Goal: Task Accomplishment & Management: Complete application form

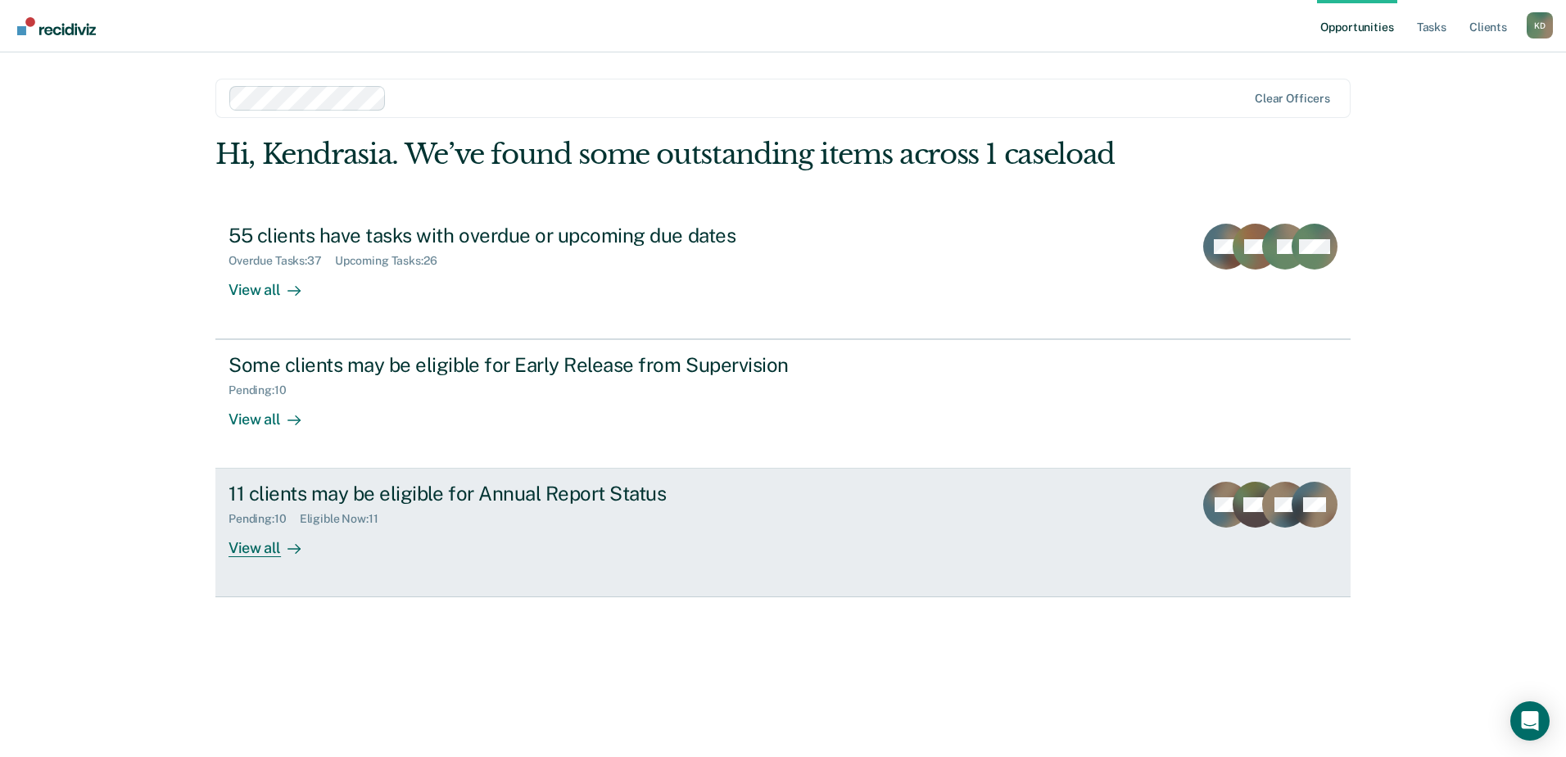
click at [713, 520] on div "Pending : 10 Eligible Now : 11" at bounding box center [516, 515] width 575 height 20
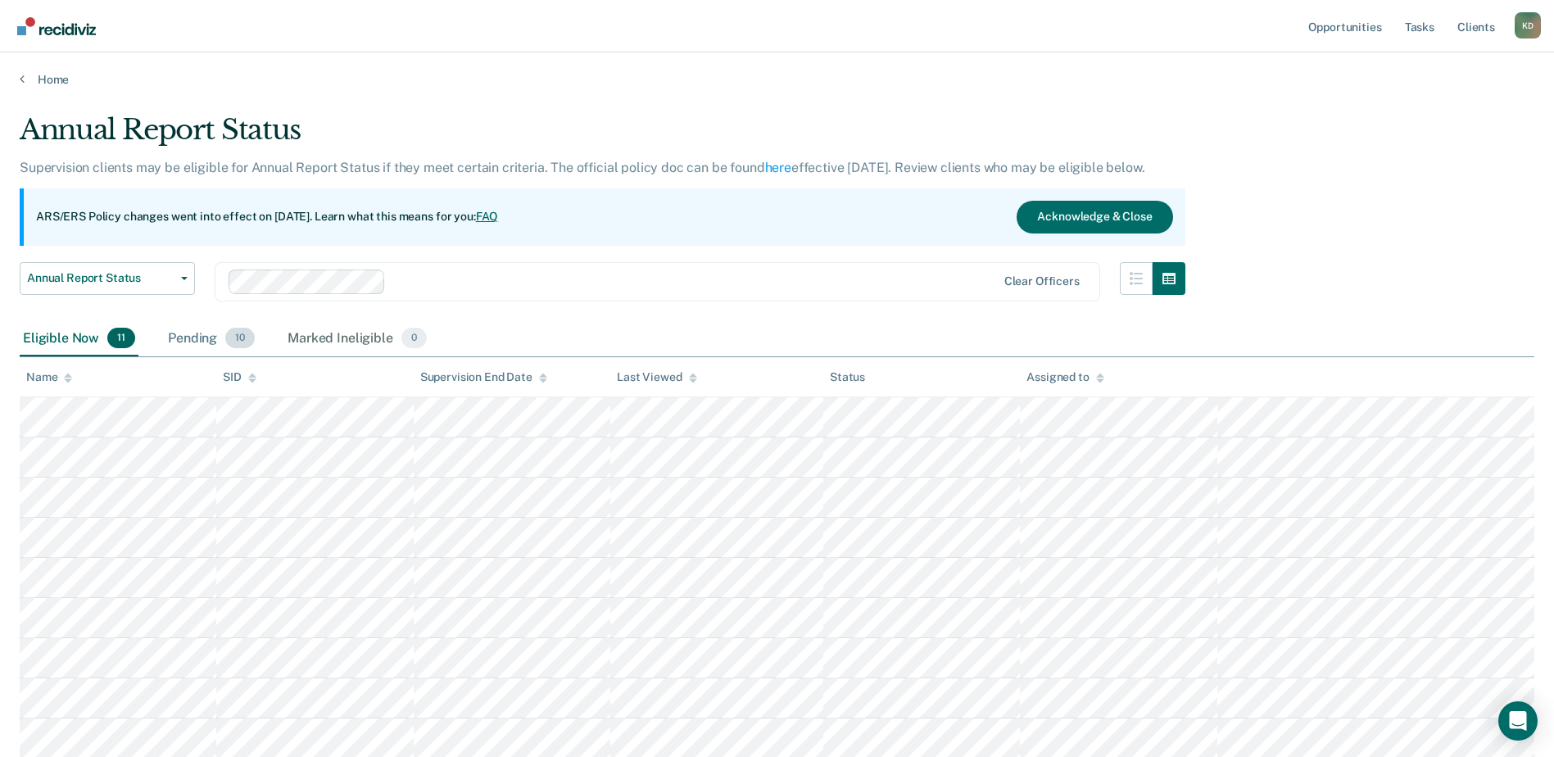
click at [184, 340] on div "Pending 10" at bounding box center [211, 339] width 93 height 36
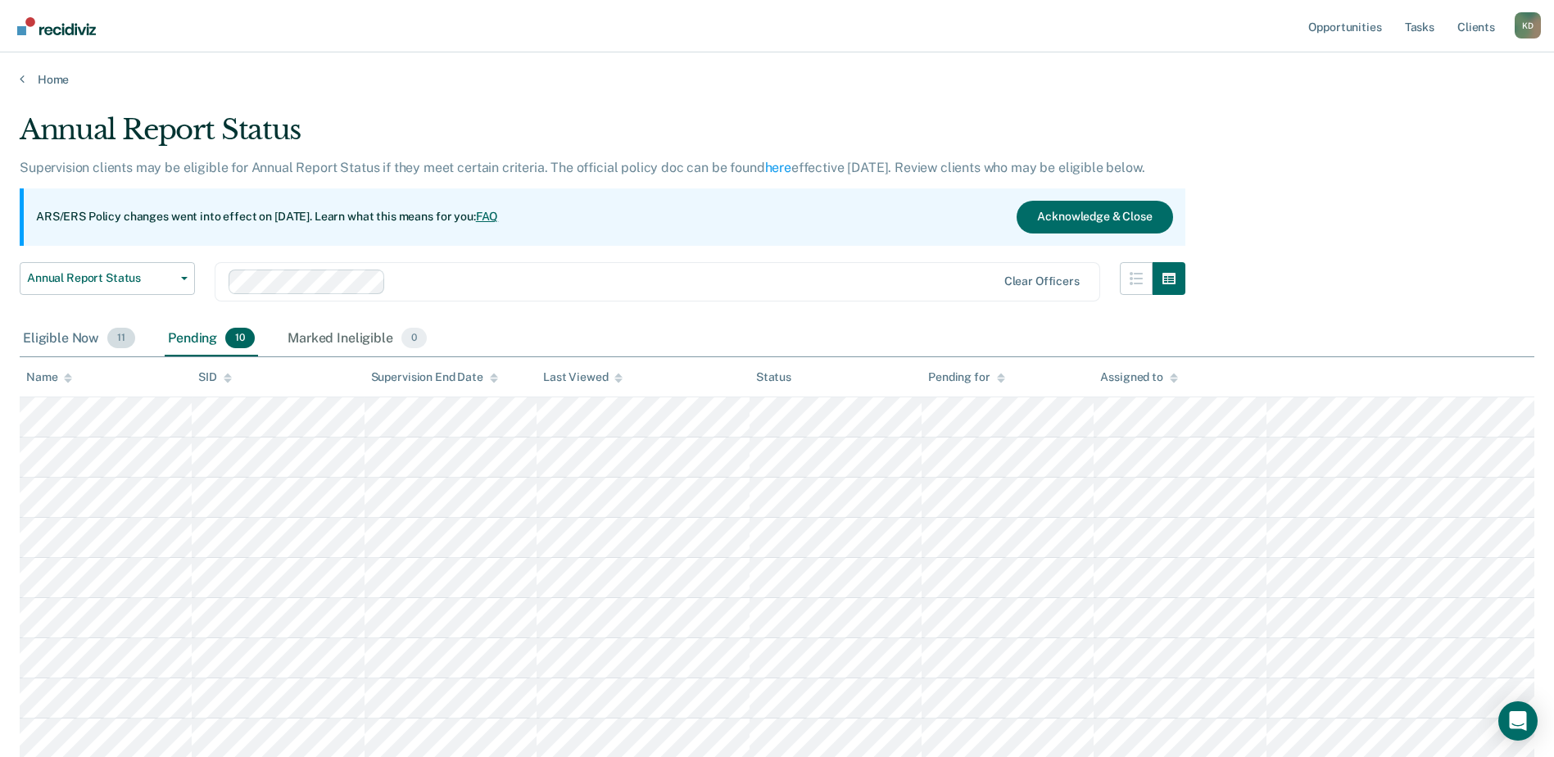
click at [83, 339] on div "Eligible Now 11" at bounding box center [79, 339] width 119 height 36
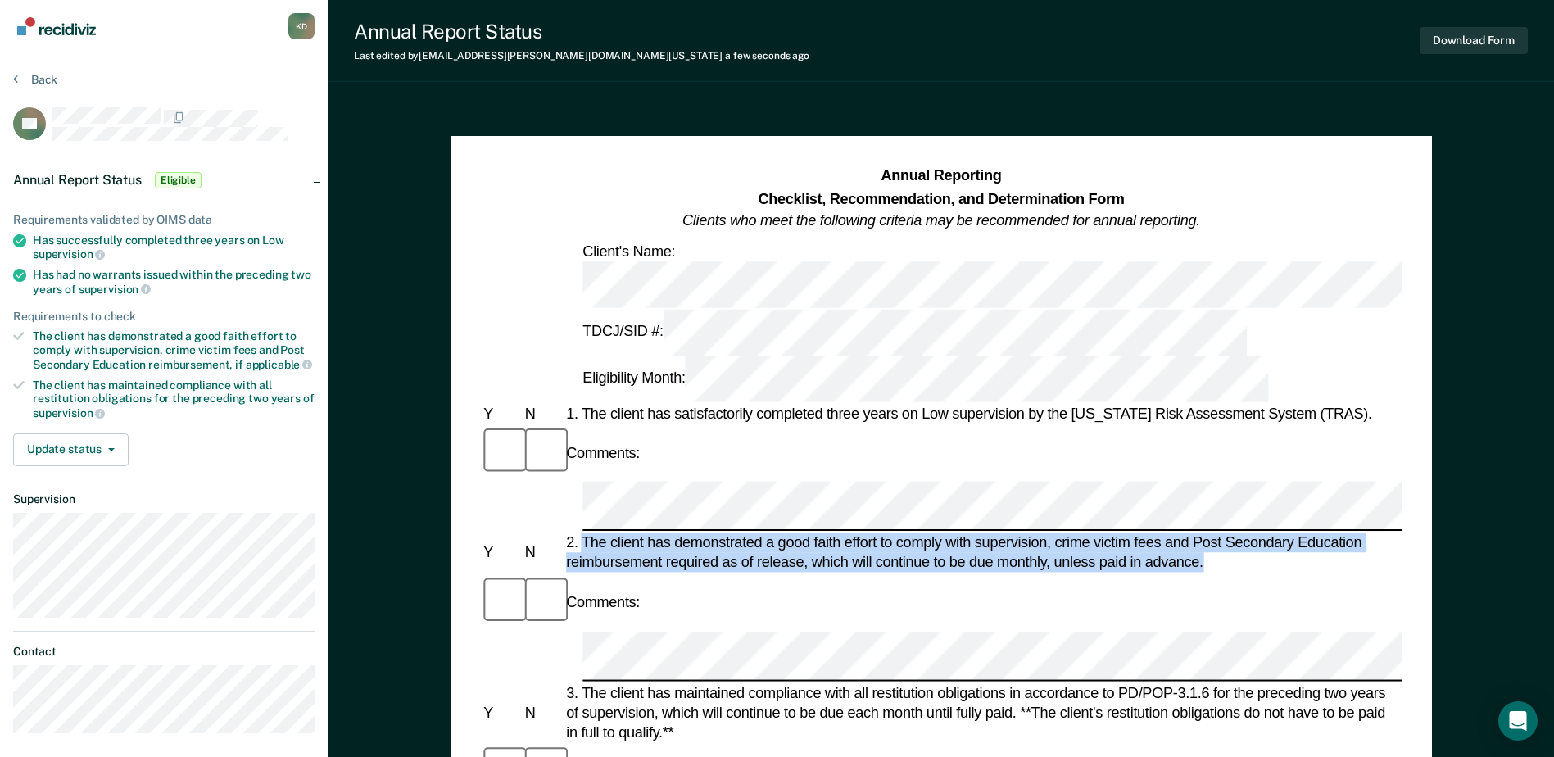
drag, startPoint x: 585, startPoint y: 373, endPoint x: 1207, endPoint y: 399, distance: 623.0
click at [1207, 533] on div "2. The client has demonstrated a good faith effort to comply with supervision, …" at bounding box center [983, 552] width 840 height 39
drag, startPoint x: 1207, startPoint y: 399, endPoint x: 1161, endPoint y: 401, distance: 45.9
copy div "The client has demonstrated a good faith effort to comply with supervision, cri…"
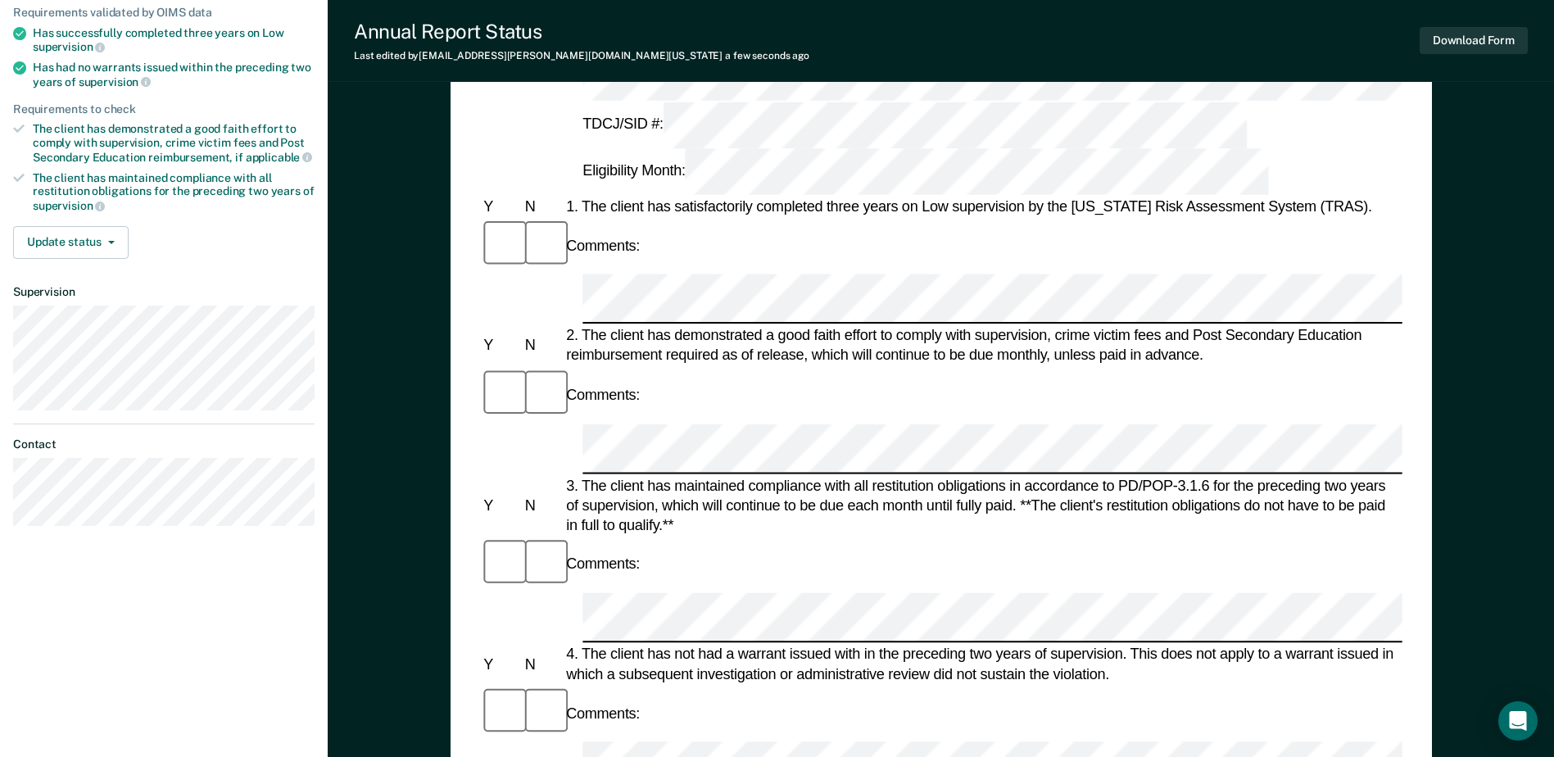
scroll to position [164, 0]
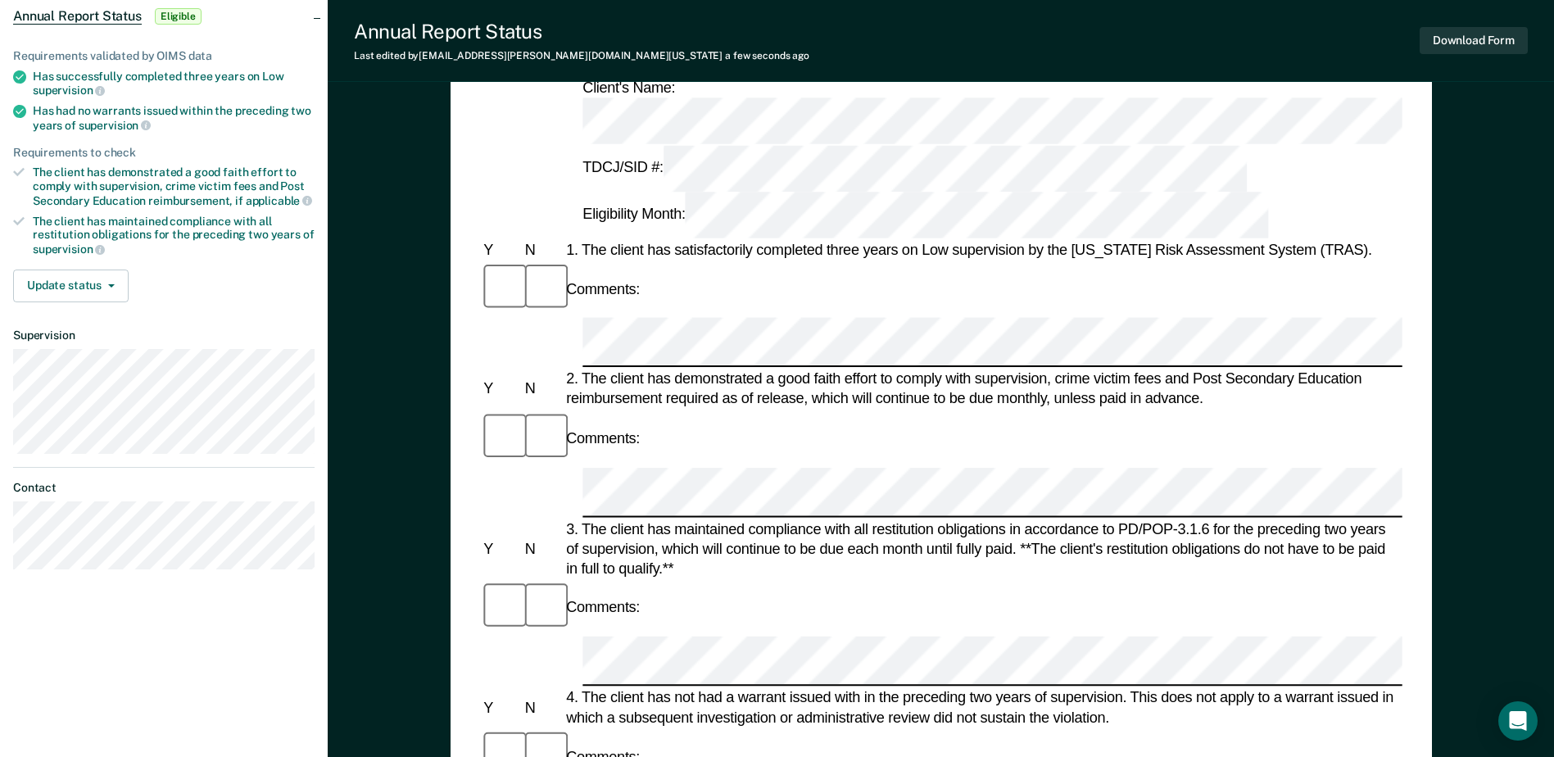
drag, startPoint x: 581, startPoint y: 533, endPoint x: 617, endPoint y: 551, distance: 40.3
drag, startPoint x: 617, startPoint y: 551, endPoint x: 596, endPoint y: 542, distance: 22.4
copy div "It is in the best interest of society, per the supervising officer's discretion…"
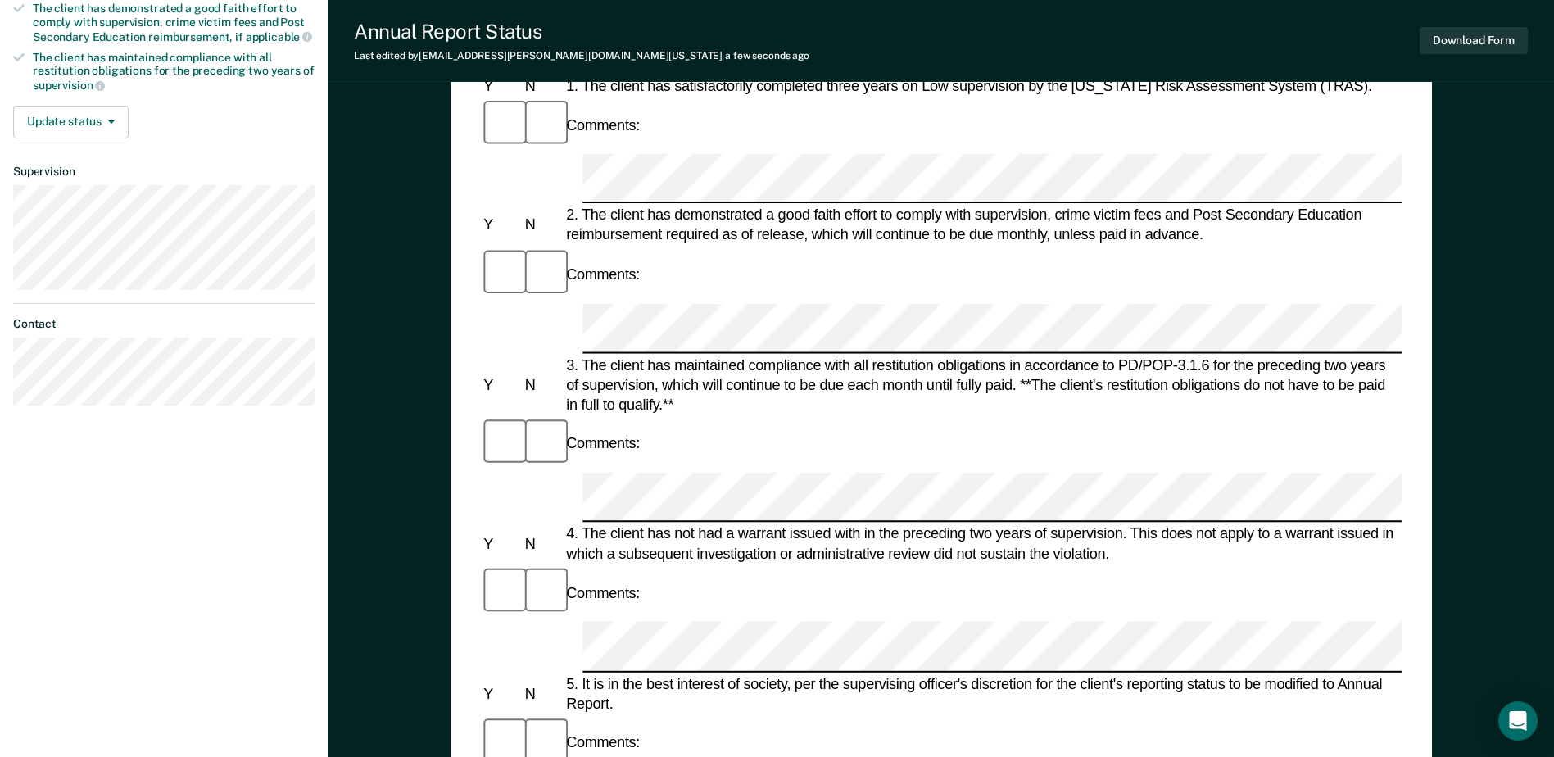
scroll to position [410, 0]
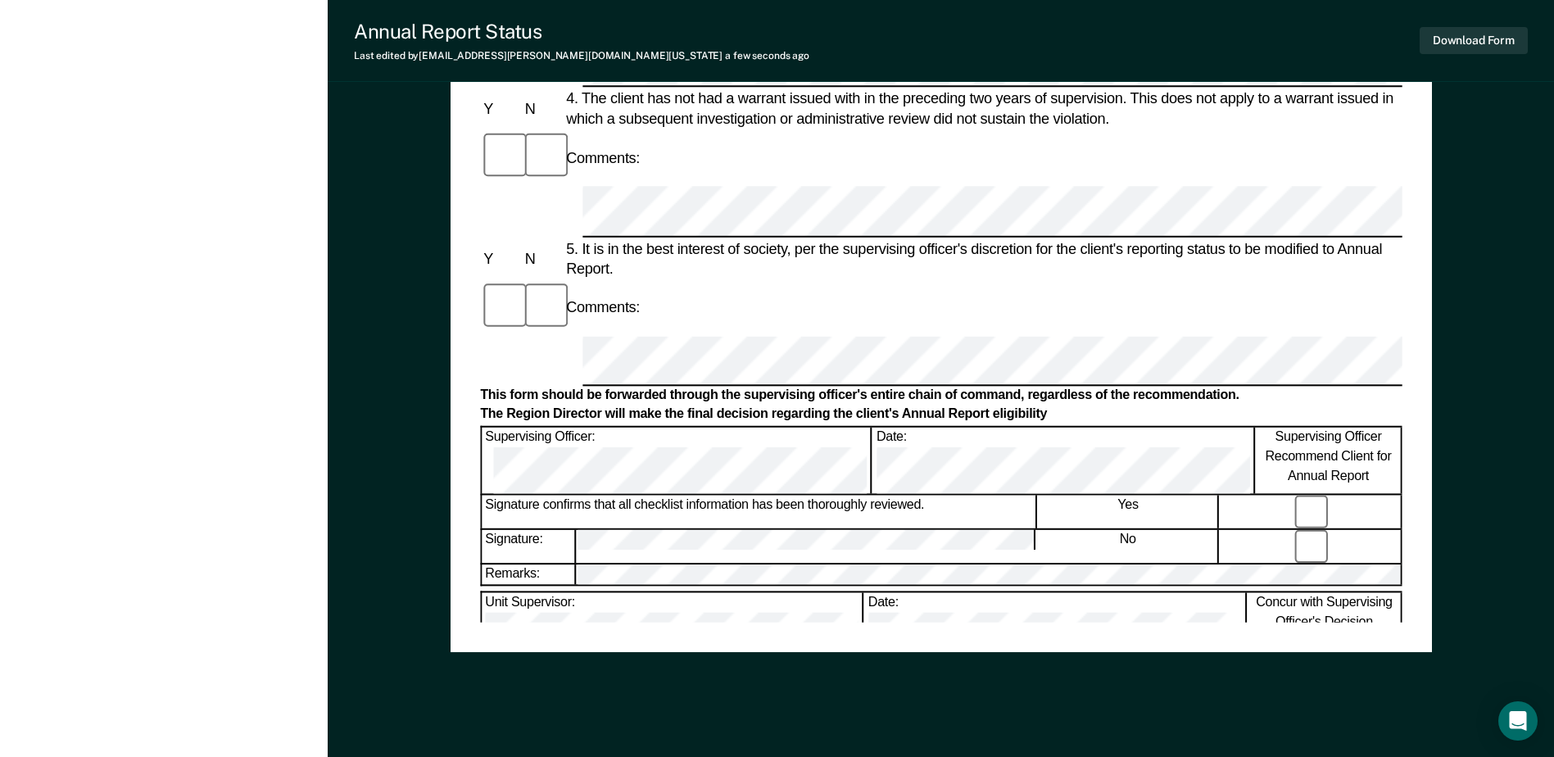
scroll to position [785, 0]
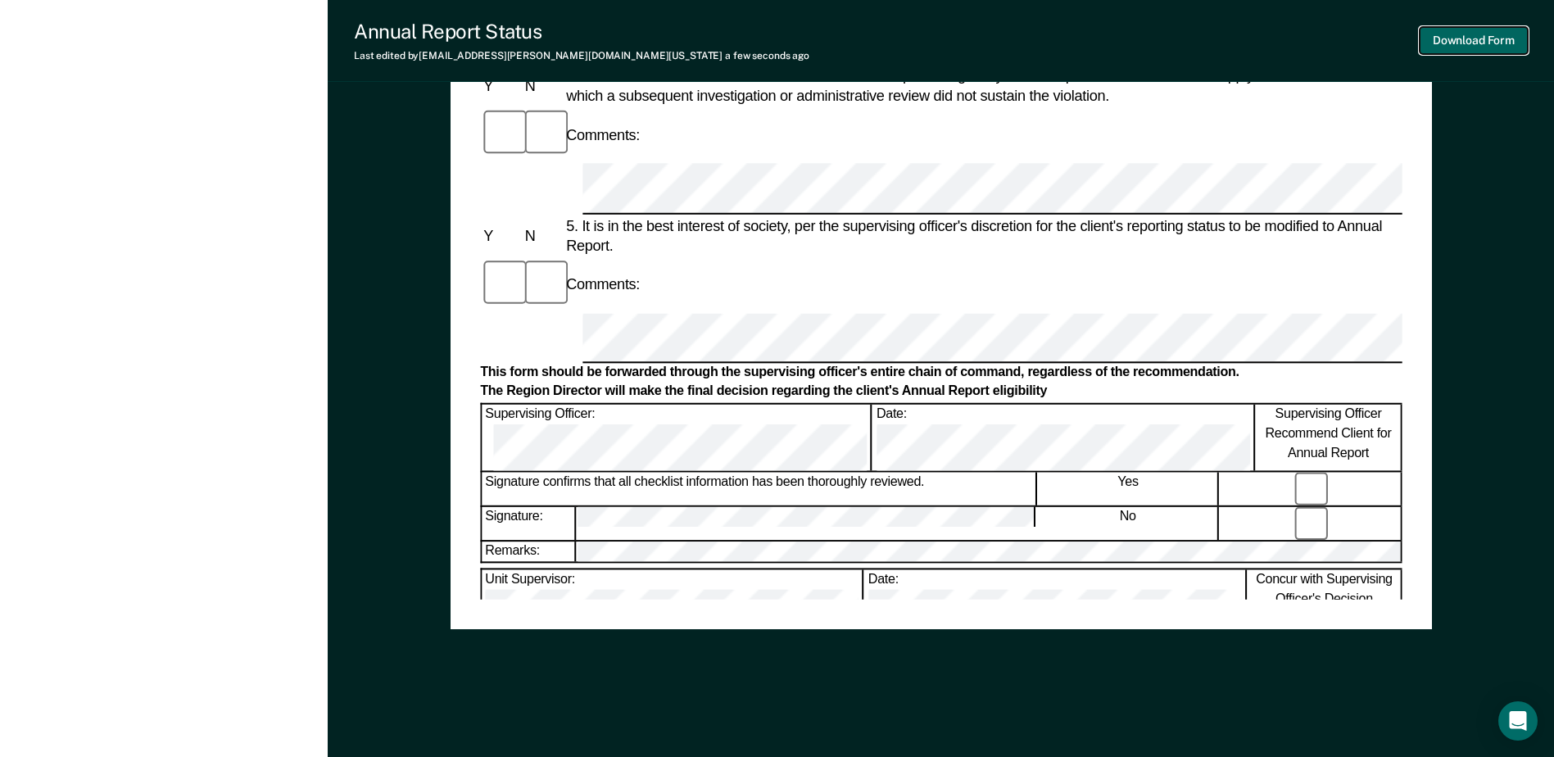
click at [1456, 42] on button "Download Form" at bounding box center [1473, 40] width 108 height 27
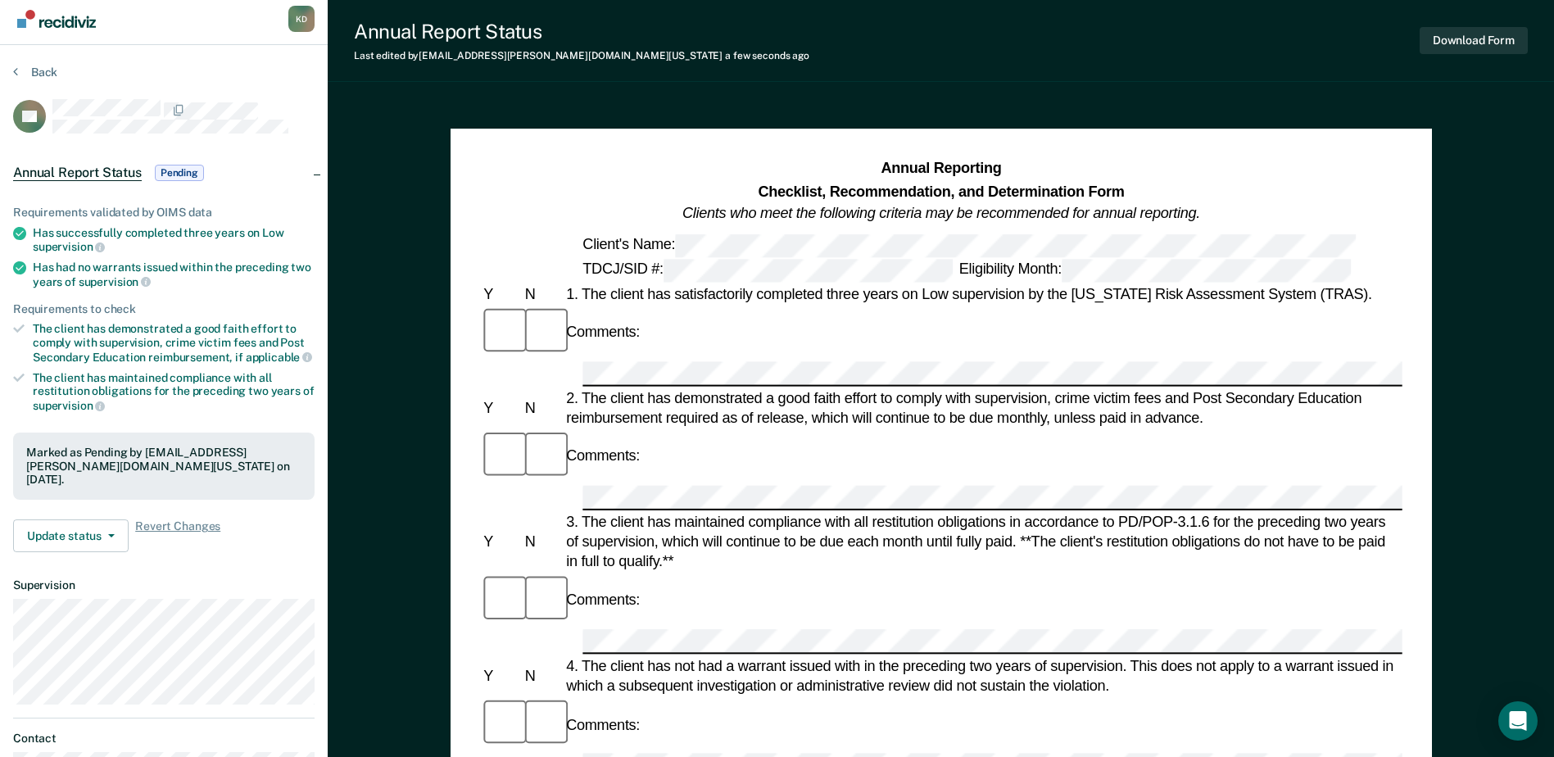
scroll to position [0, 0]
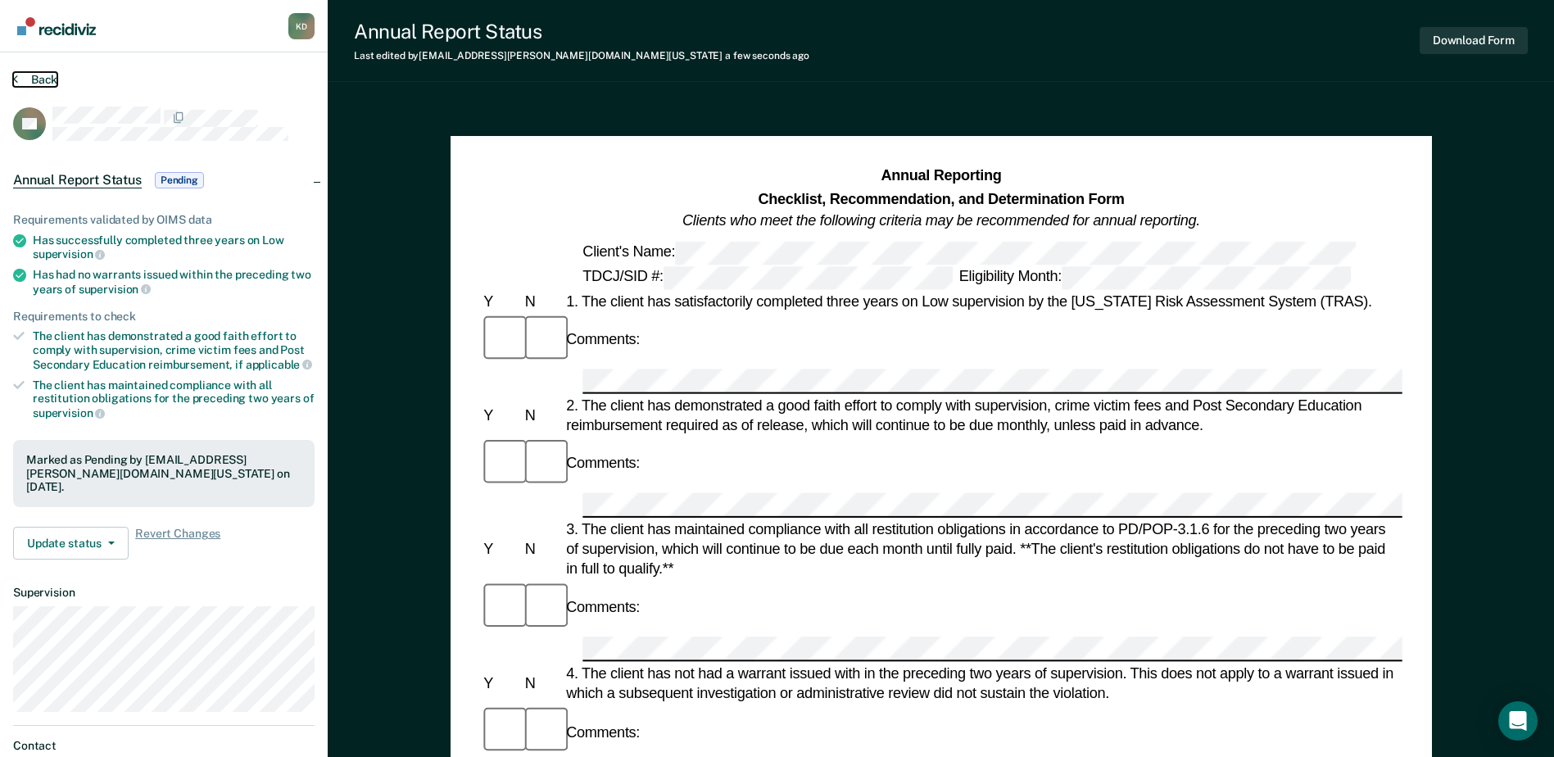
click at [42, 81] on button "Back" at bounding box center [35, 79] width 44 height 15
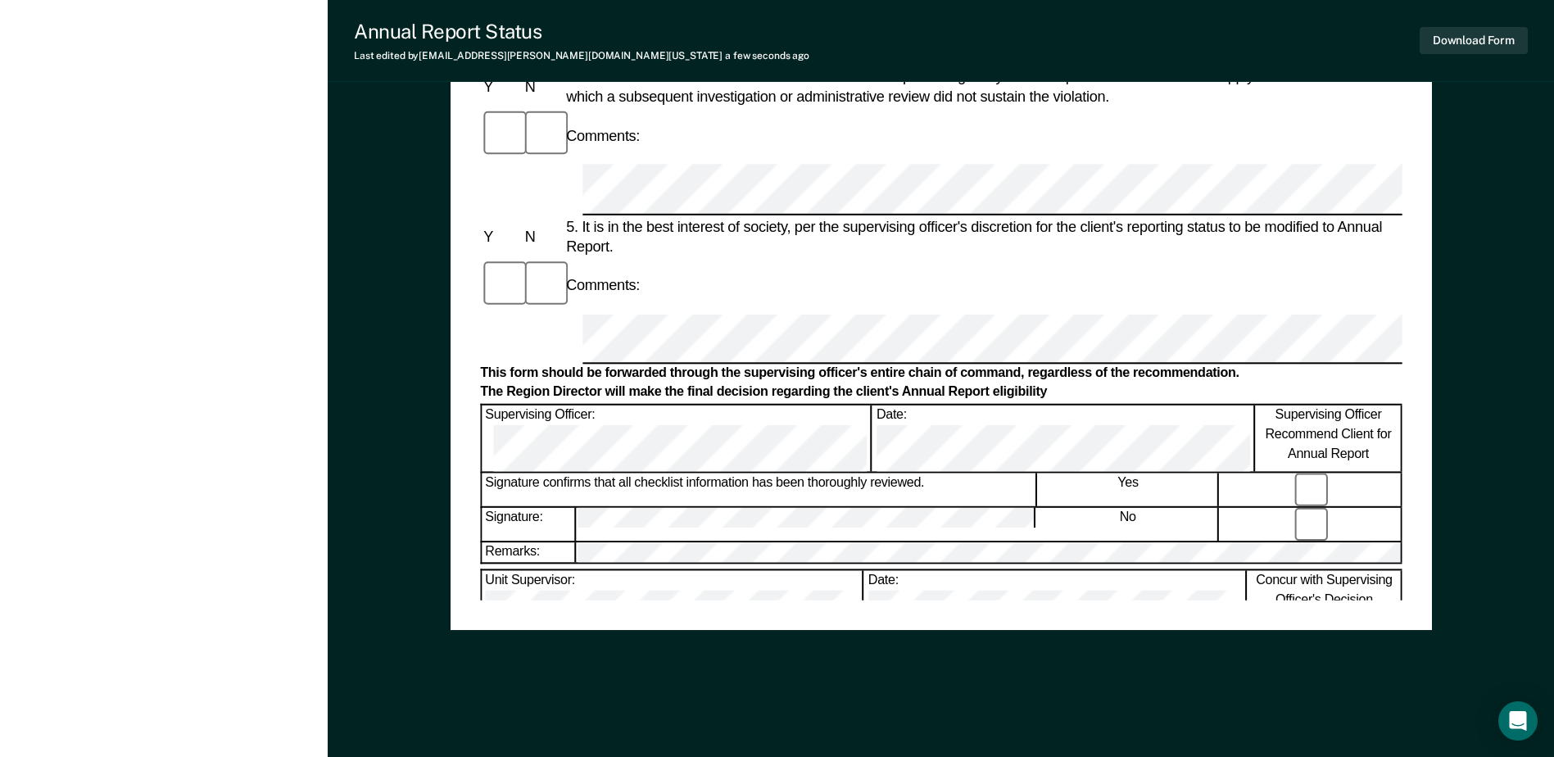
scroll to position [785, 0]
click at [1453, 43] on button "Download Form" at bounding box center [1473, 40] width 108 height 27
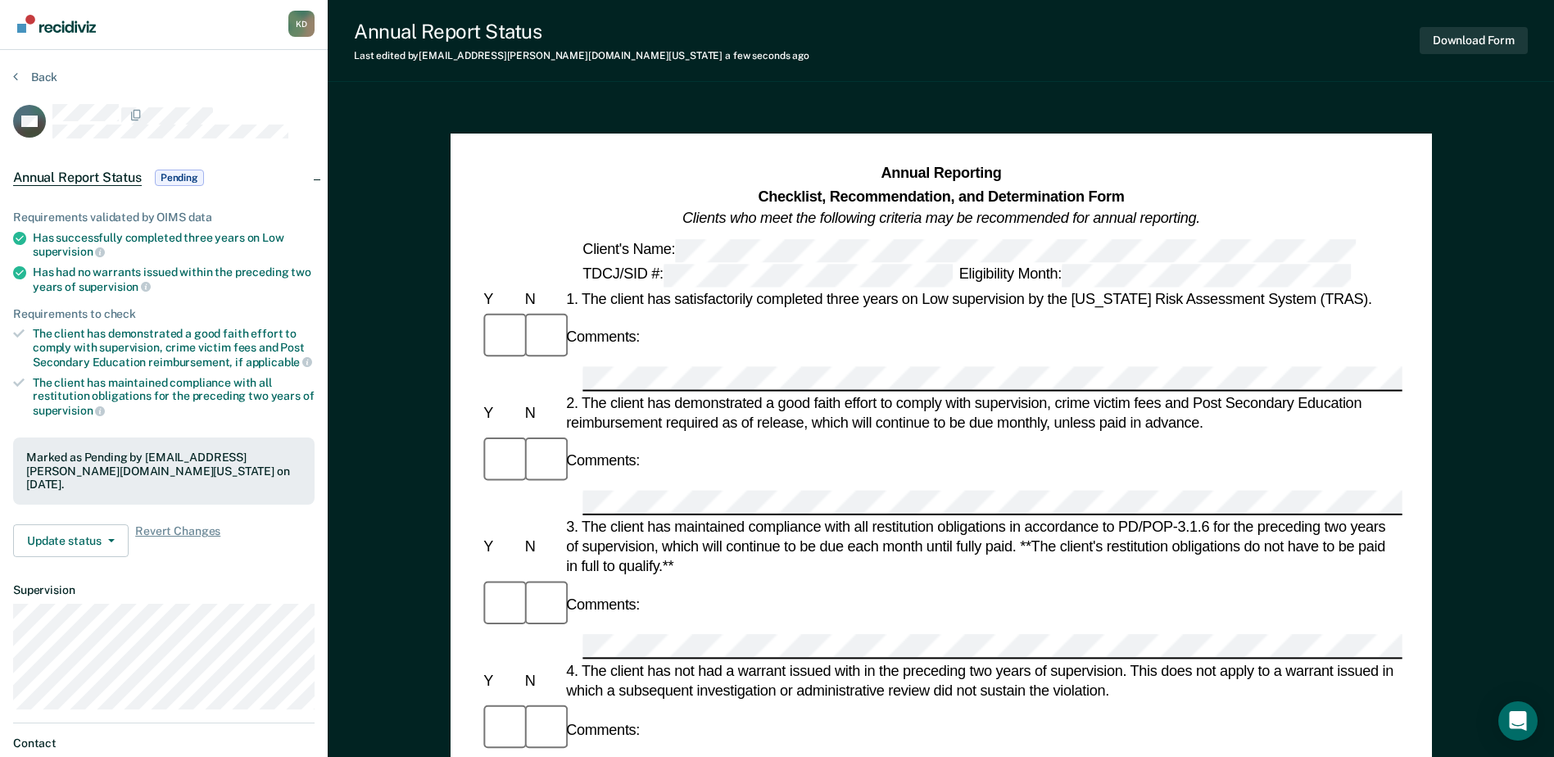
scroll to position [0, 0]
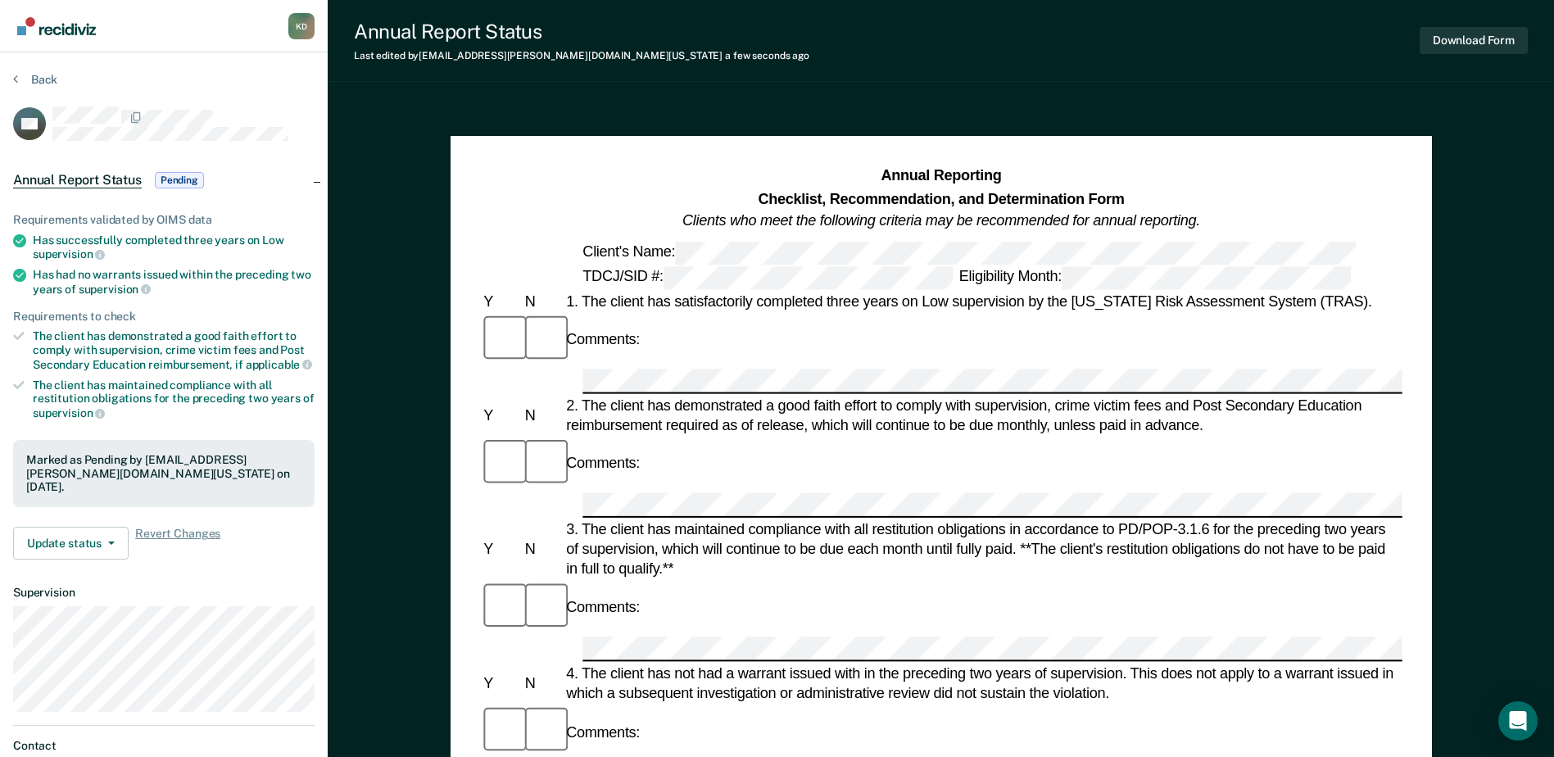
click at [2, 69] on section "Back HD Annual Report Status Pending Requirements validated by OIMS data Has su…" at bounding box center [164, 456] width 328 height 808
click at [18, 78] on button "Back" at bounding box center [35, 79] width 44 height 15
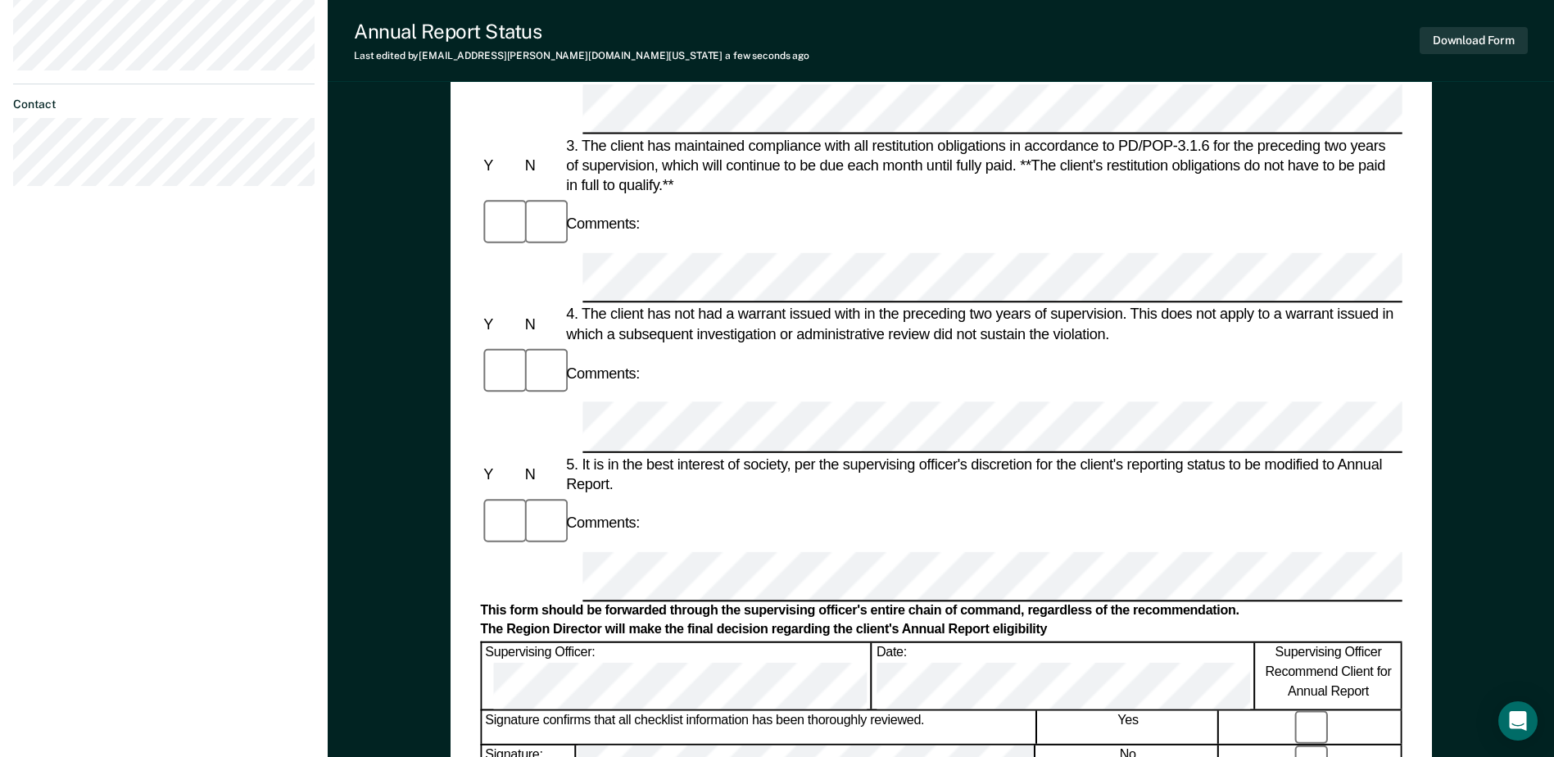
scroll to position [704, 0]
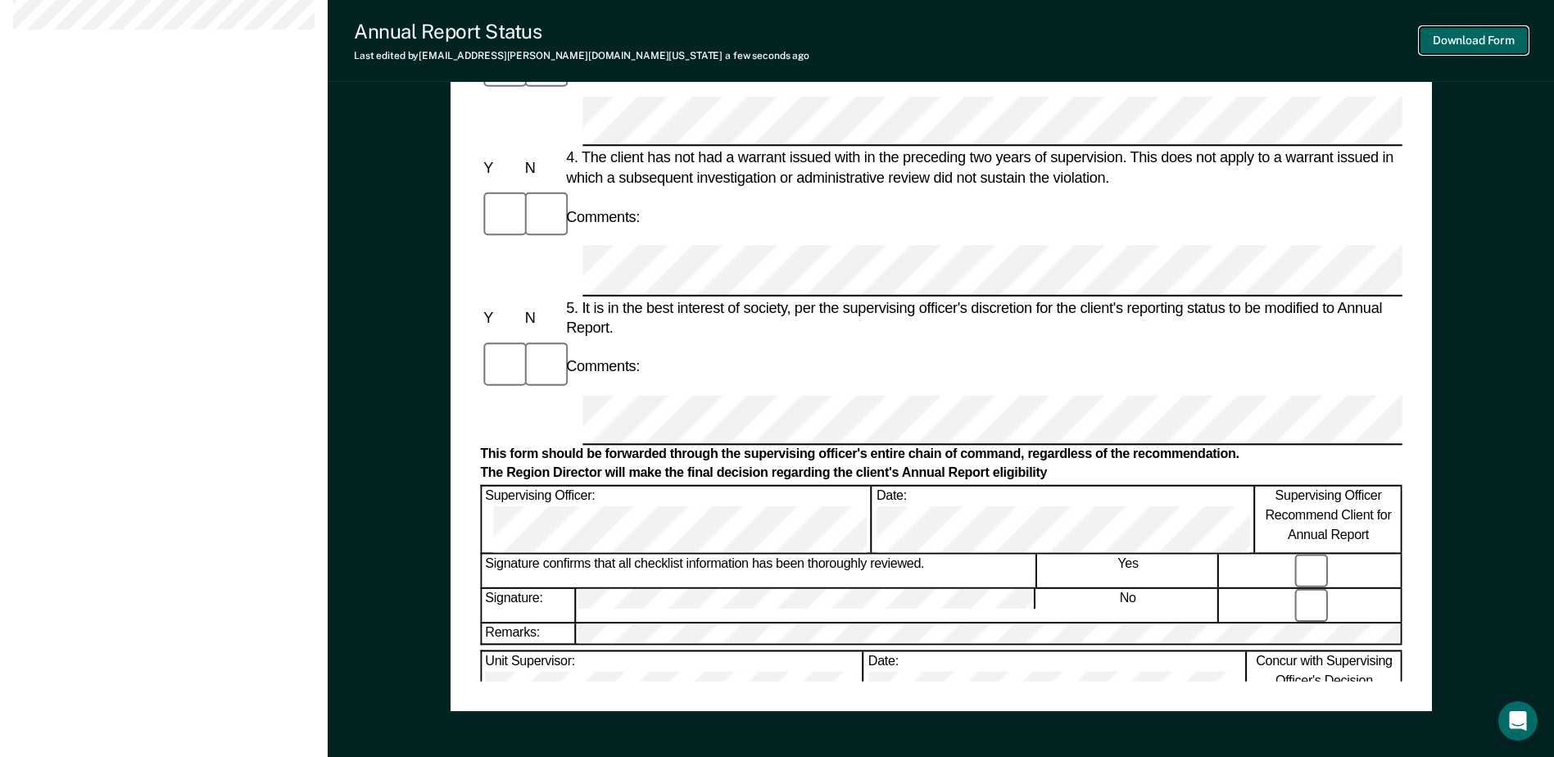
click at [1484, 31] on button "Download Form" at bounding box center [1473, 40] width 108 height 27
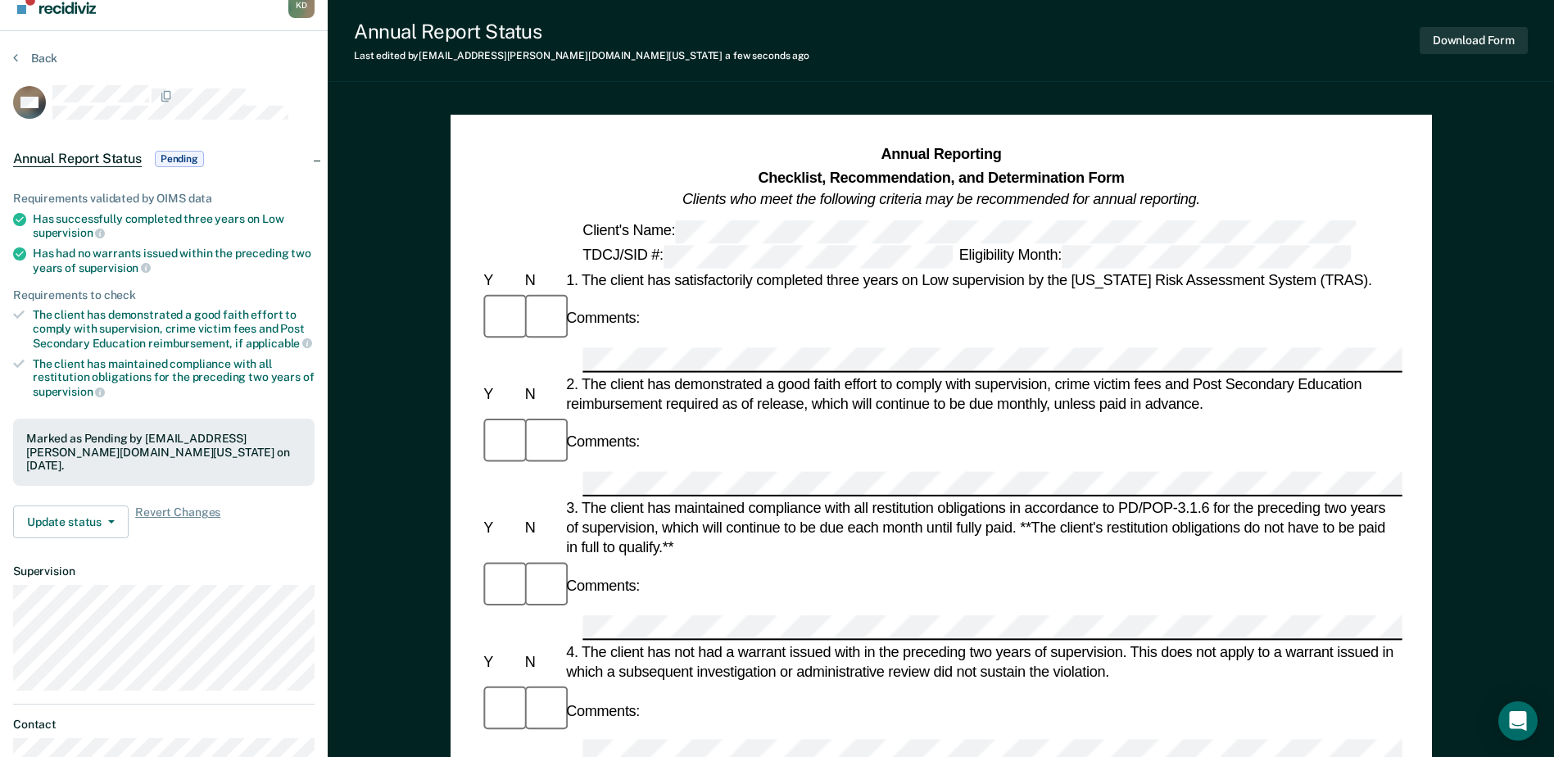
scroll to position [0, 0]
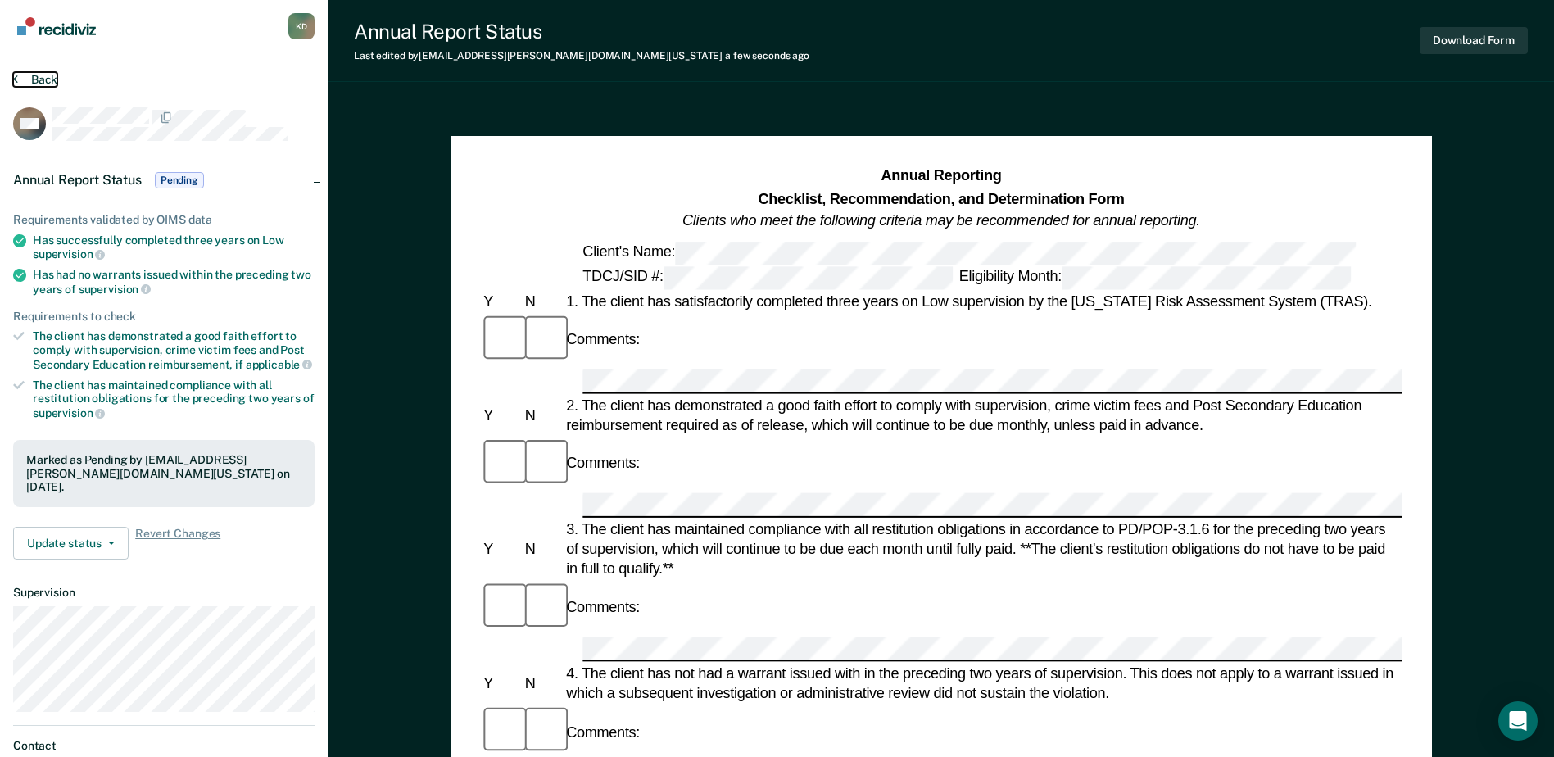
click at [21, 77] on button "Back" at bounding box center [35, 79] width 44 height 15
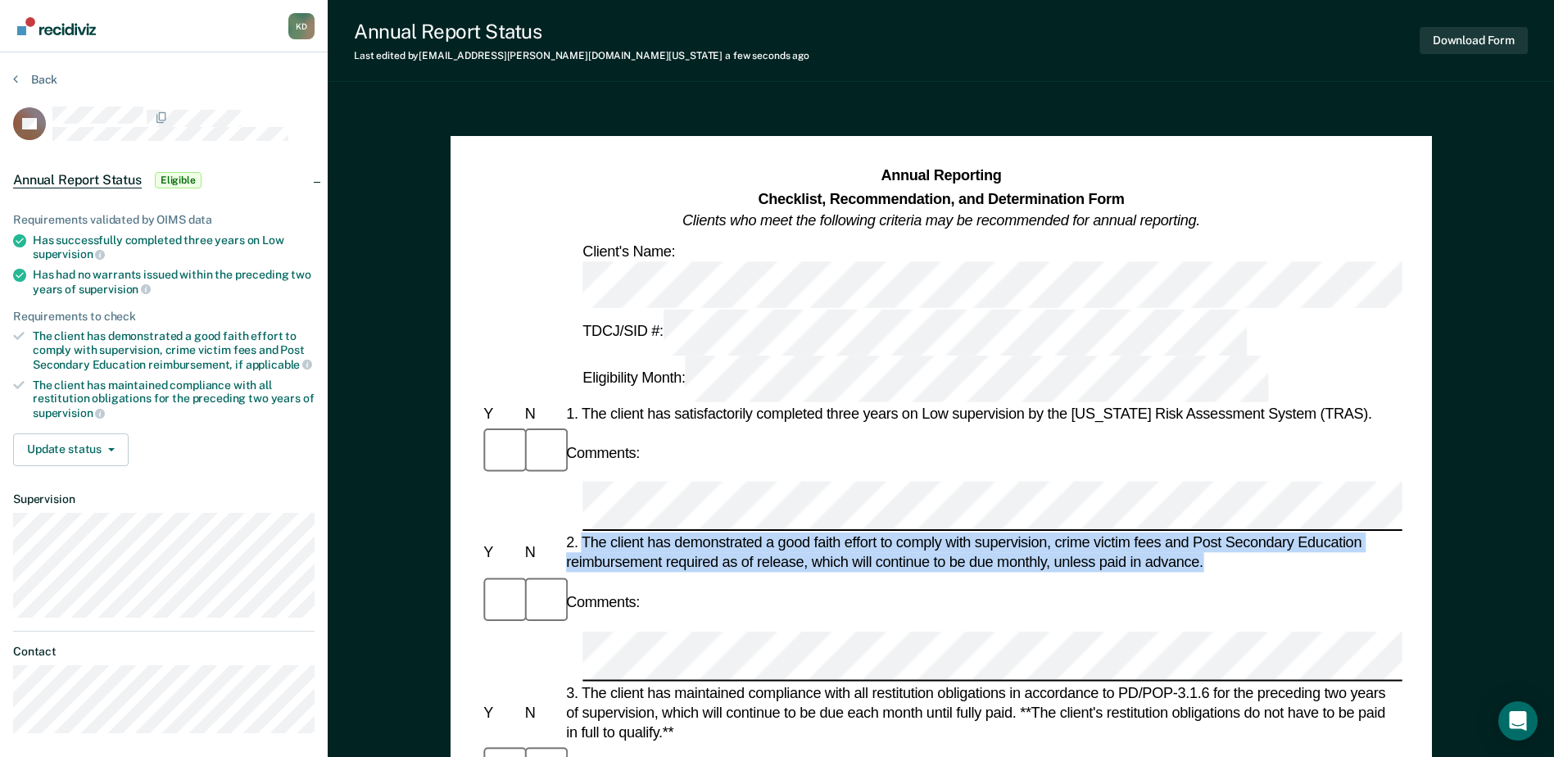
drag, startPoint x: 1202, startPoint y: 395, endPoint x: 582, endPoint y: 380, distance: 620.2
click at [582, 533] on div "2. The client has demonstrated a good faith effort to comply with supervision, …" at bounding box center [983, 552] width 840 height 39
drag, startPoint x: 582, startPoint y: 380, endPoint x: 681, endPoint y: 392, distance: 100.7
copy div "The client has demonstrated a good faith effort to comply with supervision, cri…"
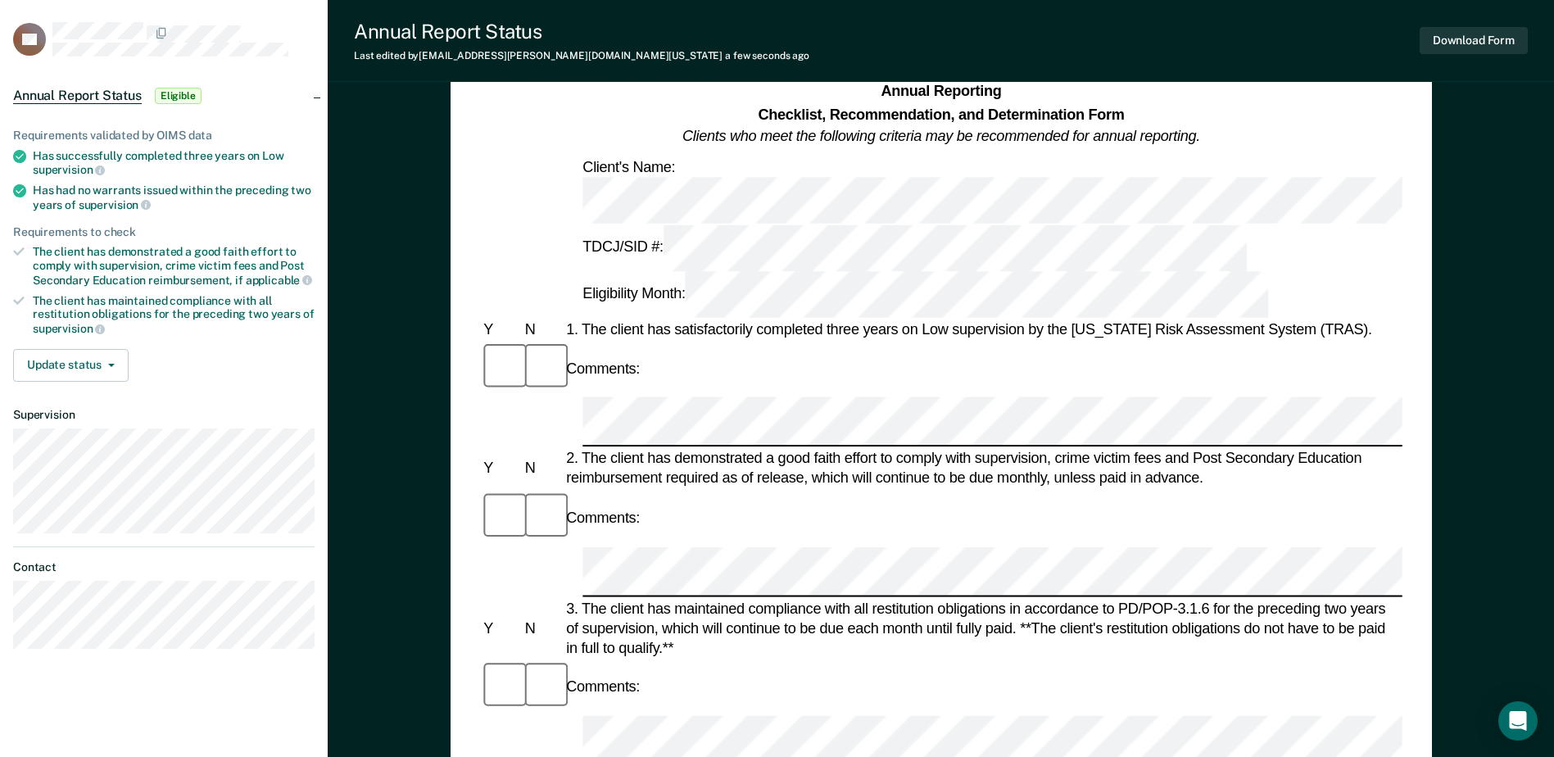
scroll to position [164, 0]
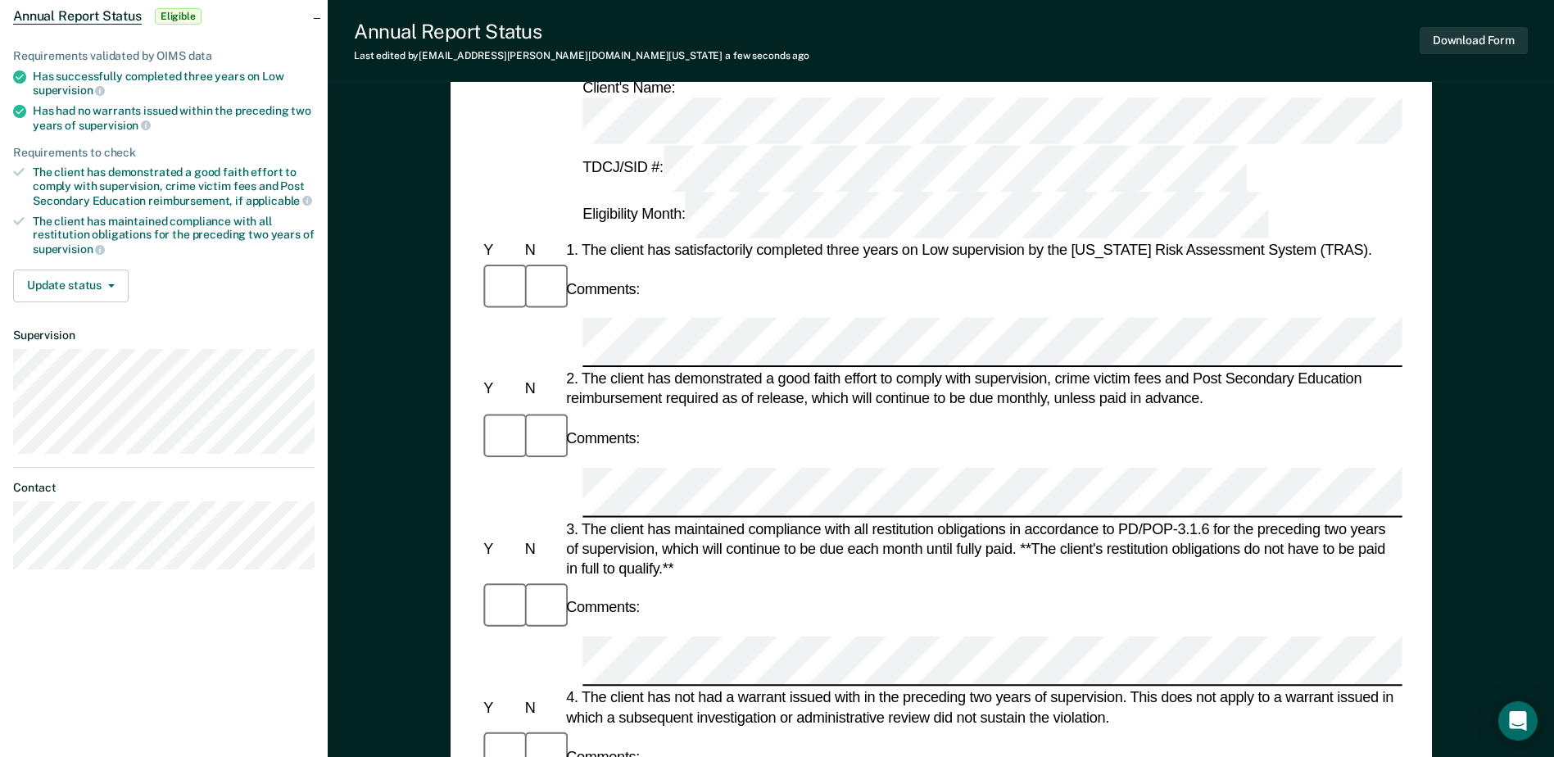
drag, startPoint x: 621, startPoint y: 556, endPoint x: 581, endPoint y: 531, distance: 47.5
copy div "It is in the best interest of society, per the supervising officer's discretion…"
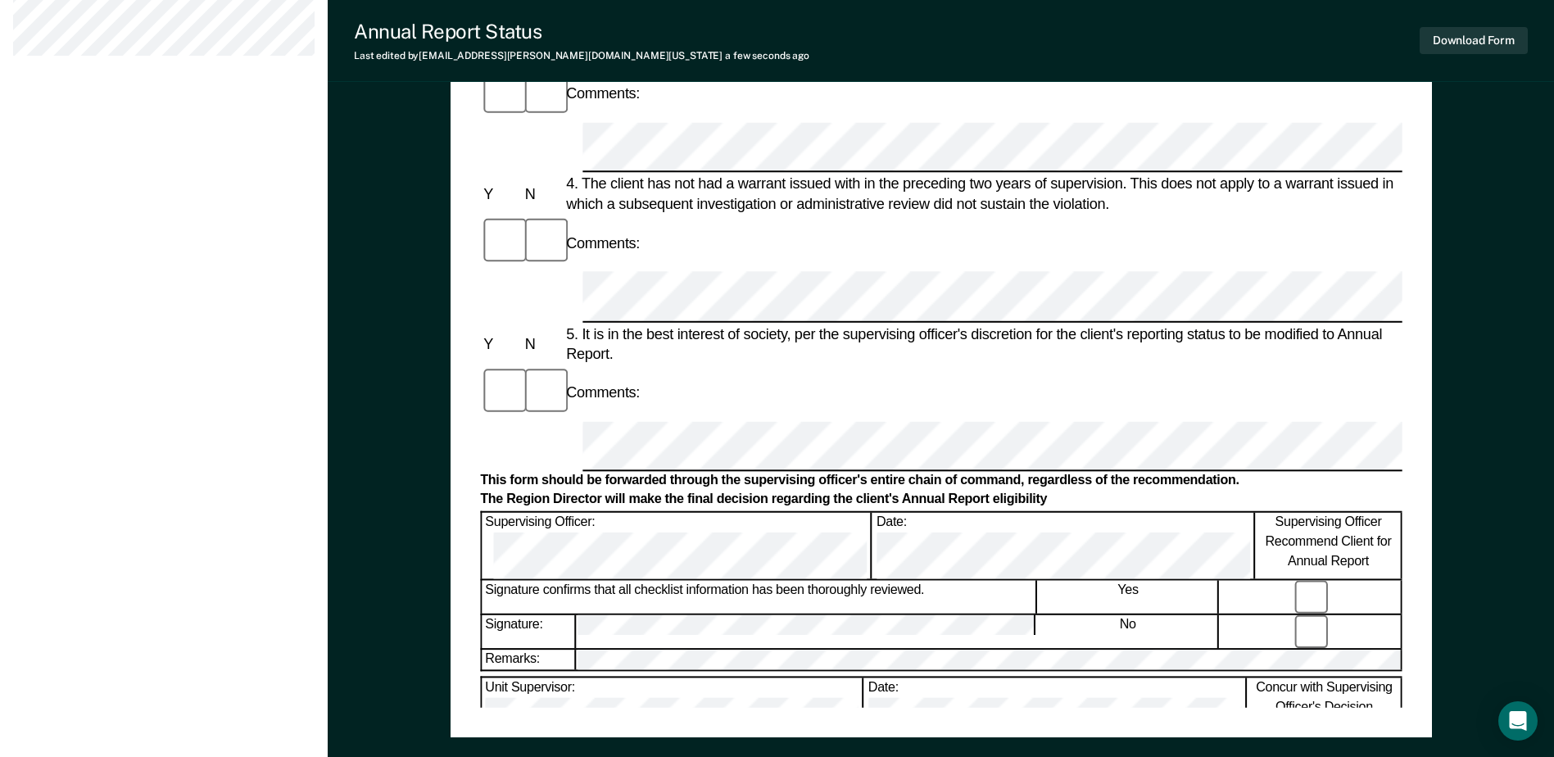
scroll to position [737, 0]
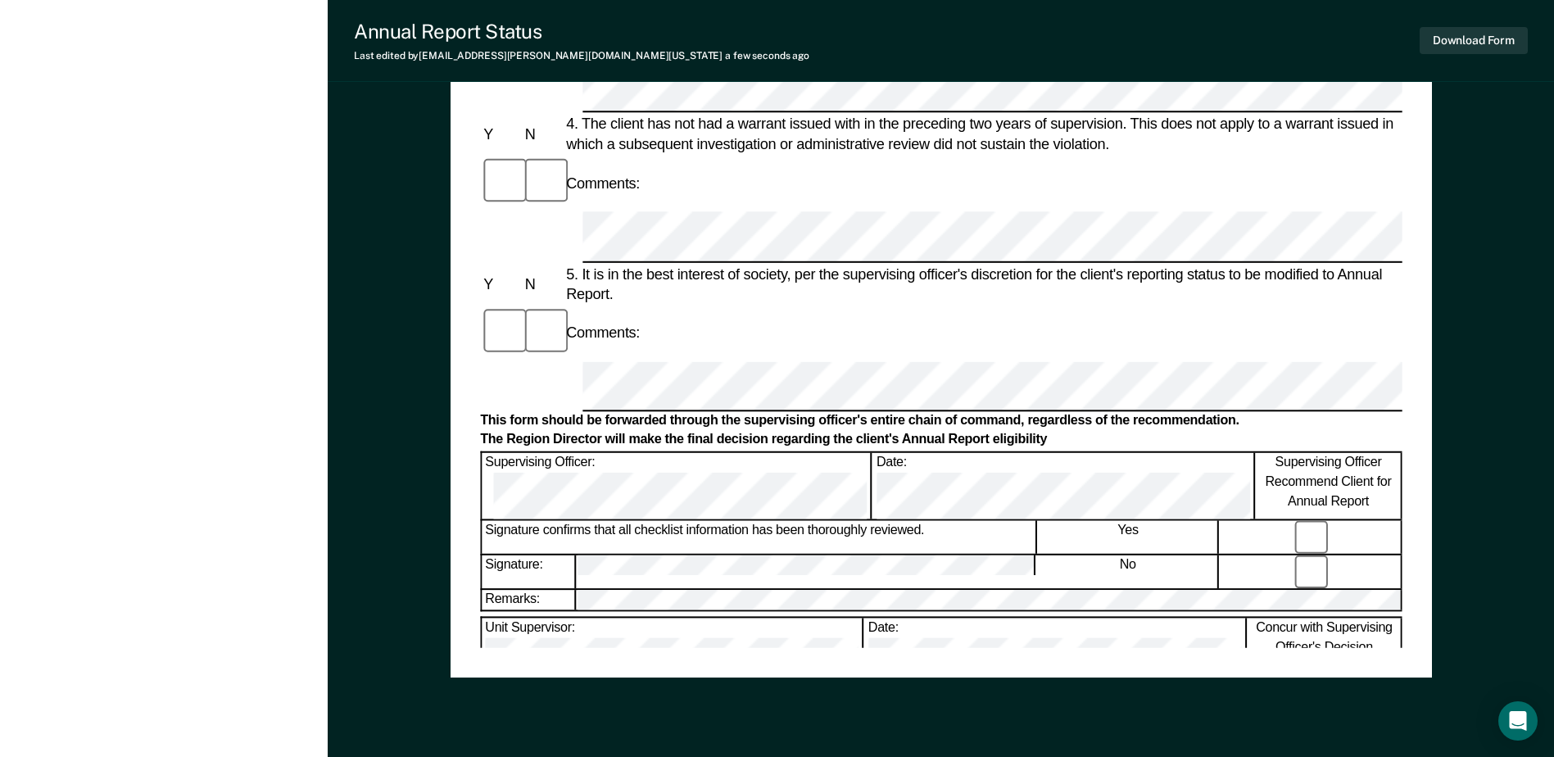
click at [1470, 42] on button "Download Form" at bounding box center [1473, 40] width 108 height 27
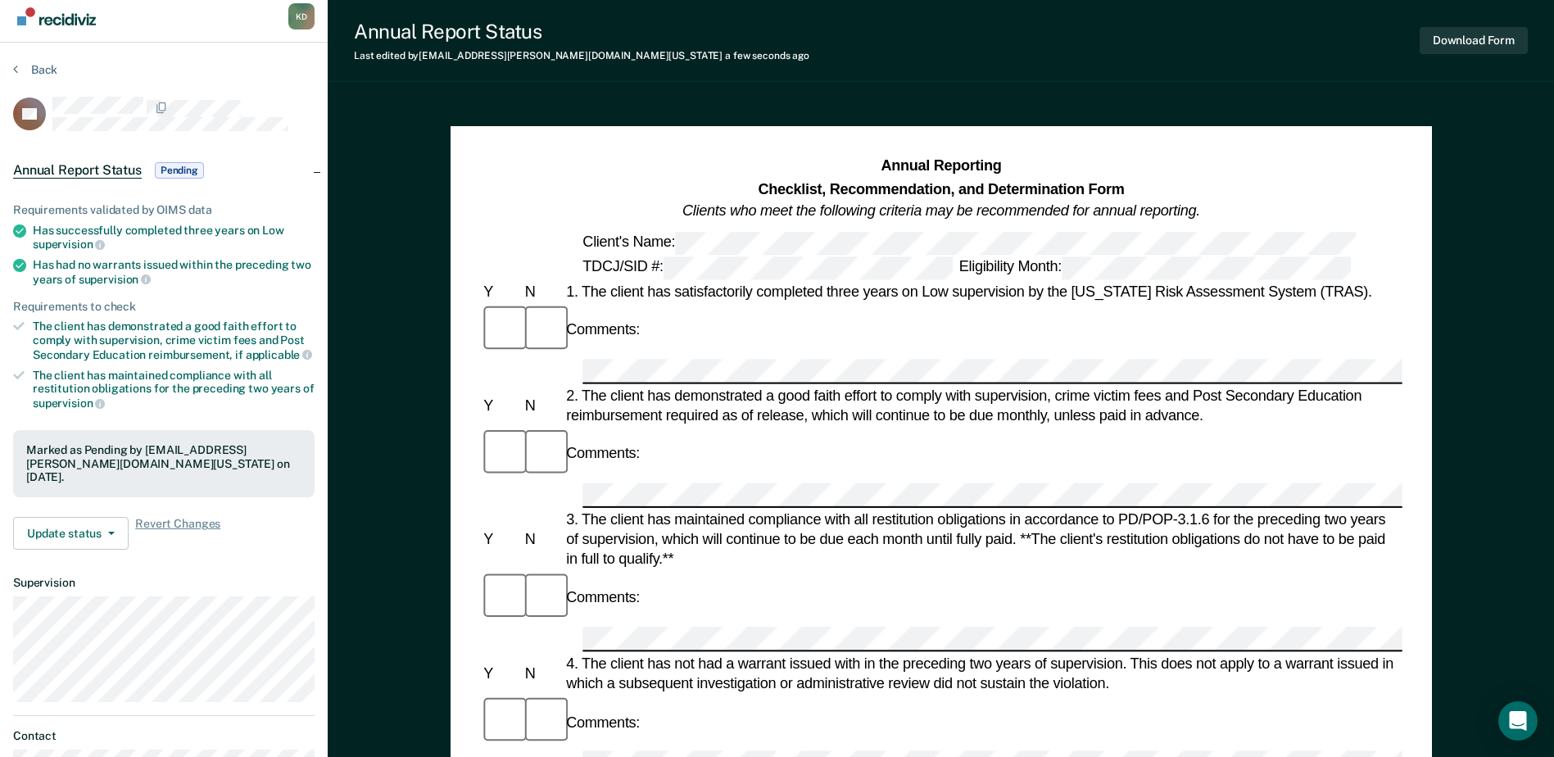
scroll to position [6, 0]
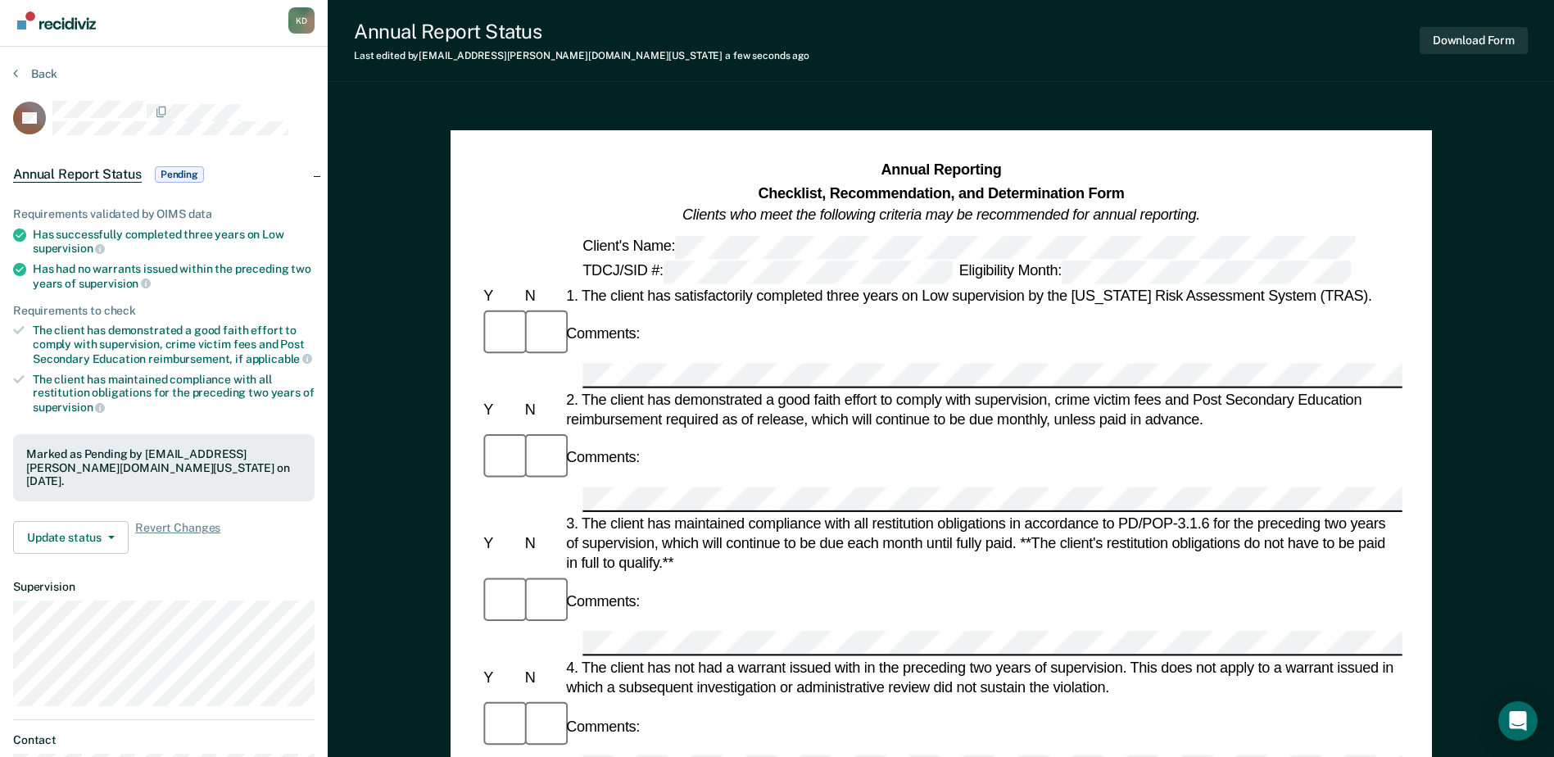
click at [48, 66] on section "Back DS Annual Report Status Pending Requirements validated by OIMS data Has su…" at bounding box center [164, 451] width 328 height 808
click at [47, 77] on button "Back" at bounding box center [35, 73] width 44 height 15
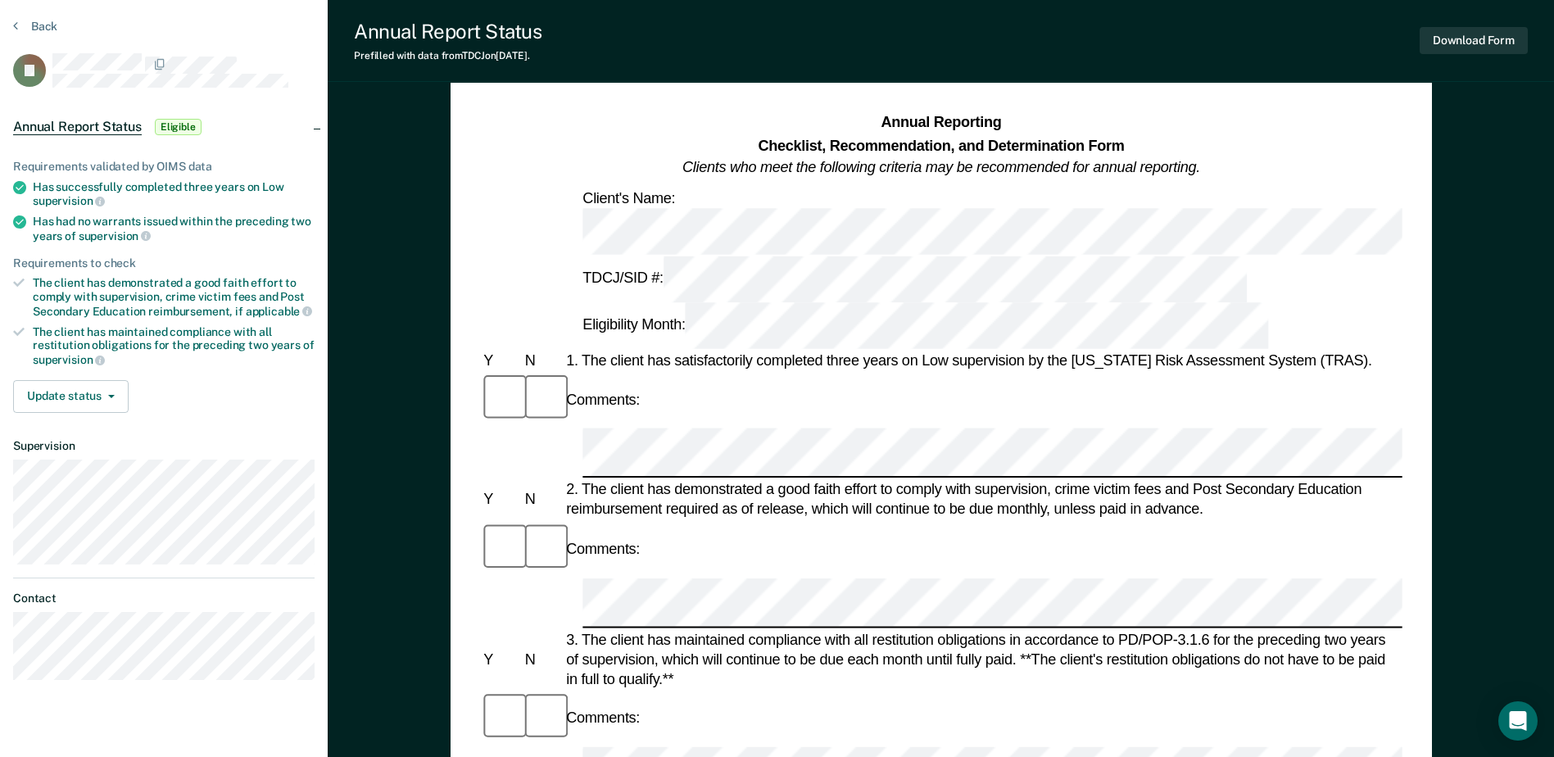
scroll to position [82, 0]
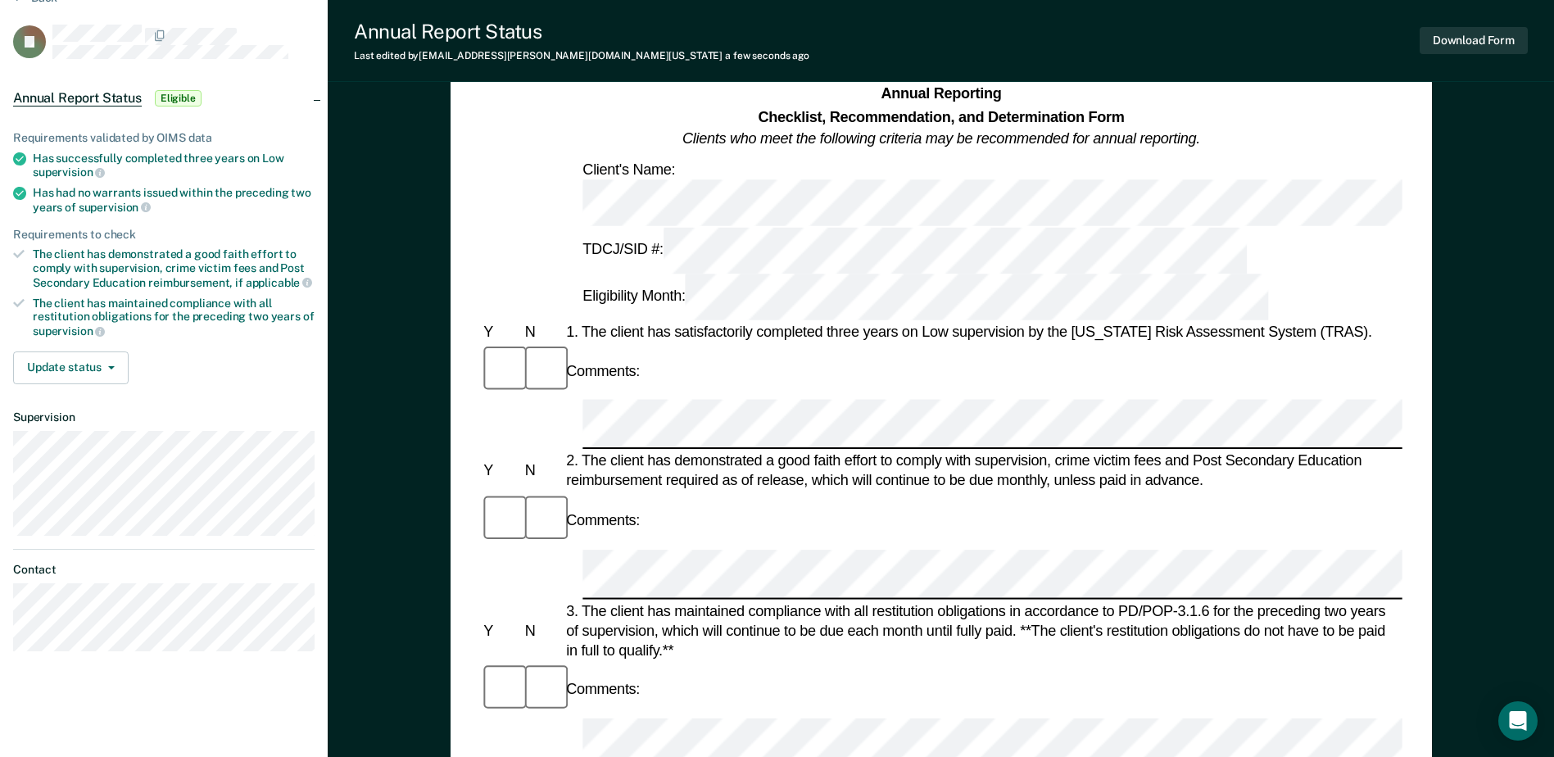
drag, startPoint x: 623, startPoint y: 637, endPoint x: 581, endPoint y: 613, distance: 49.2
copy div "It is in the best interest of society, per the supervising officer's discretion…"
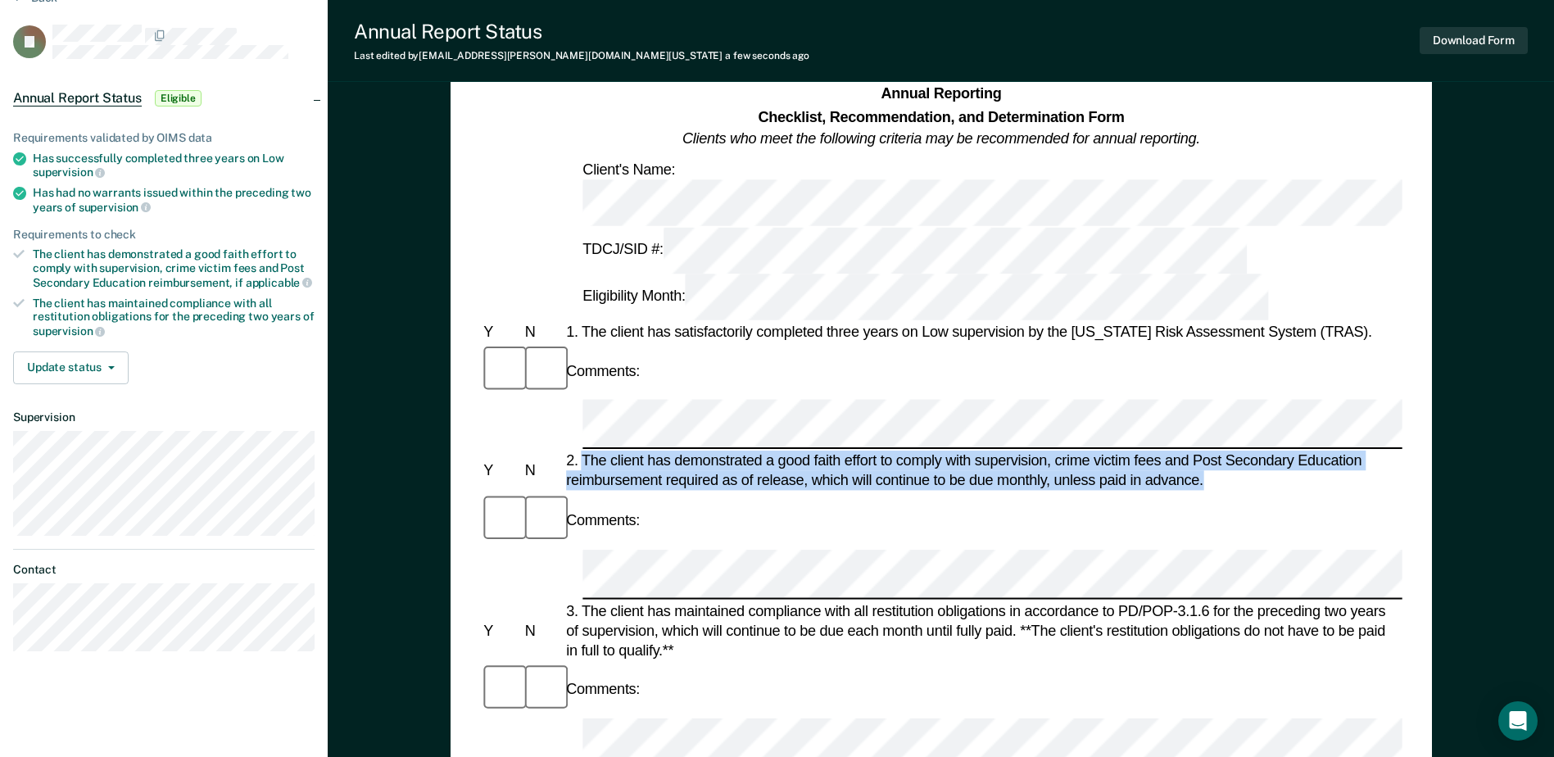
drag, startPoint x: 1206, startPoint y: 319, endPoint x: 584, endPoint y: 294, distance: 623.0
click at [584, 451] on div "2. The client has demonstrated a good faith effort to comply with supervision, …" at bounding box center [983, 470] width 840 height 39
copy div "The client has demonstrated a good faith effort to comply with supervision, cri…"
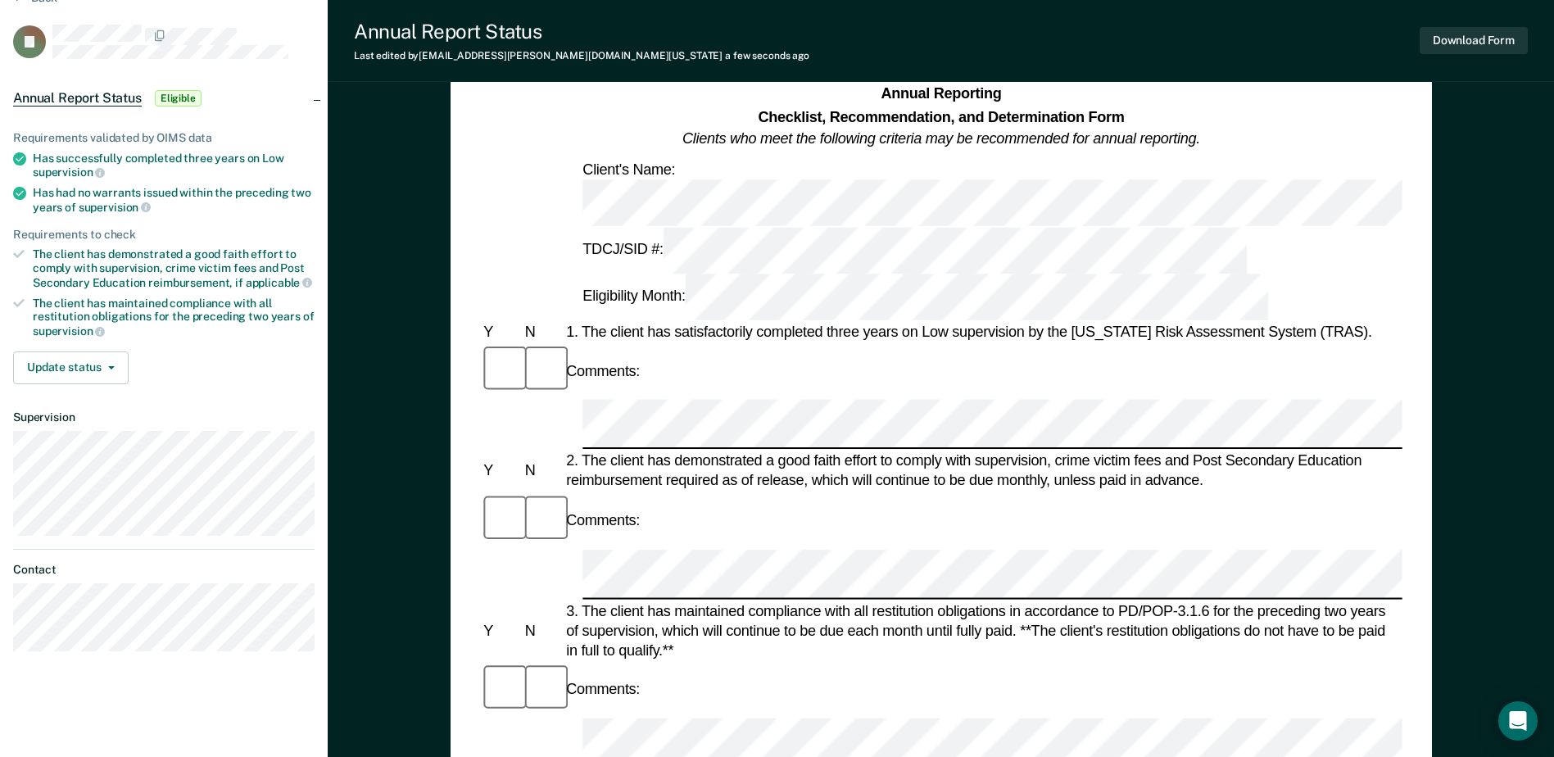
click at [652, 493] on div "Comments:" at bounding box center [940, 520] width 921 height 55
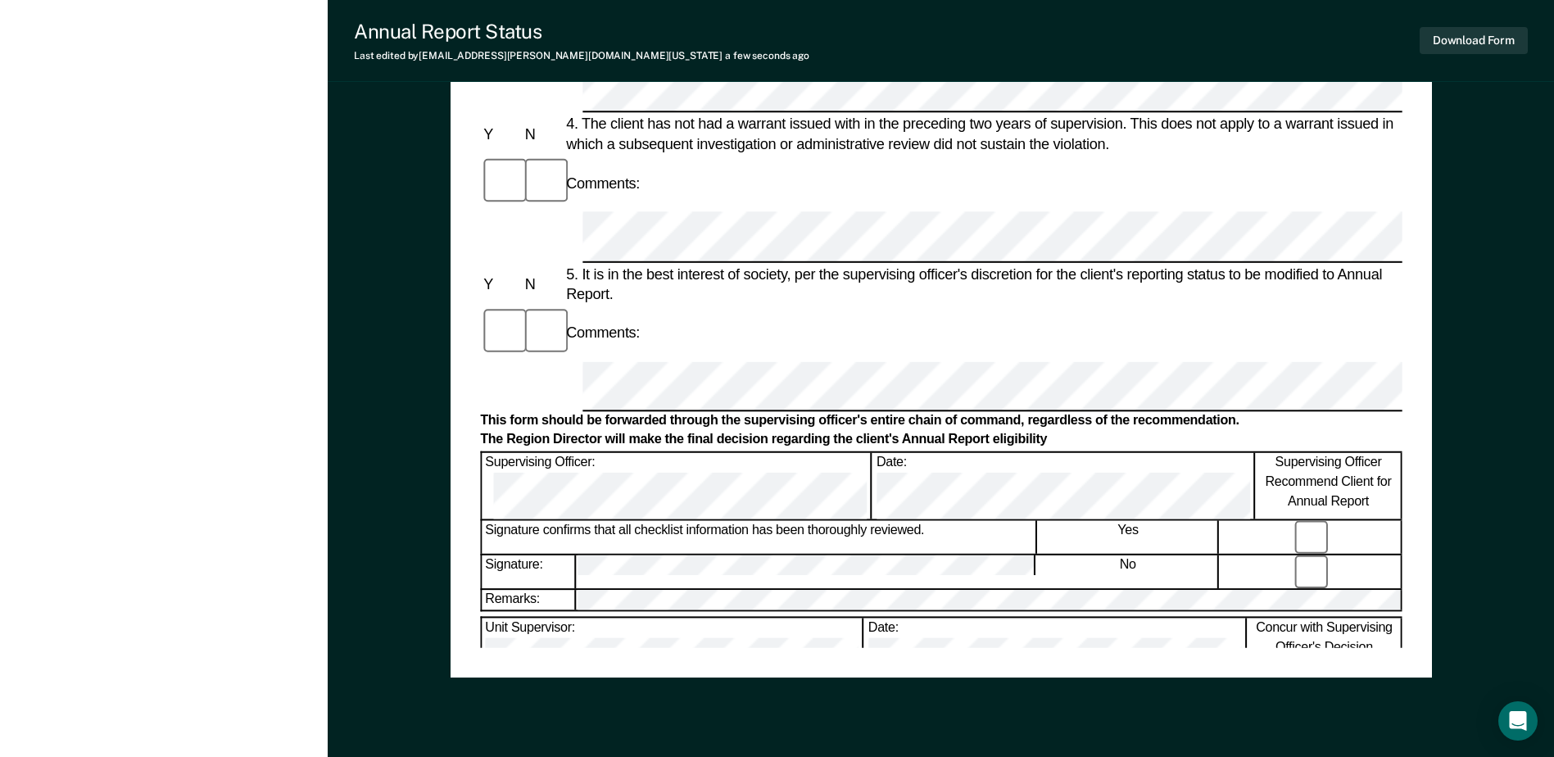
scroll to position [573, 0]
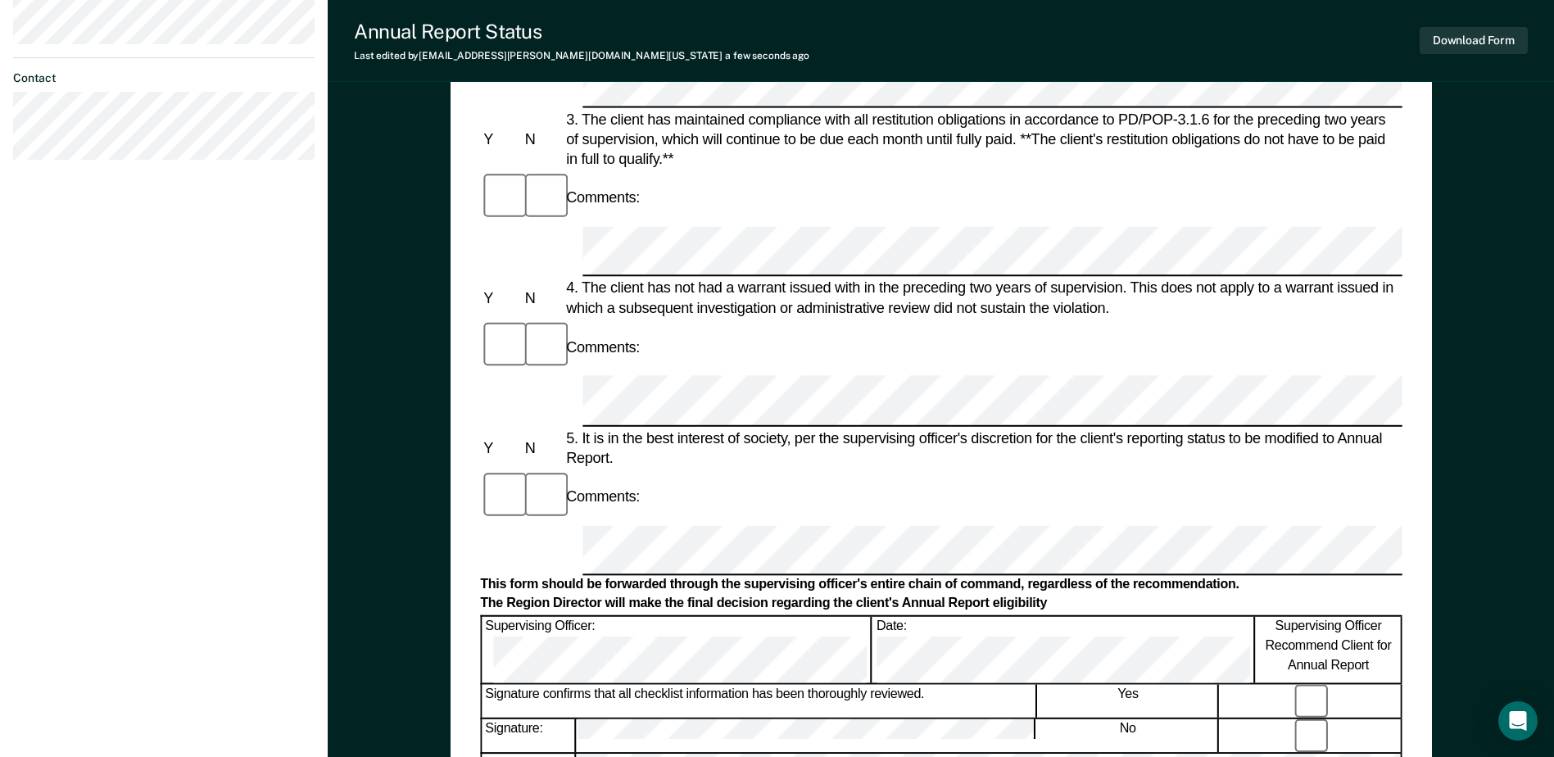
click at [1311, 707] on form "Annual Reporting Checklist, Recommendation, and Determination Form Clients who …" at bounding box center [940, 526] width 921 height 1868
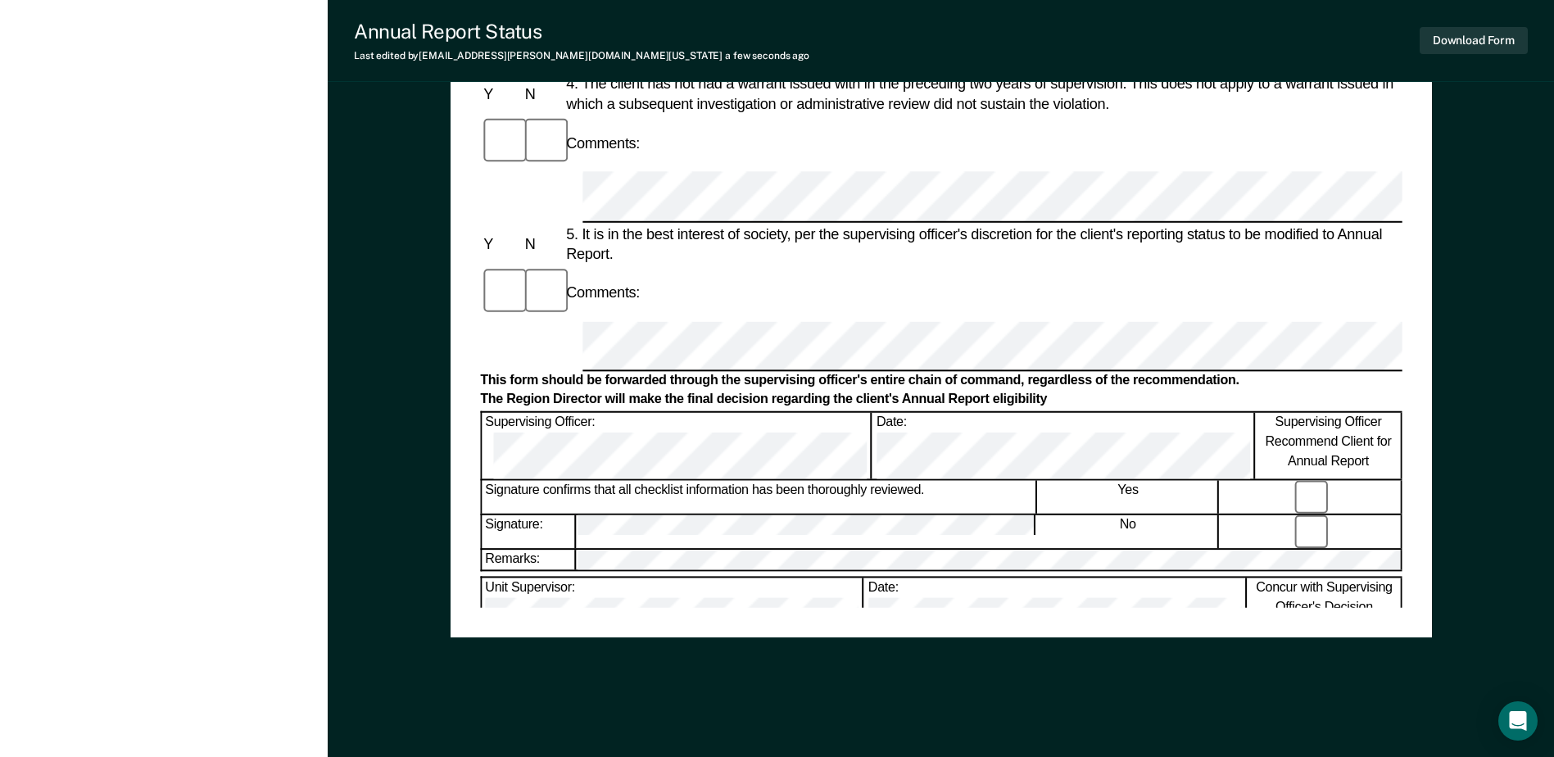
scroll to position [785, 0]
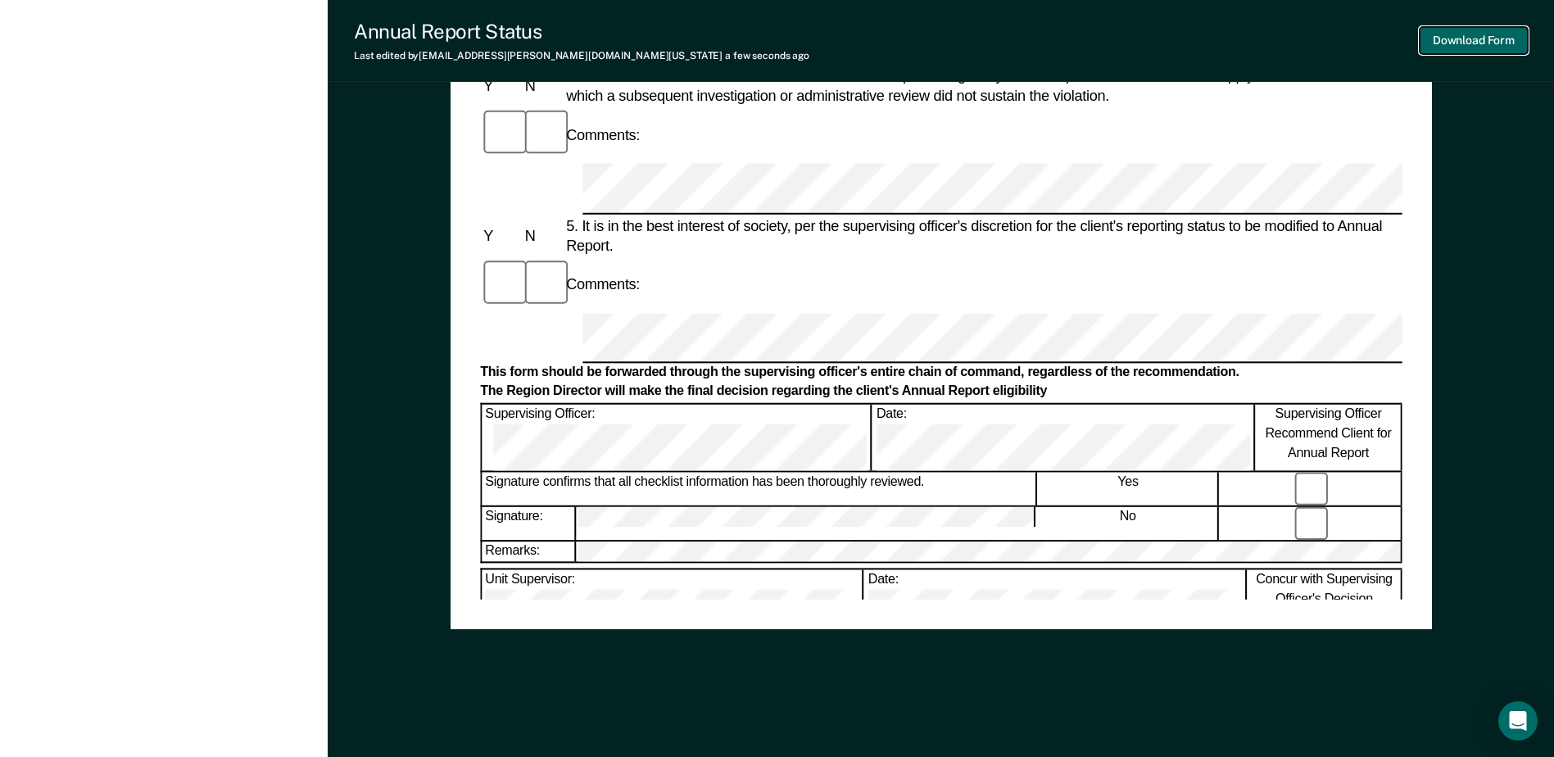
click at [1501, 34] on button "Download Form" at bounding box center [1473, 40] width 108 height 27
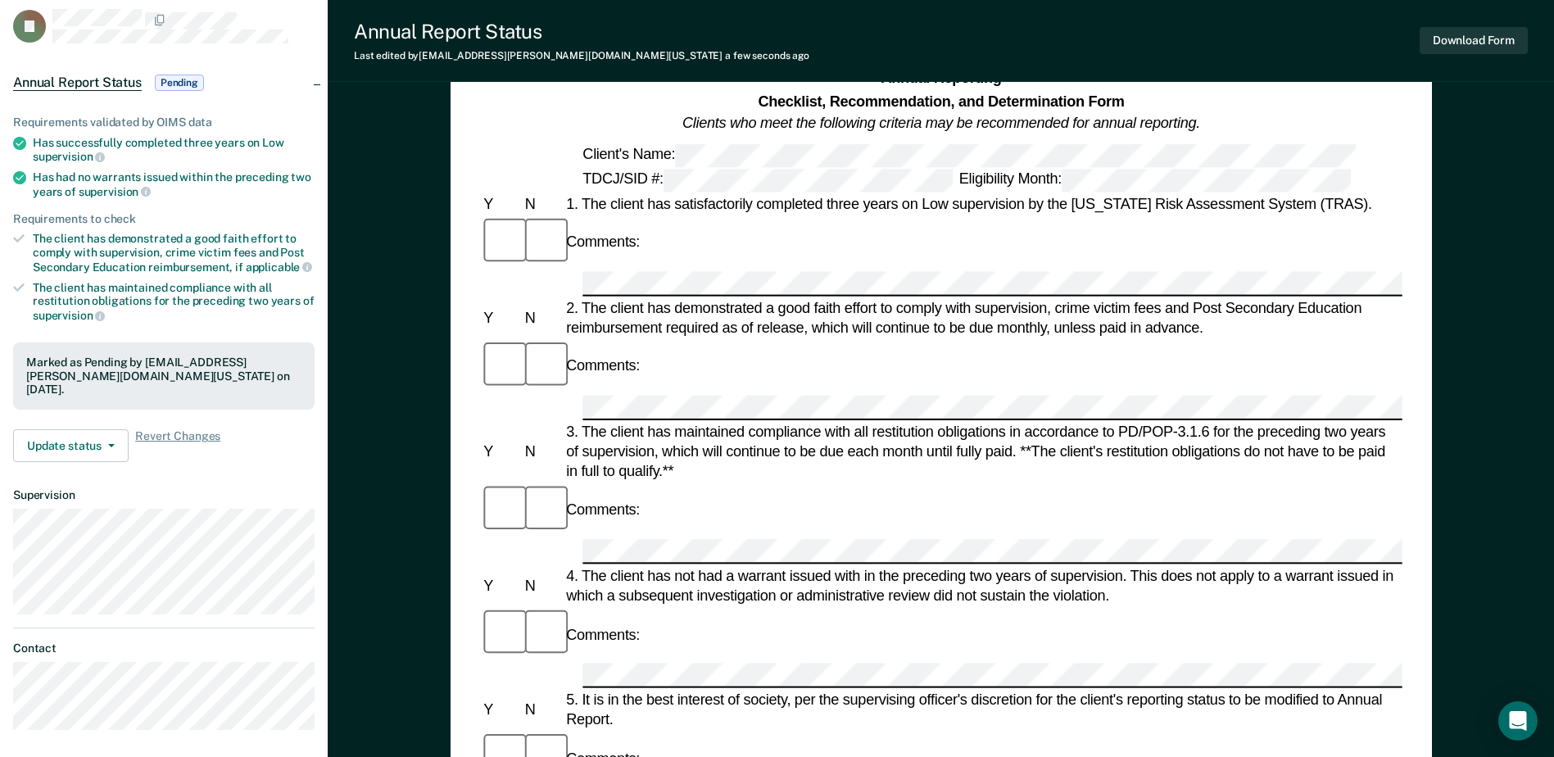
scroll to position [0, 0]
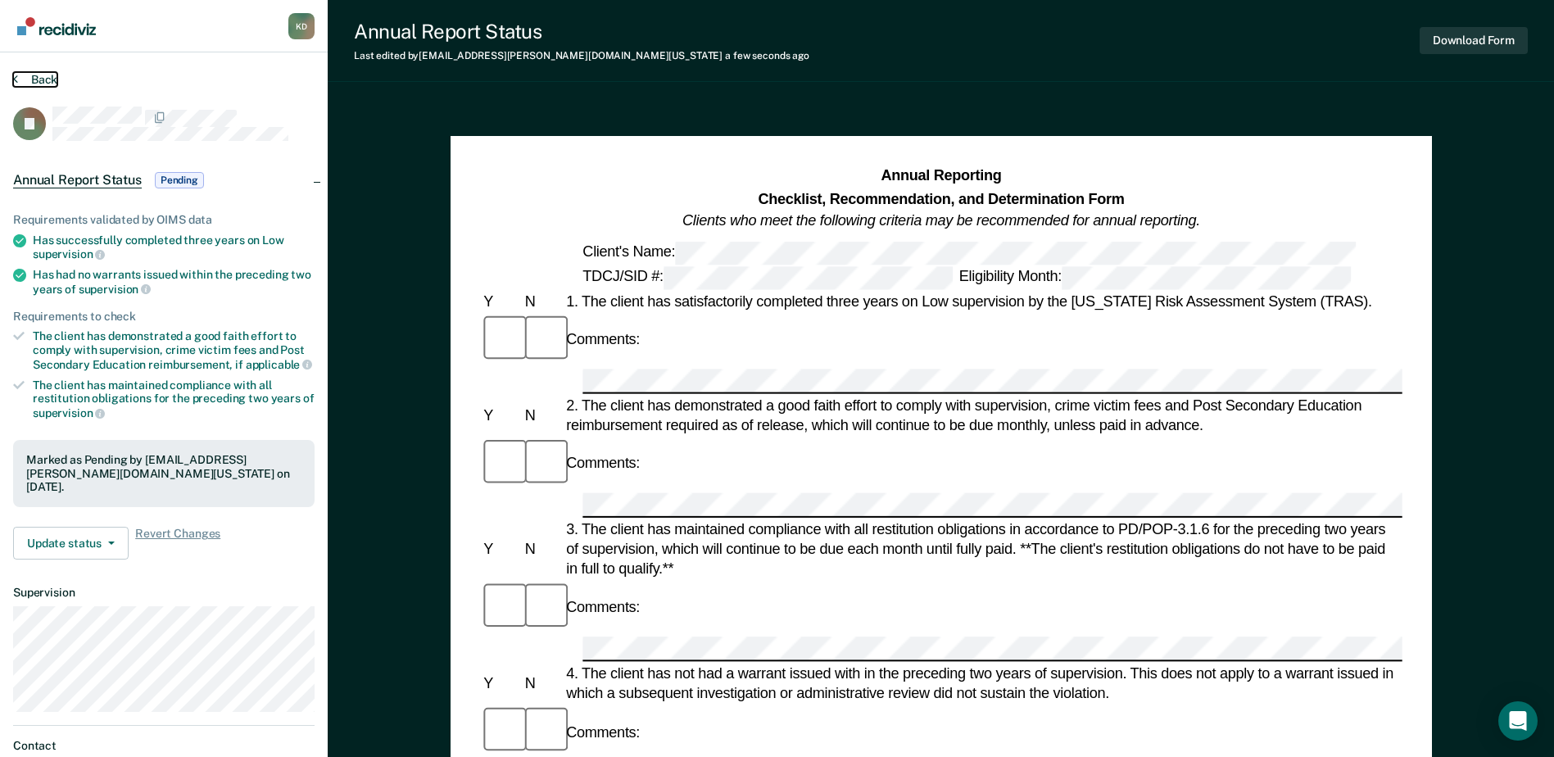
click at [34, 83] on button "Back" at bounding box center [35, 79] width 44 height 15
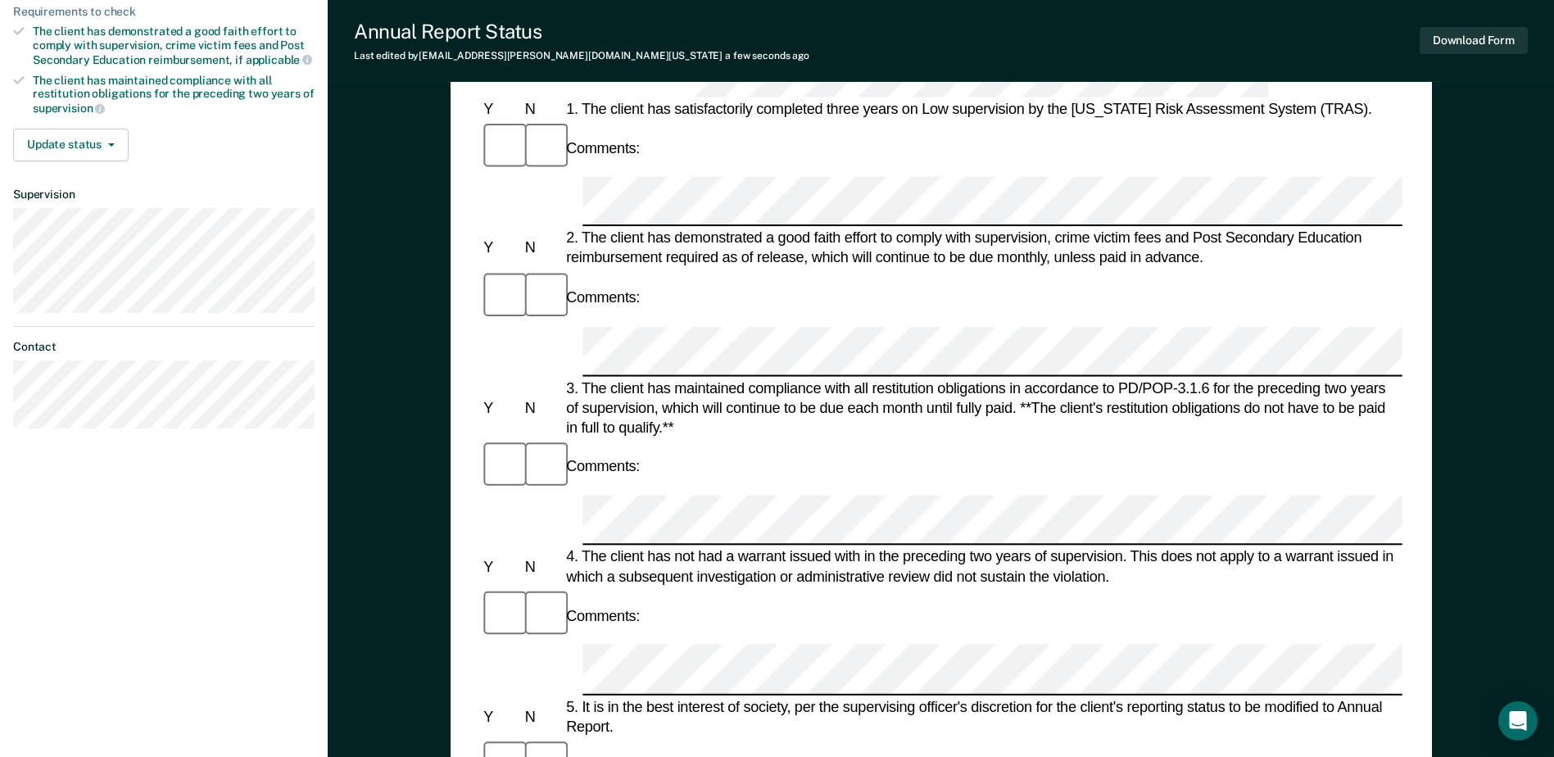
scroll to position [328, 0]
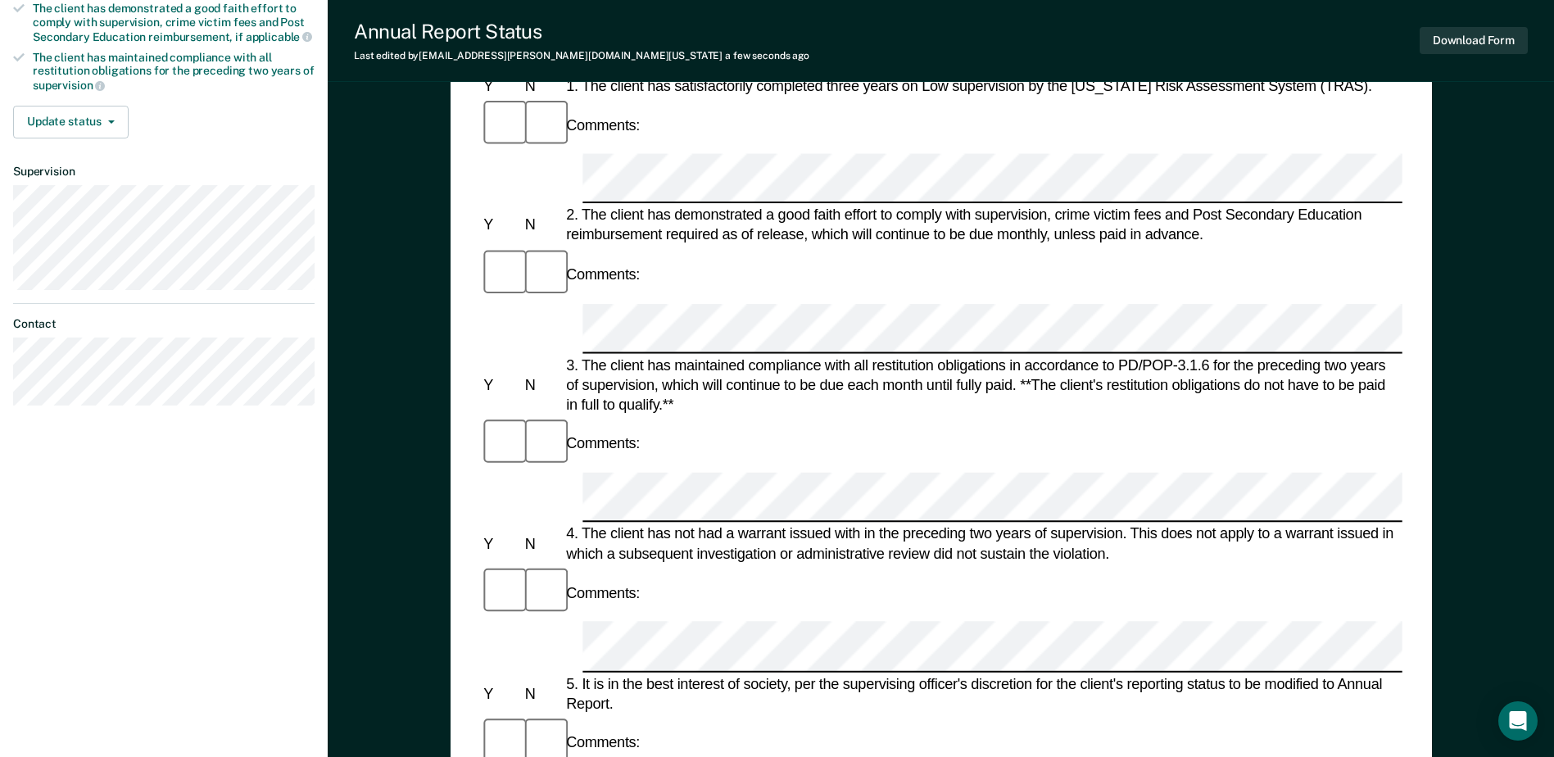
click at [538, 715] on div at bounding box center [541, 742] width 41 height 55
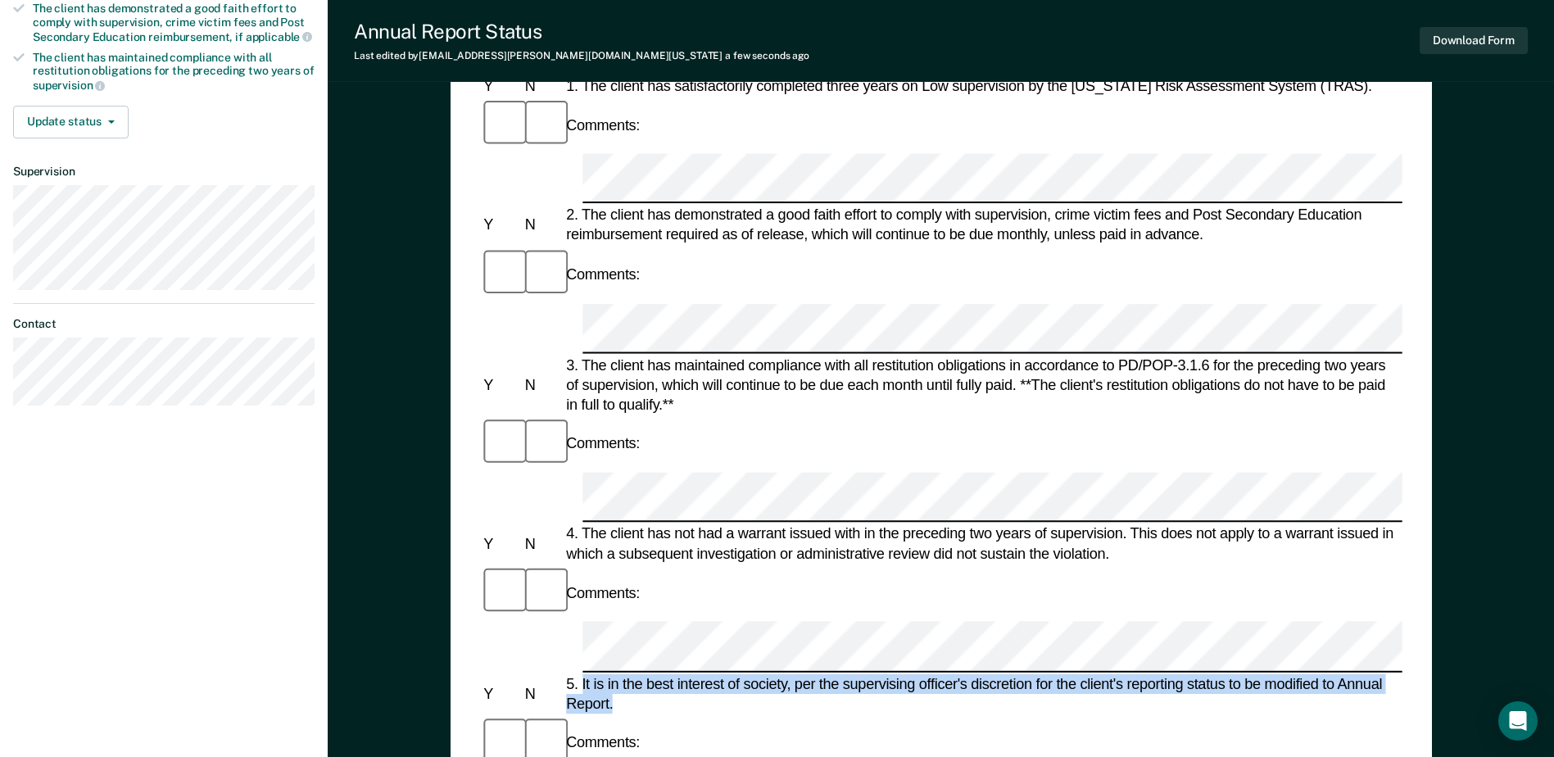
drag, startPoint x: 622, startPoint y: 392, endPoint x: 581, endPoint y: 363, distance: 50.0
click at [581, 673] on div "5. It is in the best interest of society, per the supervising officer's discret…" at bounding box center [983, 692] width 840 height 39
copy div "It is in the best interest of society, per the supervising officer's discretion…"
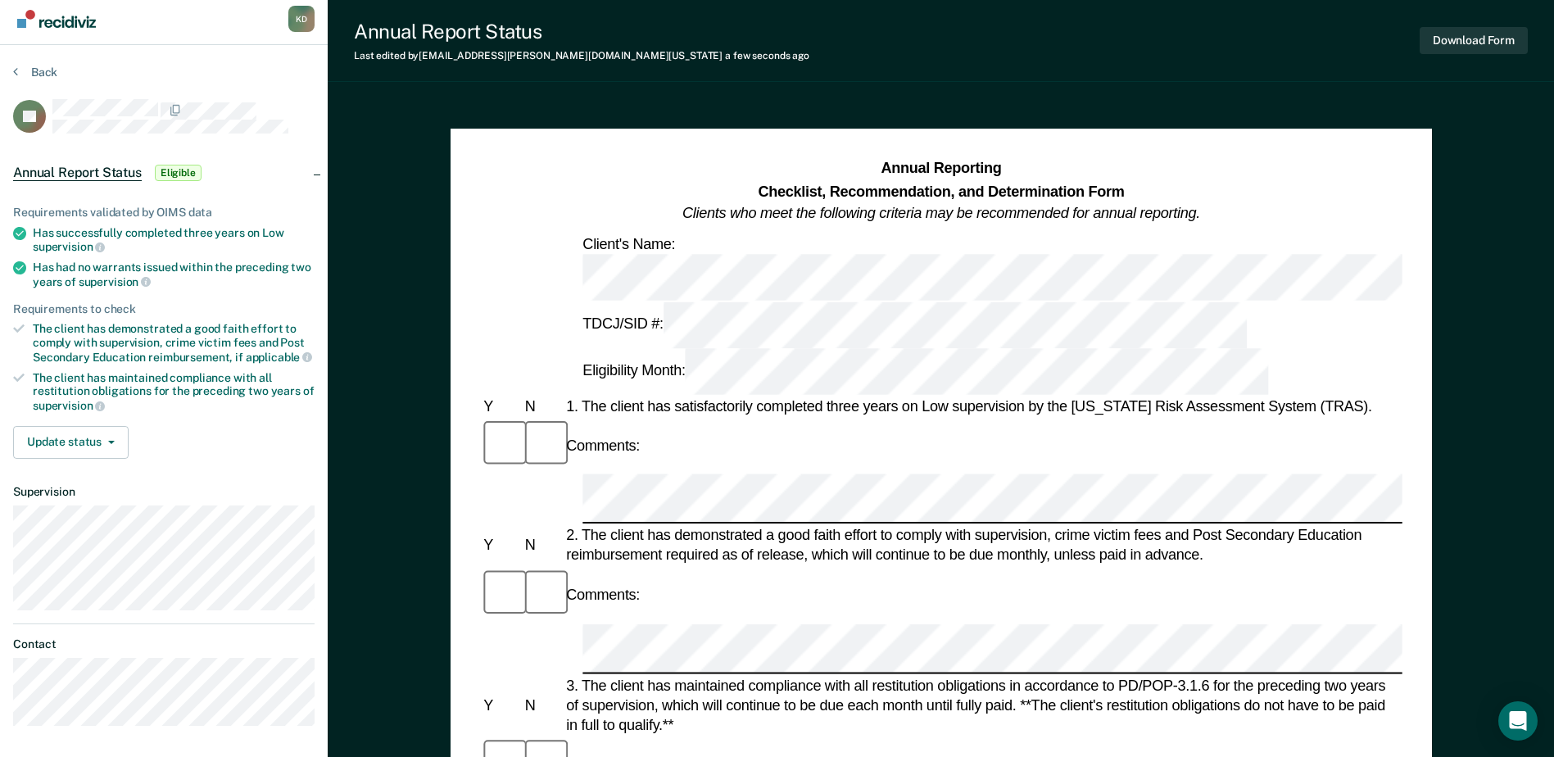
scroll to position [0, 0]
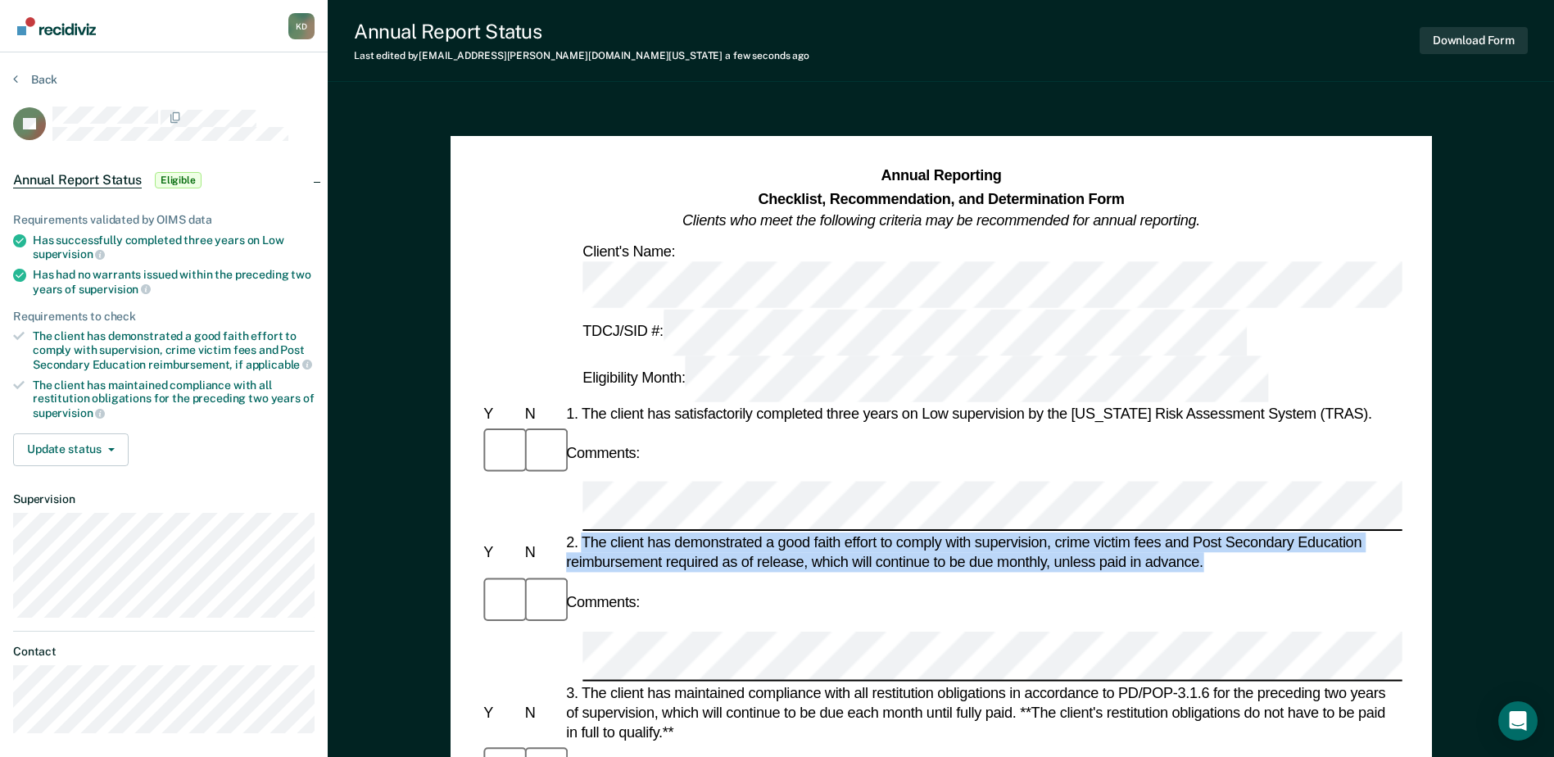
drag, startPoint x: 1210, startPoint y: 399, endPoint x: 585, endPoint y: 381, distance: 625.2
click at [585, 533] on div "2. The client has demonstrated a good faith effort to comply with supervision, …" at bounding box center [983, 552] width 840 height 39
copy div "The client has demonstrated a good faith effort to comply with supervision, cri…"
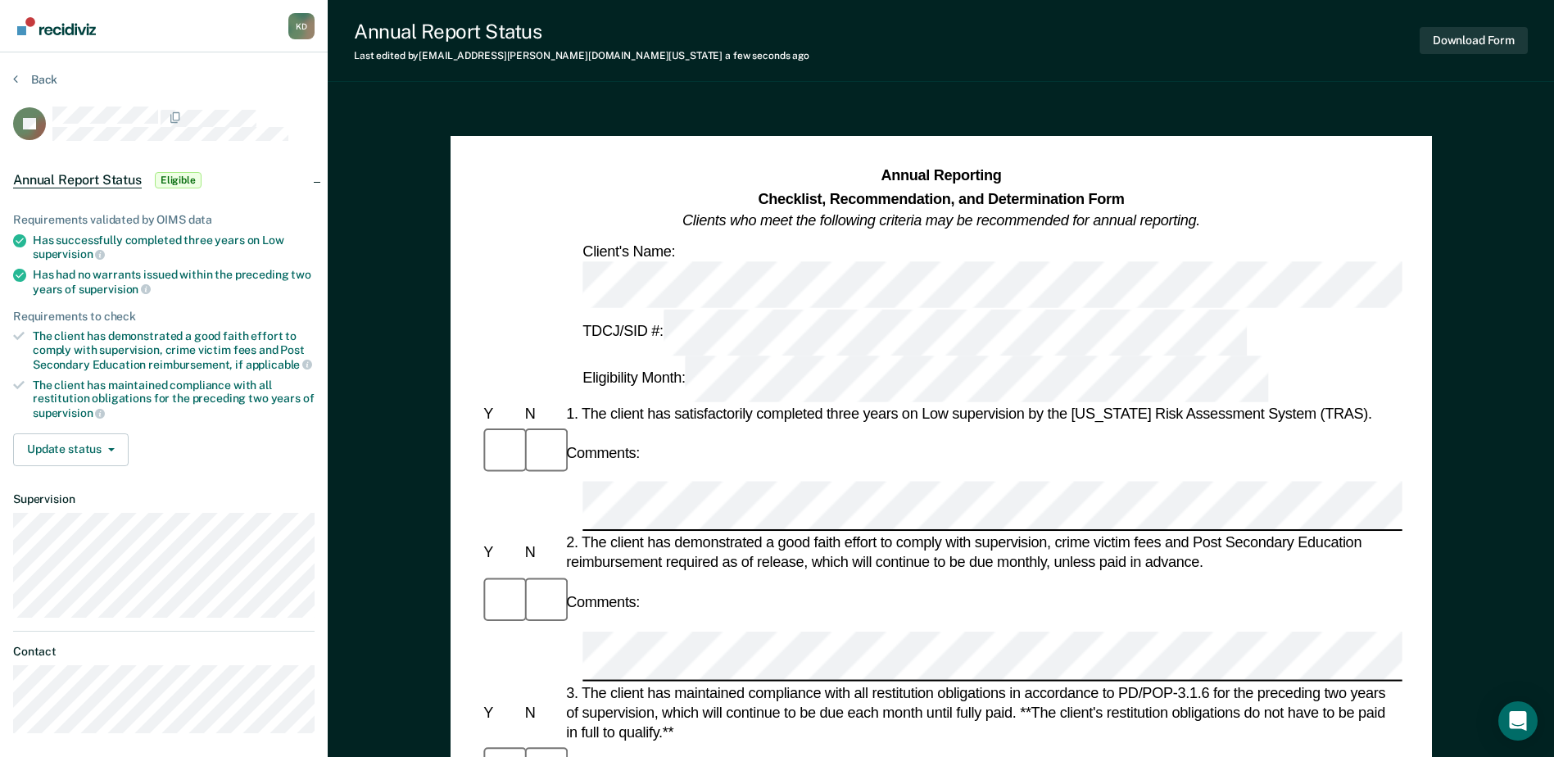
click at [523, 425] on div at bounding box center [541, 452] width 41 height 55
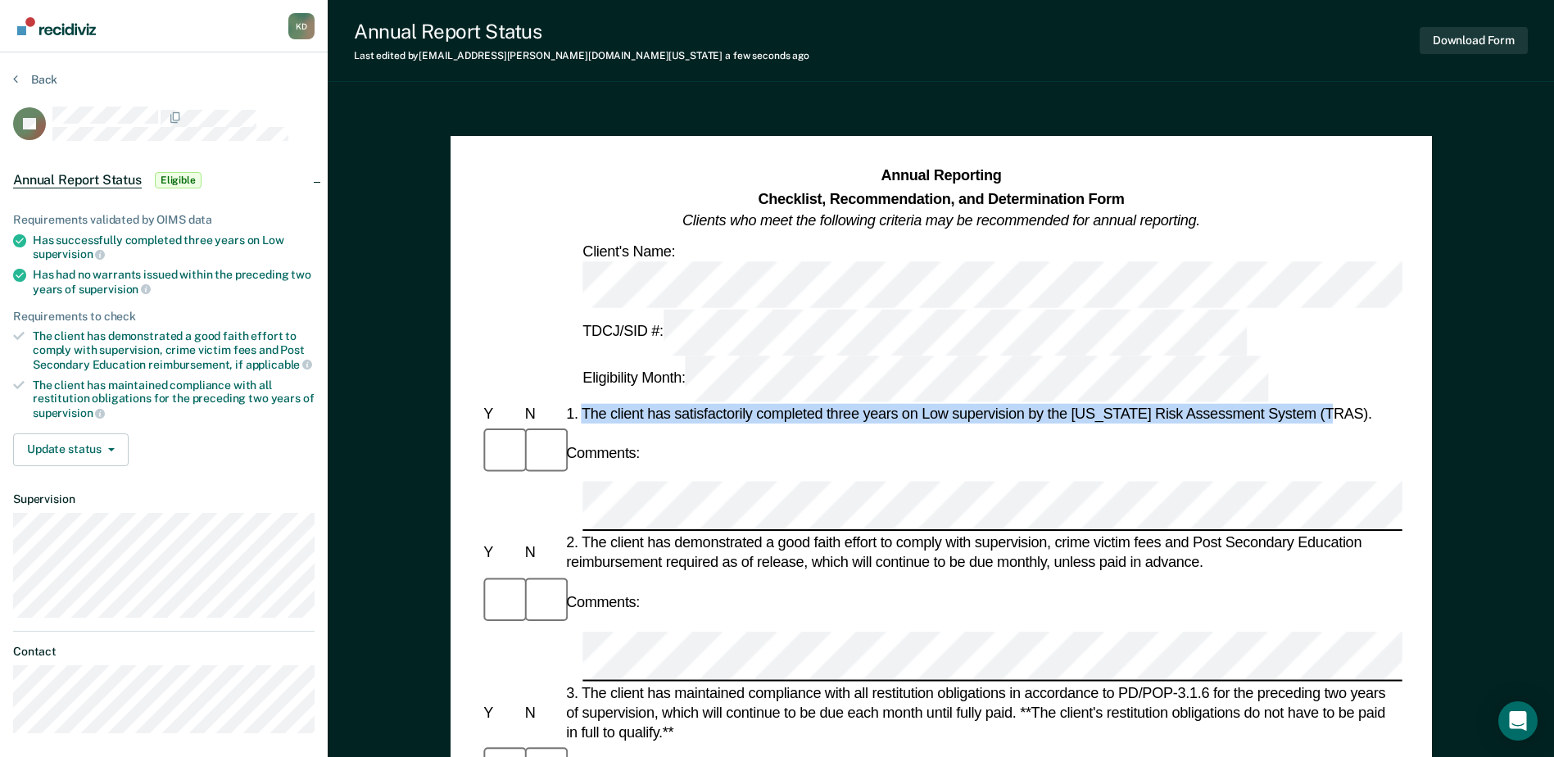
drag, startPoint x: 582, startPoint y: 294, endPoint x: 1351, endPoint y: 295, distance: 769.9
click at [1351, 404] on div "1. The client has satisfactorily completed three years on Low supervision by th…" at bounding box center [983, 414] width 840 height 20
drag, startPoint x: 1351, startPoint y: 295, endPoint x: 1297, endPoint y: 292, distance: 55.0
copy div "The client has satisfactorily completed three years on Low supervision by the […"
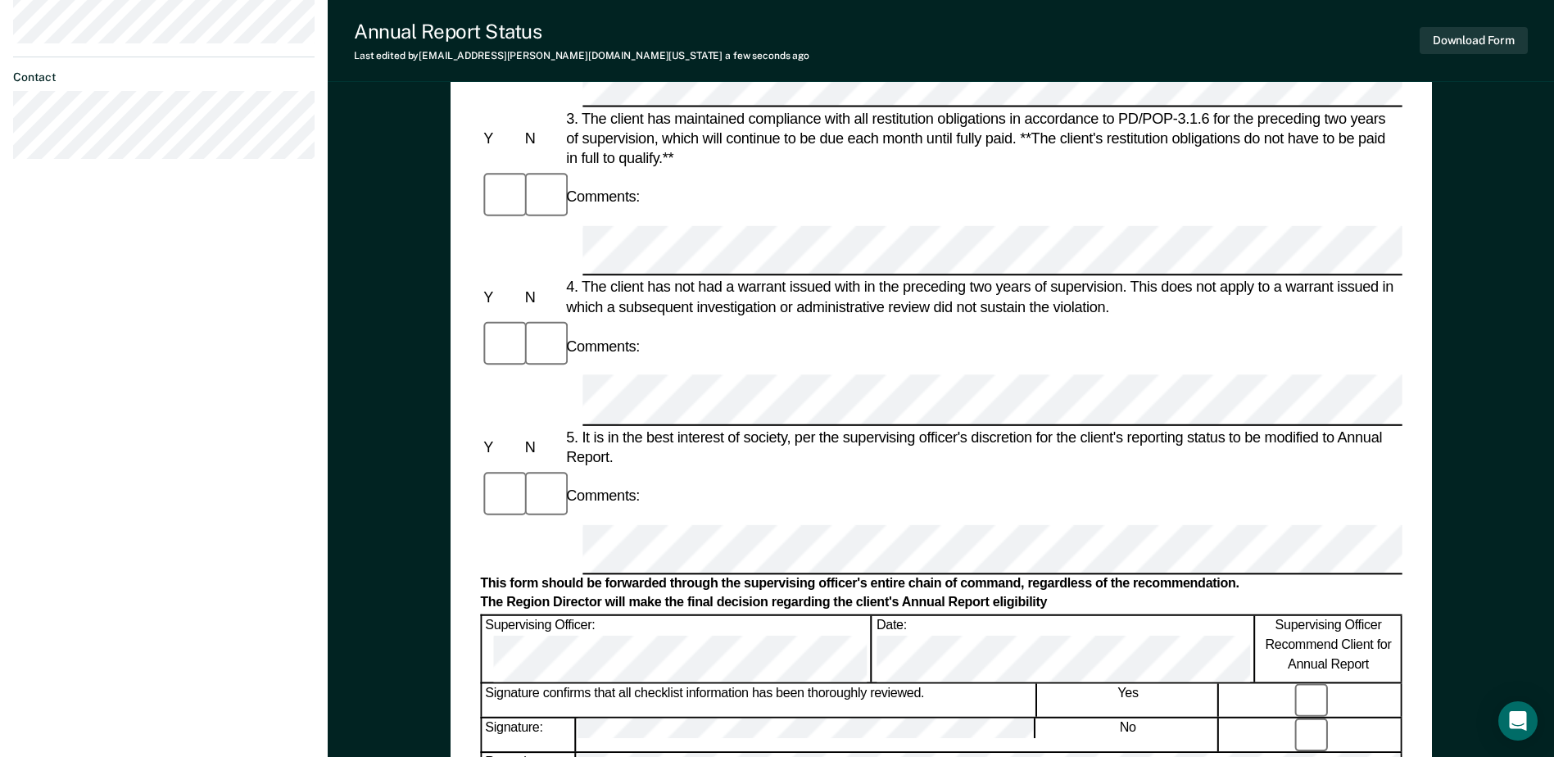
scroll to position [573, 0]
click at [1451, 44] on button "Download Form" at bounding box center [1473, 40] width 108 height 27
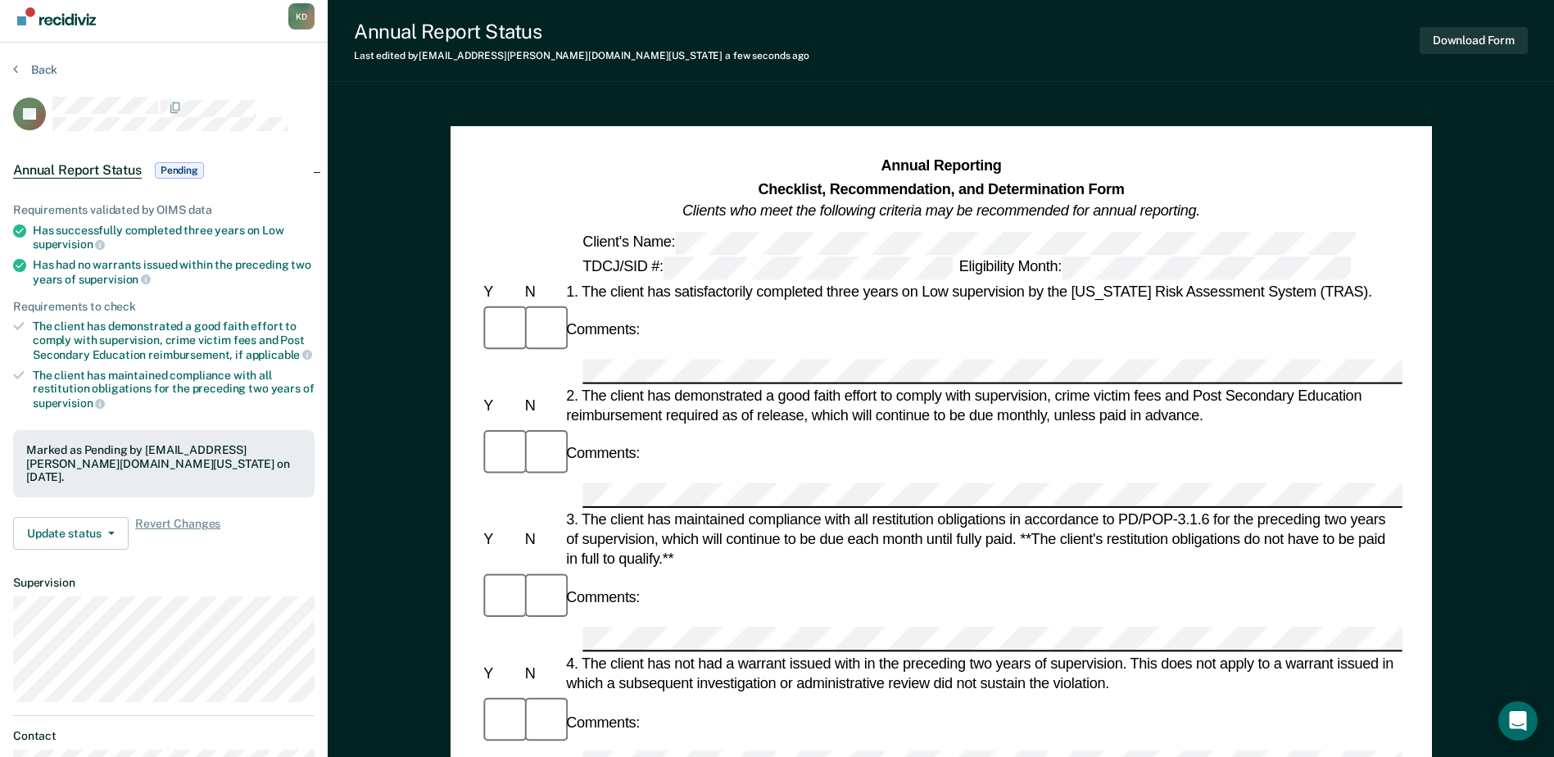
scroll to position [0, 0]
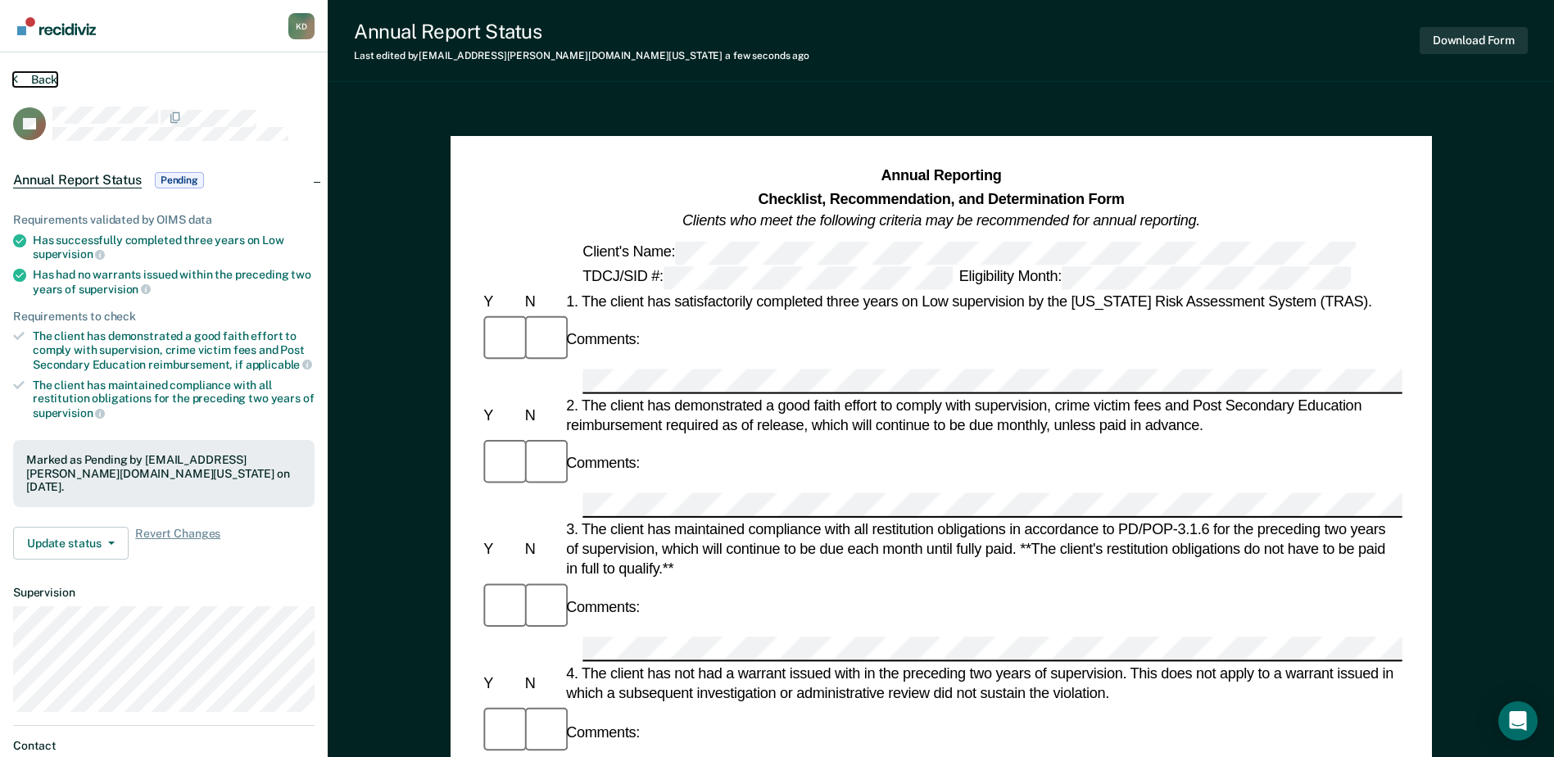
click at [36, 77] on button "Back" at bounding box center [35, 79] width 44 height 15
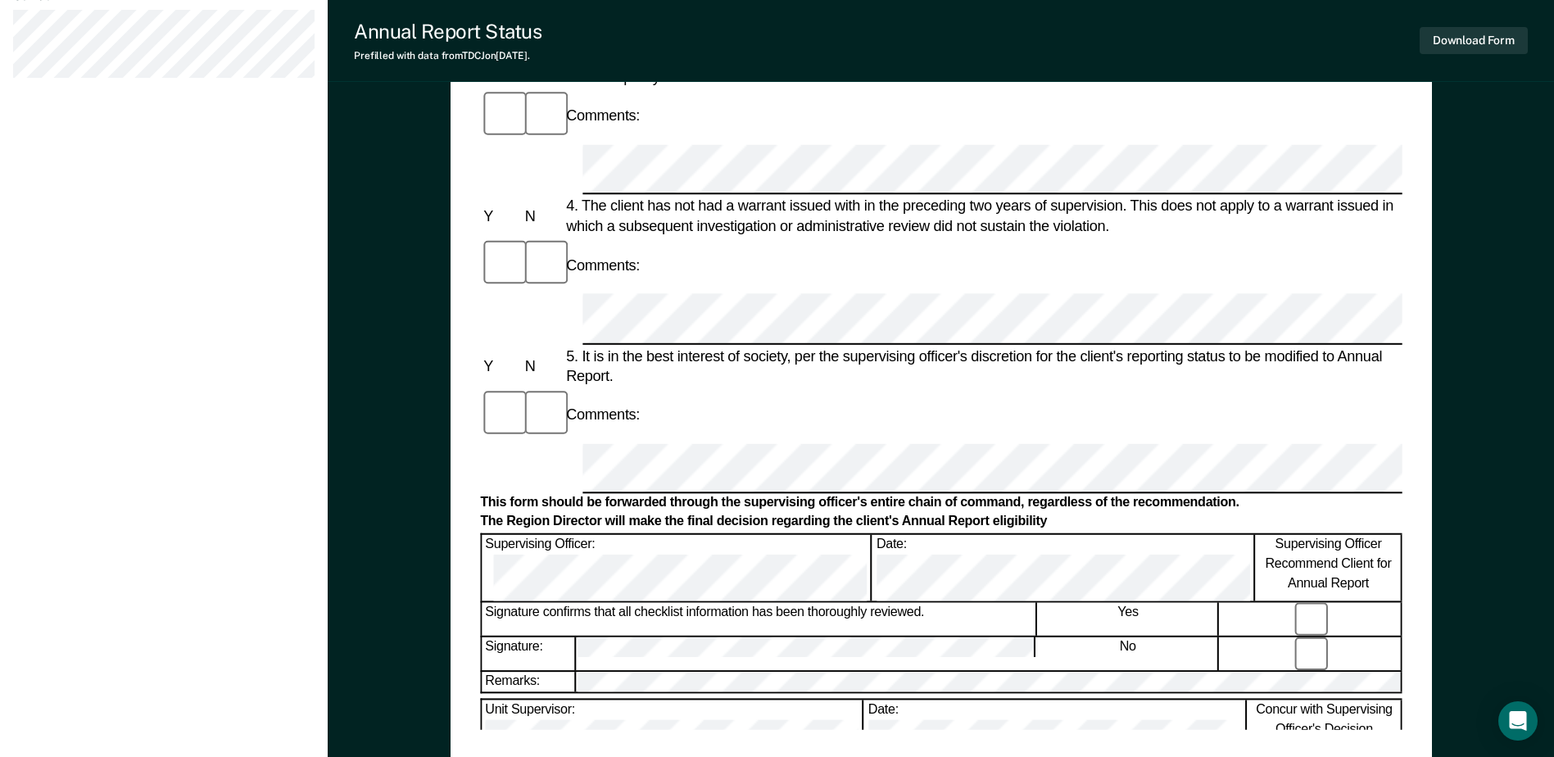
scroll to position [573, 0]
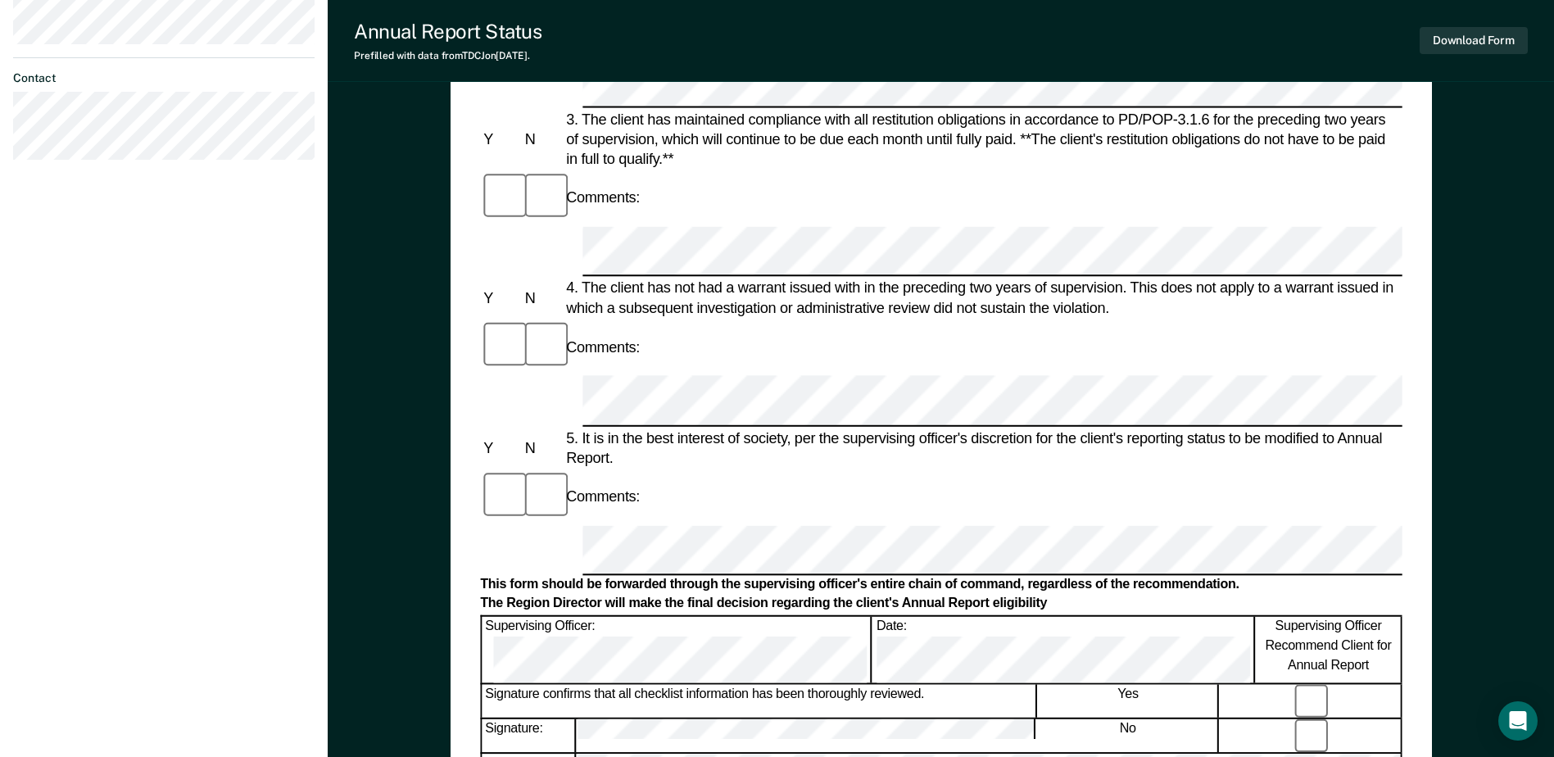
click at [898, 684] on div "Signature confirms that all checklist information has been thoroughly reviewed." at bounding box center [759, 701] width 555 height 34
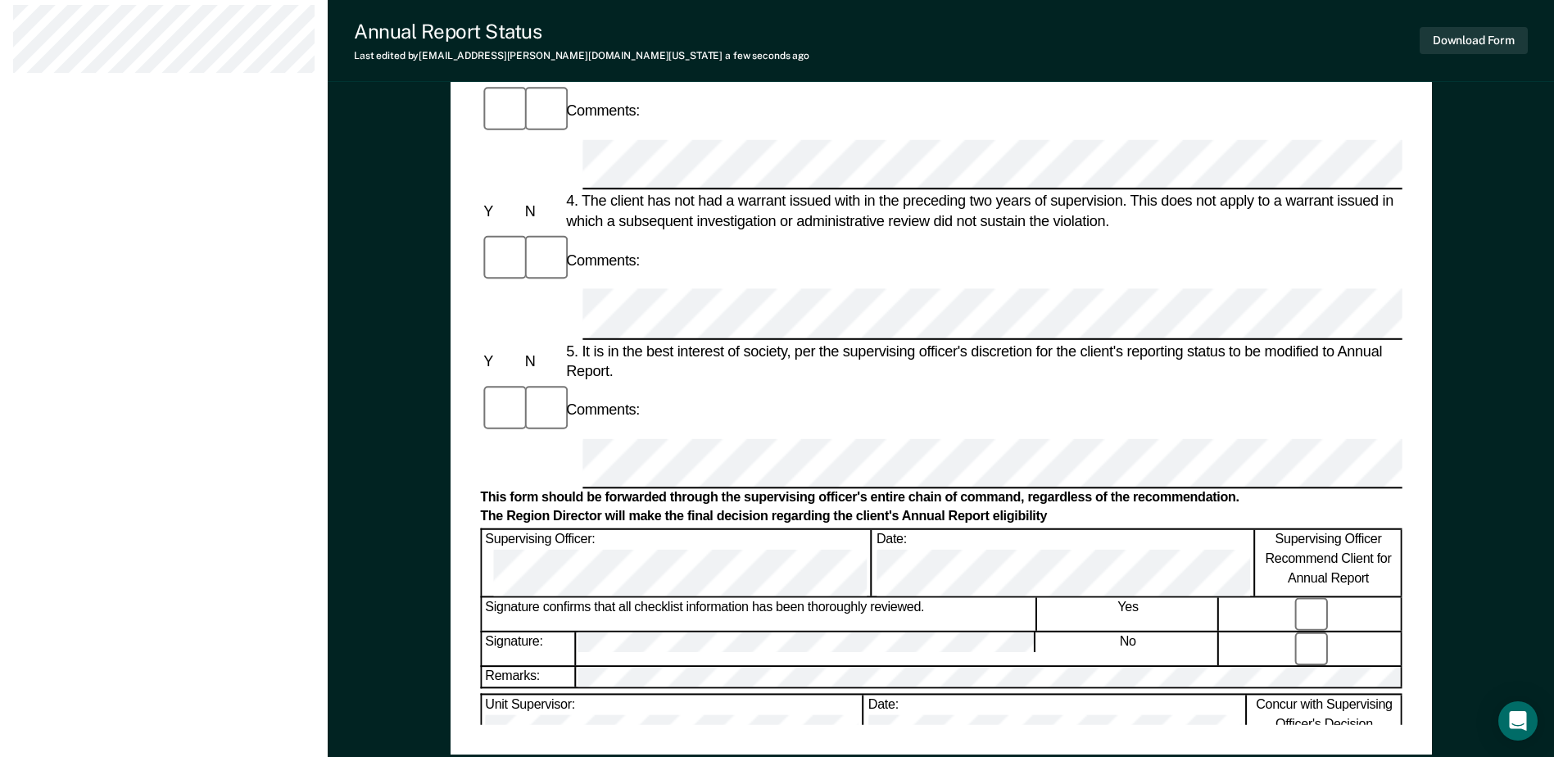
scroll to position [785, 0]
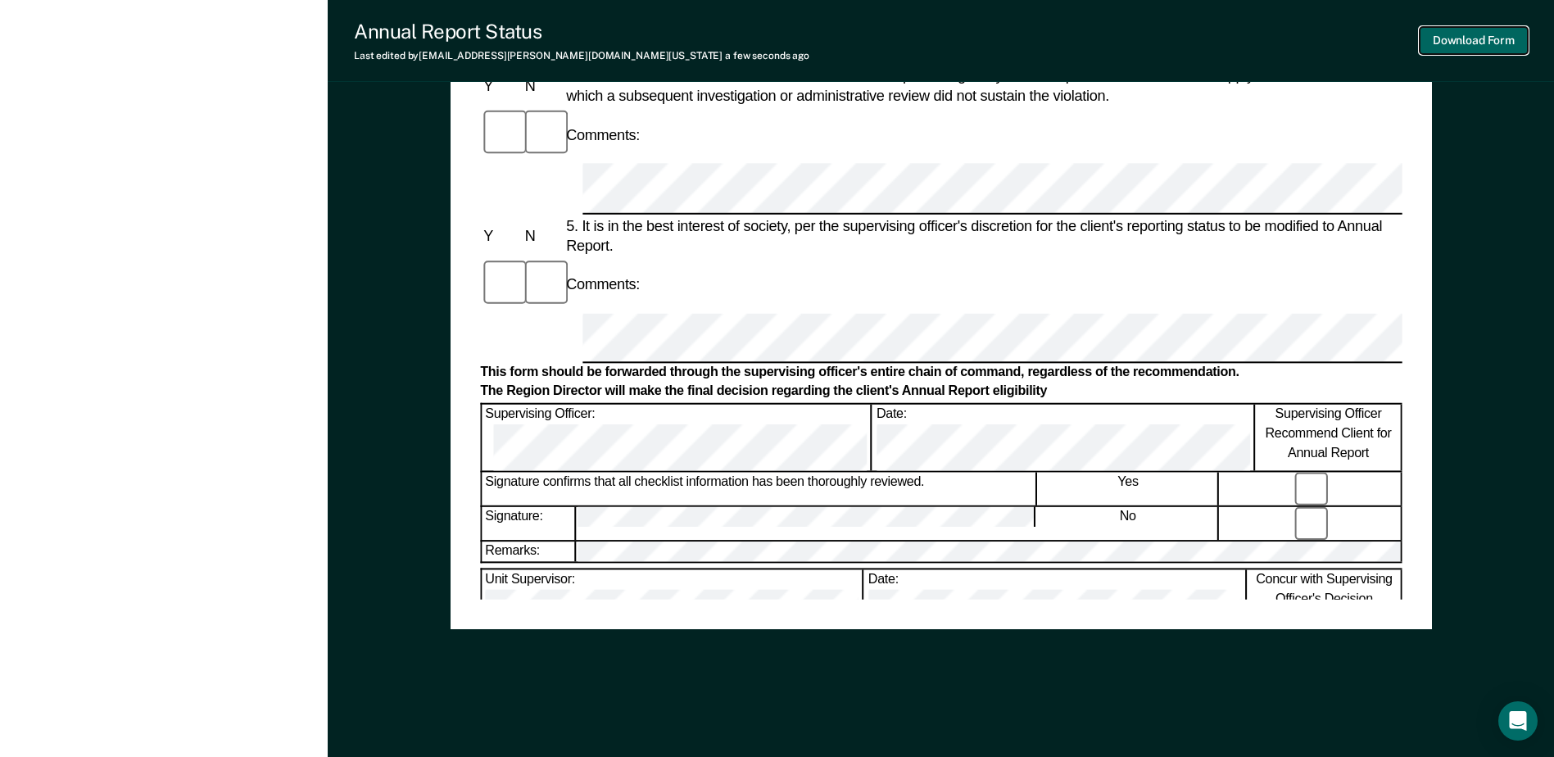
click at [1471, 37] on button "Download Form" at bounding box center [1473, 40] width 108 height 27
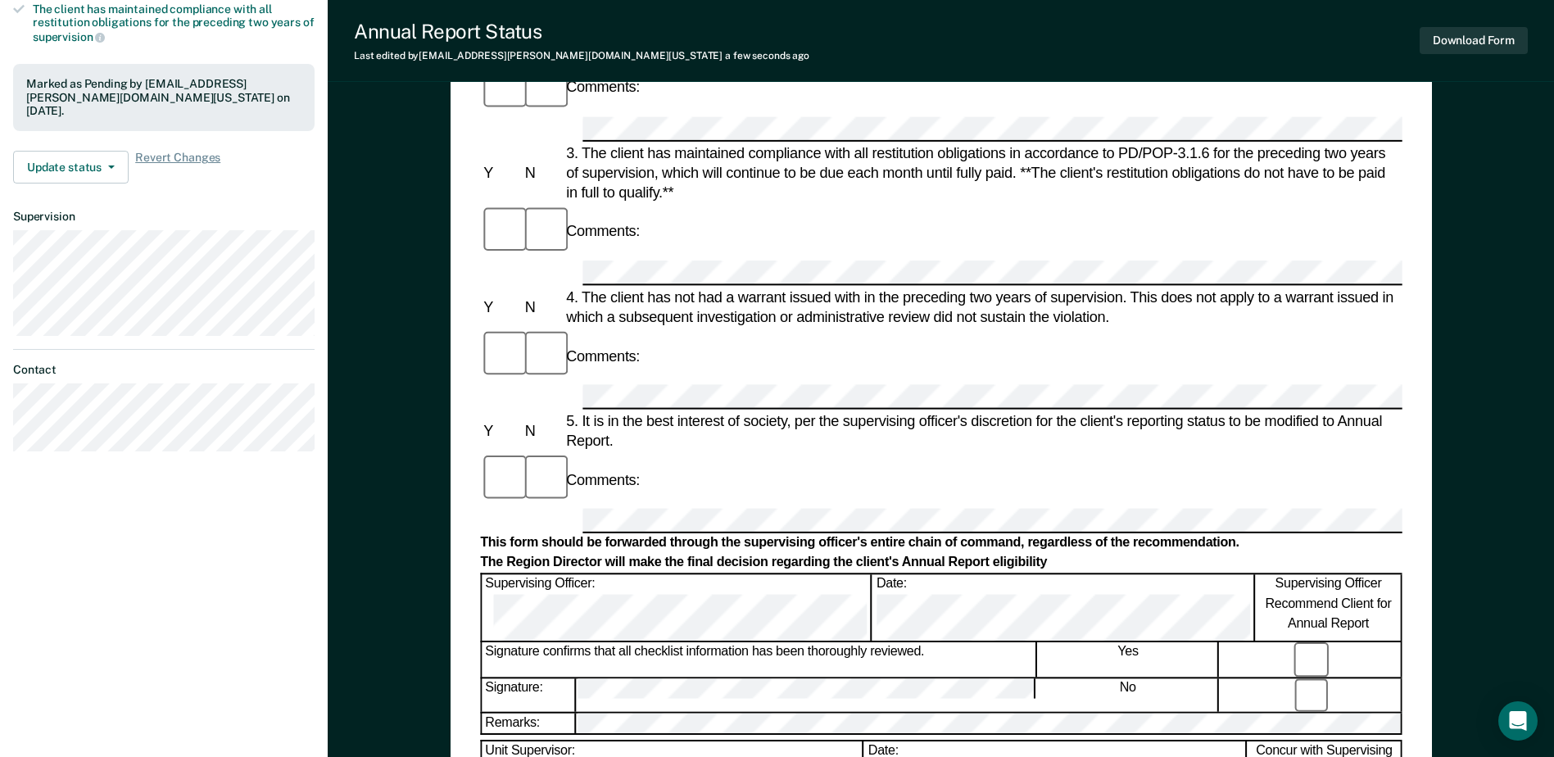
scroll to position [0, 0]
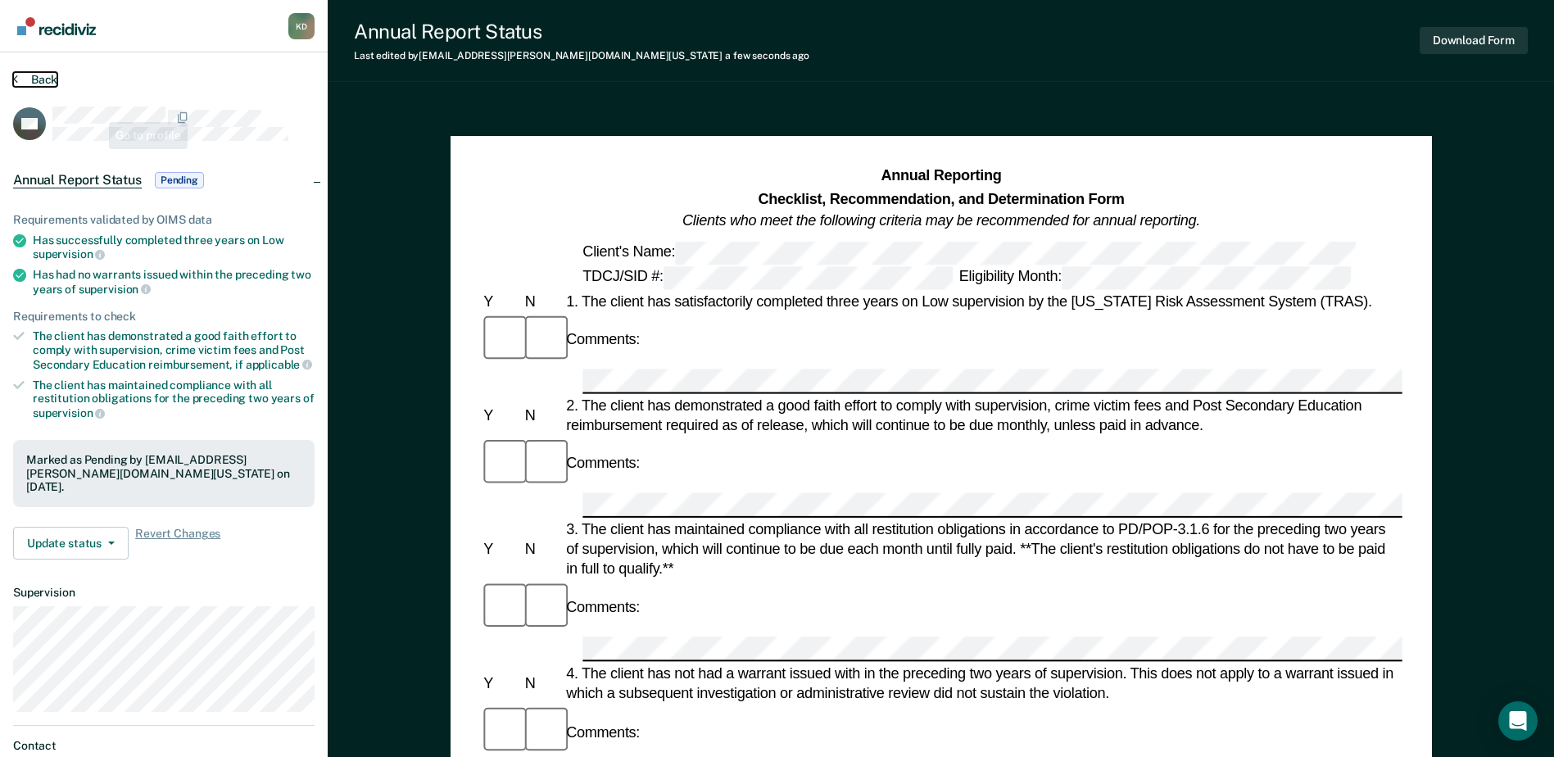
click at [26, 75] on button "Back" at bounding box center [35, 79] width 44 height 15
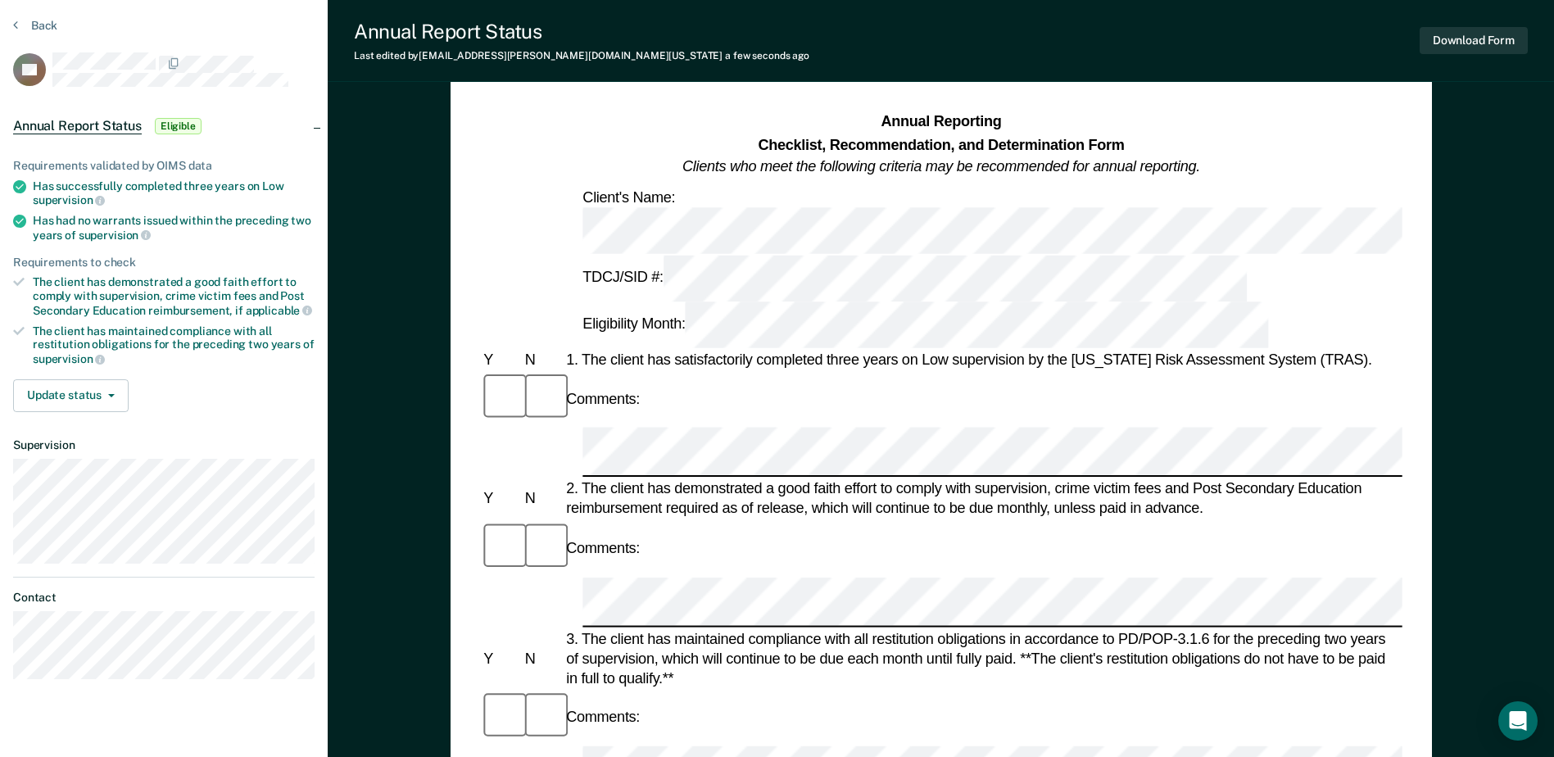
scroll to position [82, 0]
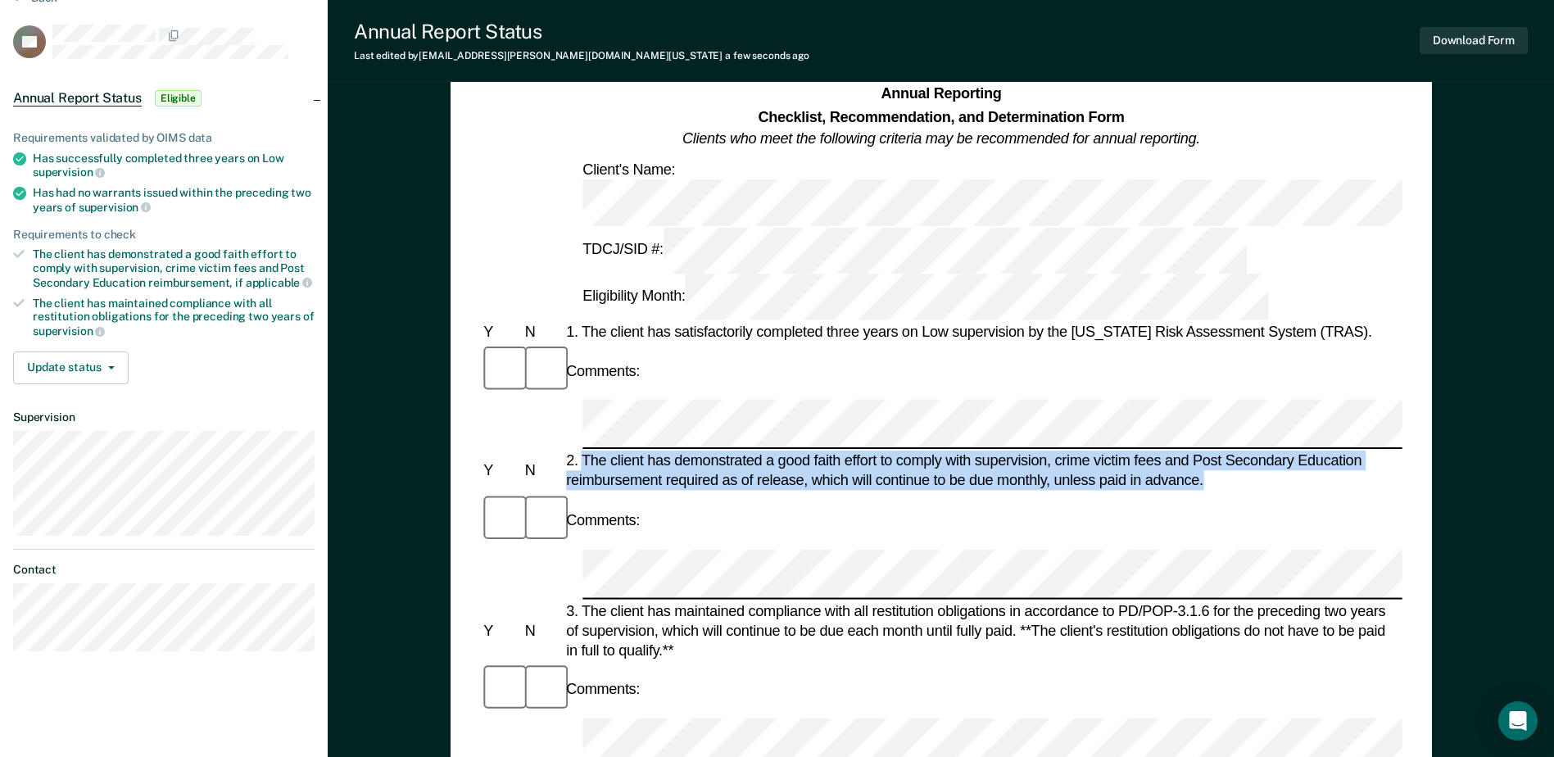
drag, startPoint x: 1216, startPoint y: 322, endPoint x: 582, endPoint y: 294, distance: 633.8
click at [582, 451] on div "2. The client has demonstrated a good faith effort to comply with supervision, …" at bounding box center [983, 470] width 840 height 39
copy div "The client has demonstrated a good faith effort to comply with supervision, cri…"
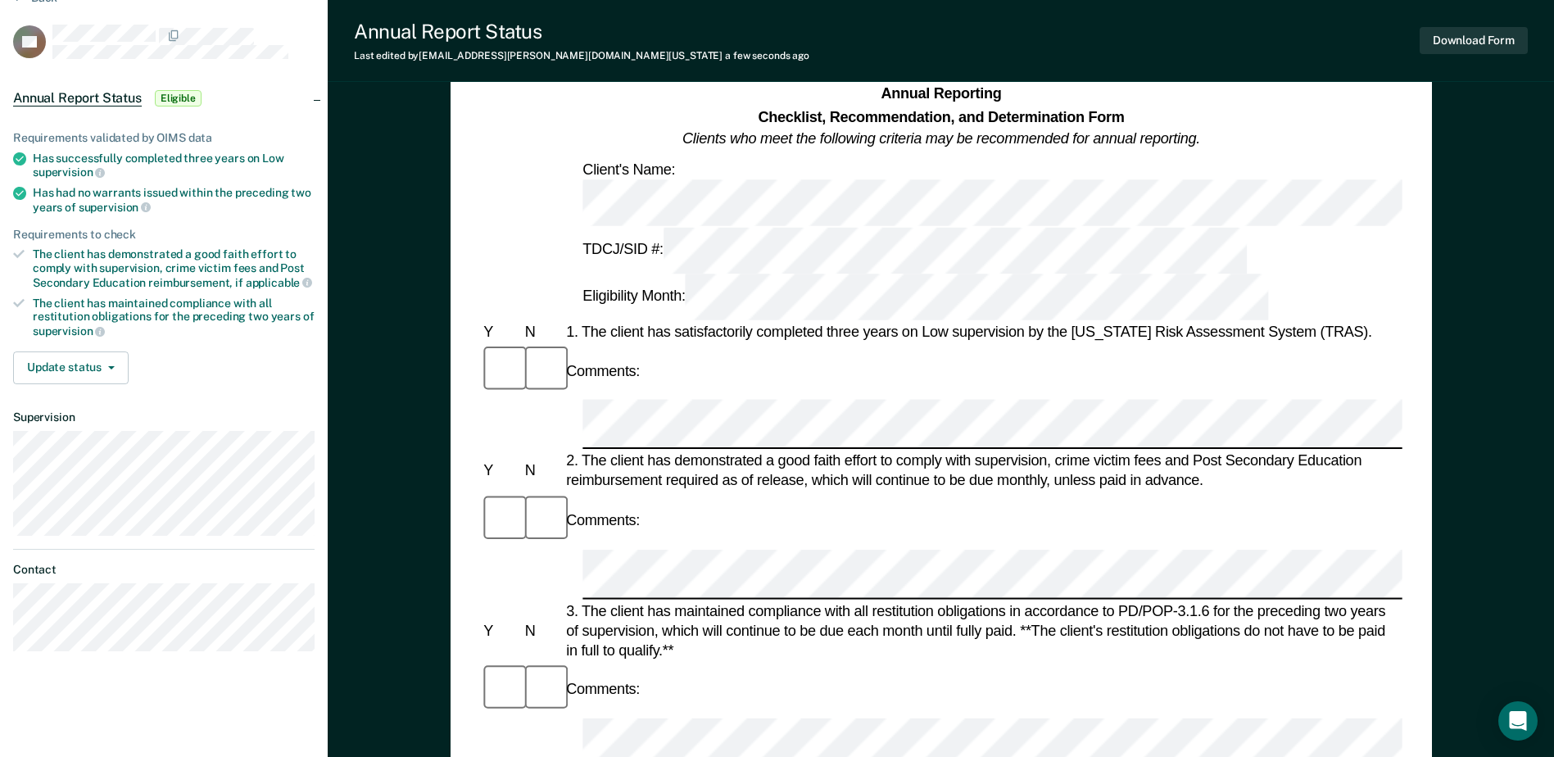
click at [637, 600] on div "3. The client has maintained compliance with all restitution obligations in acc…" at bounding box center [983, 630] width 840 height 60
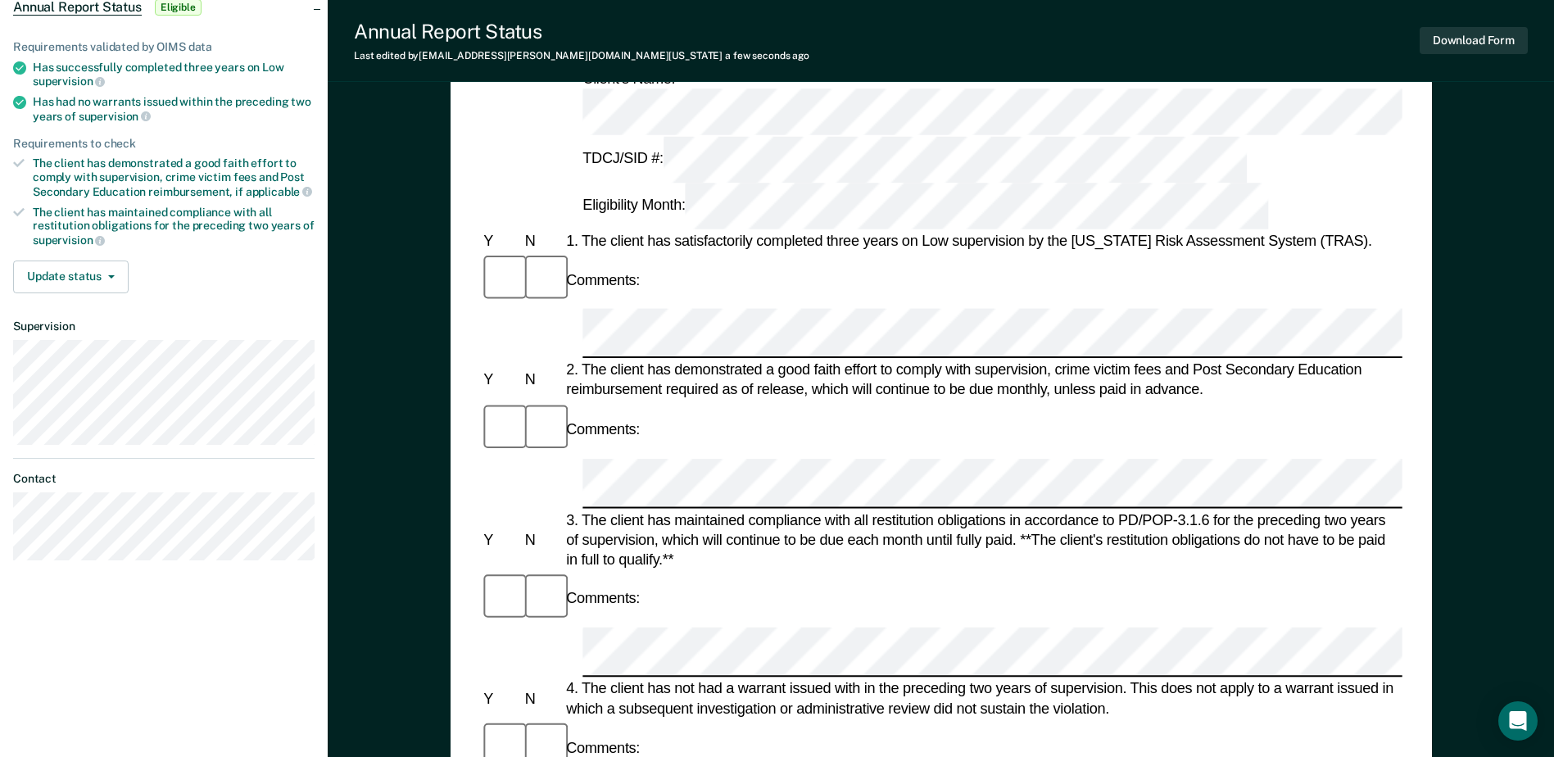
scroll to position [246, 0]
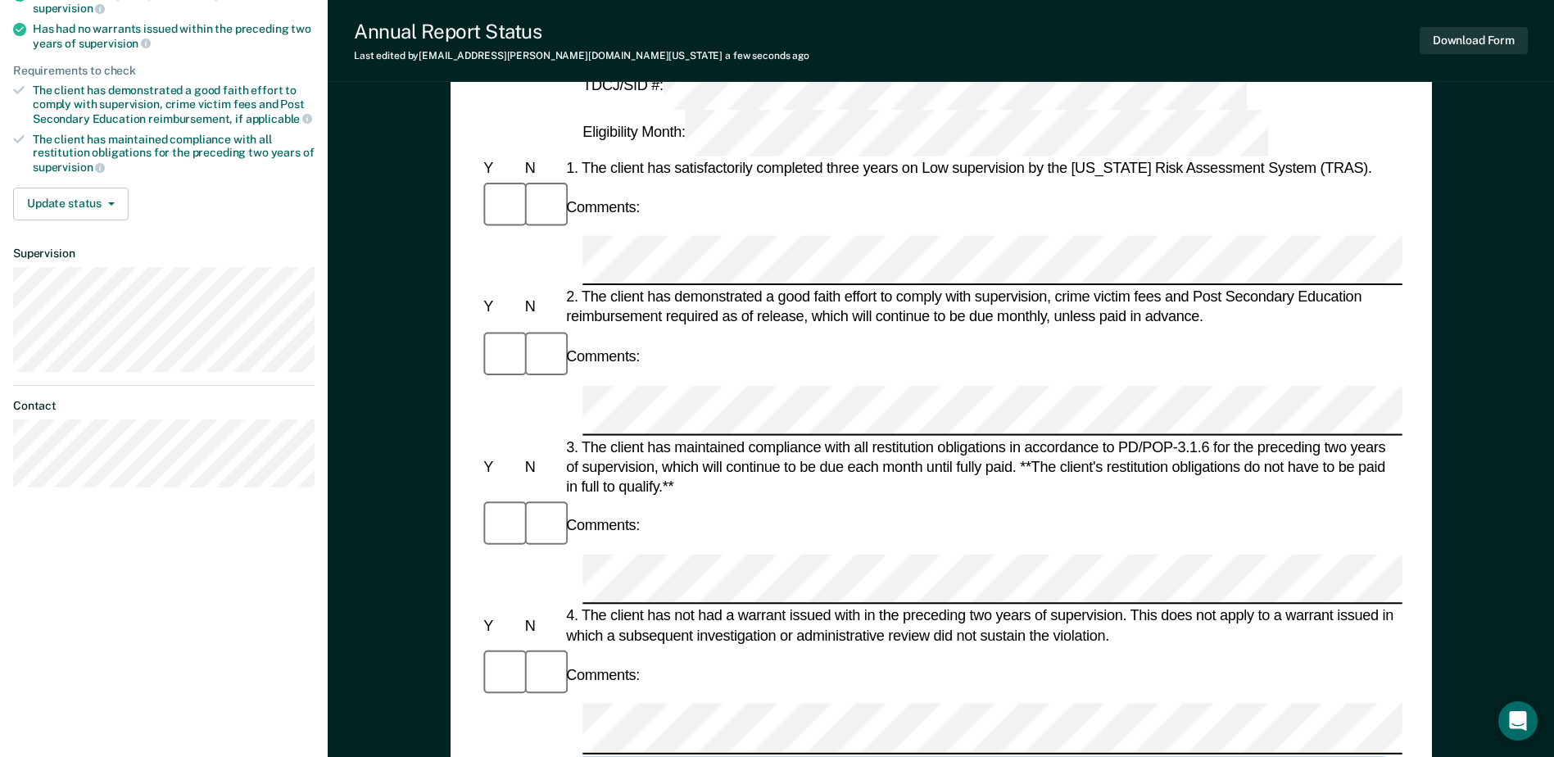
drag, startPoint x: 613, startPoint y: 469, endPoint x: 582, endPoint y: 452, distance: 36.3
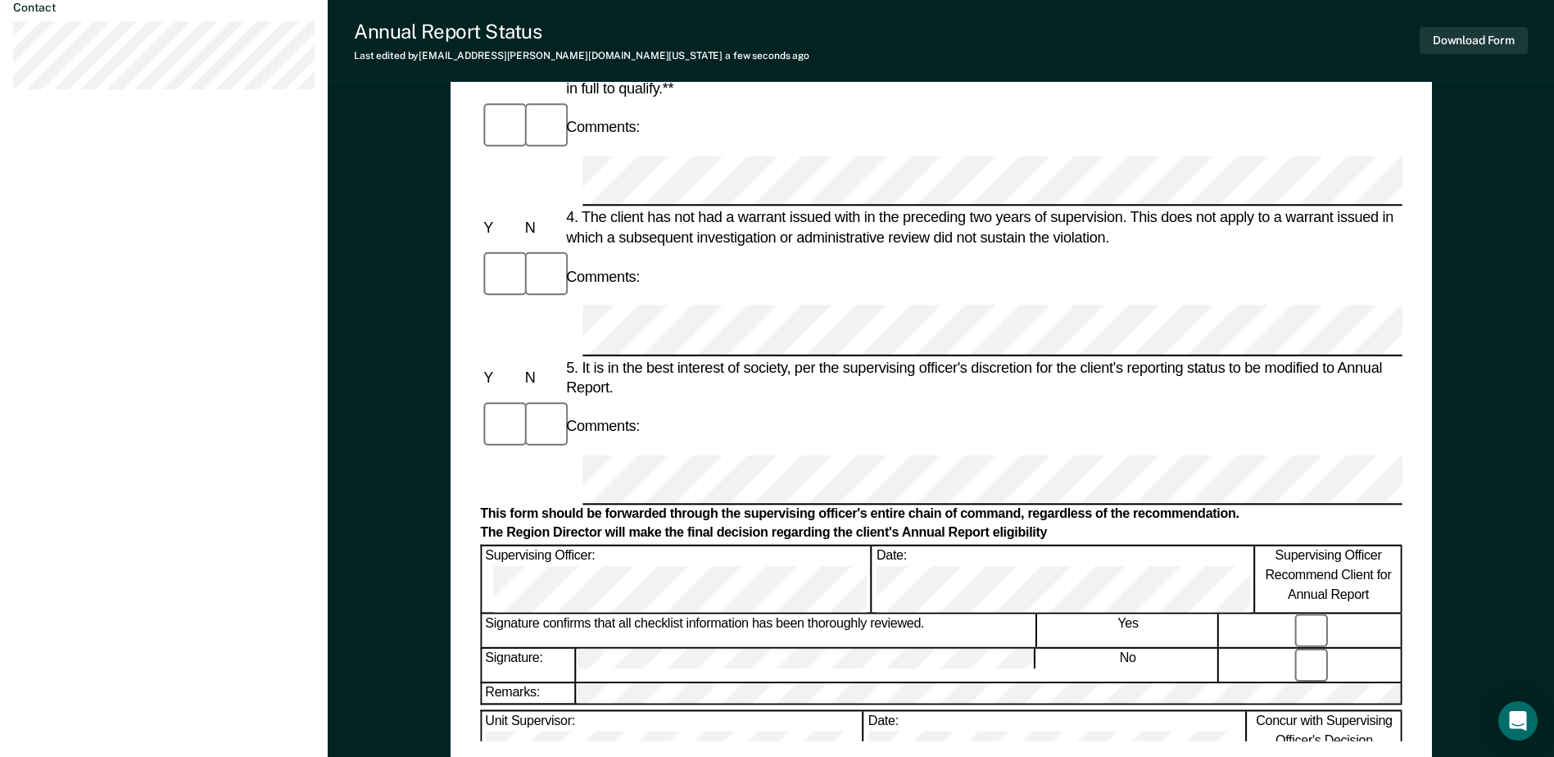
scroll to position [785, 0]
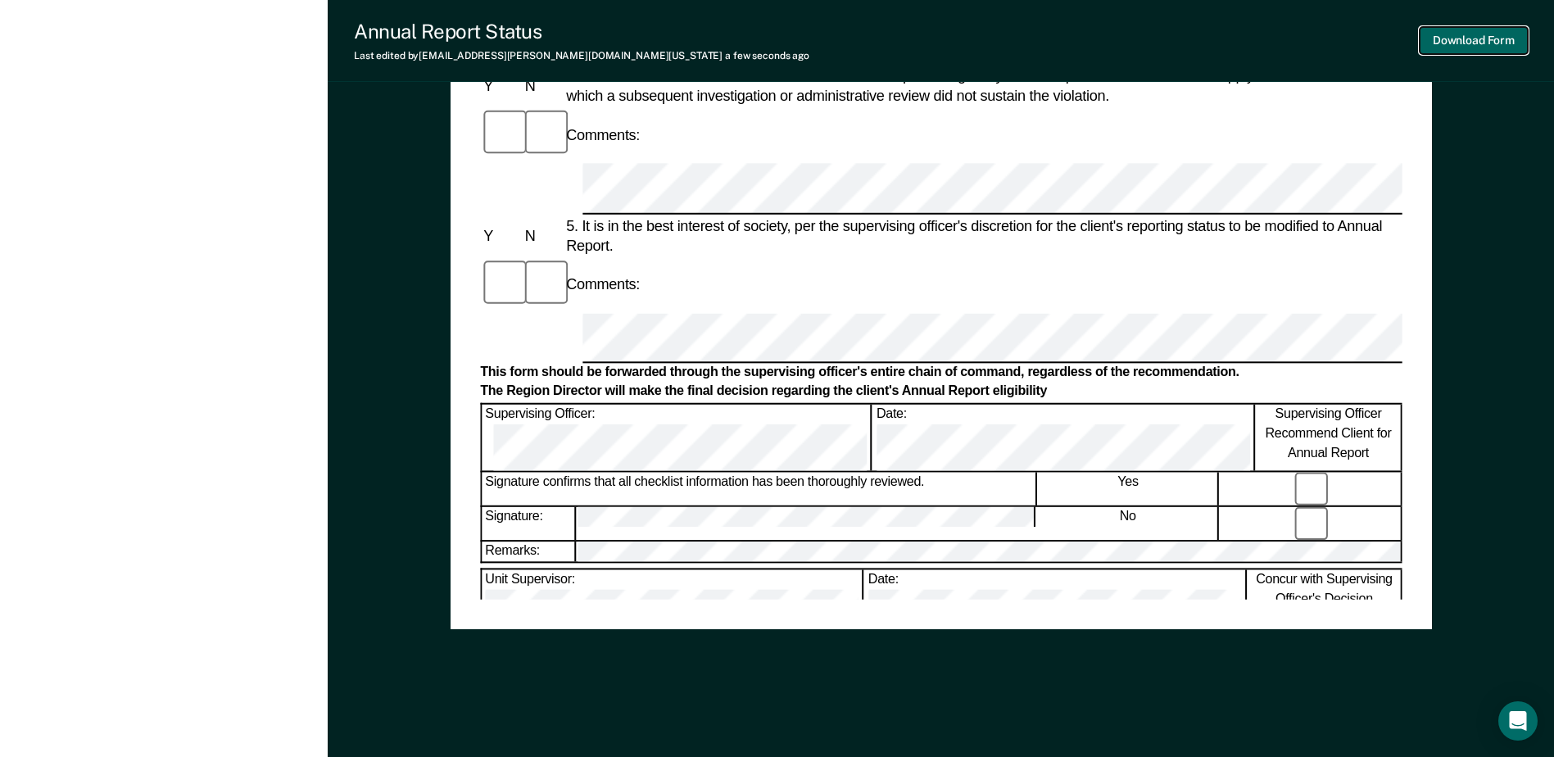
click at [1488, 38] on button "Download Form" at bounding box center [1473, 40] width 108 height 27
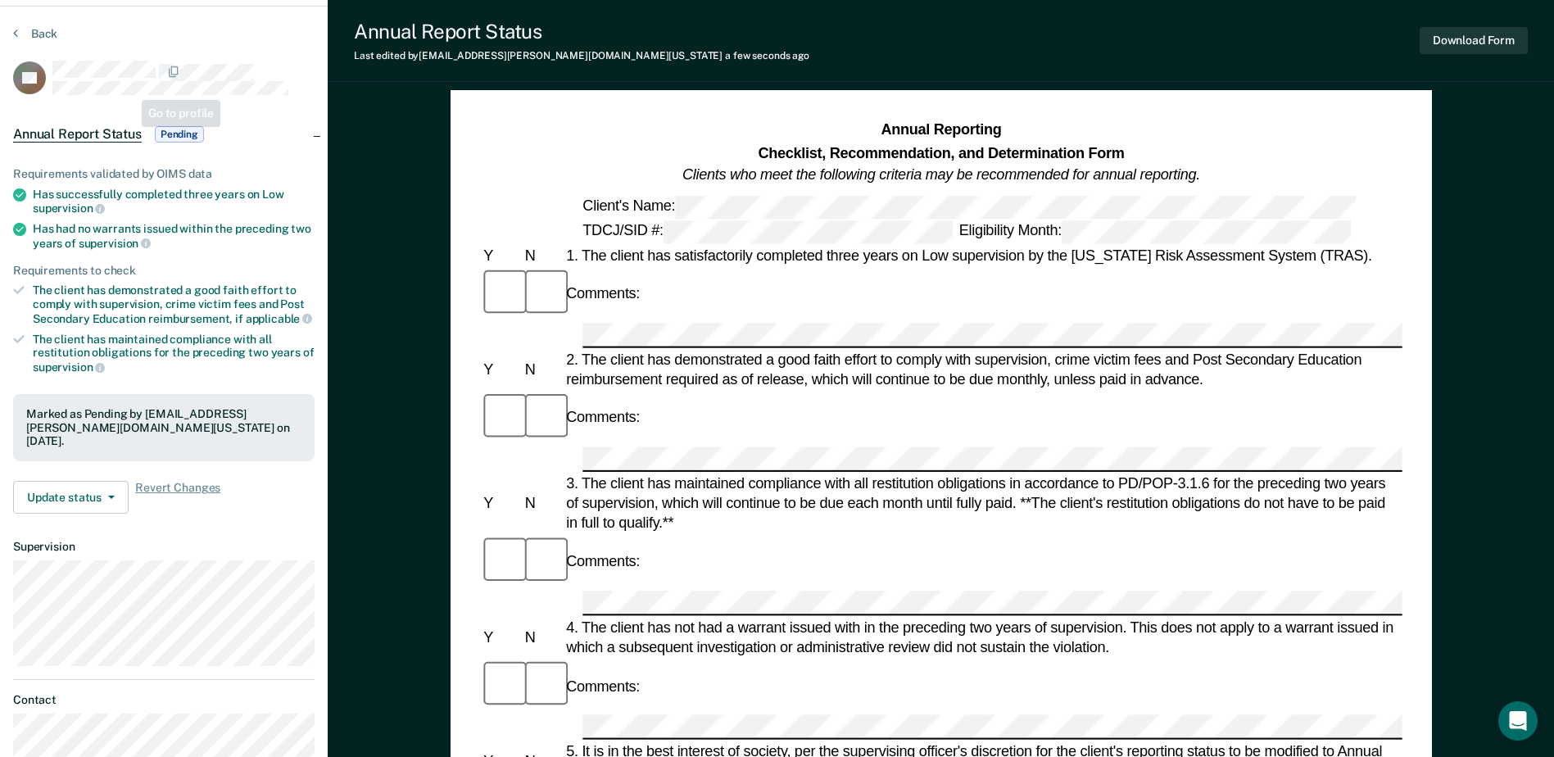
scroll to position [0, 0]
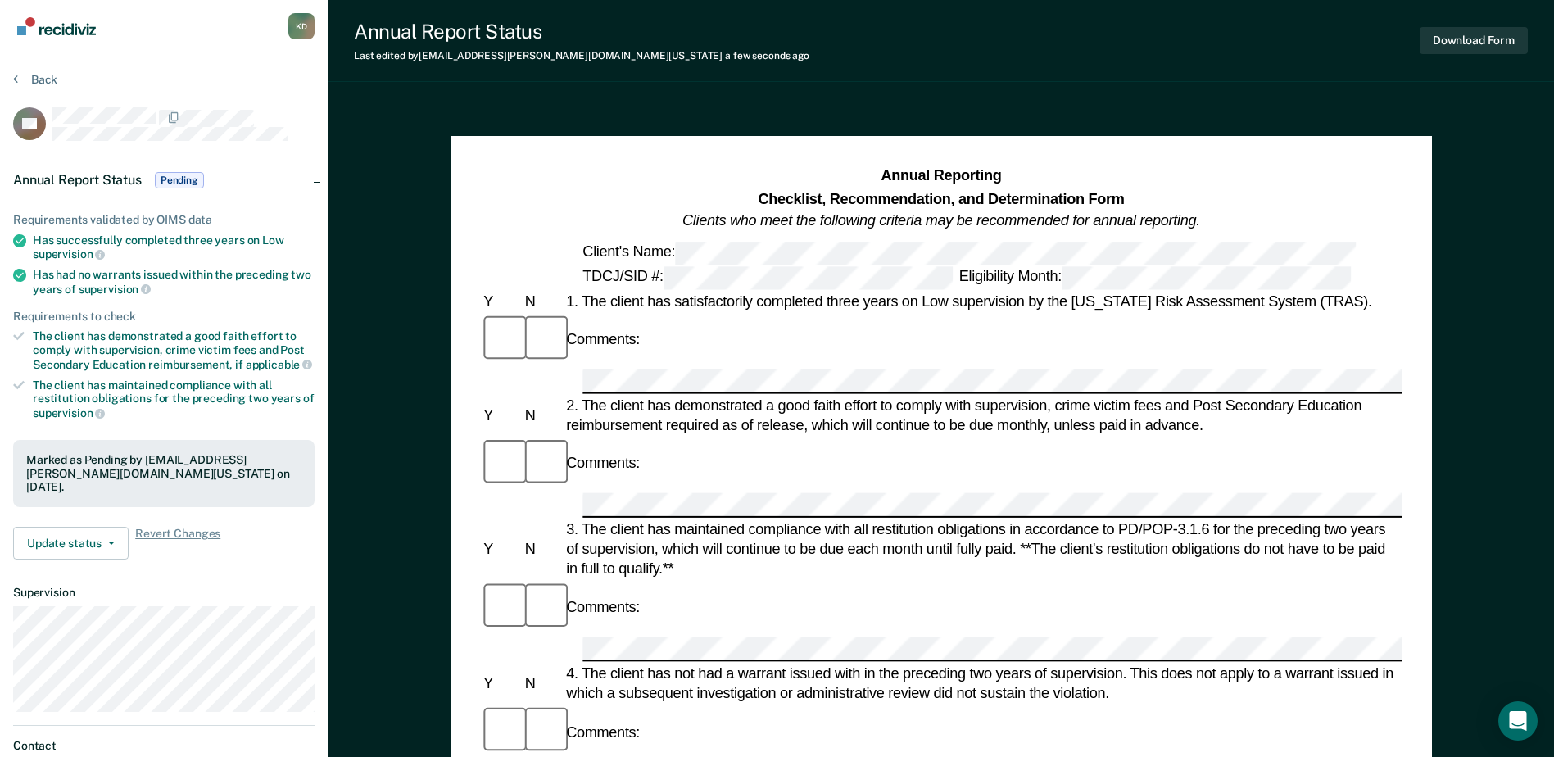
click at [52, 66] on section "Back TD Annual Report Status Pending Requirements validated by OIMS data Has su…" at bounding box center [164, 456] width 328 height 808
click at [48, 78] on button "Back" at bounding box center [35, 79] width 44 height 15
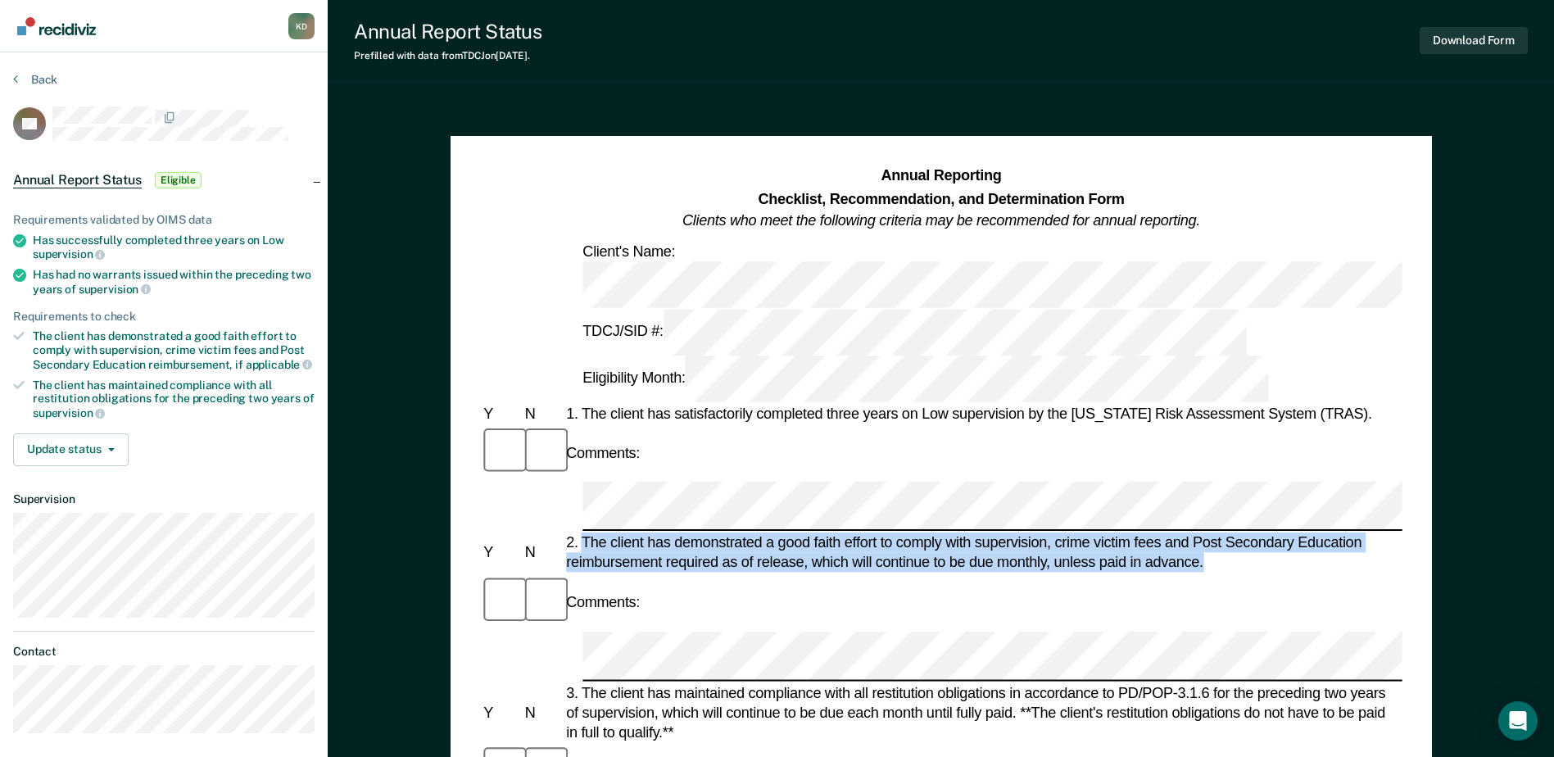
drag, startPoint x: 1205, startPoint y: 405, endPoint x: 581, endPoint y: 378, distance: 624.7
click at [581, 533] on div "2. The client has demonstrated a good faith effort to comply with supervision, …" at bounding box center [983, 552] width 840 height 39
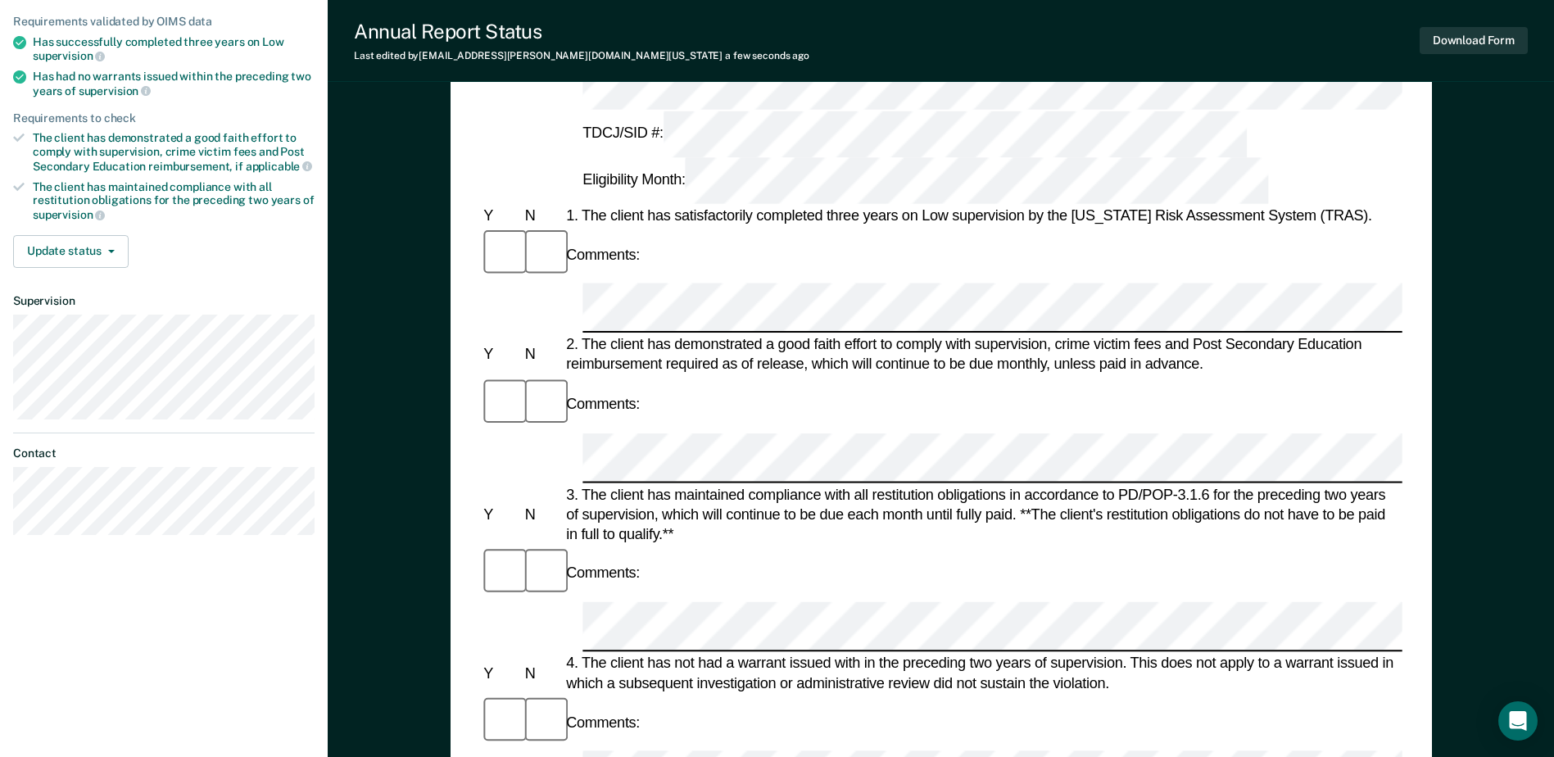
scroll to position [246, 0]
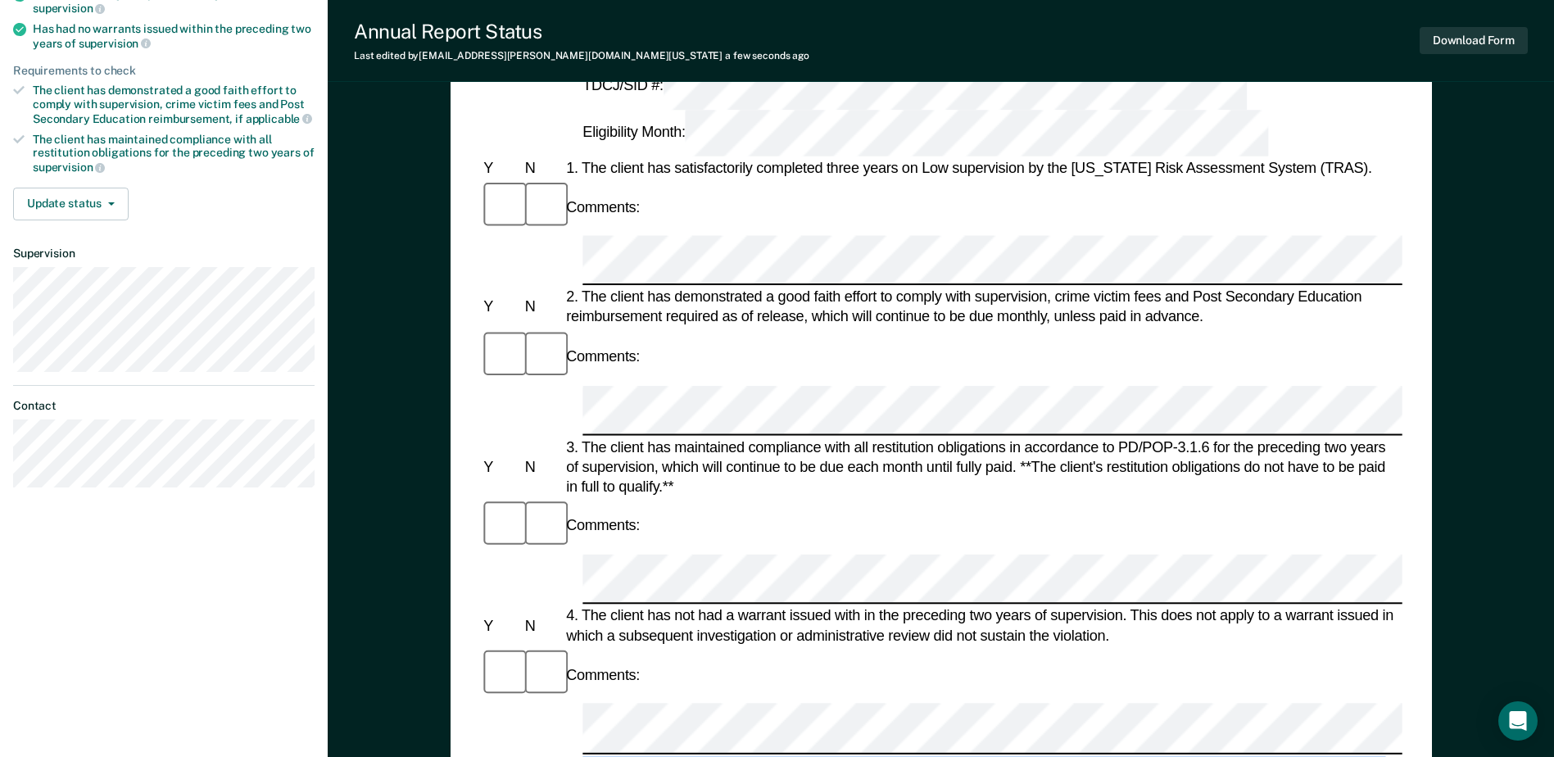
drag, startPoint x: 613, startPoint y: 469, endPoint x: 581, endPoint y: 450, distance: 37.1
drag, startPoint x: 581, startPoint y: 450, endPoint x: 589, endPoint y: 452, distance: 8.6
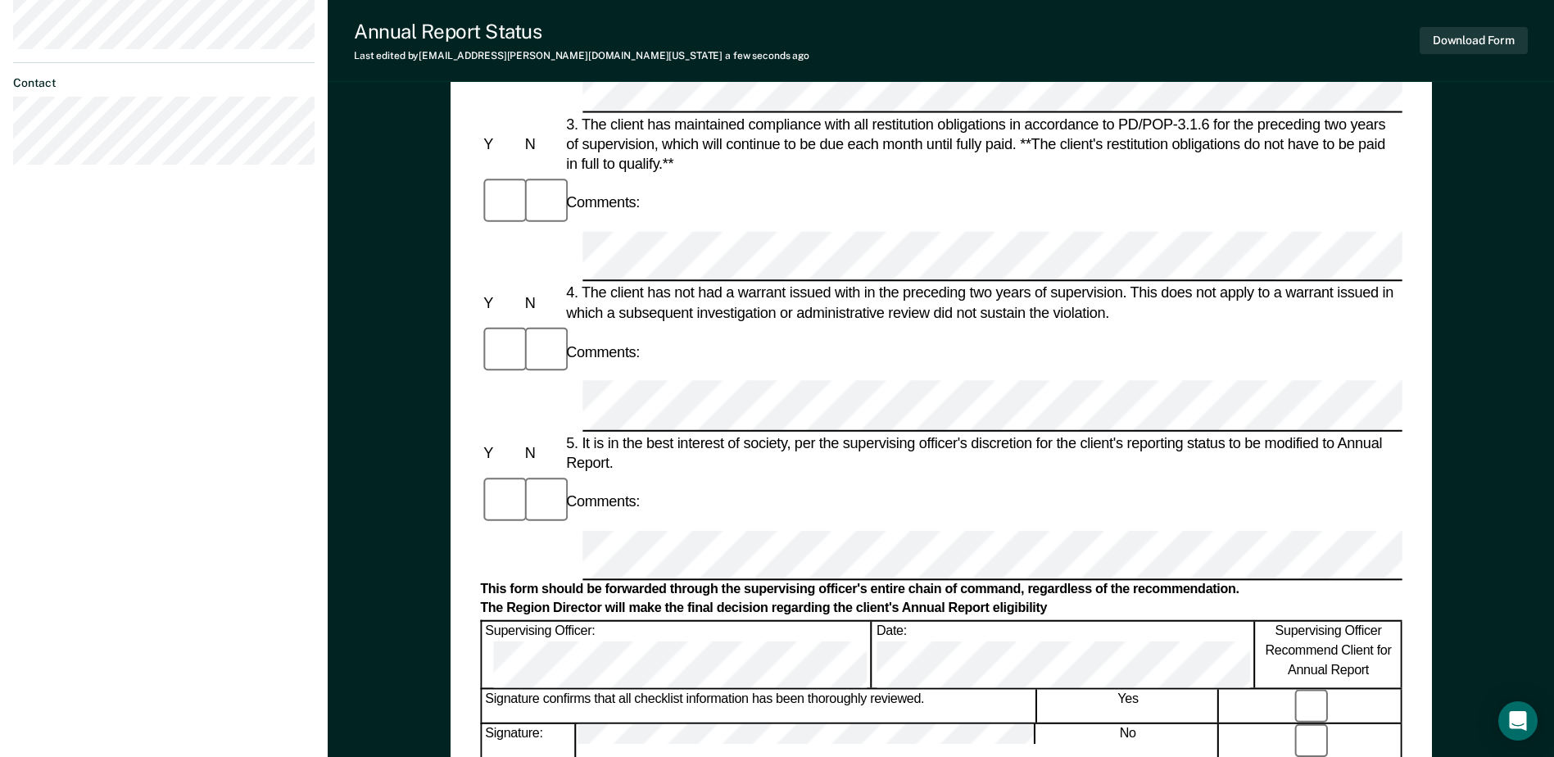
scroll to position [573, 0]
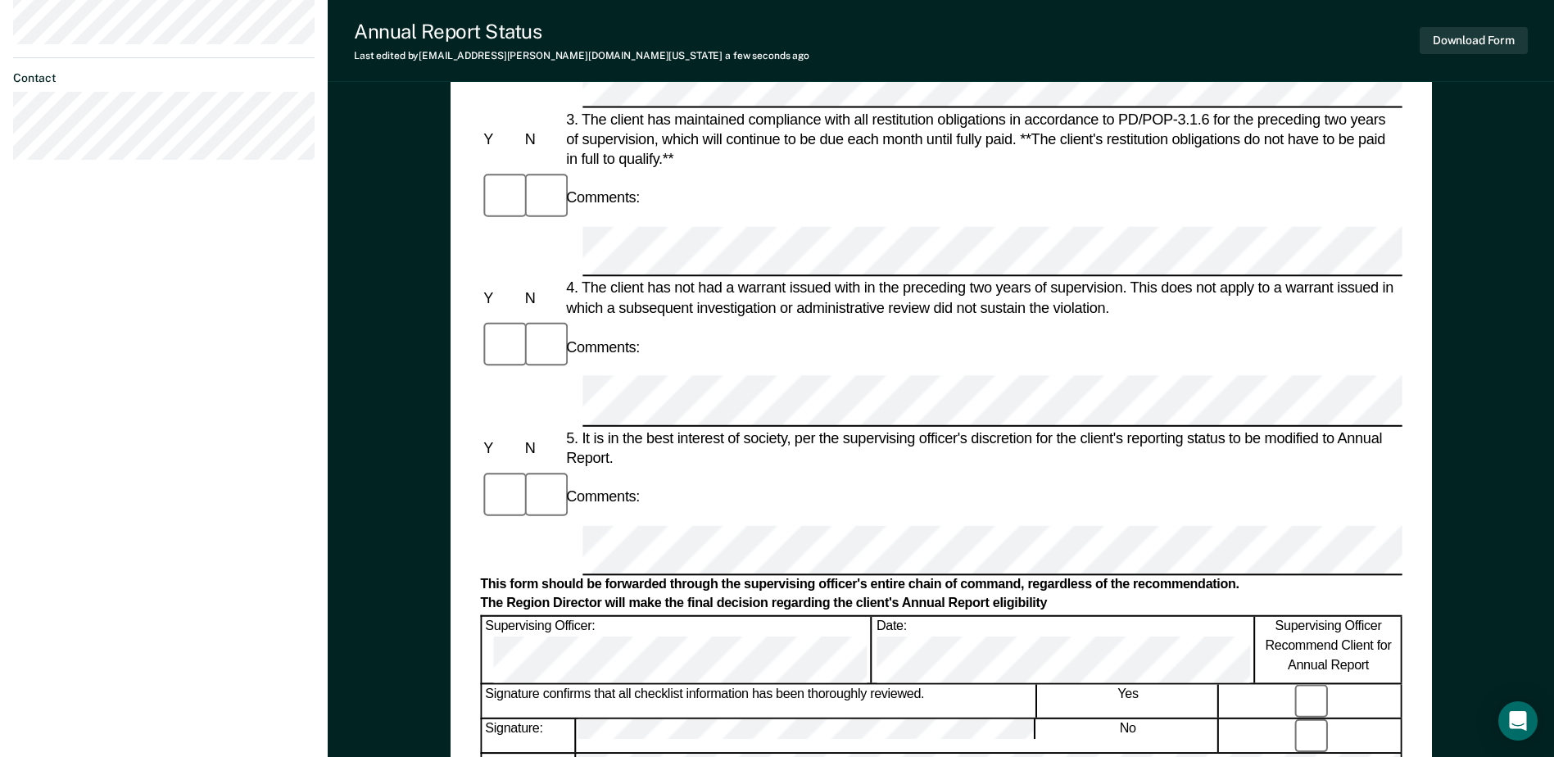
click at [1445, 52] on button "Download Form" at bounding box center [1473, 40] width 108 height 27
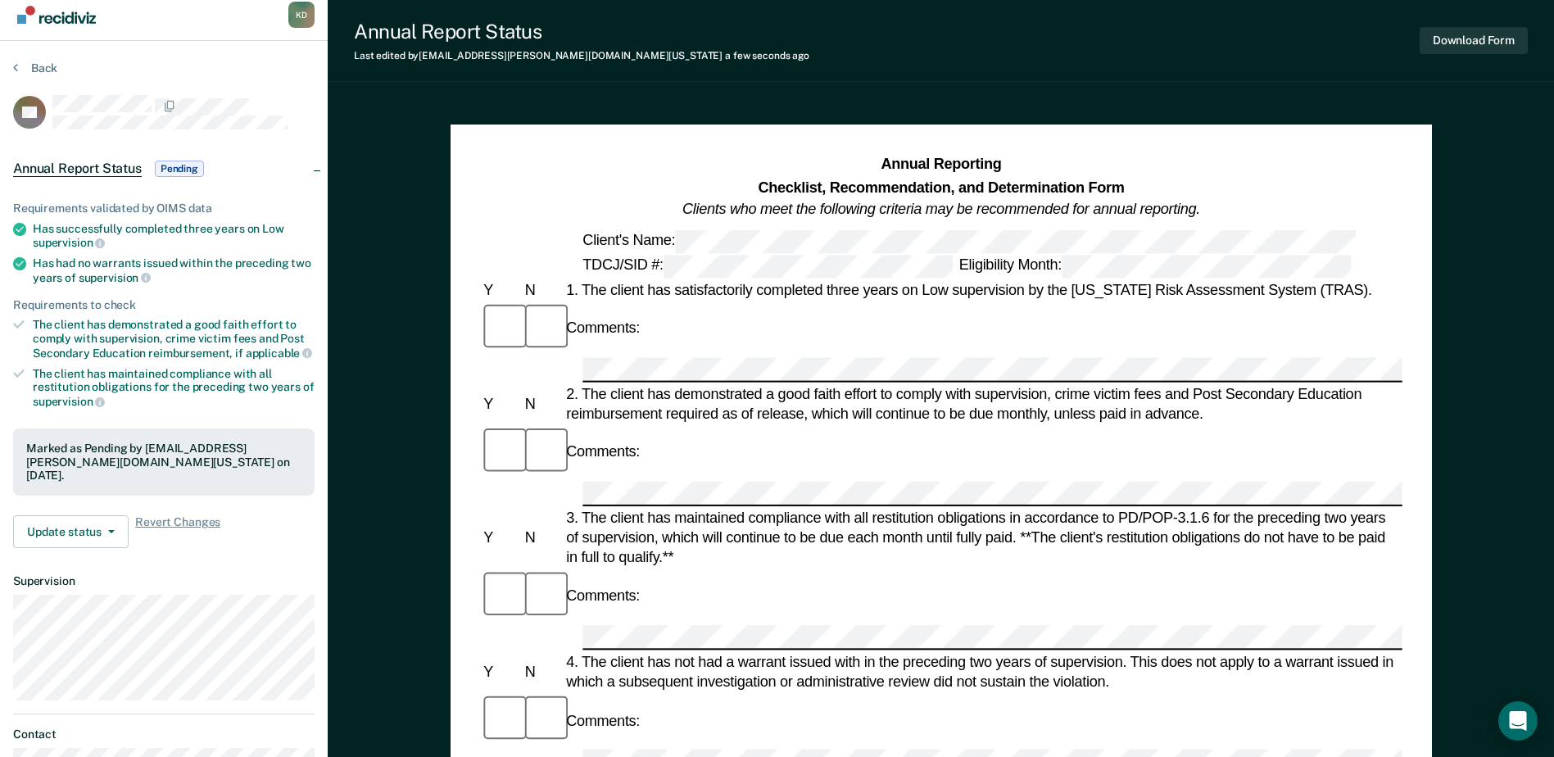
scroll to position [0, 0]
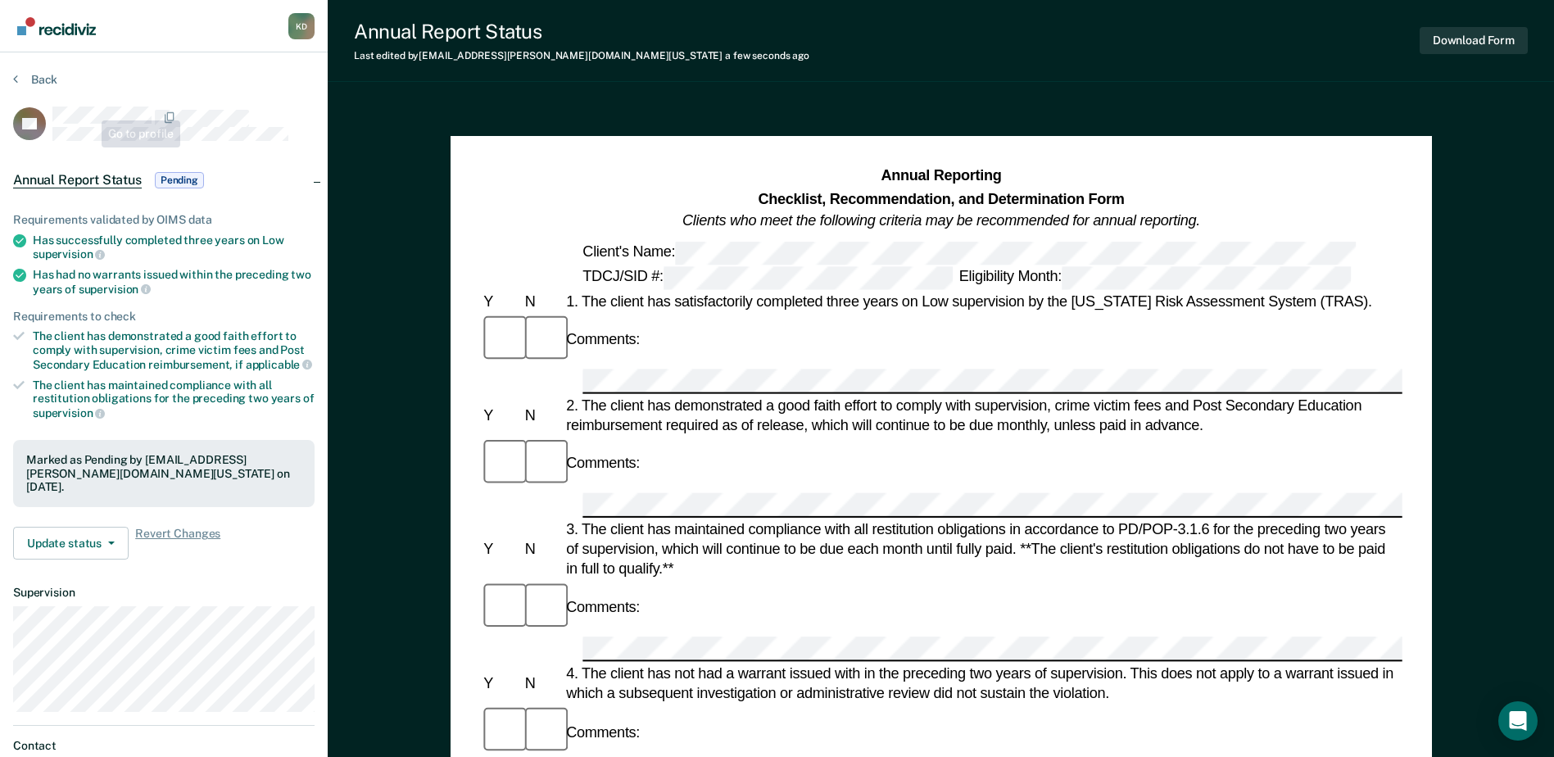
click at [42, 71] on section "Back NF Annual Report Status Pending Requirements validated by OIMS data Has su…" at bounding box center [164, 456] width 328 height 808
click at [45, 79] on button "Back" at bounding box center [35, 79] width 44 height 15
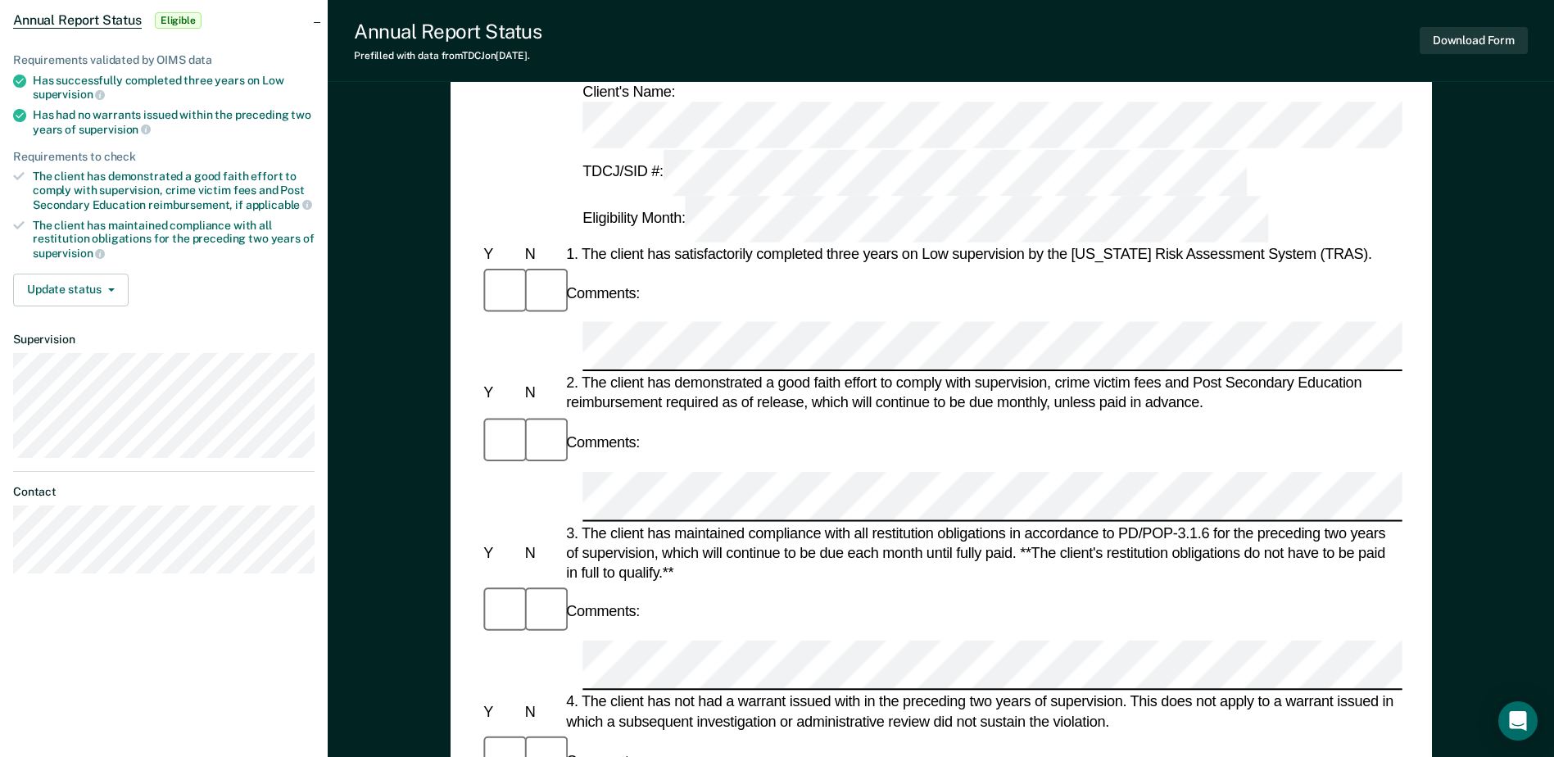
scroll to position [164, 0]
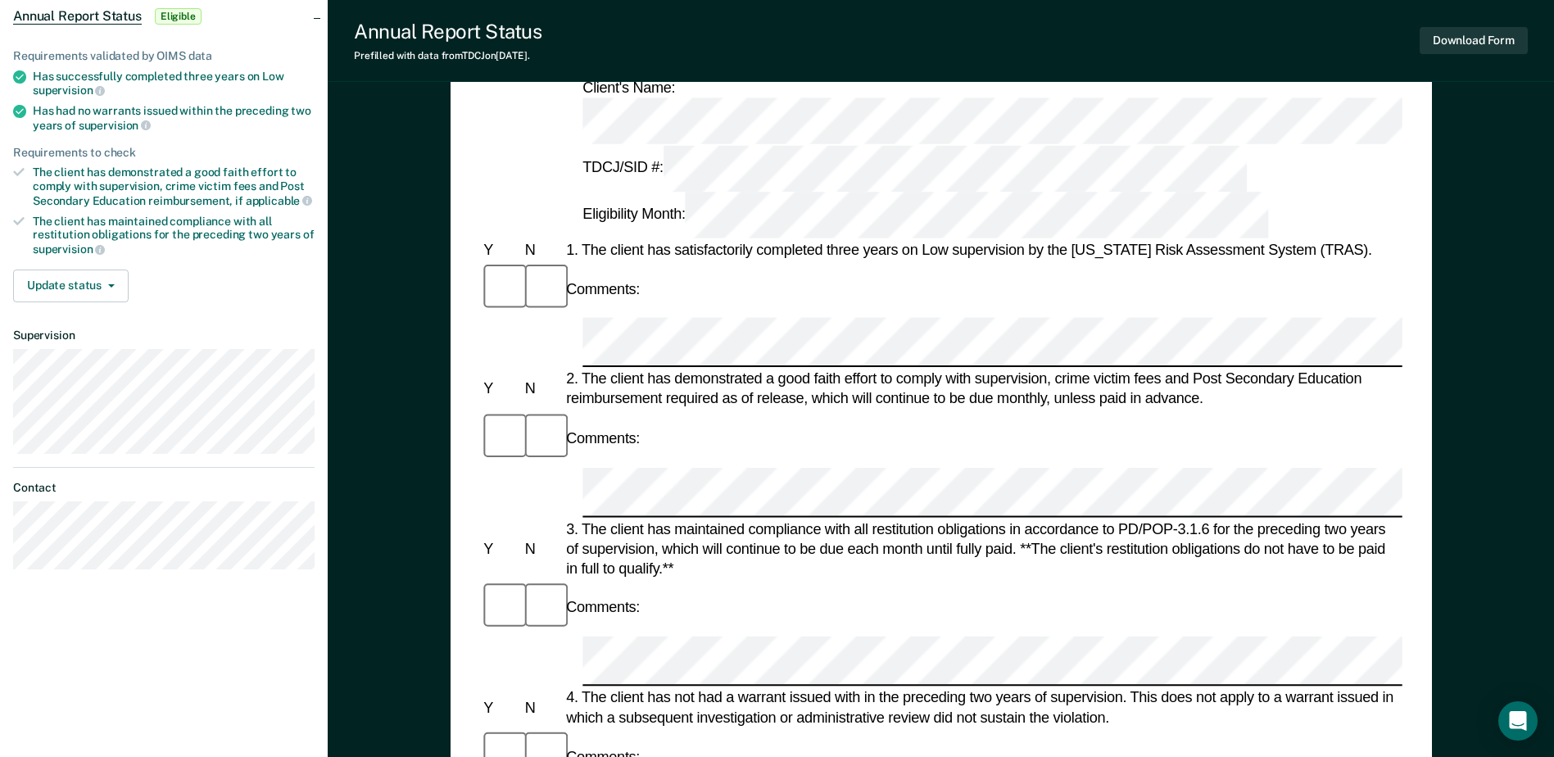
click at [546, 261] on div at bounding box center [541, 288] width 41 height 55
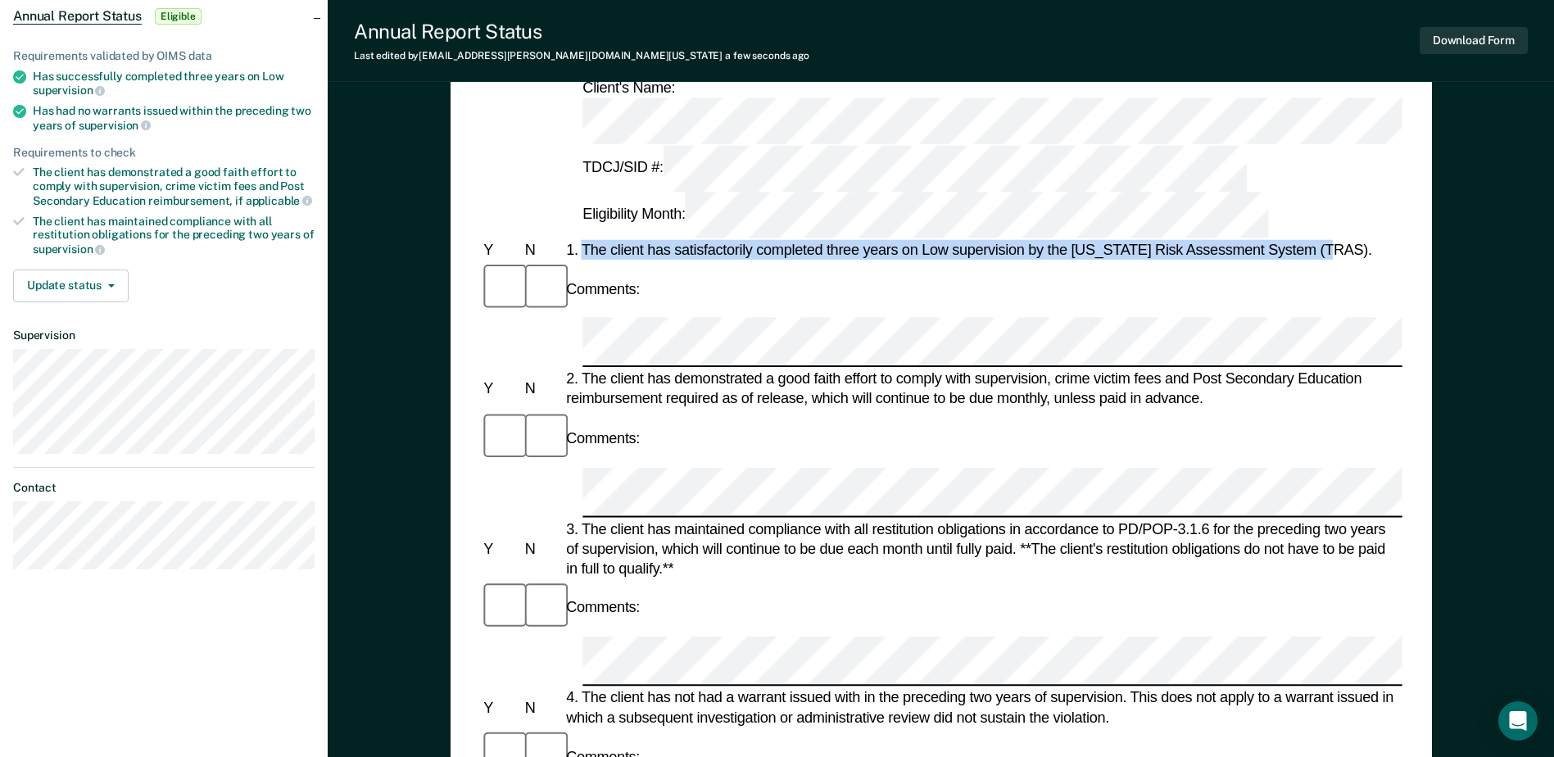
drag, startPoint x: 1327, startPoint y: 138, endPoint x: 582, endPoint y: 139, distance: 744.5
click at [582, 240] on div "1. The client has satisfactorily completed three years on Low supervision by th…" at bounding box center [983, 250] width 840 height 20
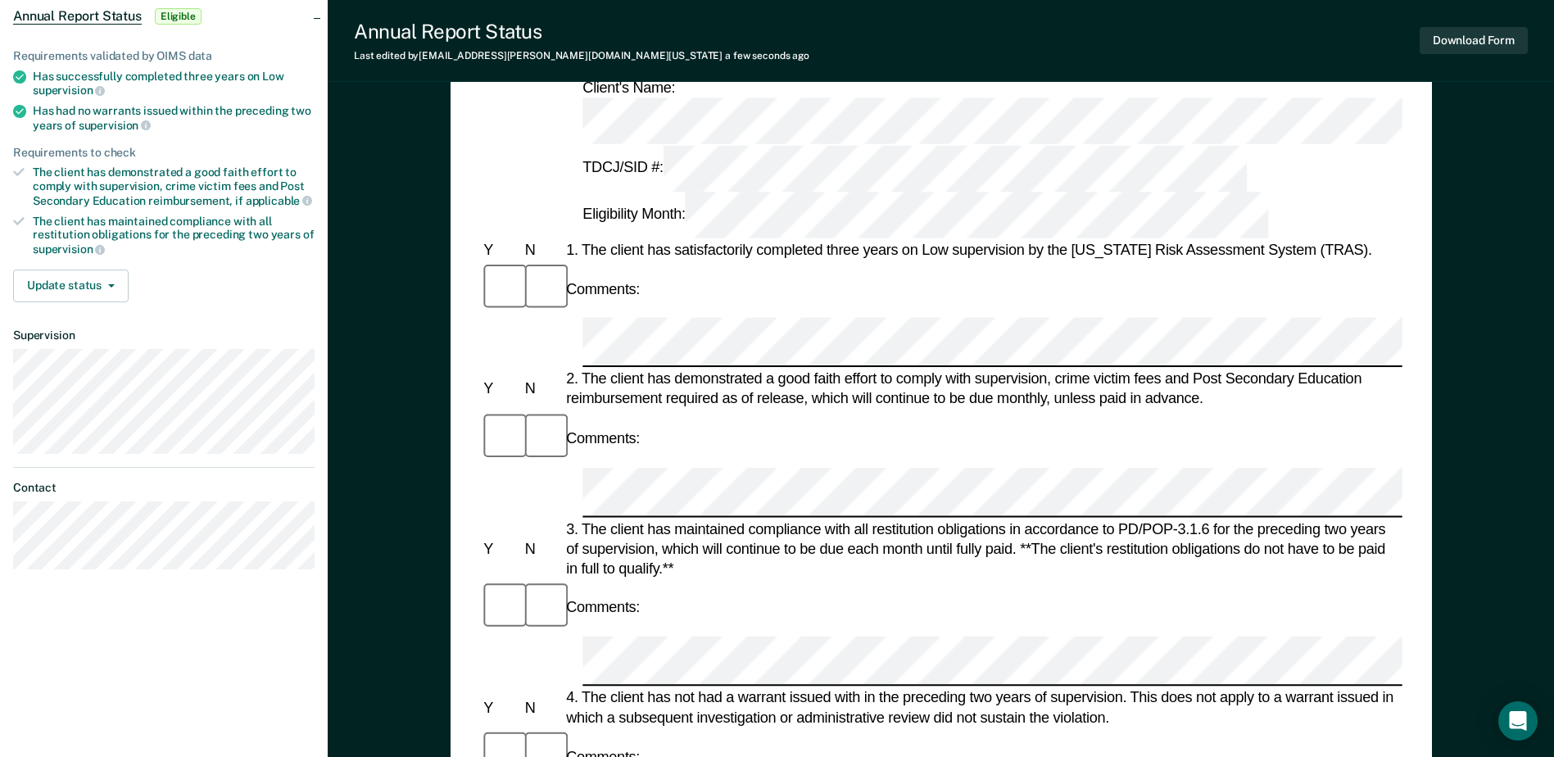
drag, startPoint x: 614, startPoint y: 558, endPoint x: 582, endPoint y: 532, distance: 40.8
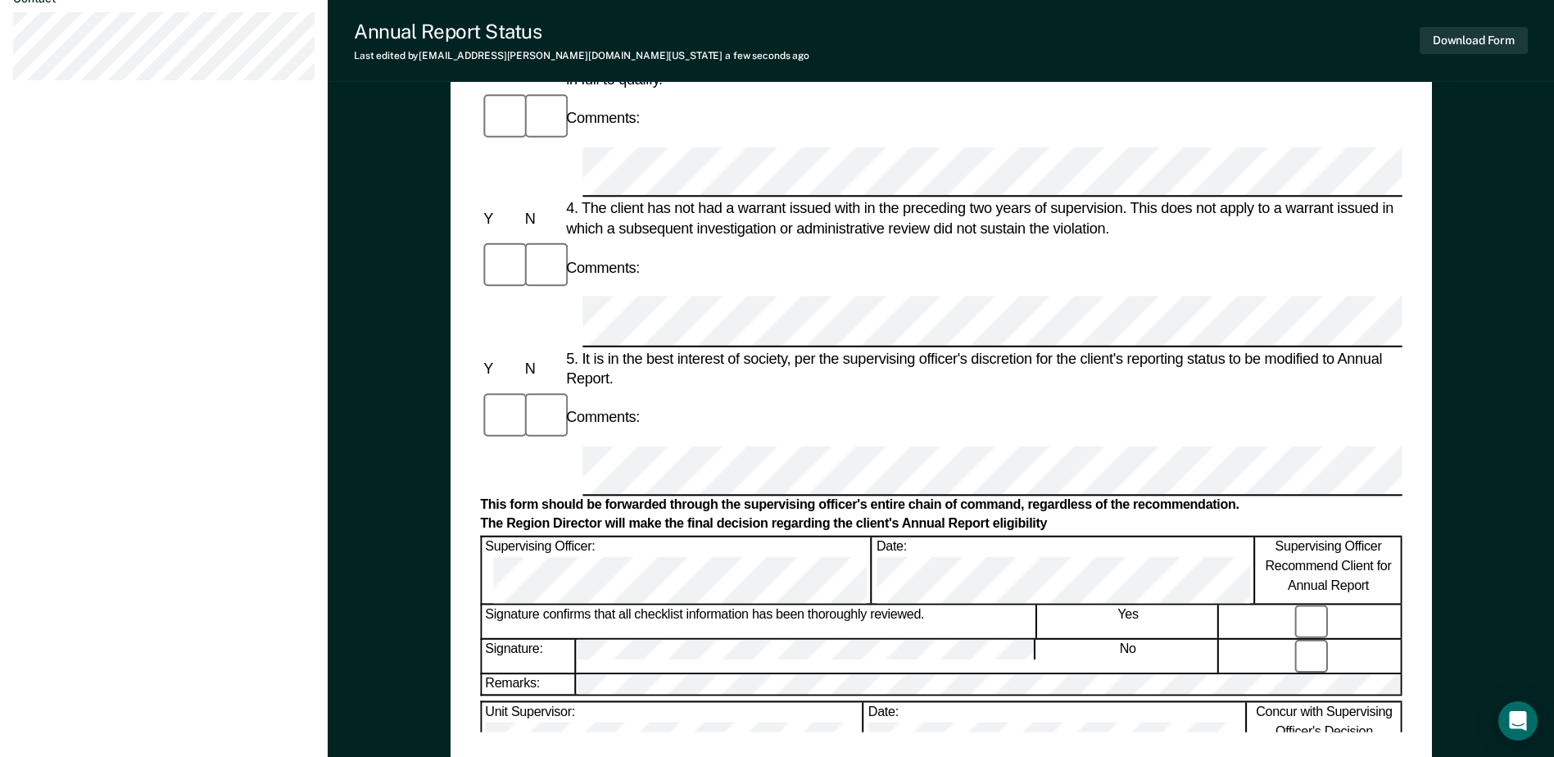
scroll to position [655, 0]
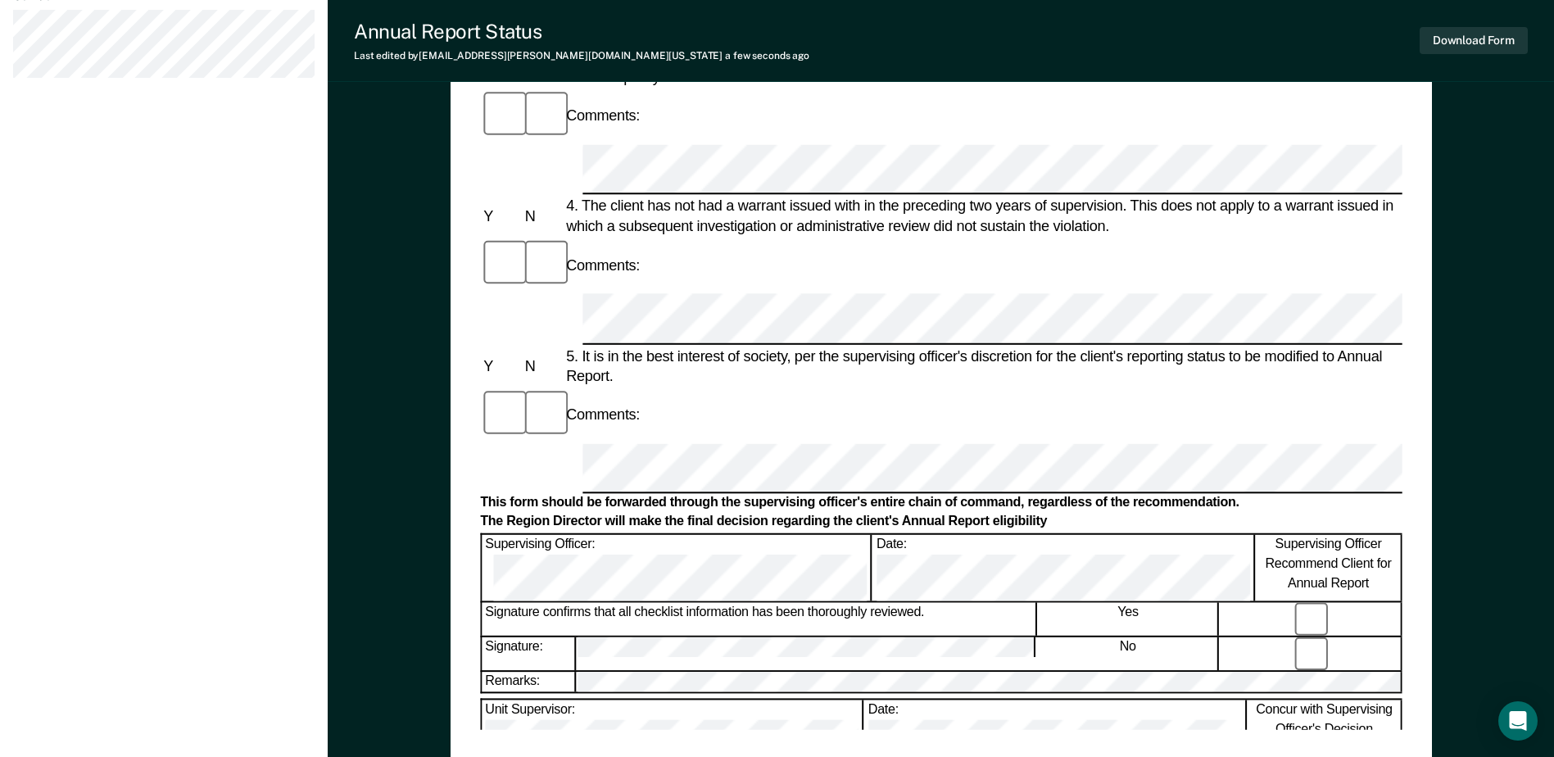
click at [1451, 43] on button "Download Form" at bounding box center [1473, 40] width 108 height 27
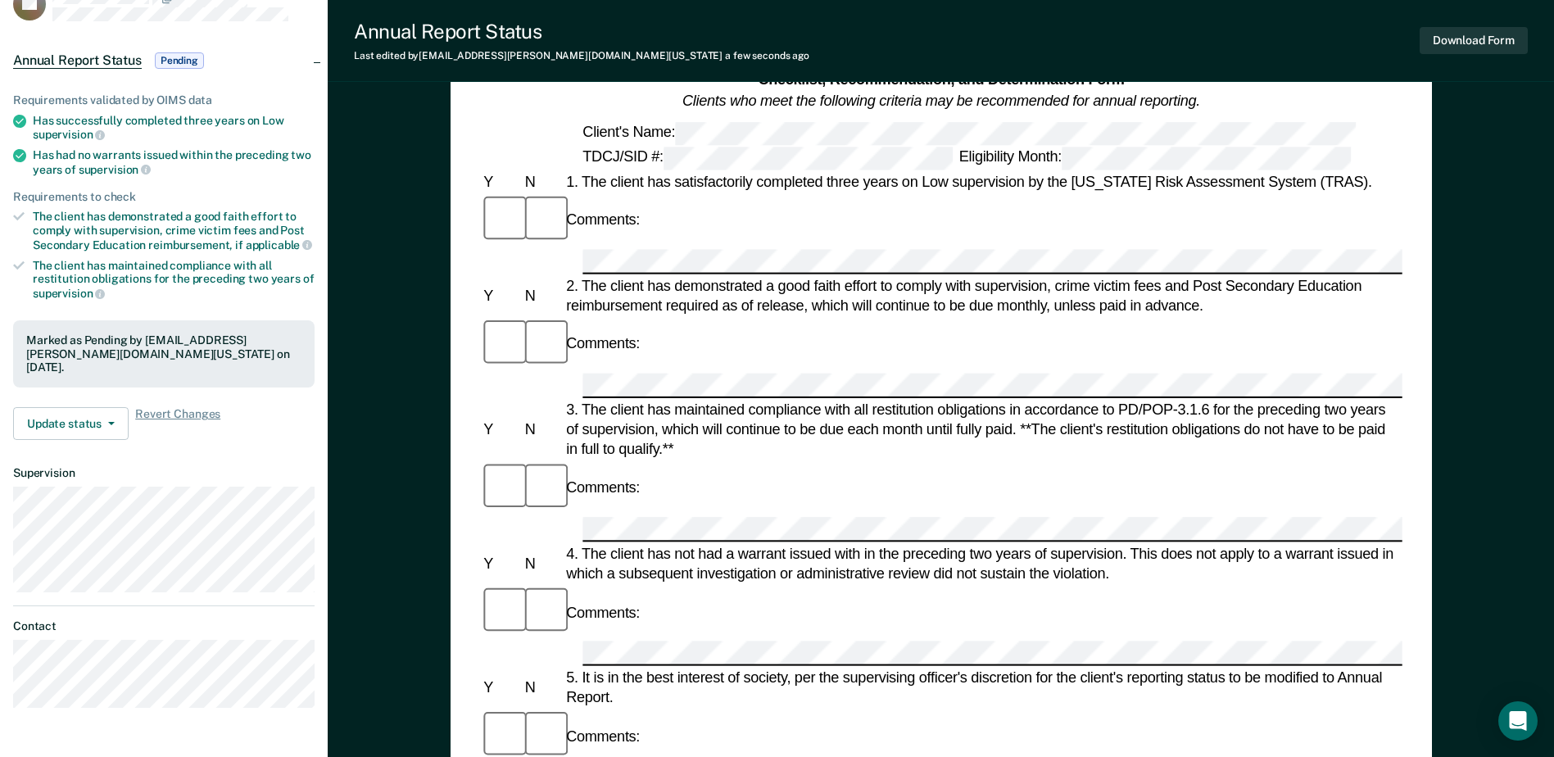
scroll to position [0, 0]
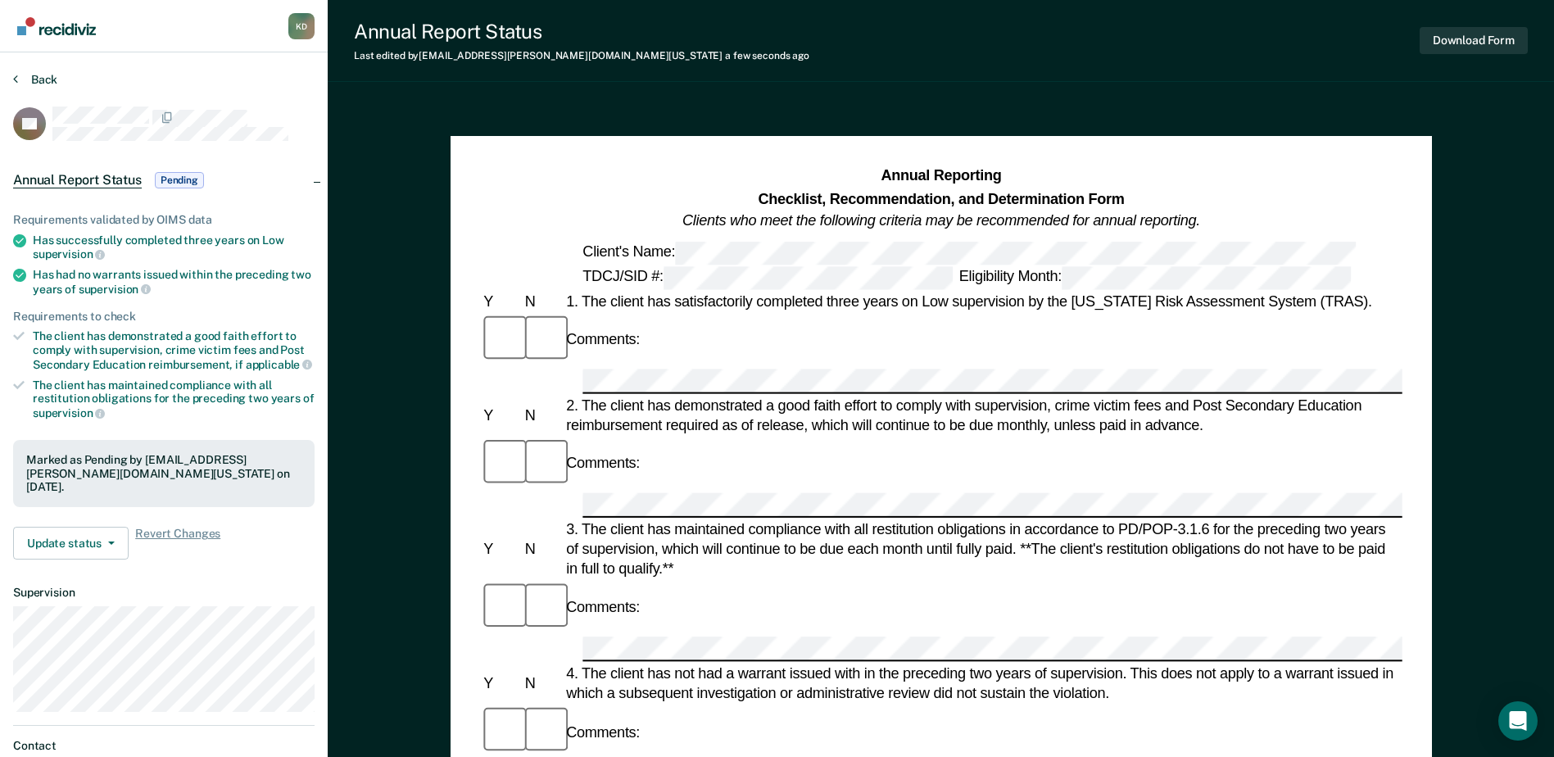
click at [56, 83] on div "Back" at bounding box center [163, 89] width 301 height 34
click at [15, 79] on icon at bounding box center [15, 78] width 5 height 13
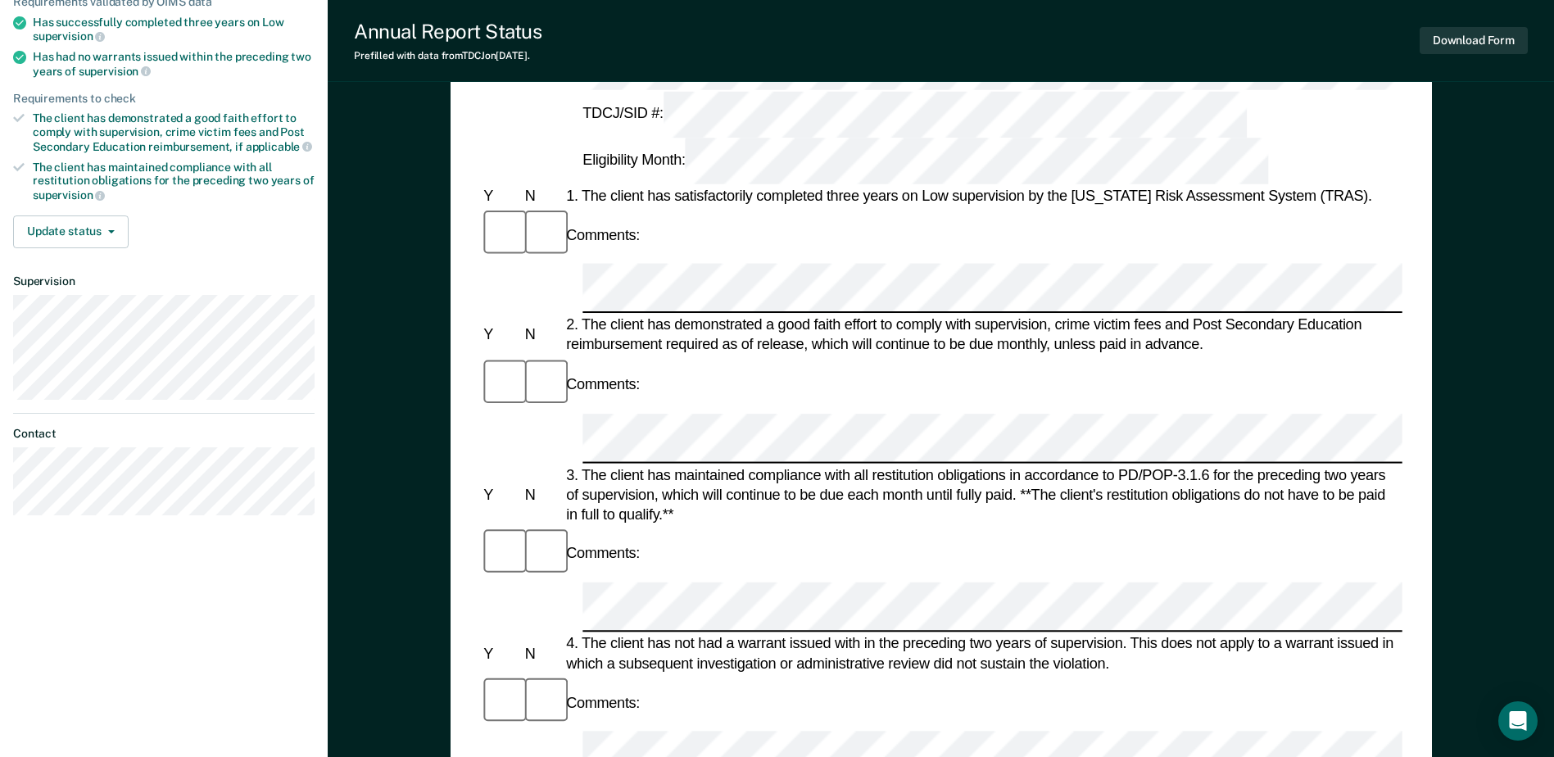
scroll to position [491, 0]
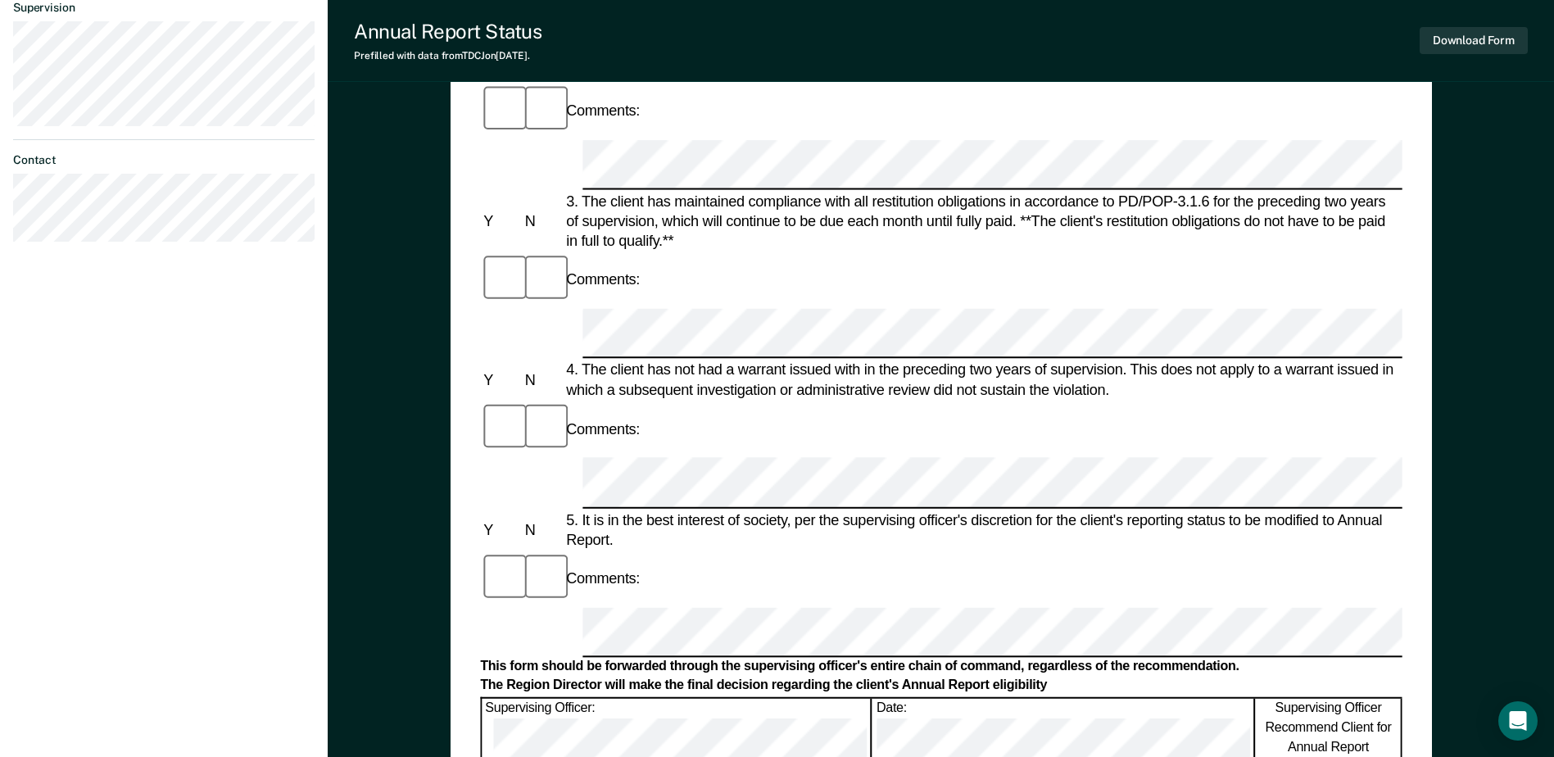
click at [913, 696] on div "Supervising Officer: Date: Supervising Officer Recommend Client for Annual Repo…" at bounding box center [940, 730] width 921 height 68
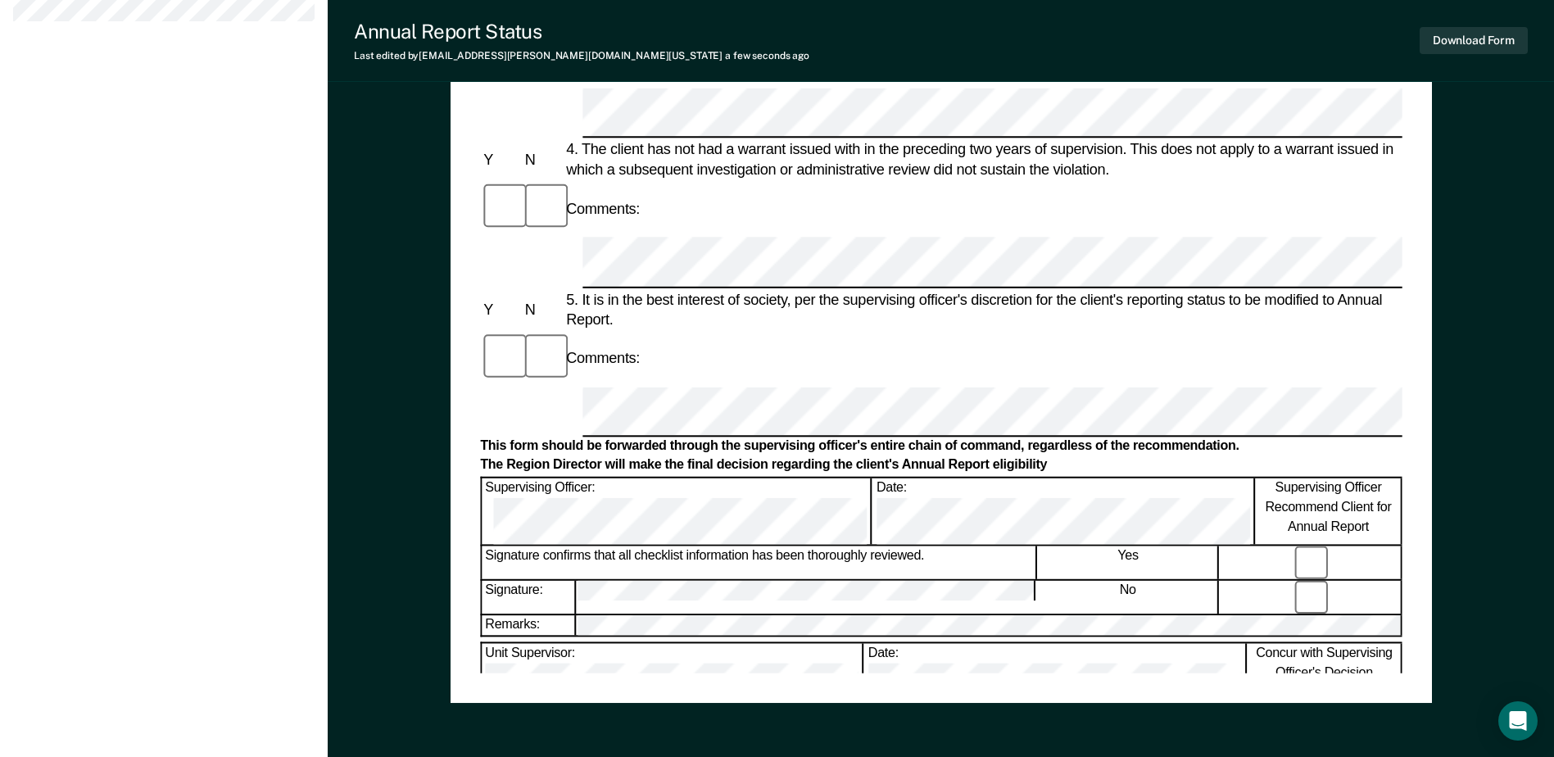
scroll to position [785, 0]
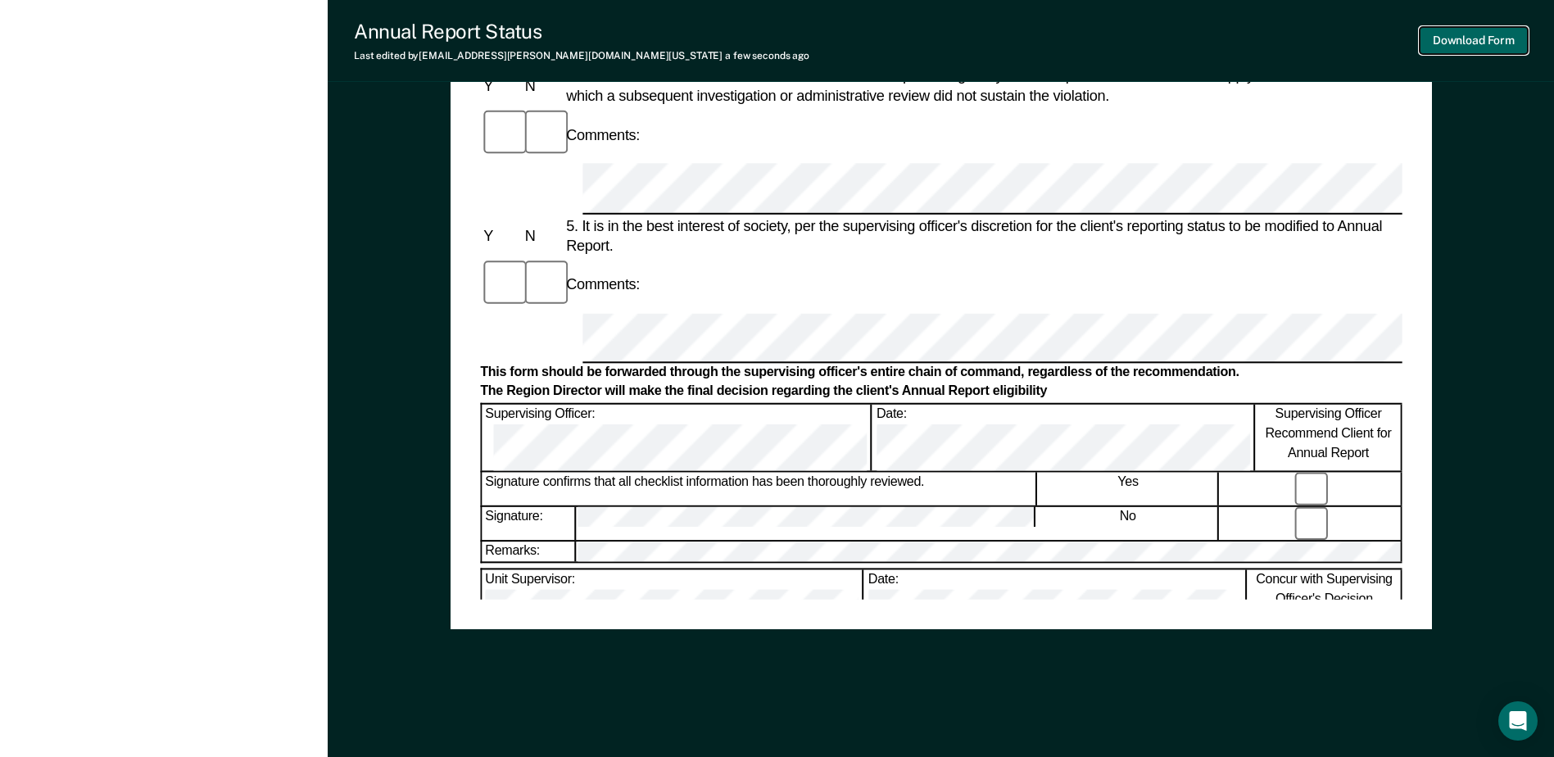
click at [1487, 32] on button "Download Form" at bounding box center [1473, 40] width 108 height 27
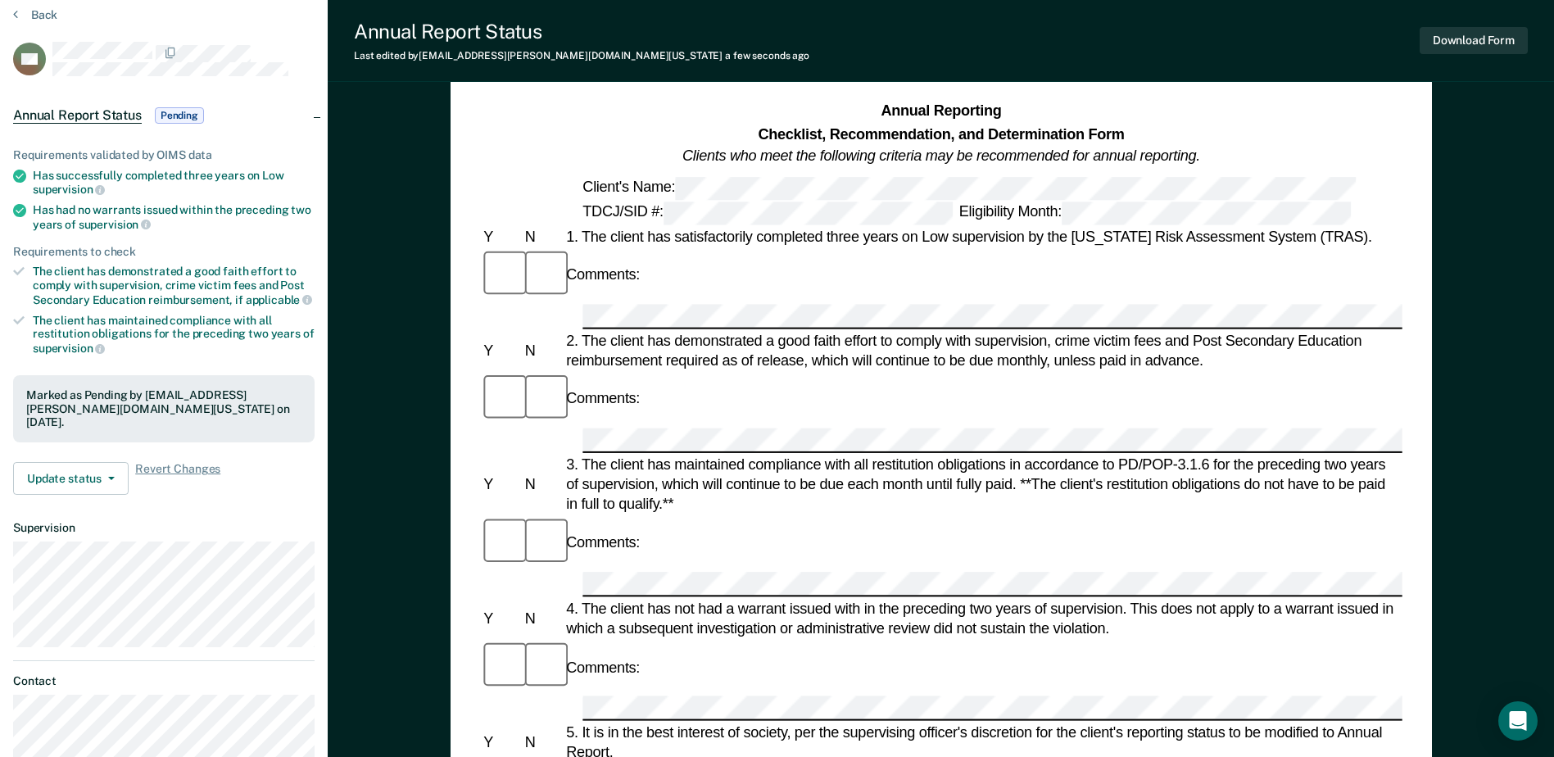
scroll to position [0, 0]
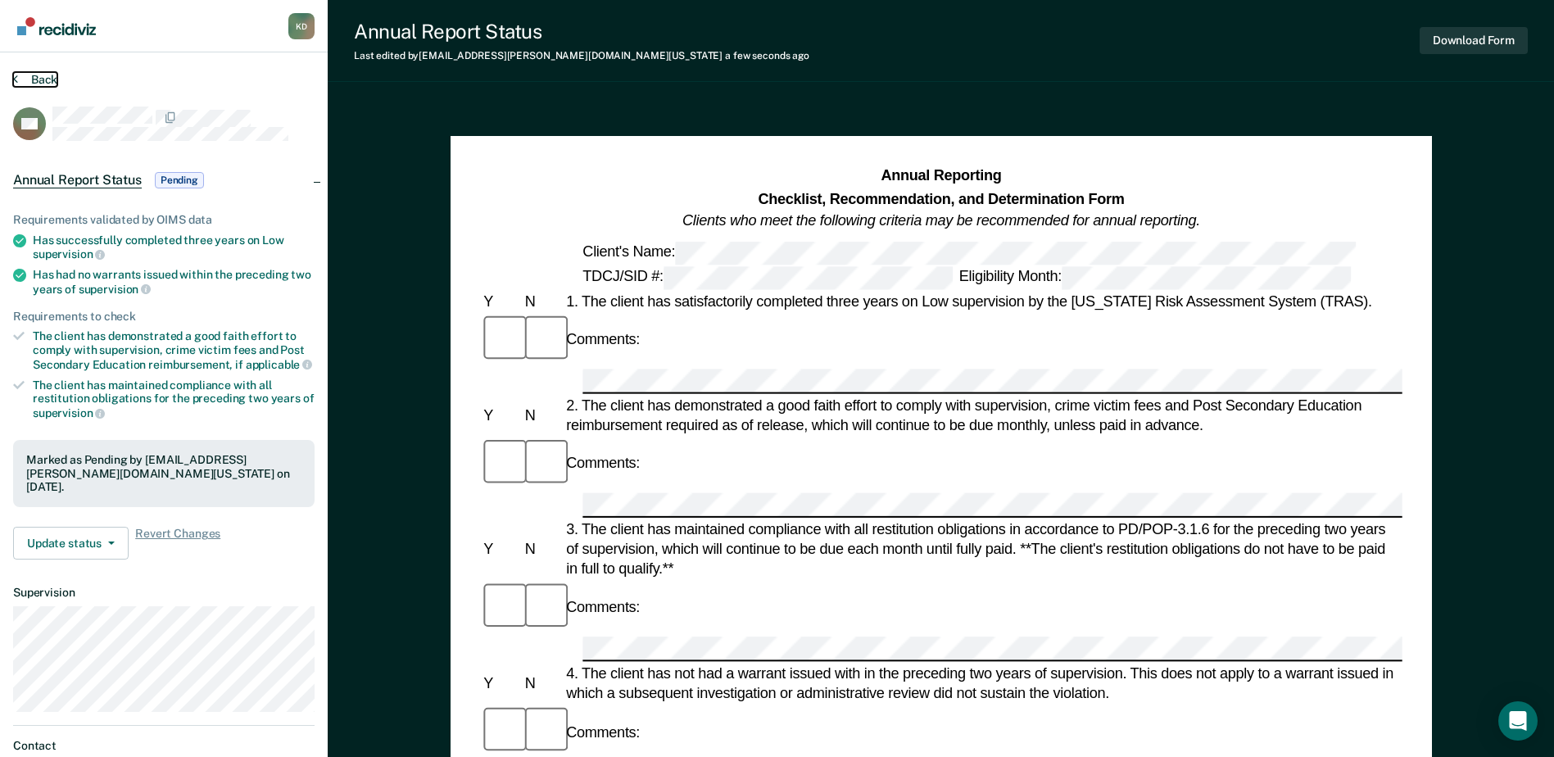
click at [45, 77] on button "Back" at bounding box center [35, 79] width 44 height 15
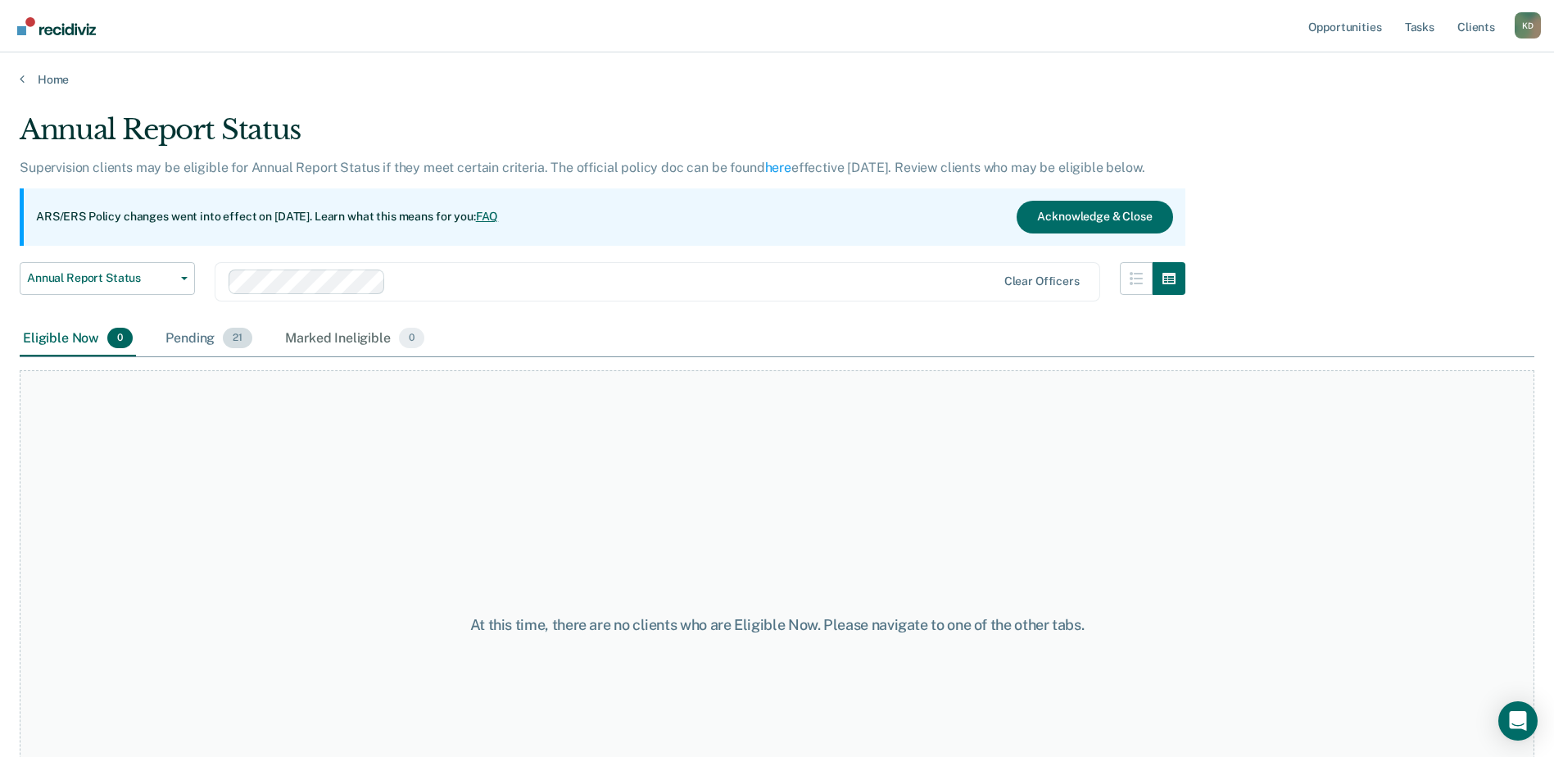
click at [209, 350] on div "Pending 21" at bounding box center [208, 339] width 93 height 36
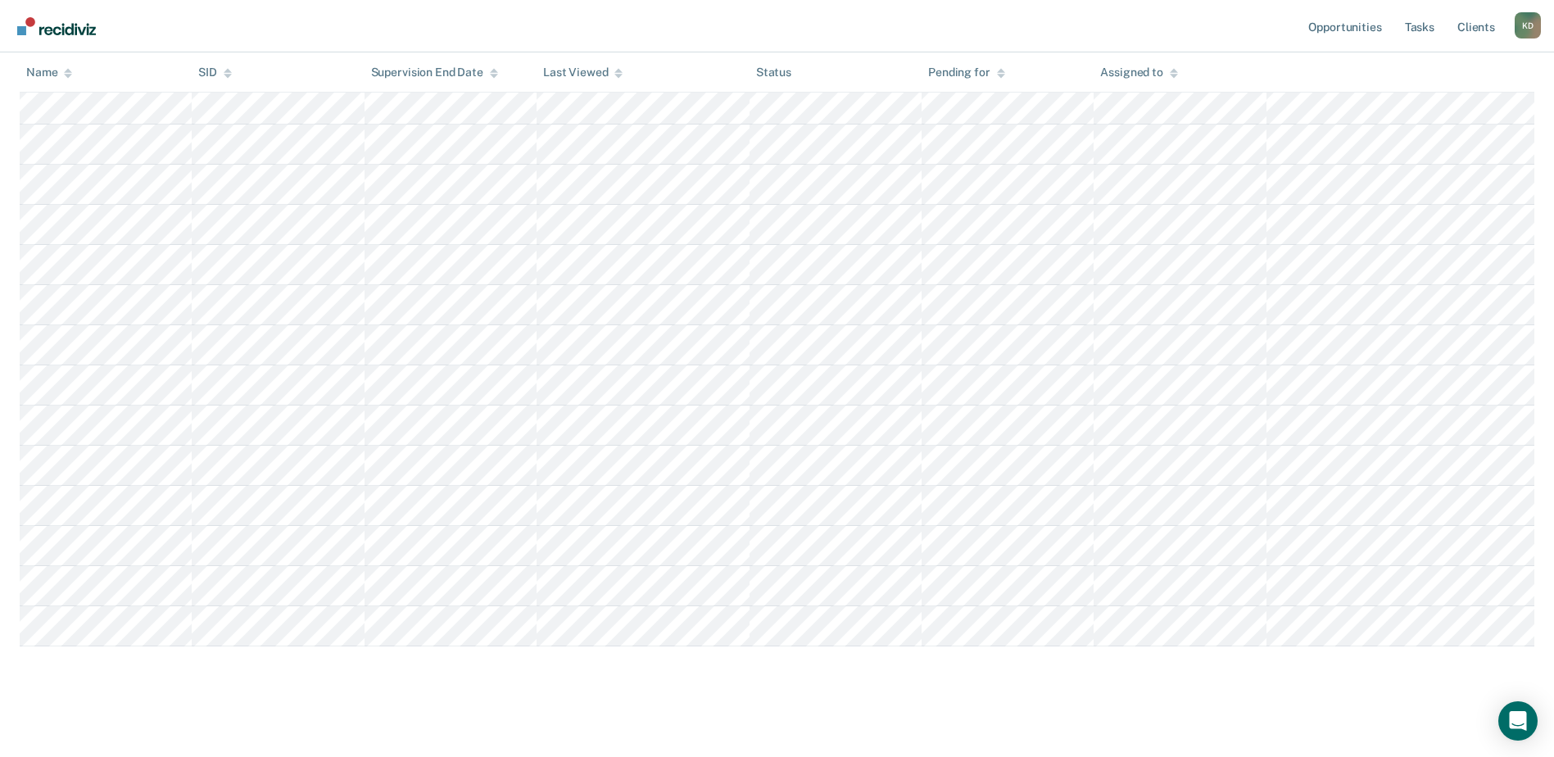
scroll to position [601, 0]
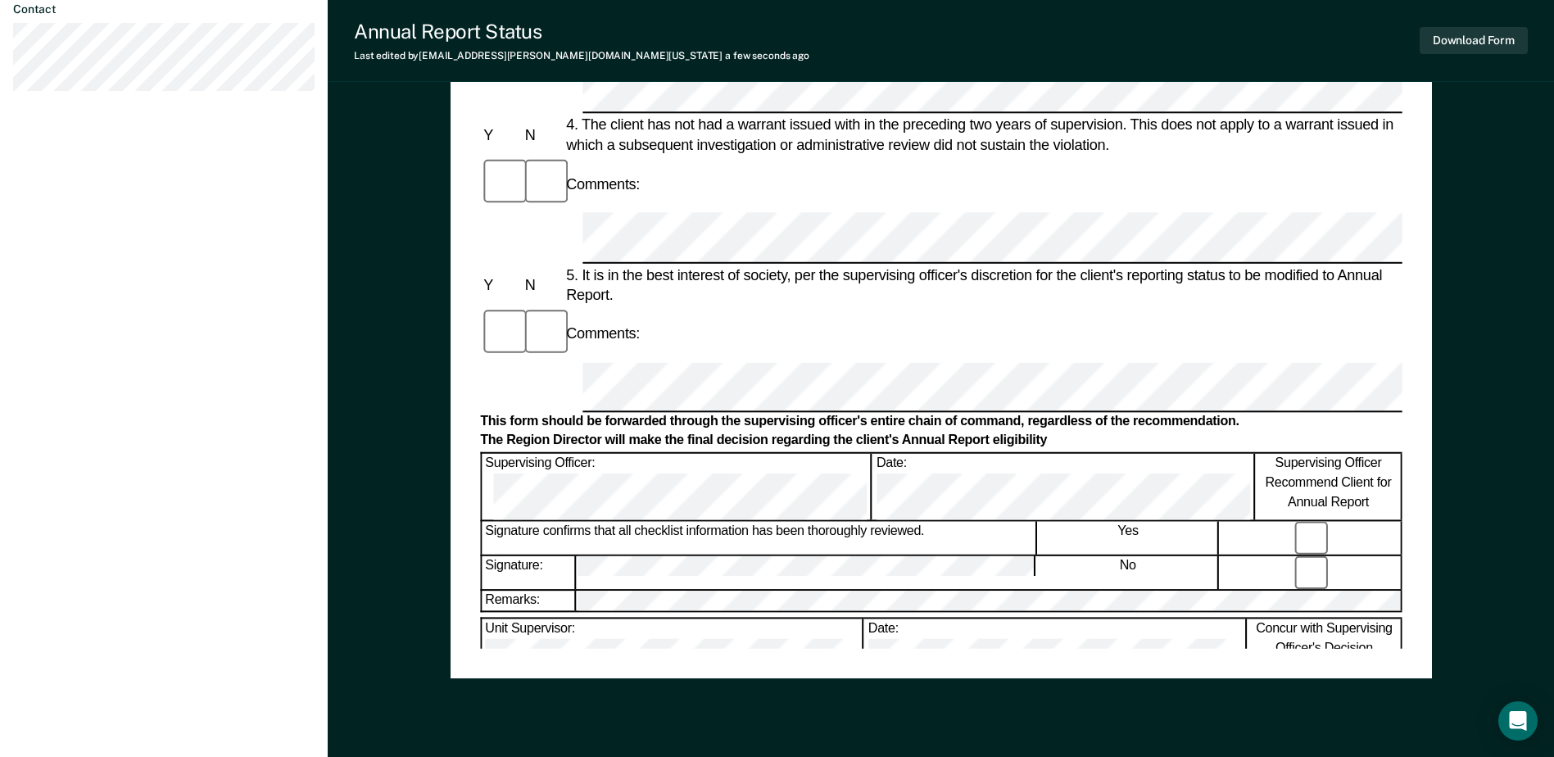
scroll to position [737, 0]
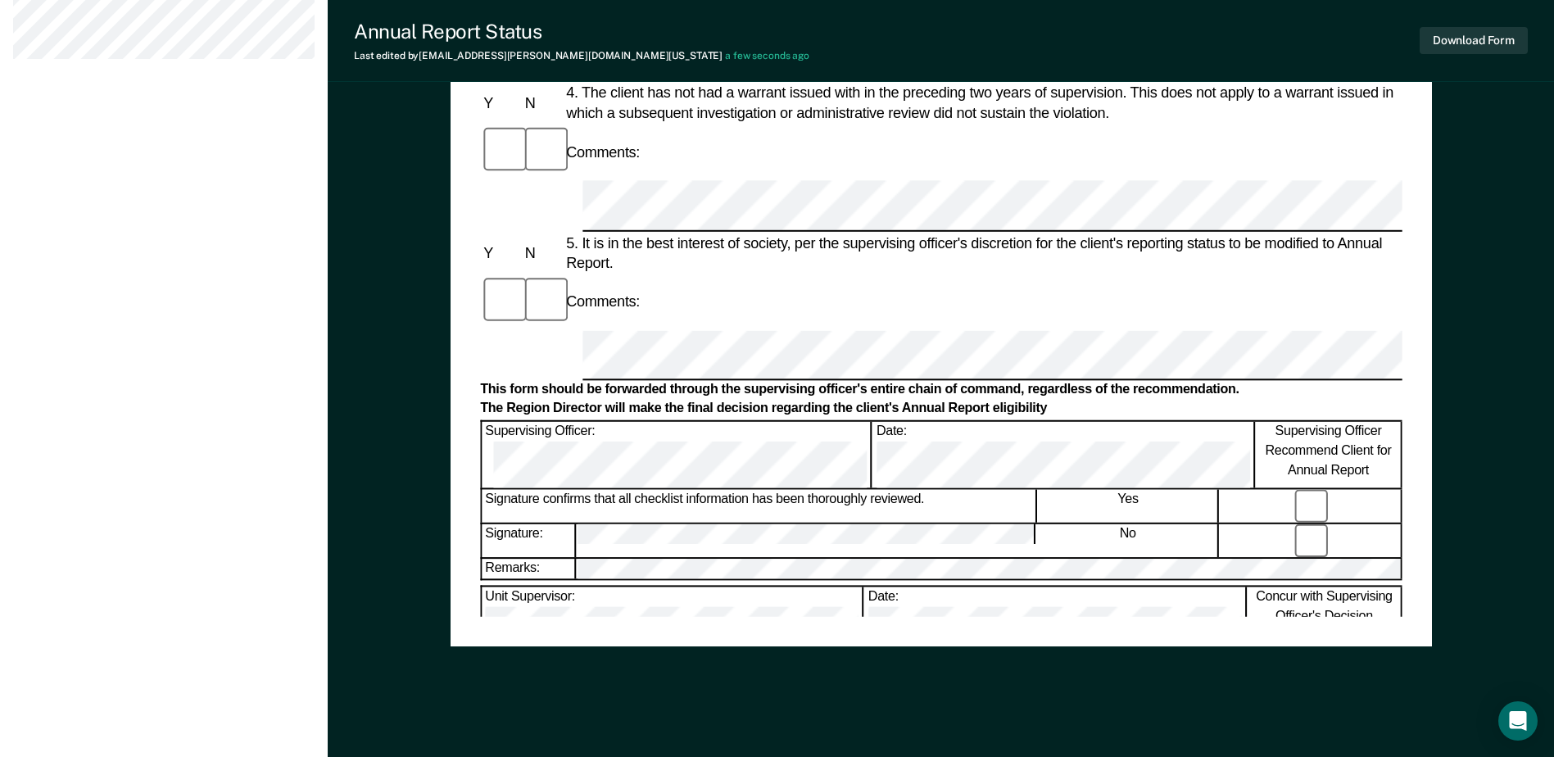
scroll to position [785, 0]
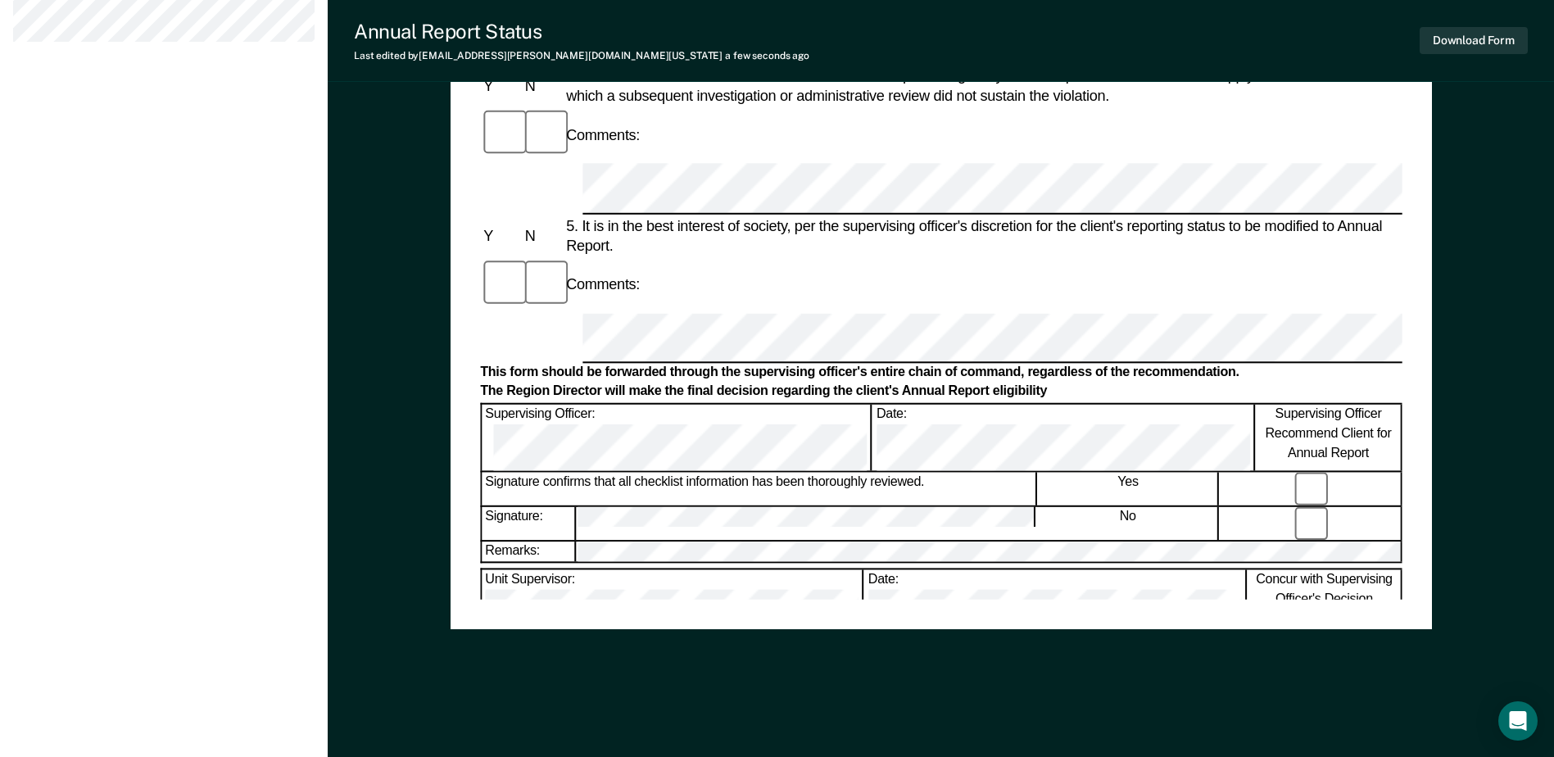
click at [1497, 41] on button "Download Form" at bounding box center [1473, 40] width 108 height 27
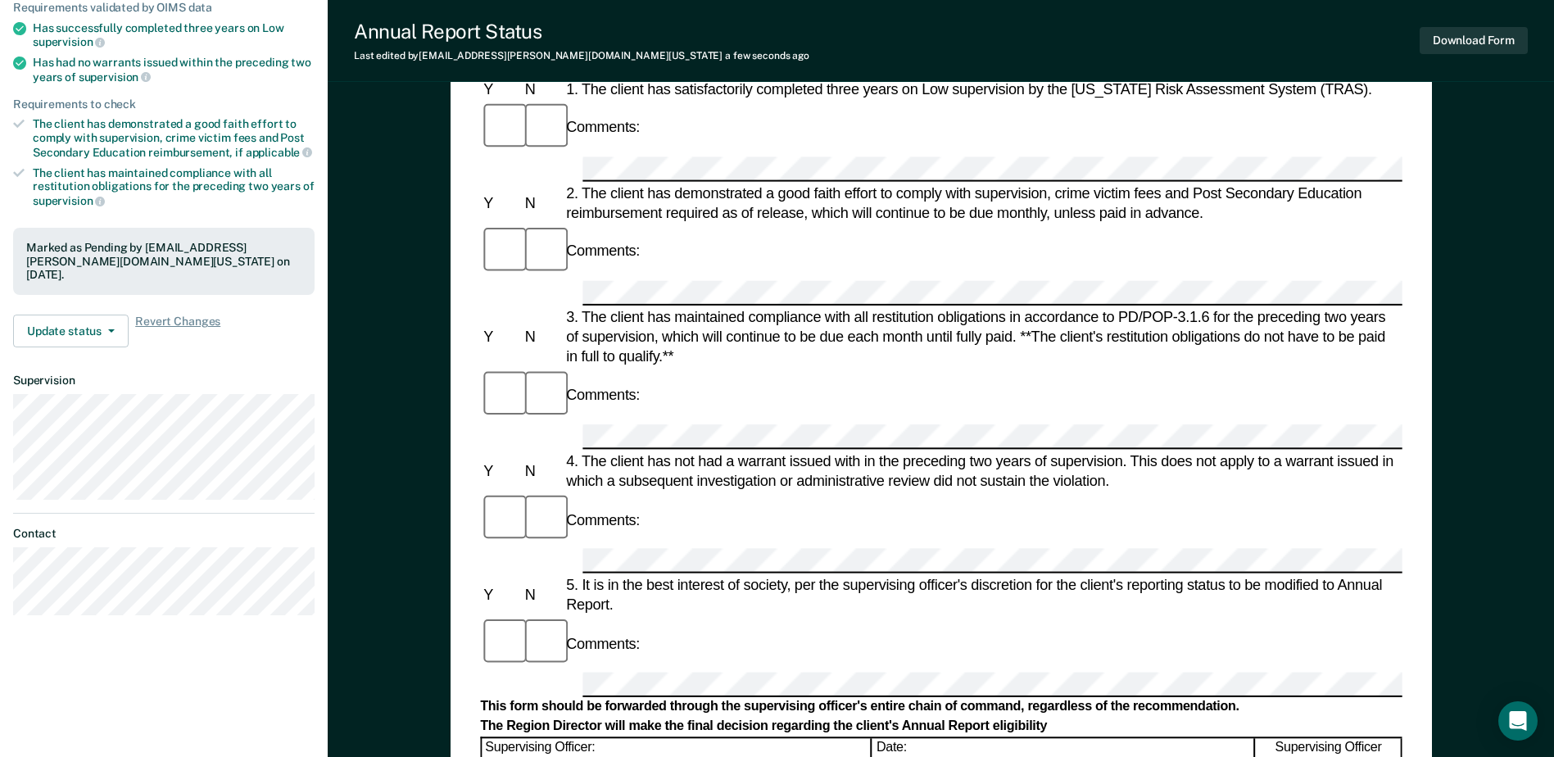
scroll to position [0, 0]
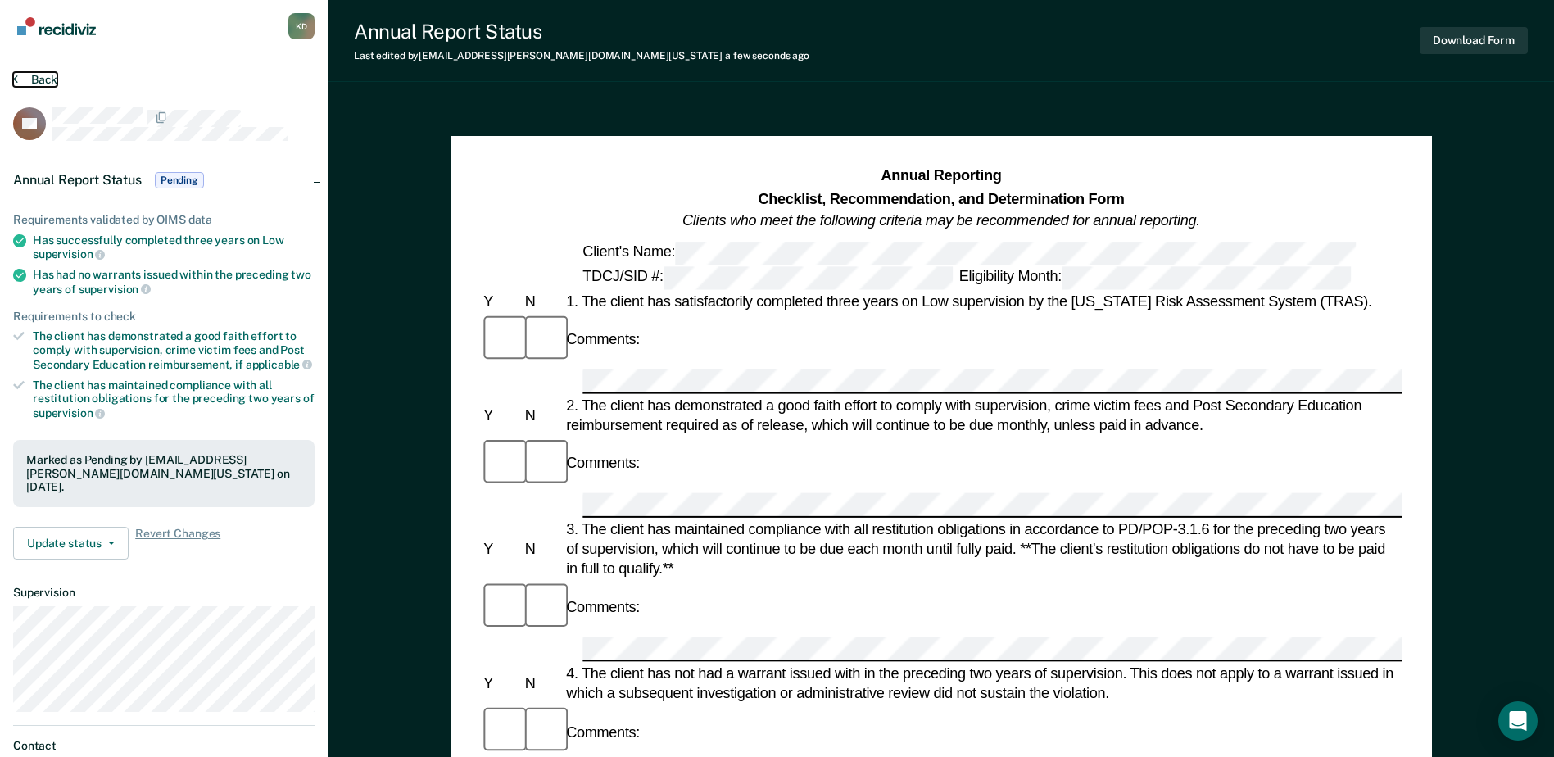
click at [26, 79] on button "Back" at bounding box center [35, 79] width 44 height 15
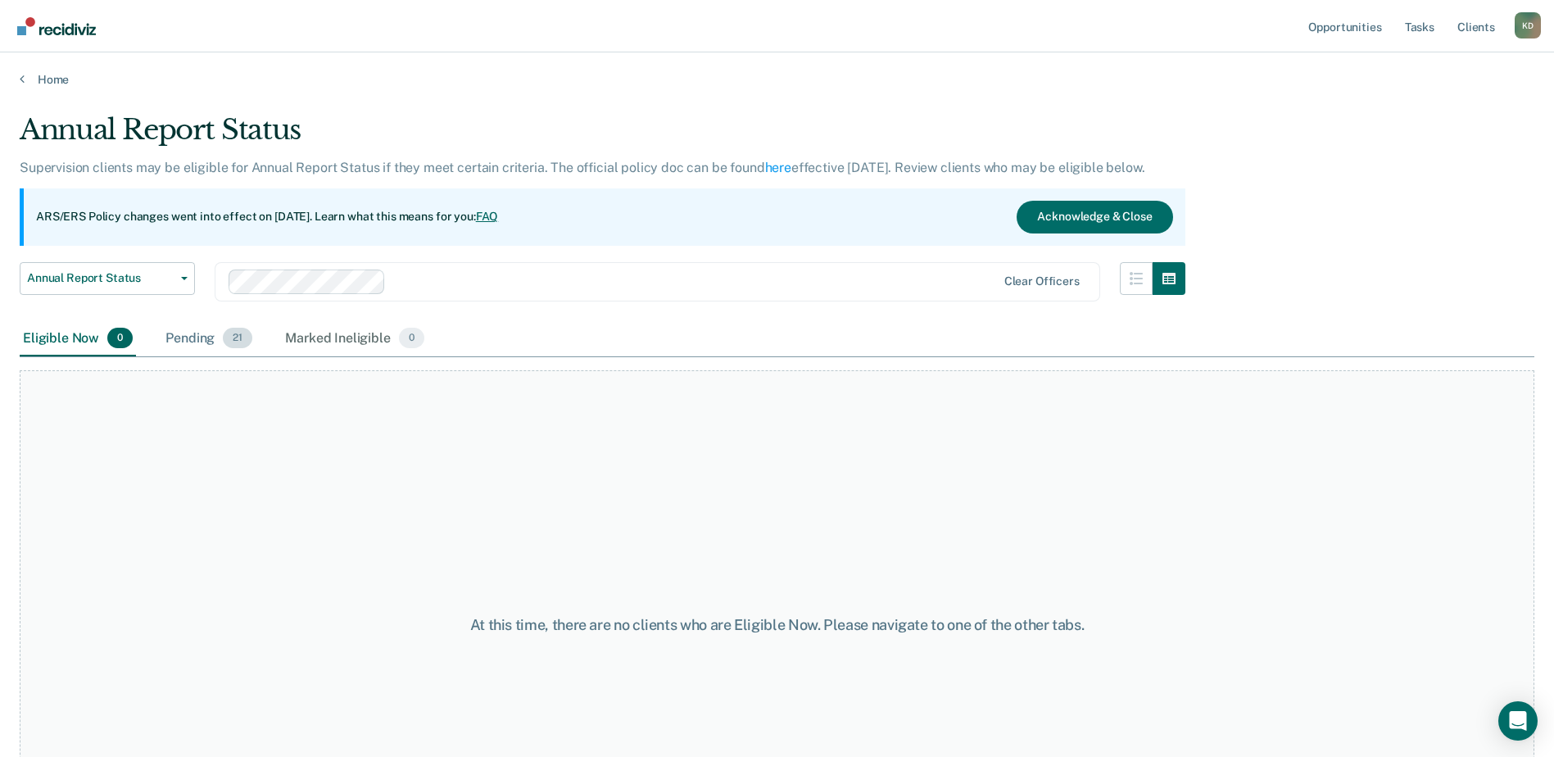
click at [222, 341] on div "Pending 21" at bounding box center [208, 339] width 93 height 36
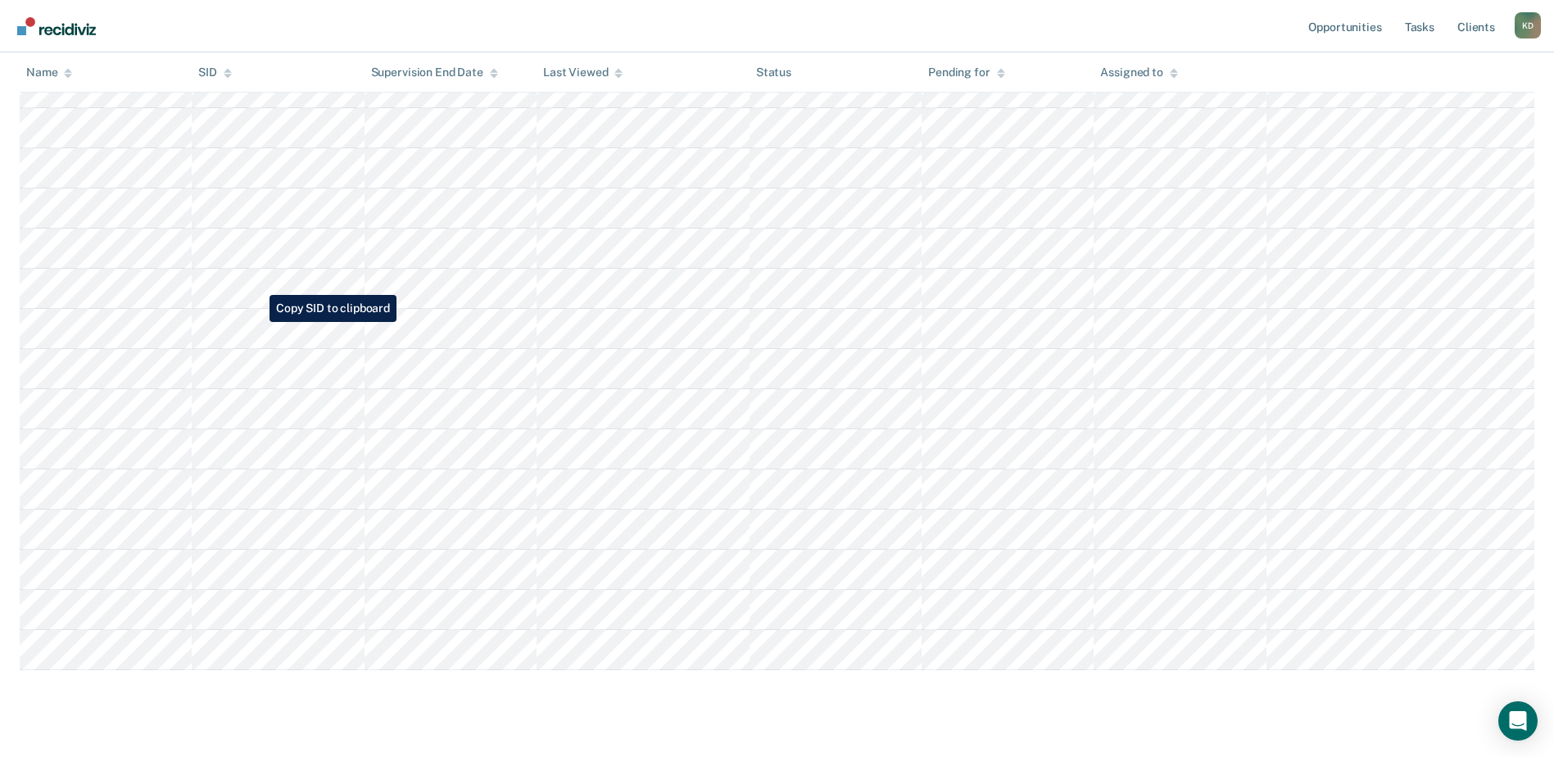
scroll to position [601, 0]
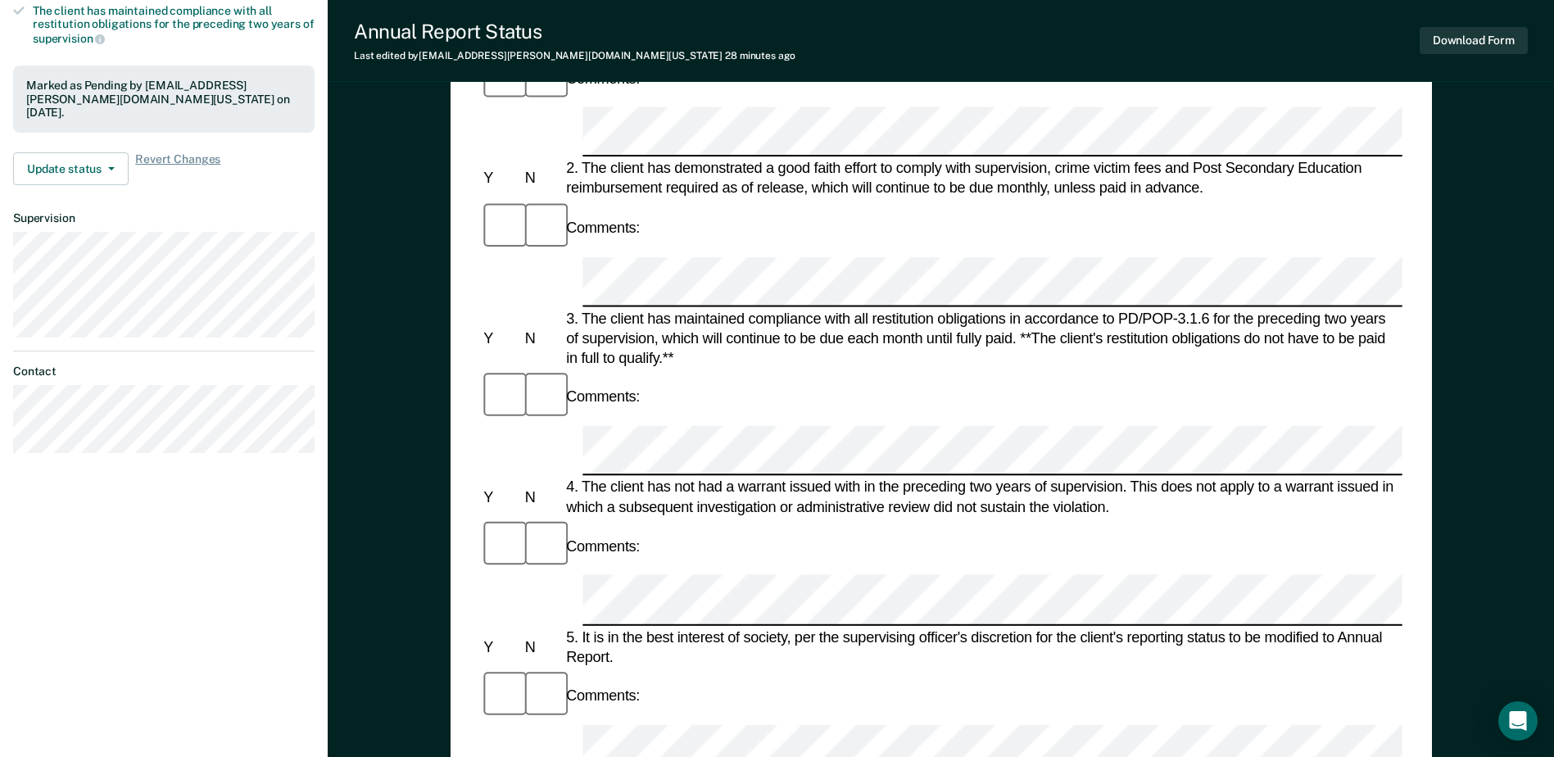
scroll to position [491, 0]
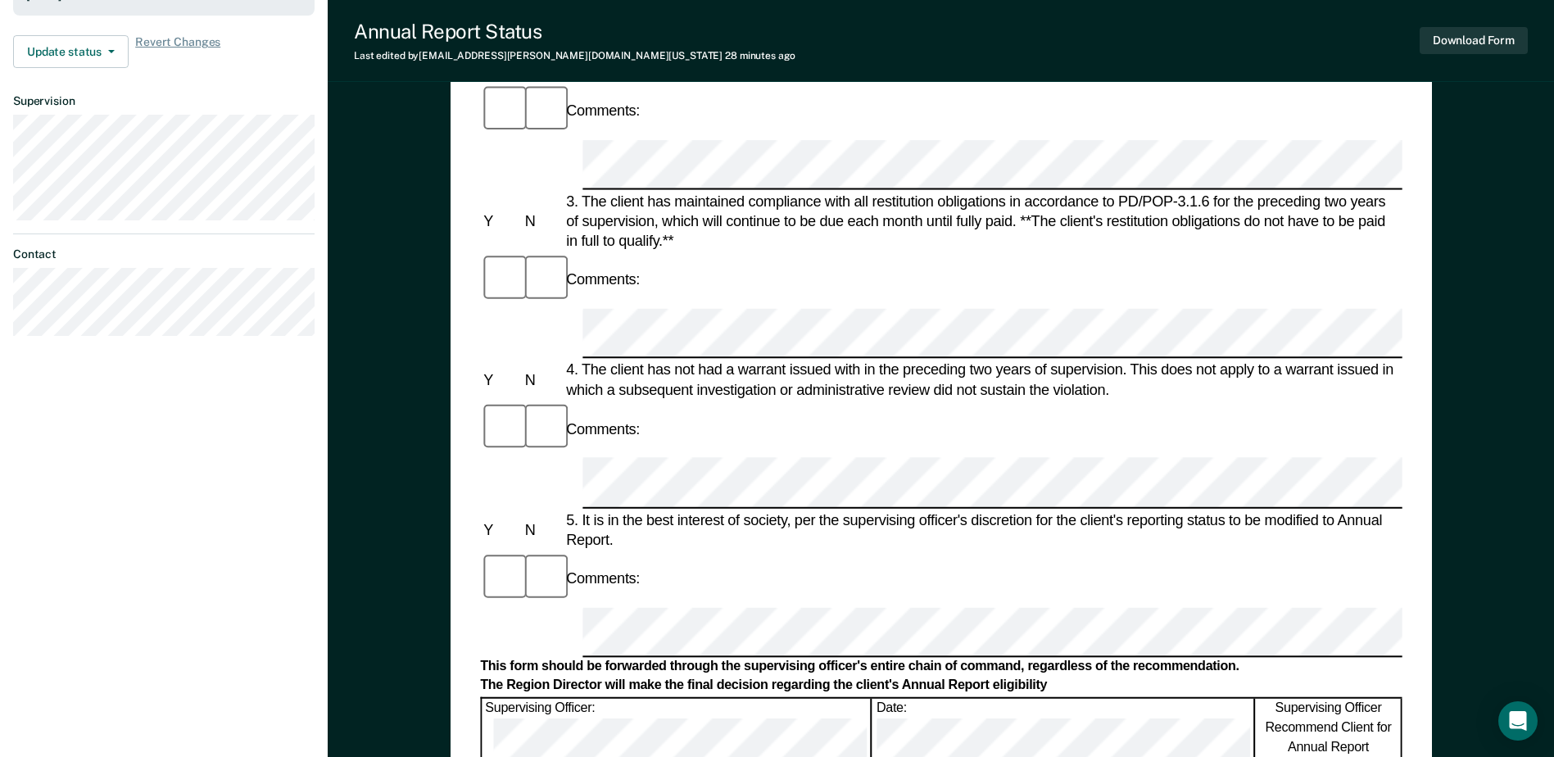
click at [822, 360] on form "Annual Reporting Checklist, Recommendation, and Determination Form Clients who …" at bounding box center [940, 608] width 921 height 1868
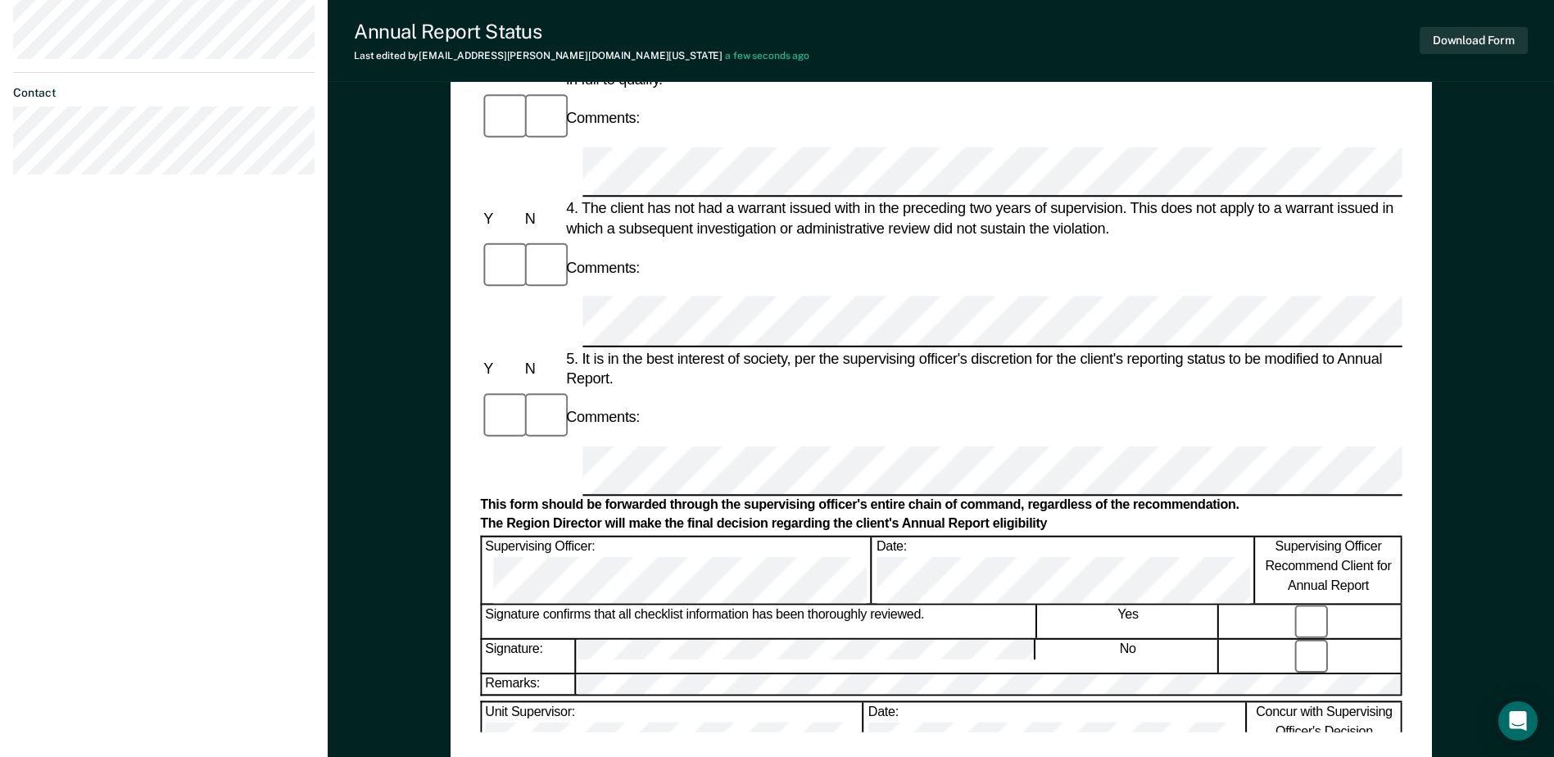
scroll to position [655, 0]
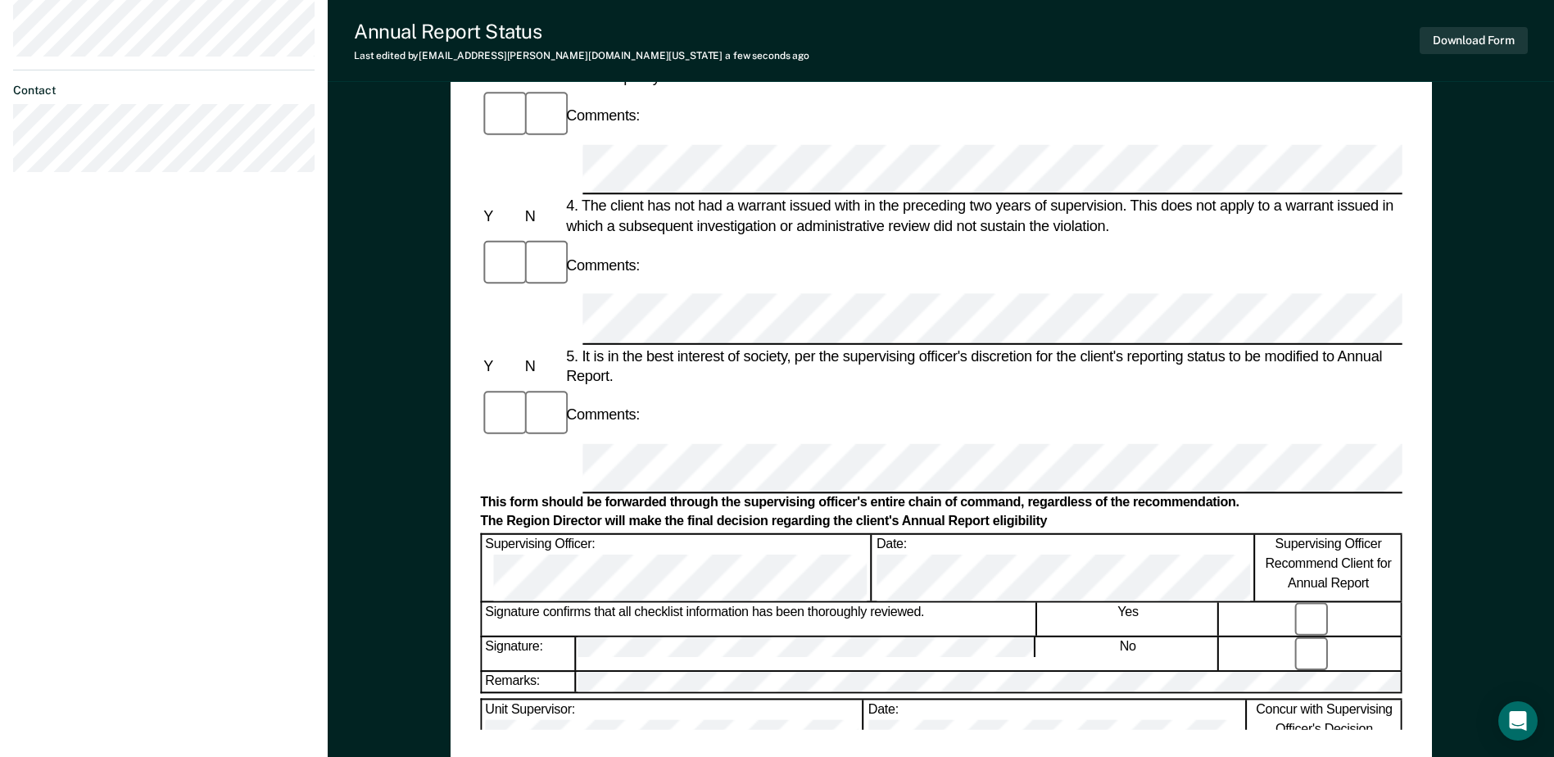
click at [1490, 38] on button "Download Form" at bounding box center [1473, 40] width 108 height 27
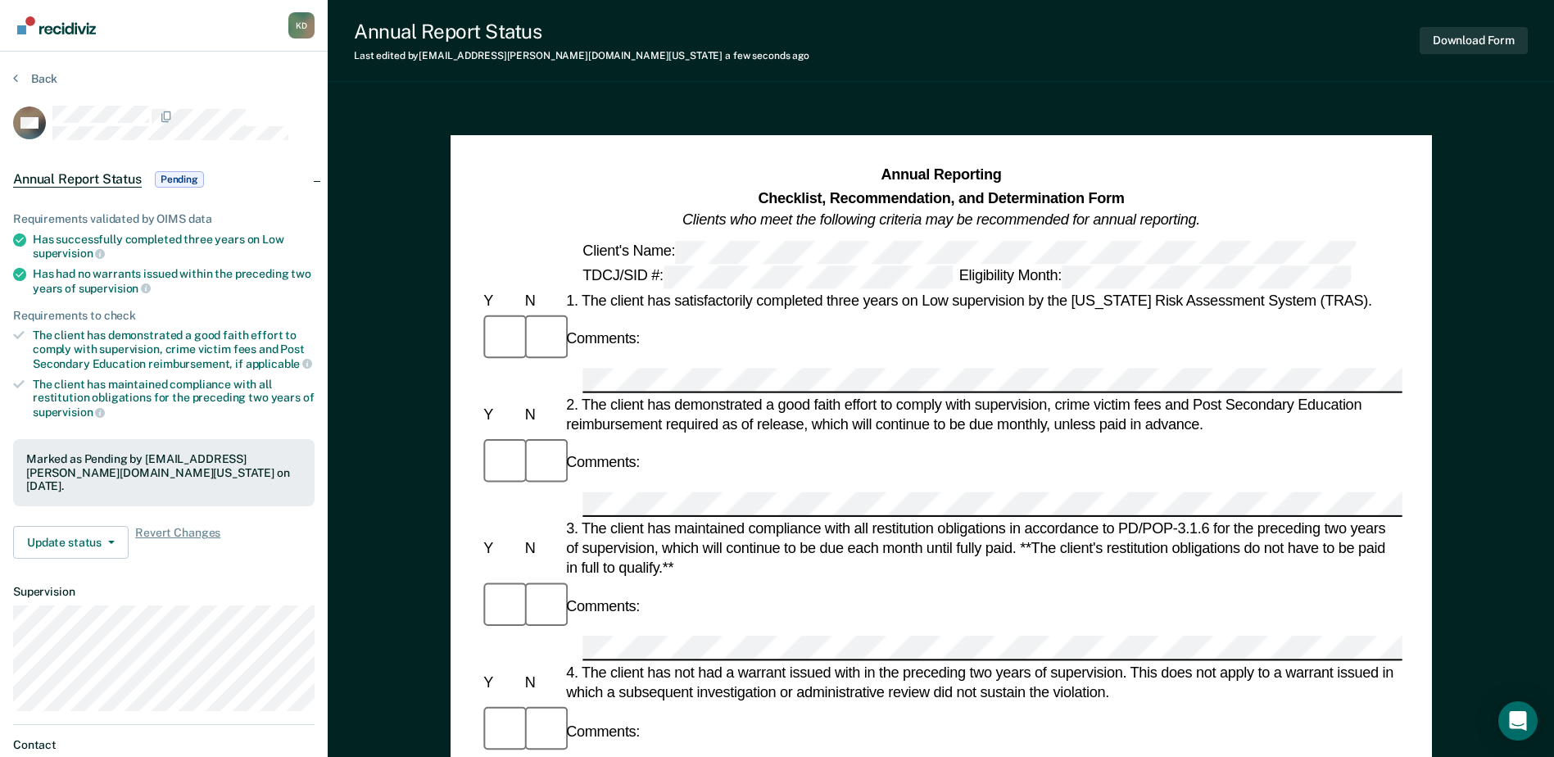
scroll to position [0, 0]
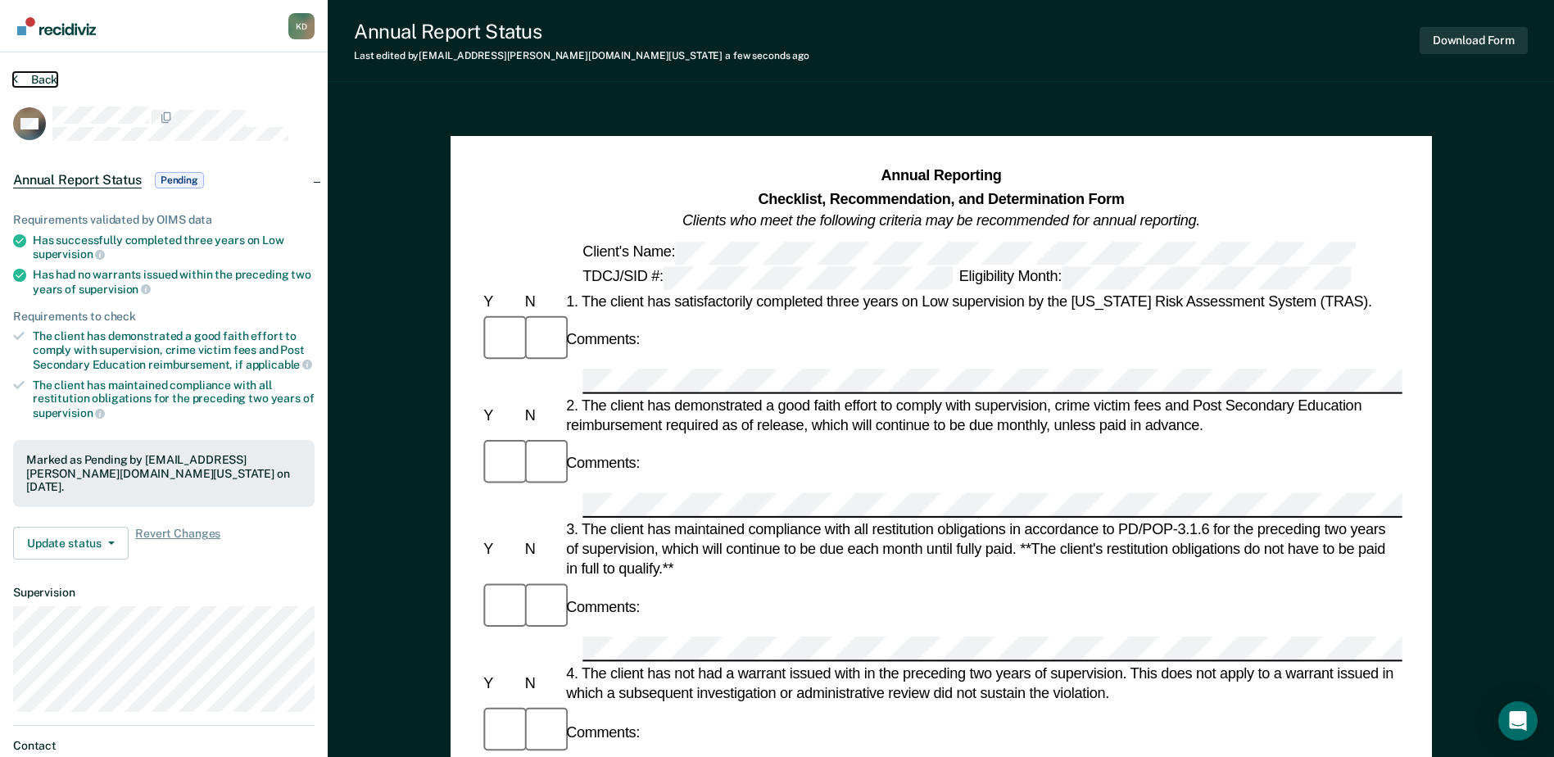
click at [40, 83] on button "Back" at bounding box center [35, 79] width 44 height 15
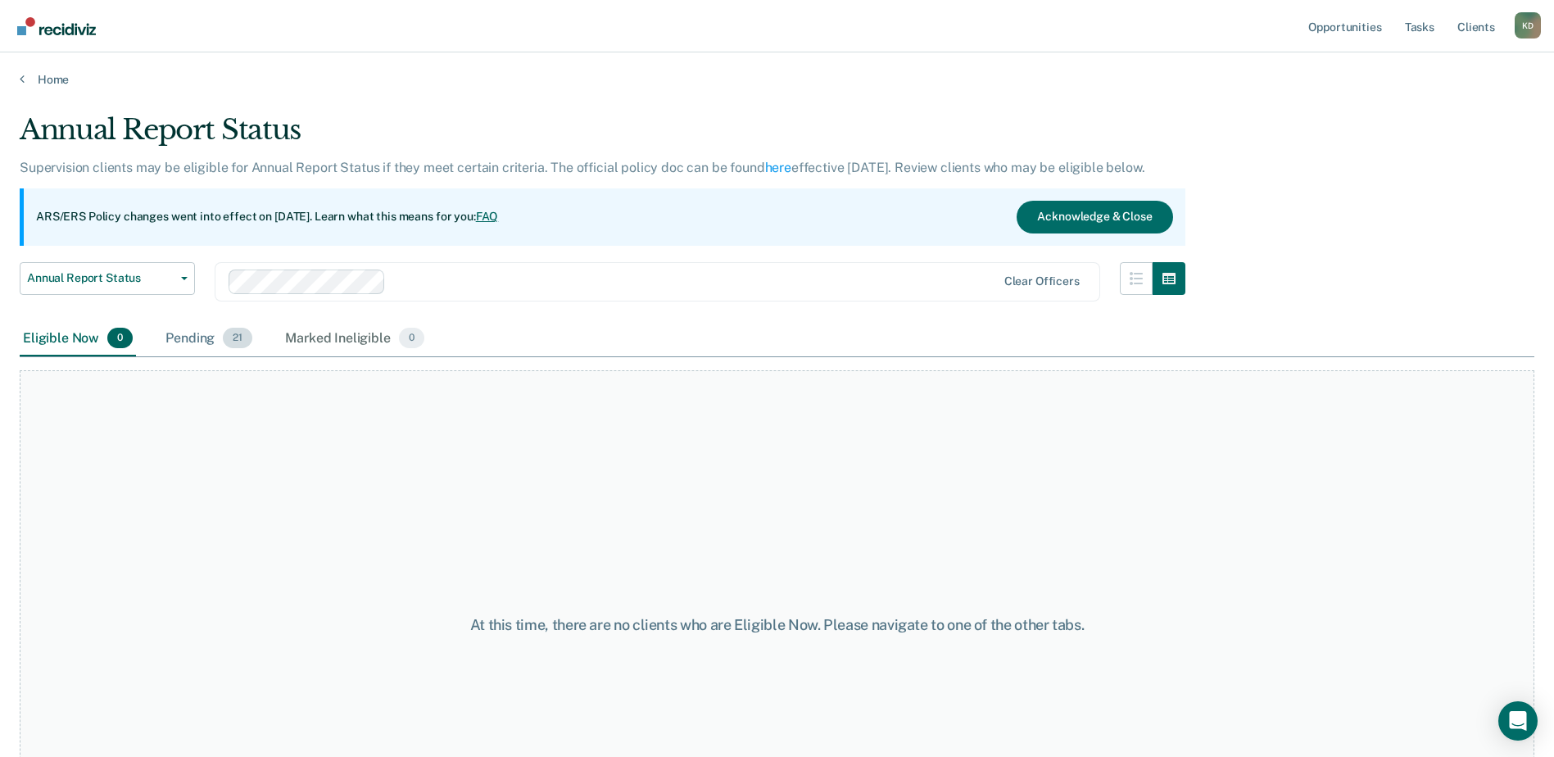
click at [183, 332] on div "Pending 21" at bounding box center [208, 339] width 93 height 36
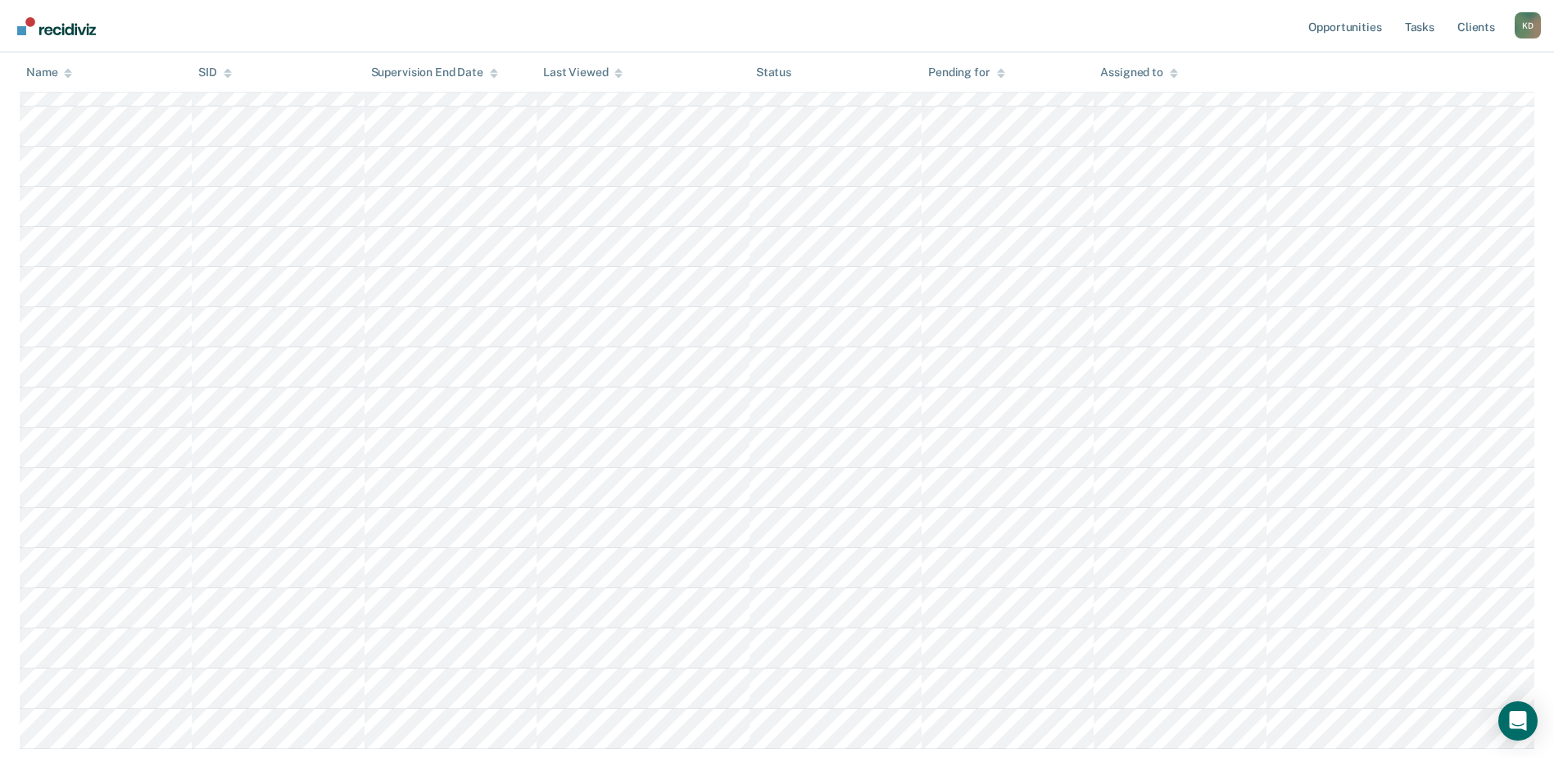
scroll to position [573, 0]
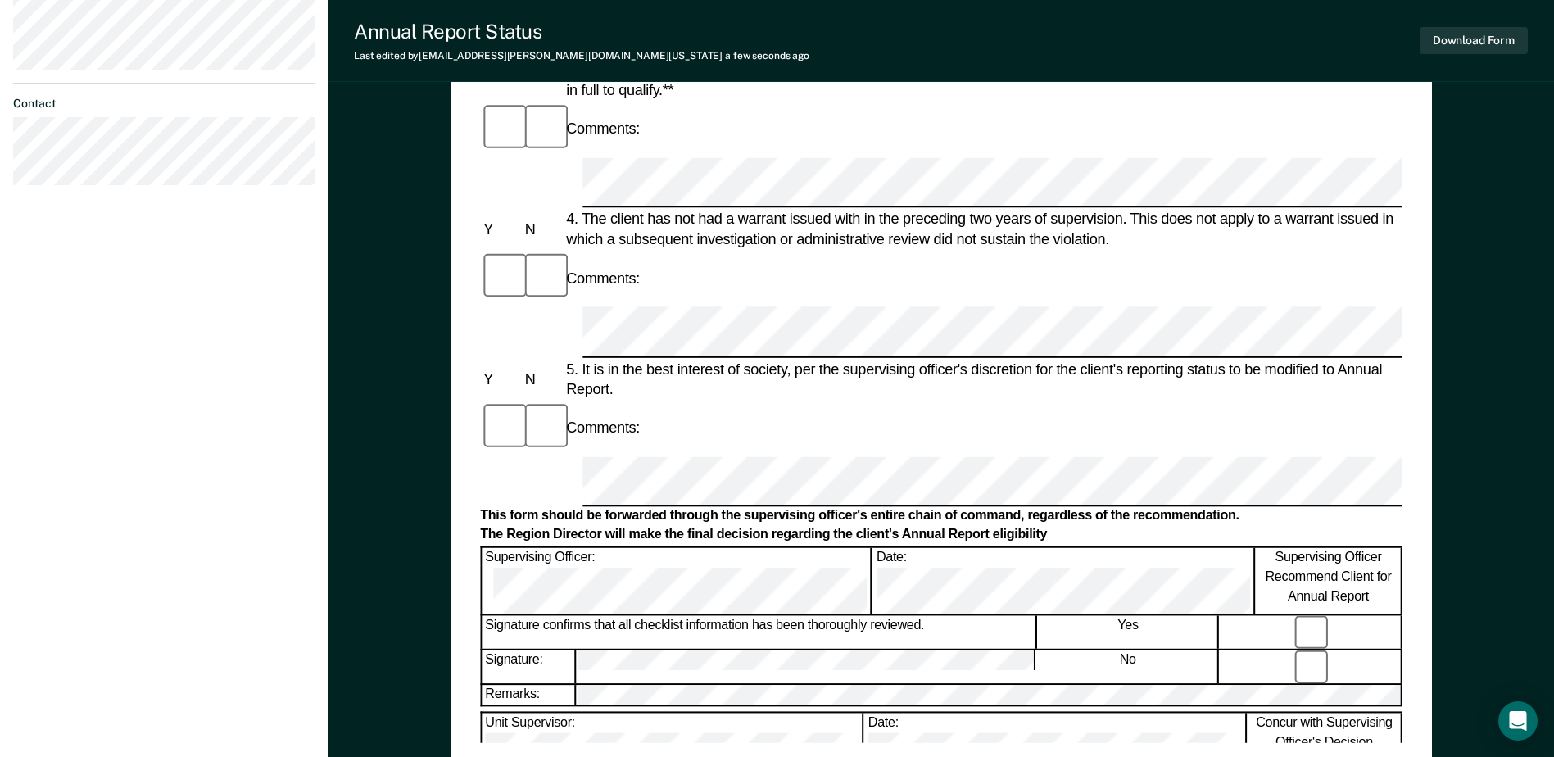
scroll to position [737, 0]
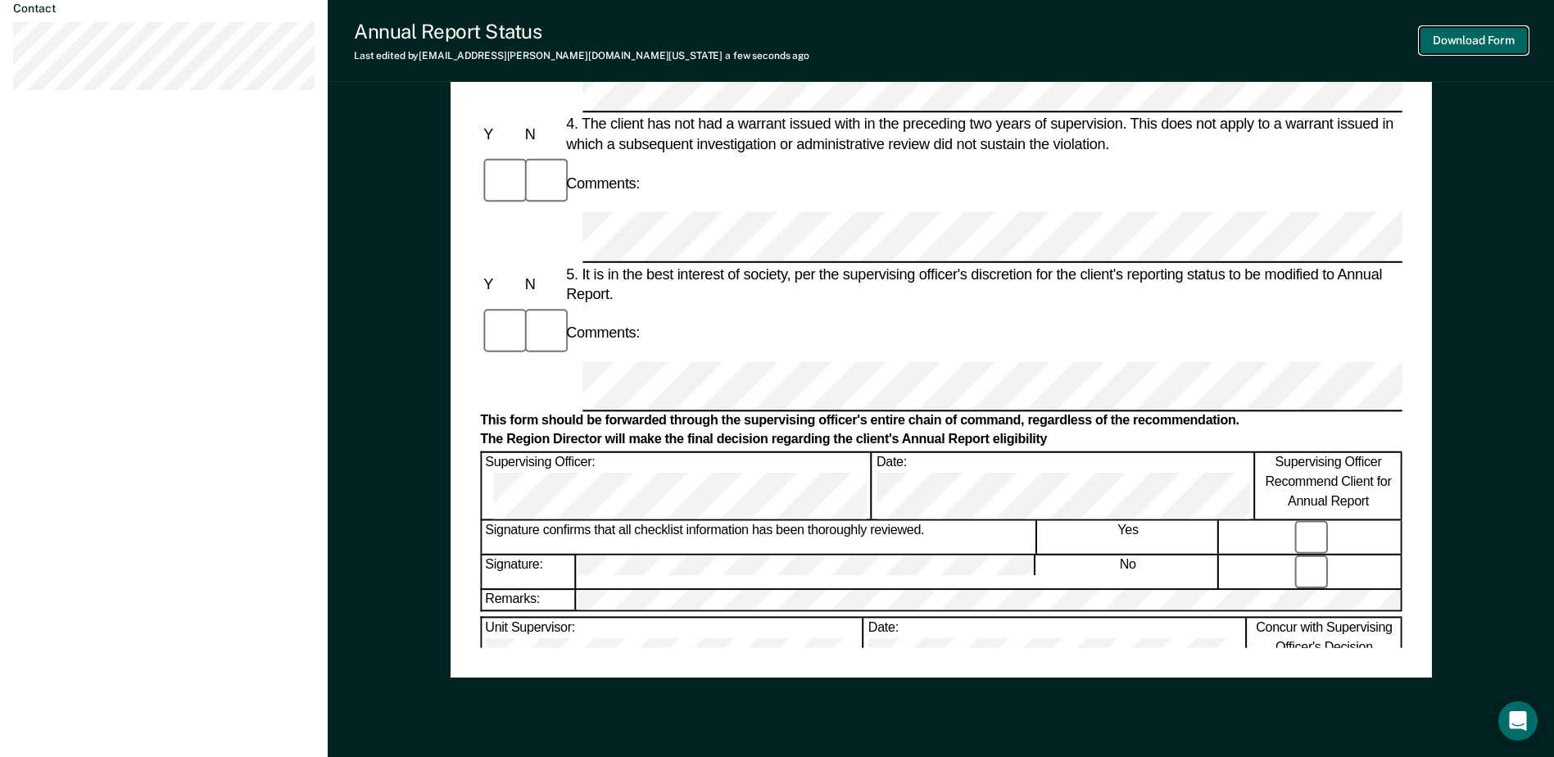
click at [1503, 40] on button "Download Form" at bounding box center [1473, 40] width 108 height 27
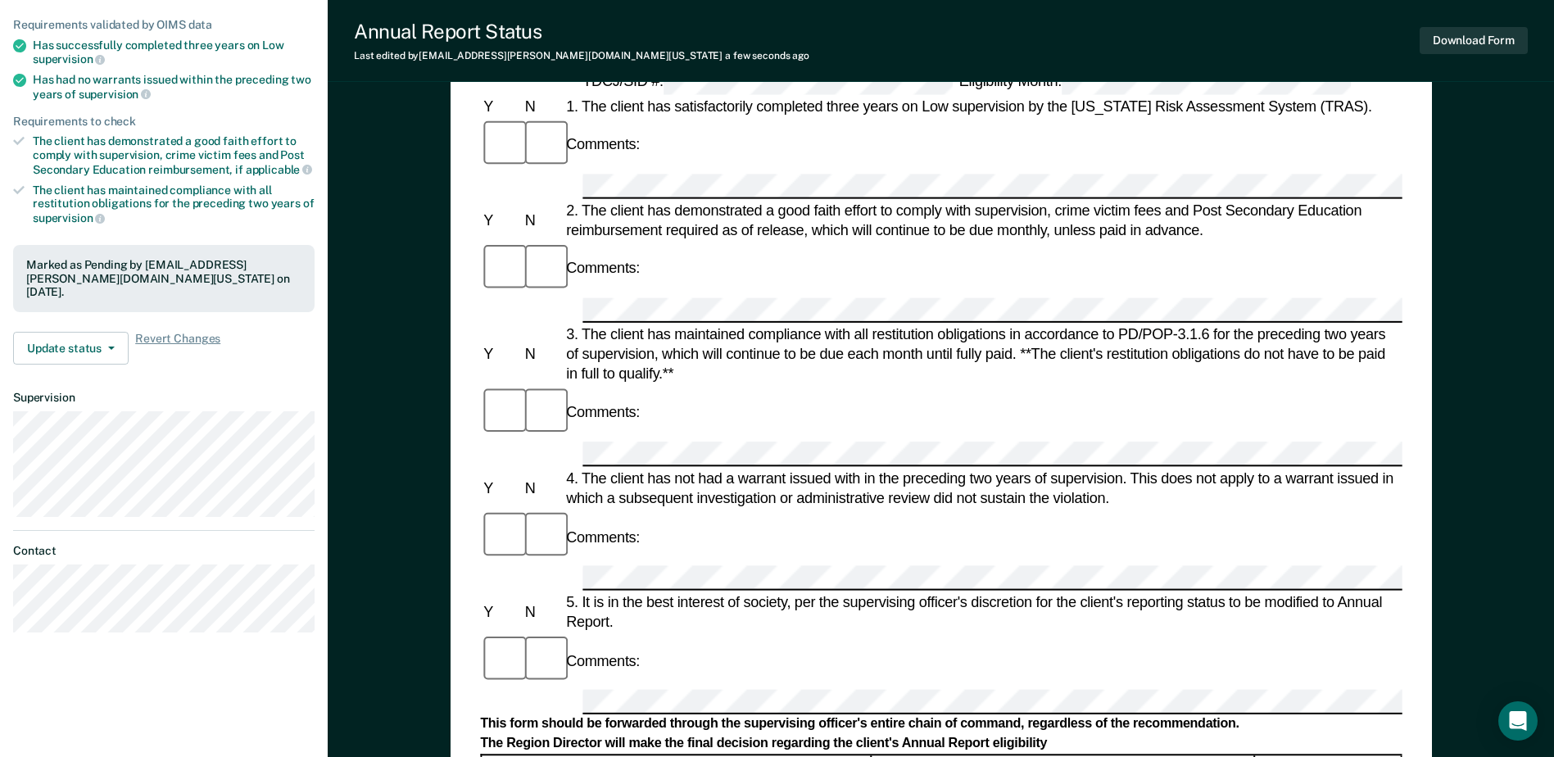
scroll to position [0, 0]
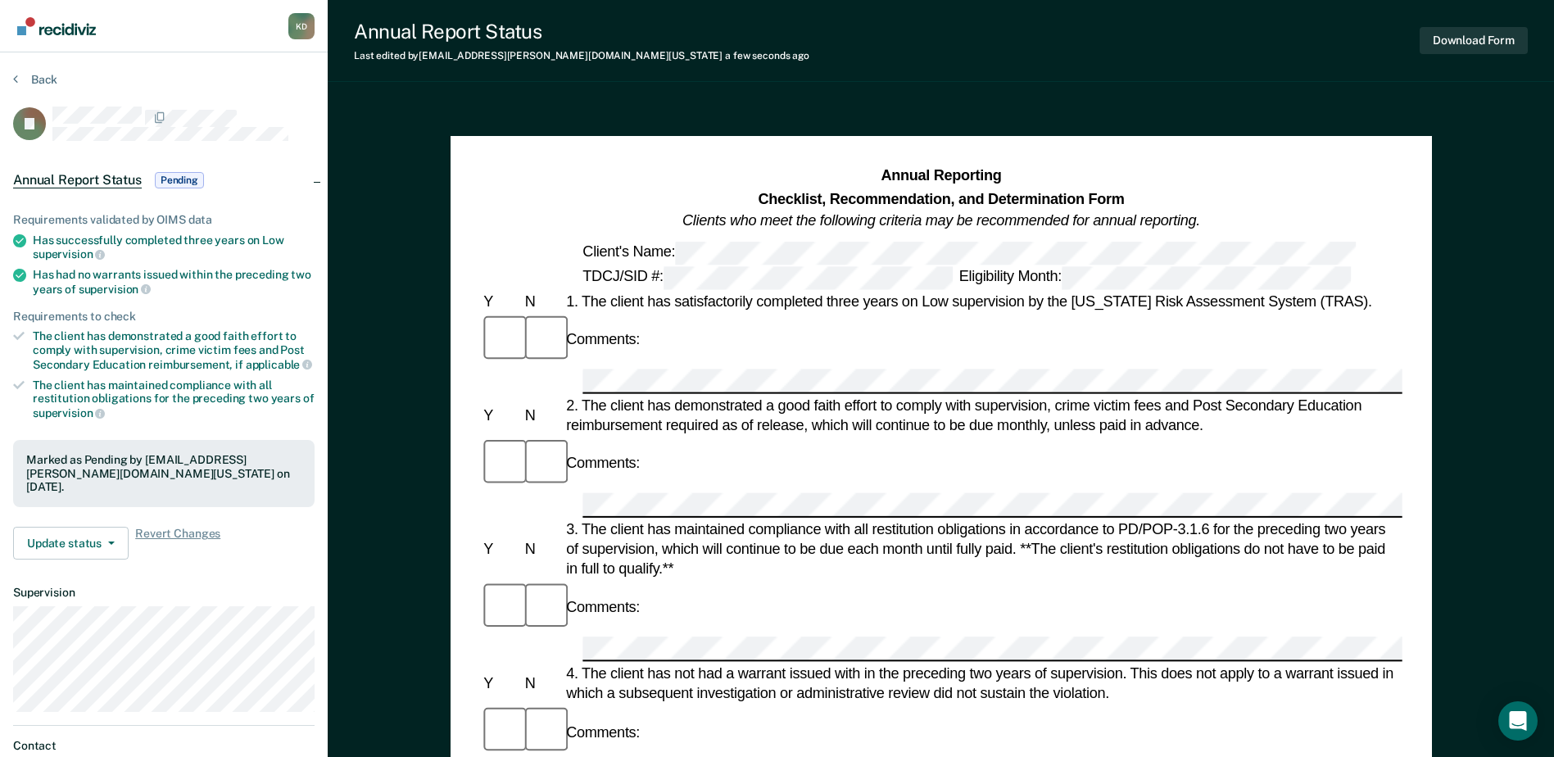
click at [38, 70] on section "Back TJ Annual Report Status Pending Requirements validated by OIMS data Has su…" at bounding box center [164, 456] width 328 height 808
click at [38, 73] on button "Back" at bounding box center [35, 79] width 44 height 15
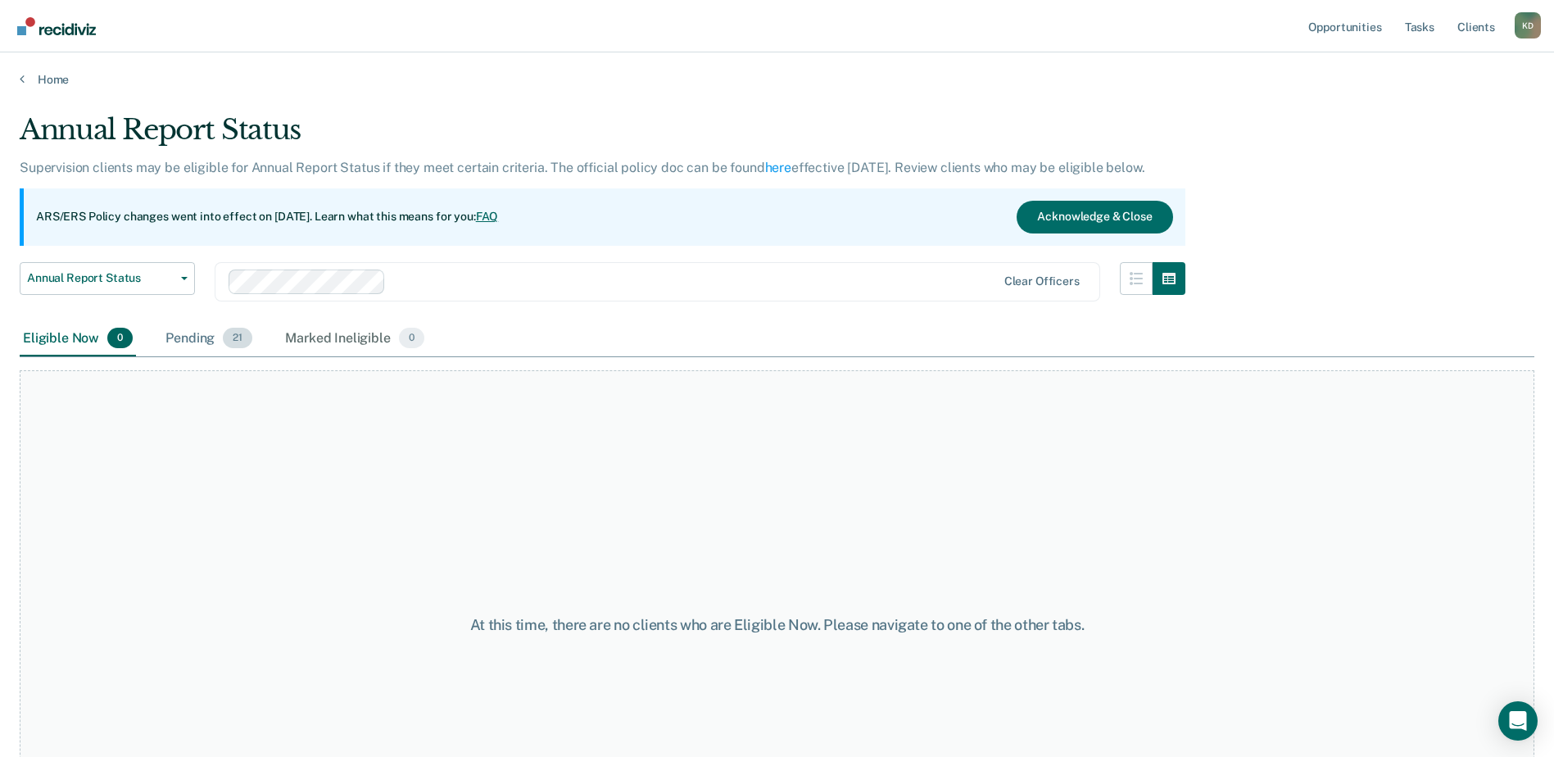
click at [211, 346] on div "Pending 21" at bounding box center [208, 339] width 93 height 36
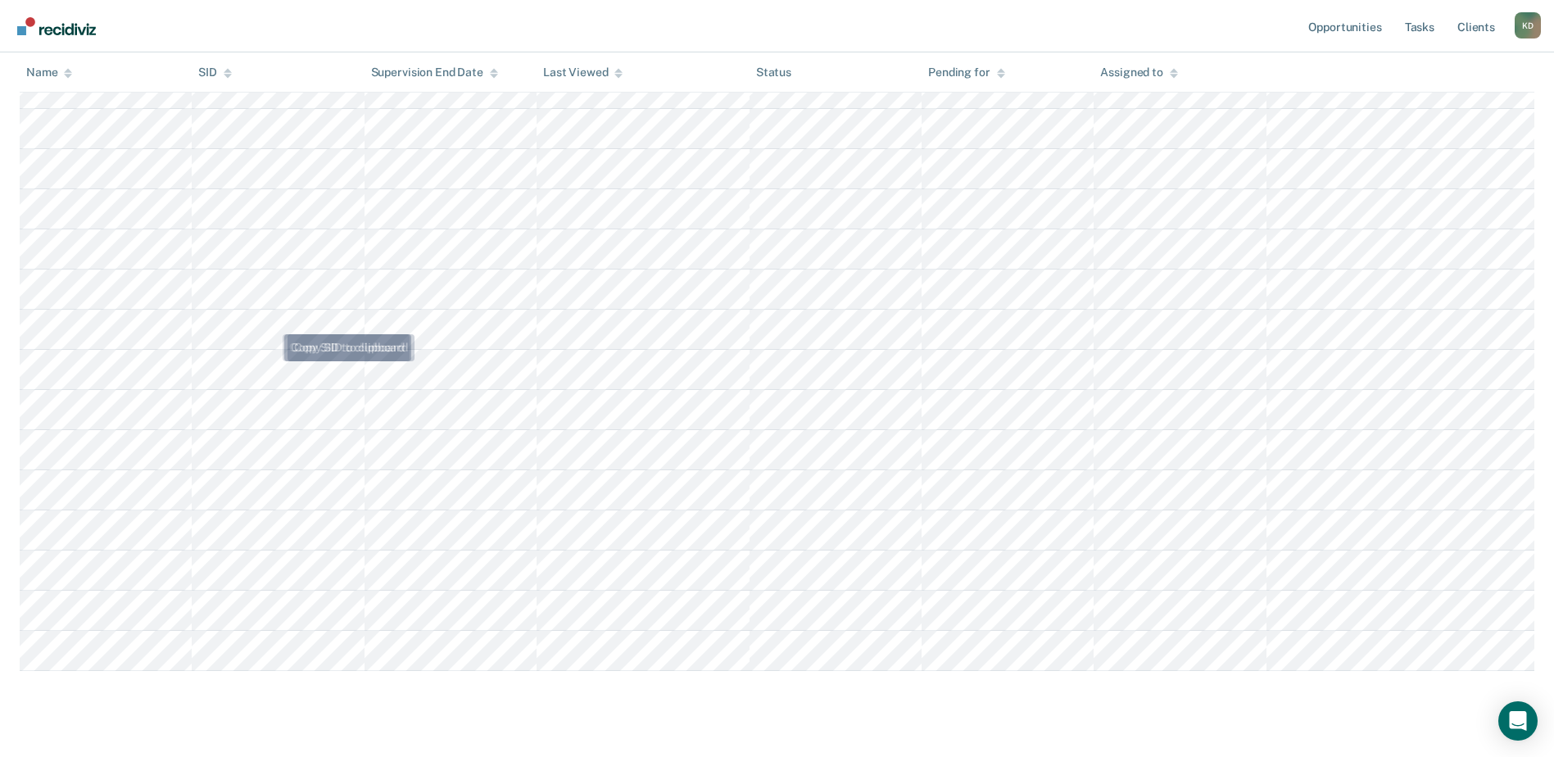
scroll to position [573, 0]
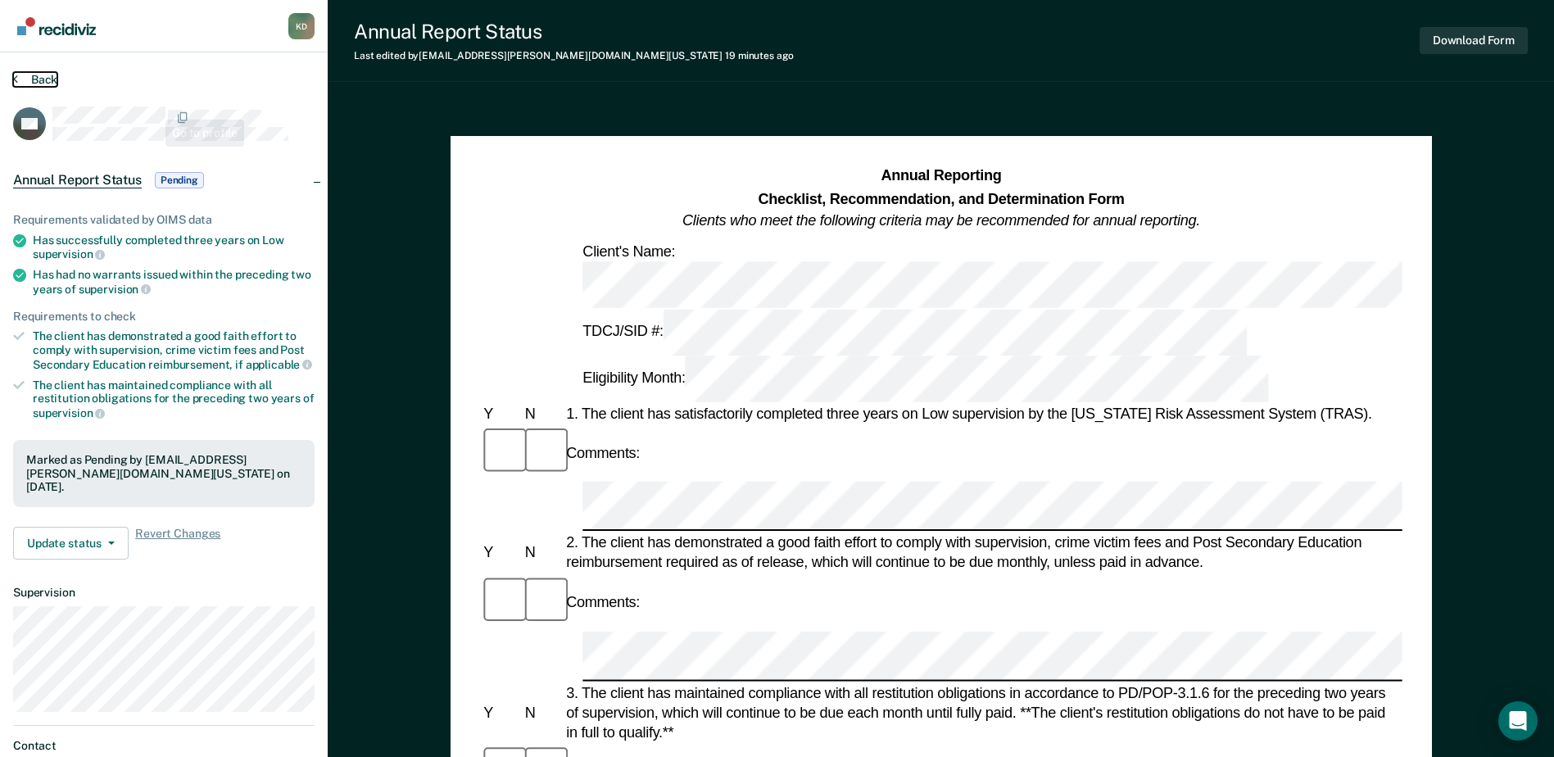
click at [47, 73] on button "Back" at bounding box center [35, 79] width 44 height 15
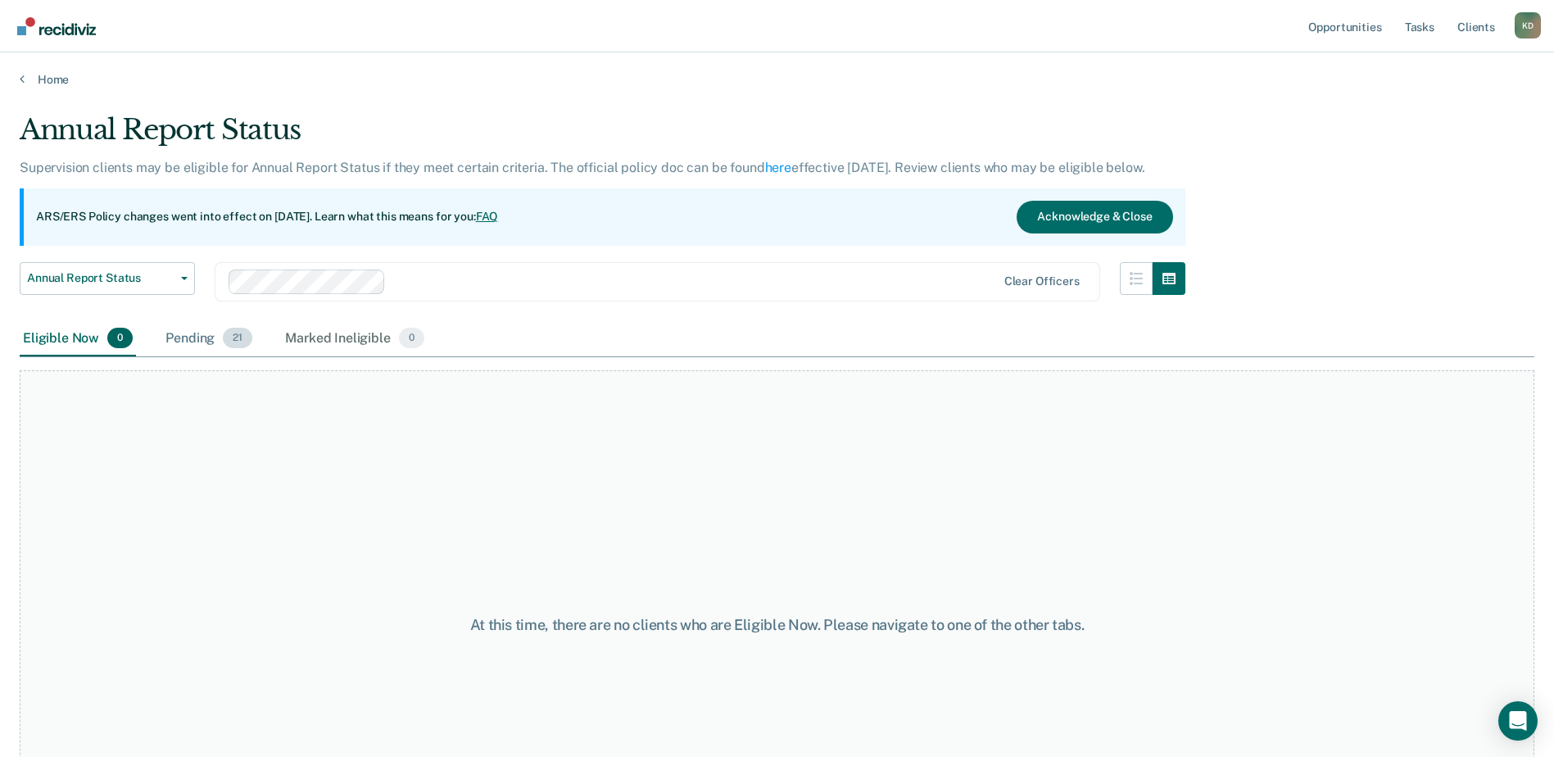
click at [194, 332] on div "Pending 21" at bounding box center [208, 339] width 93 height 36
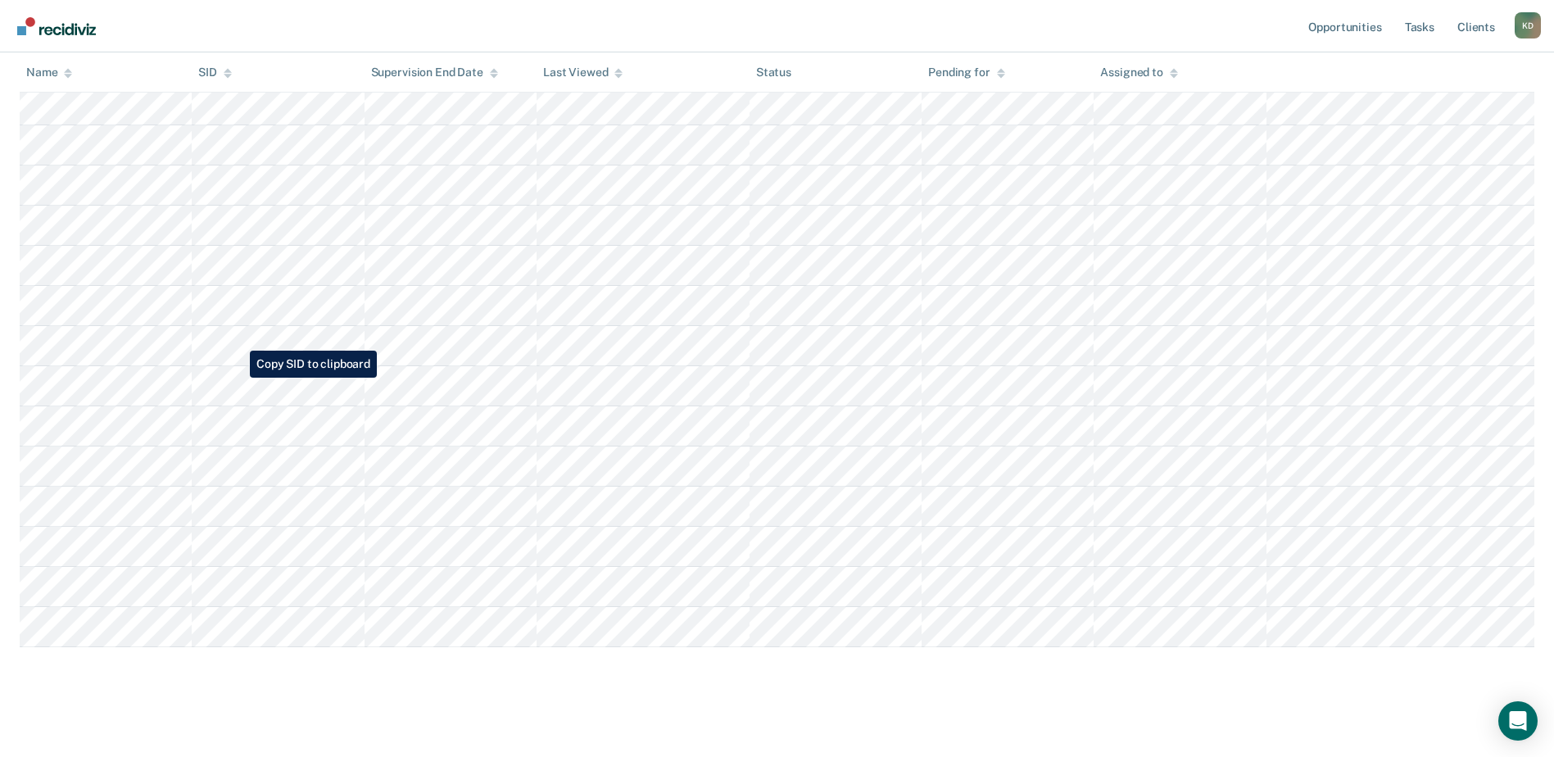
scroll to position [601, 0]
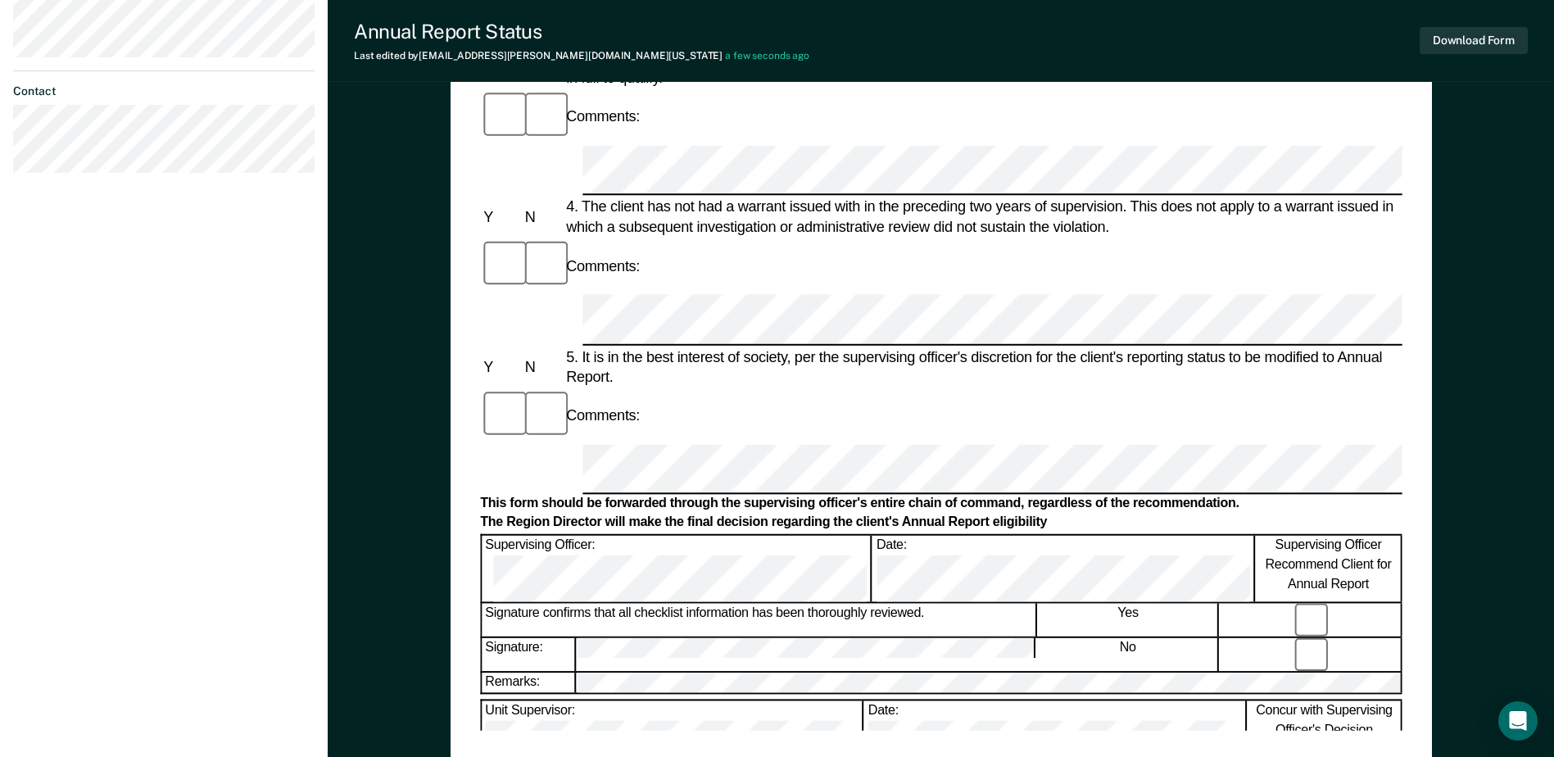
scroll to position [655, 0]
click at [1510, 38] on button "Download Form" at bounding box center [1473, 40] width 108 height 27
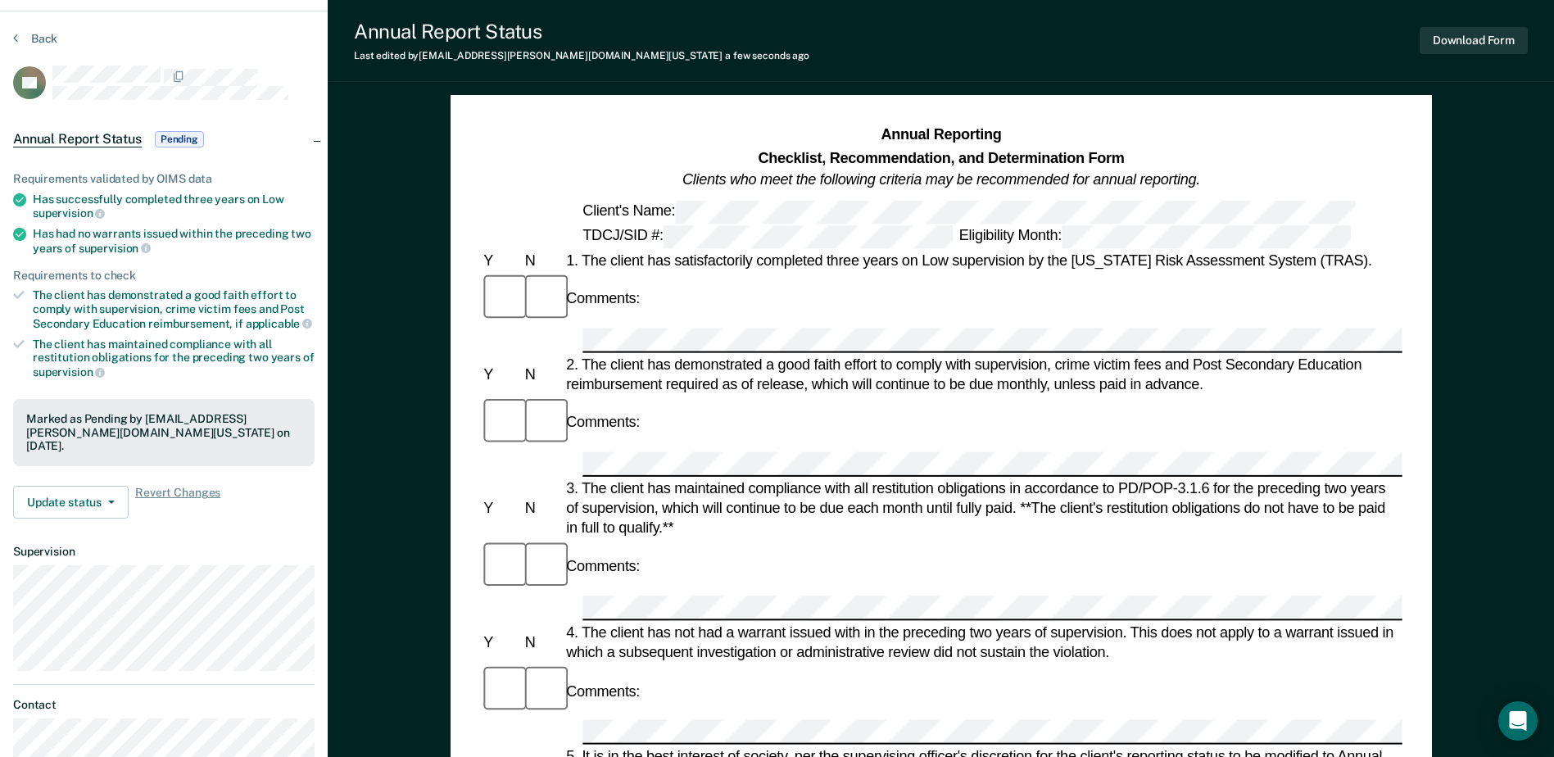
scroll to position [0, 0]
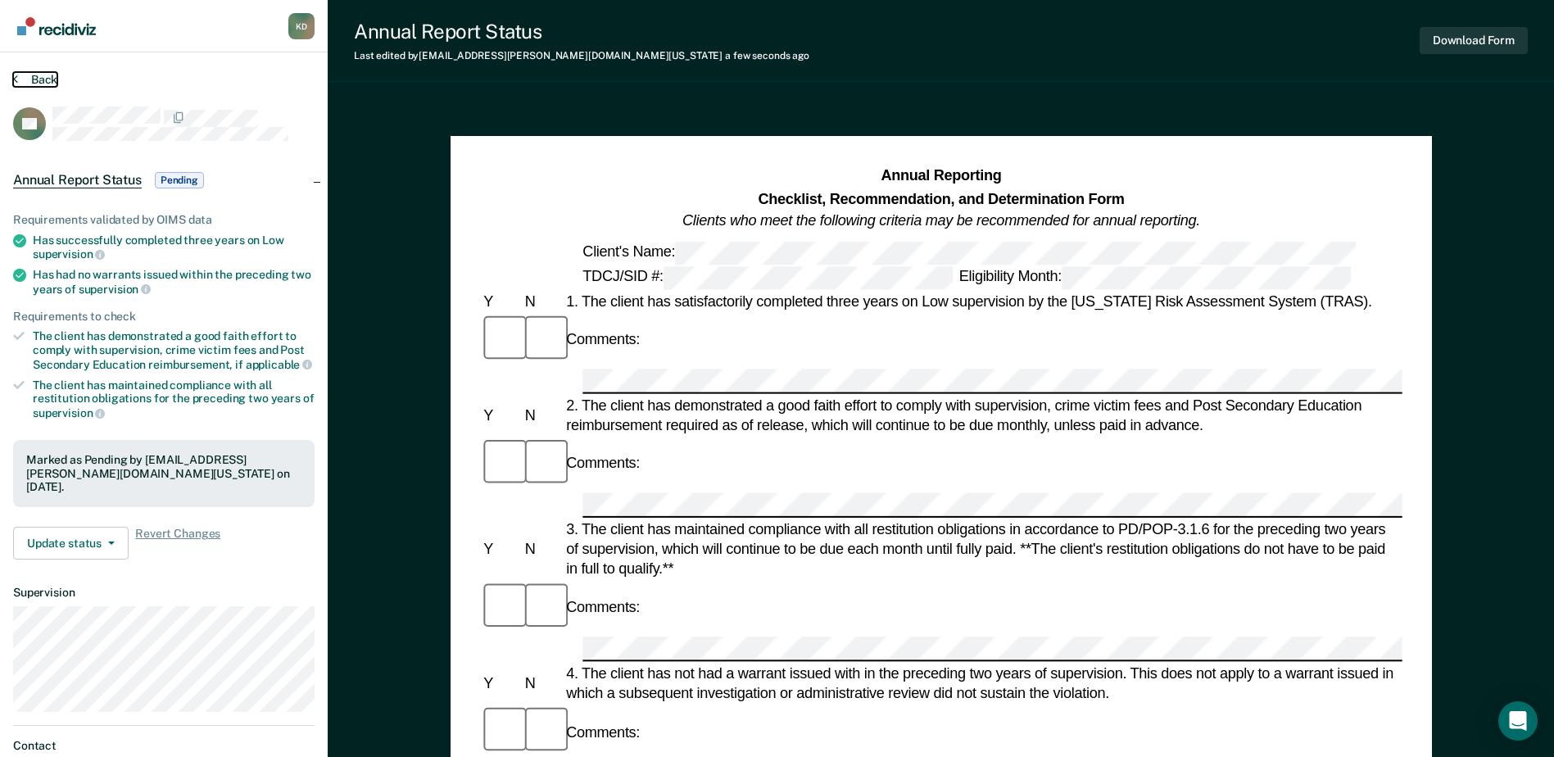
click at [37, 76] on button "Back" at bounding box center [35, 79] width 44 height 15
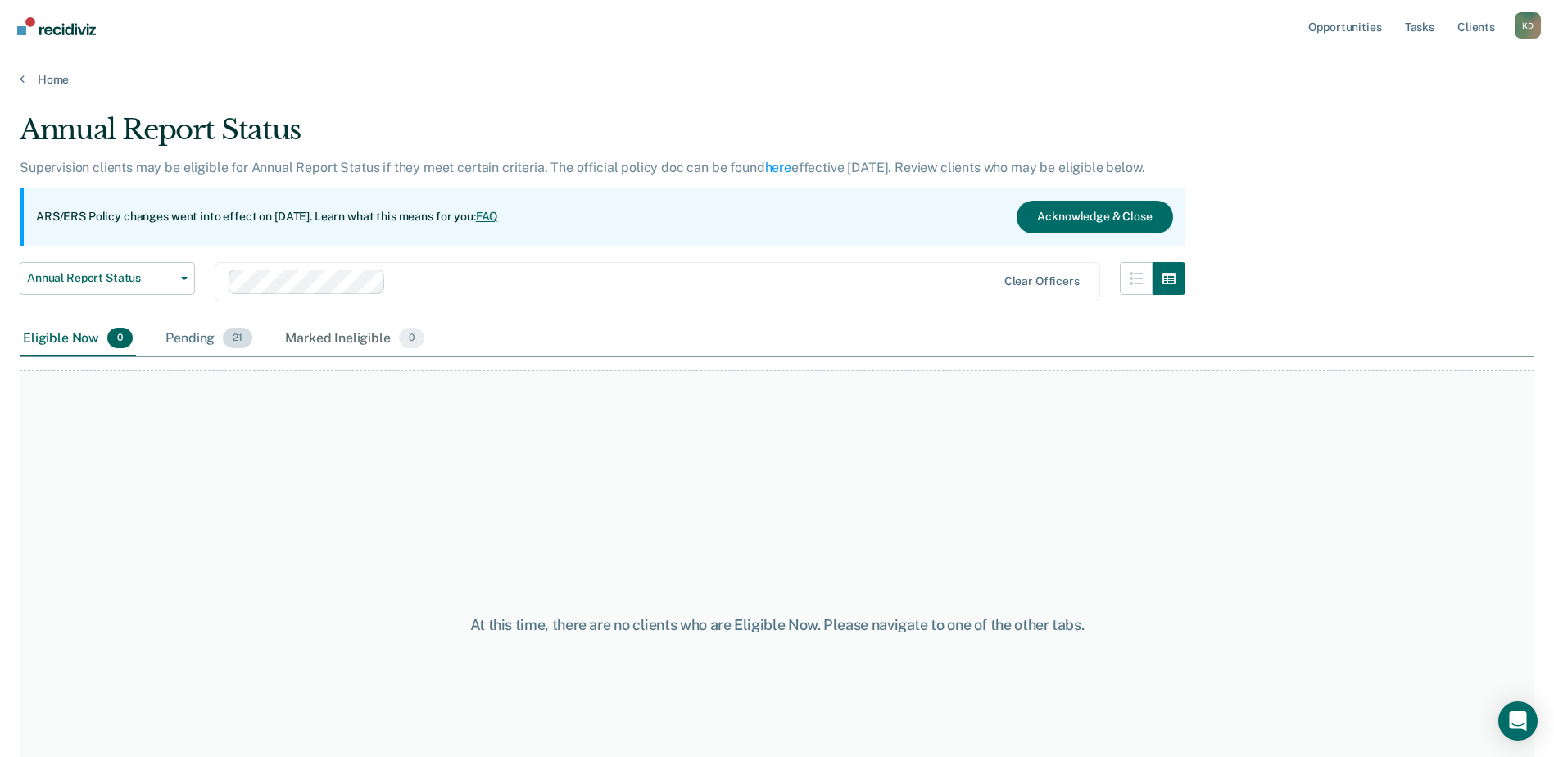
click at [206, 328] on div "Pending 21" at bounding box center [208, 339] width 93 height 36
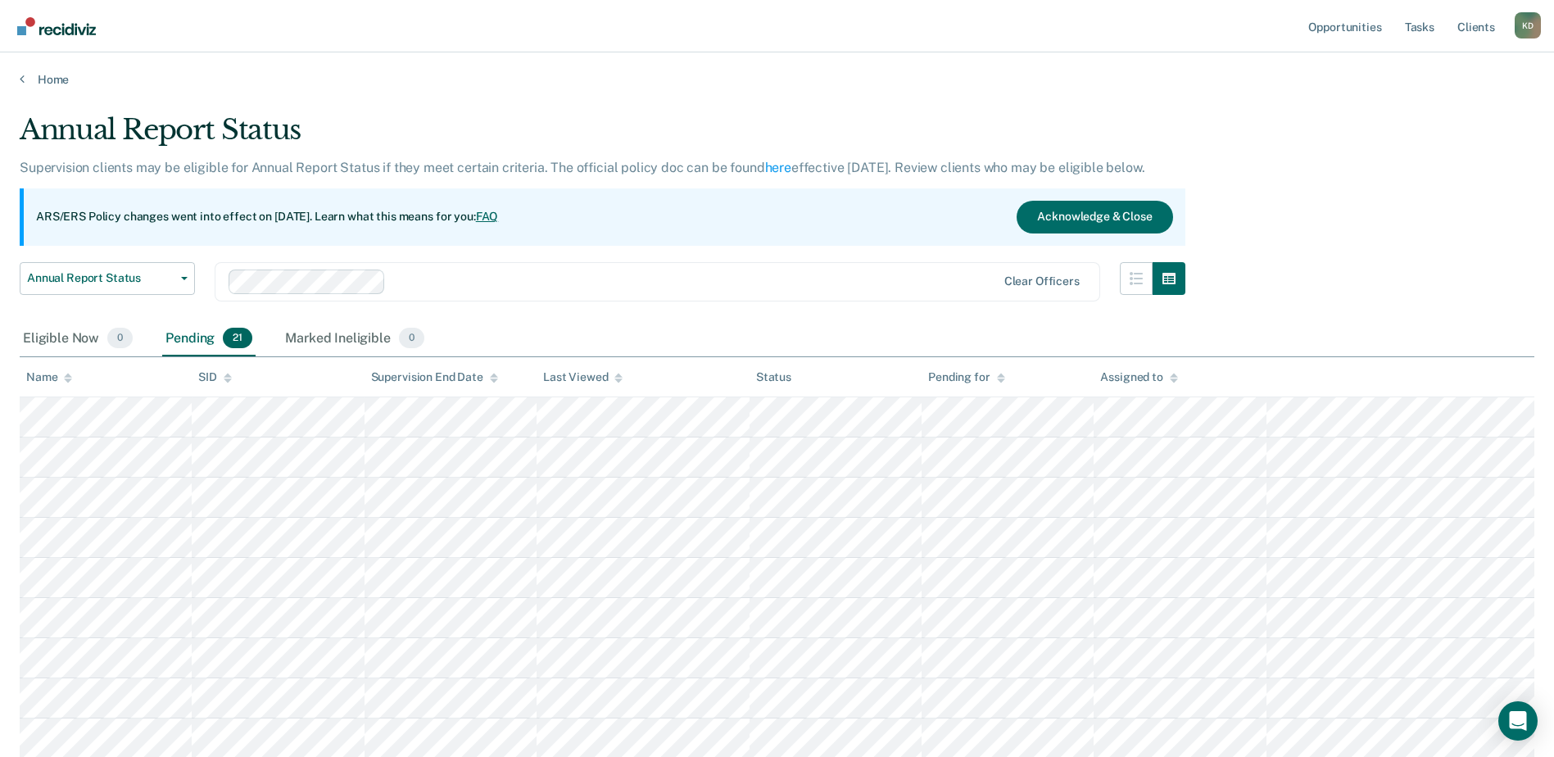
click at [211, 334] on div "Pending 21" at bounding box center [208, 339] width 93 height 36
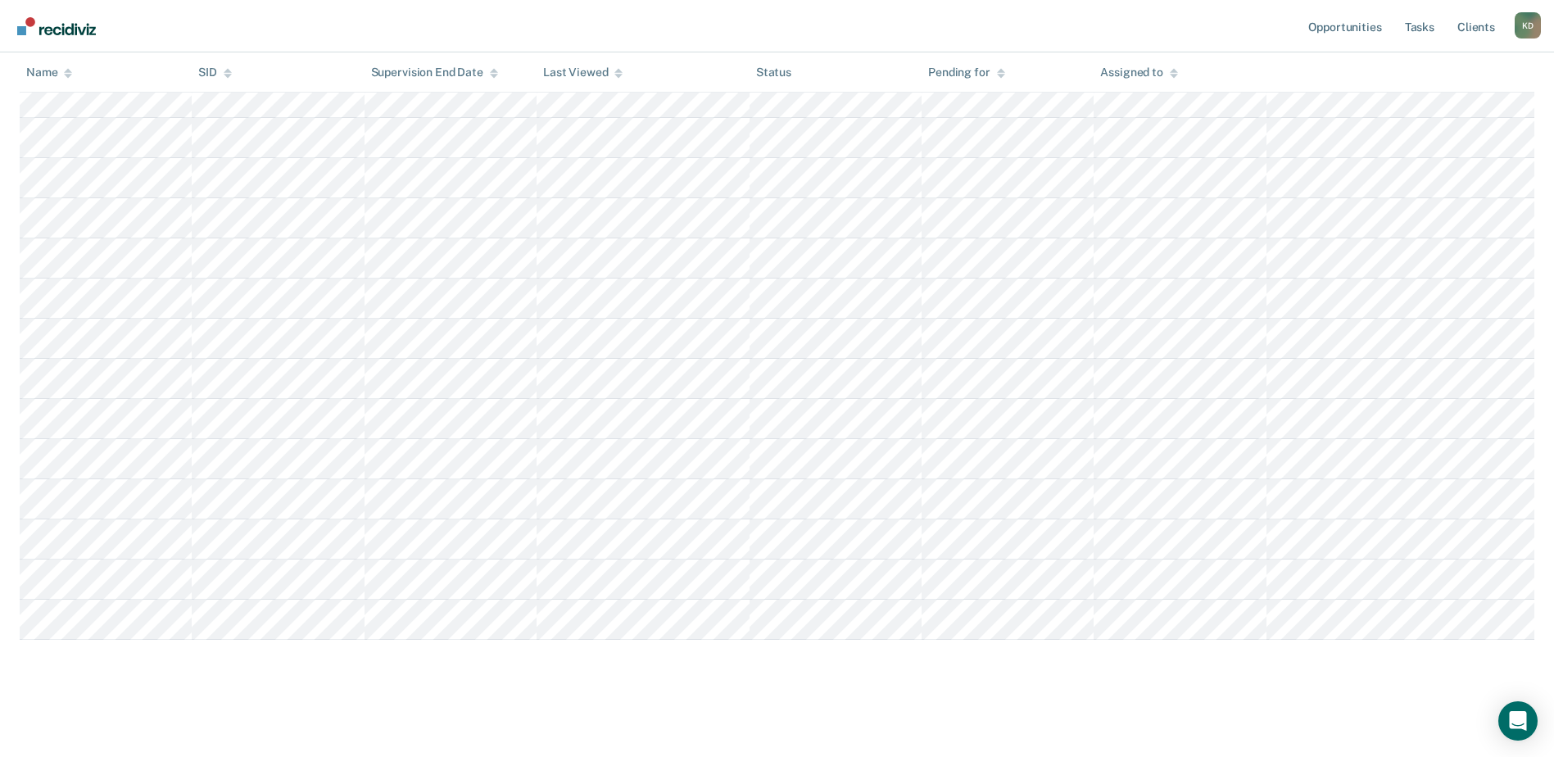
scroll to position [601, 0]
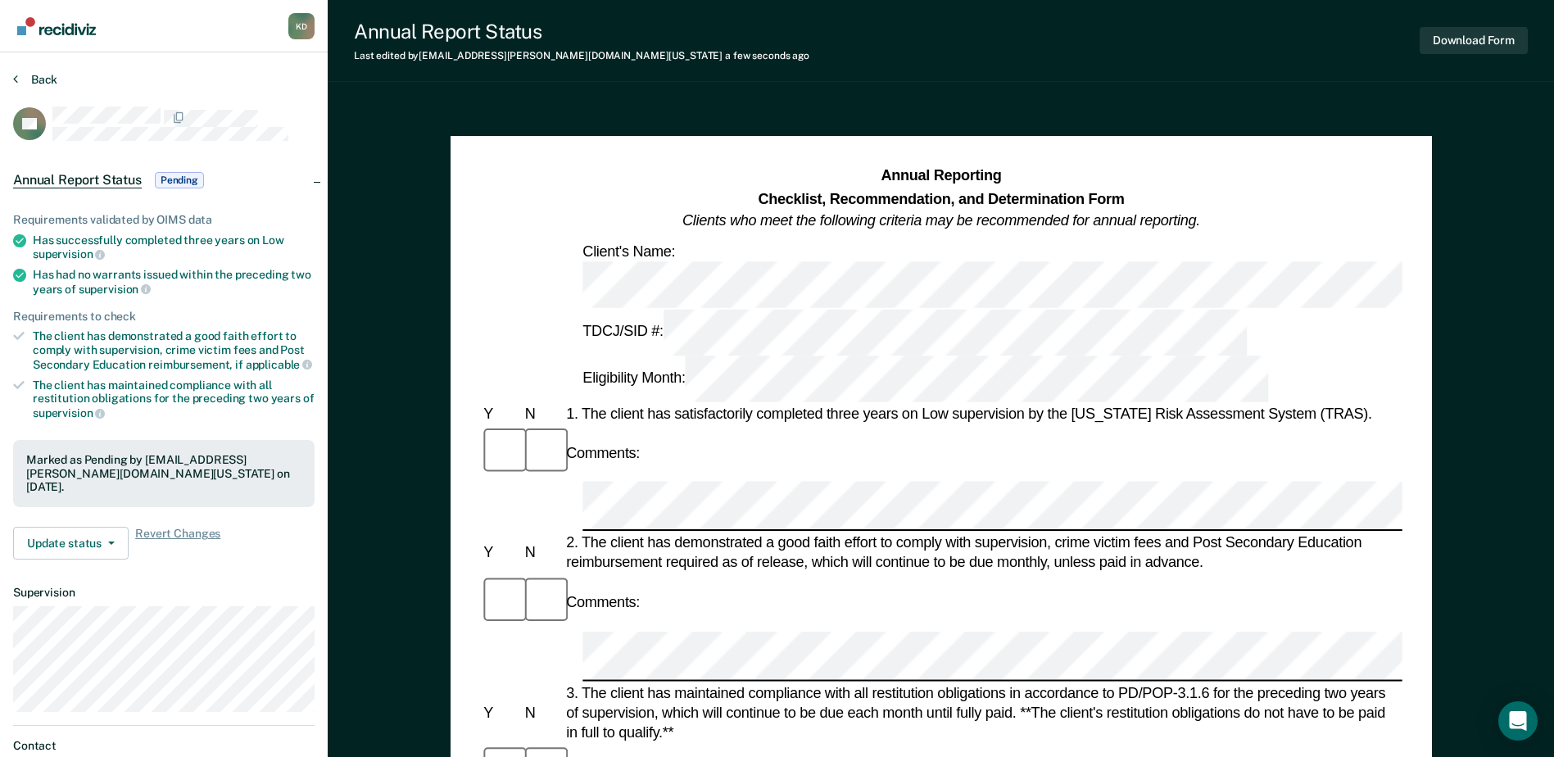
click at [49, 87] on div "Back" at bounding box center [163, 89] width 301 height 34
click at [47, 78] on button "Back" at bounding box center [35, 79] width 44 height 15
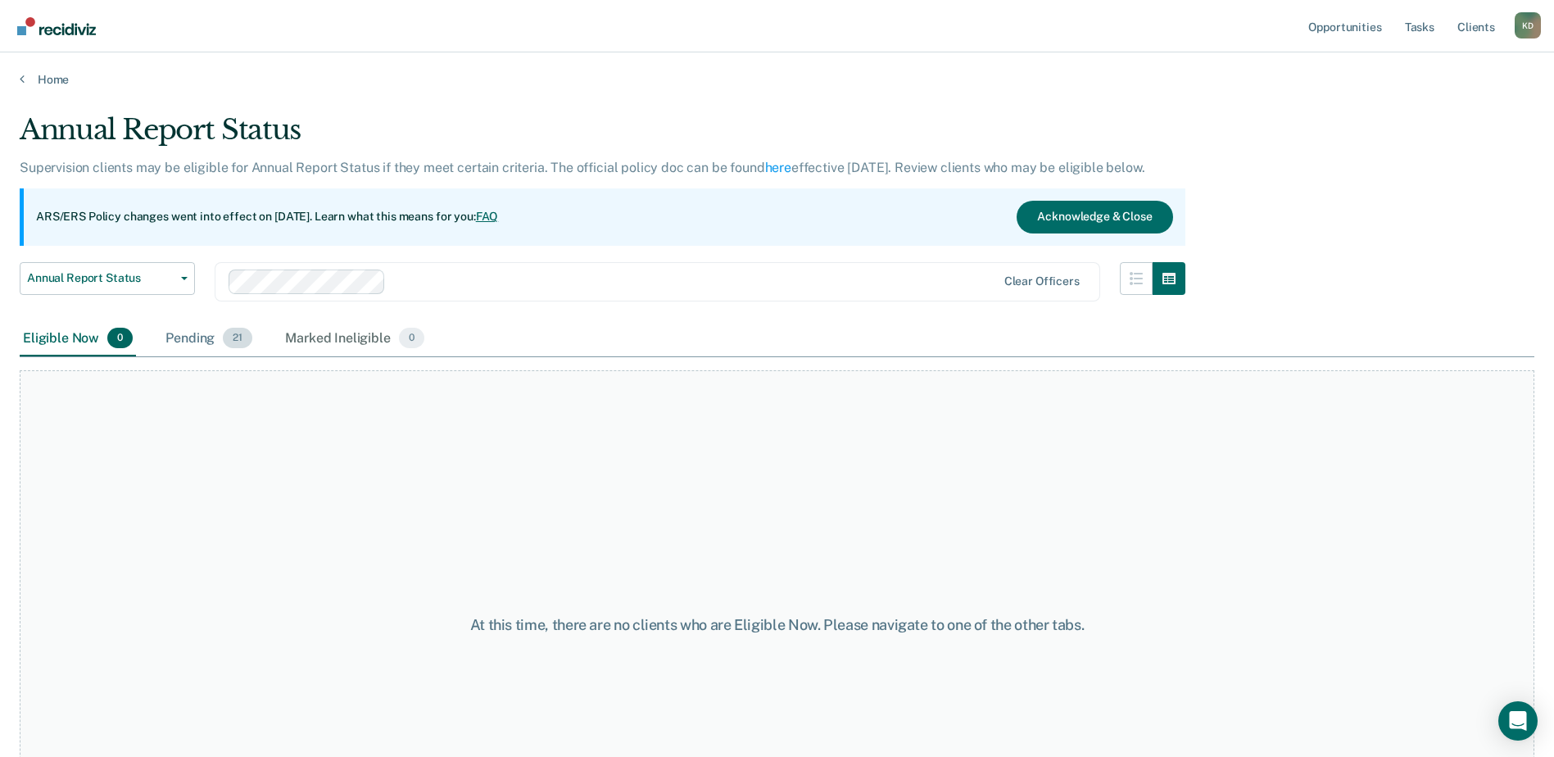
click at [196, 342] on div "Pending 21" at bounding box center [208, 339] width 93 height 36
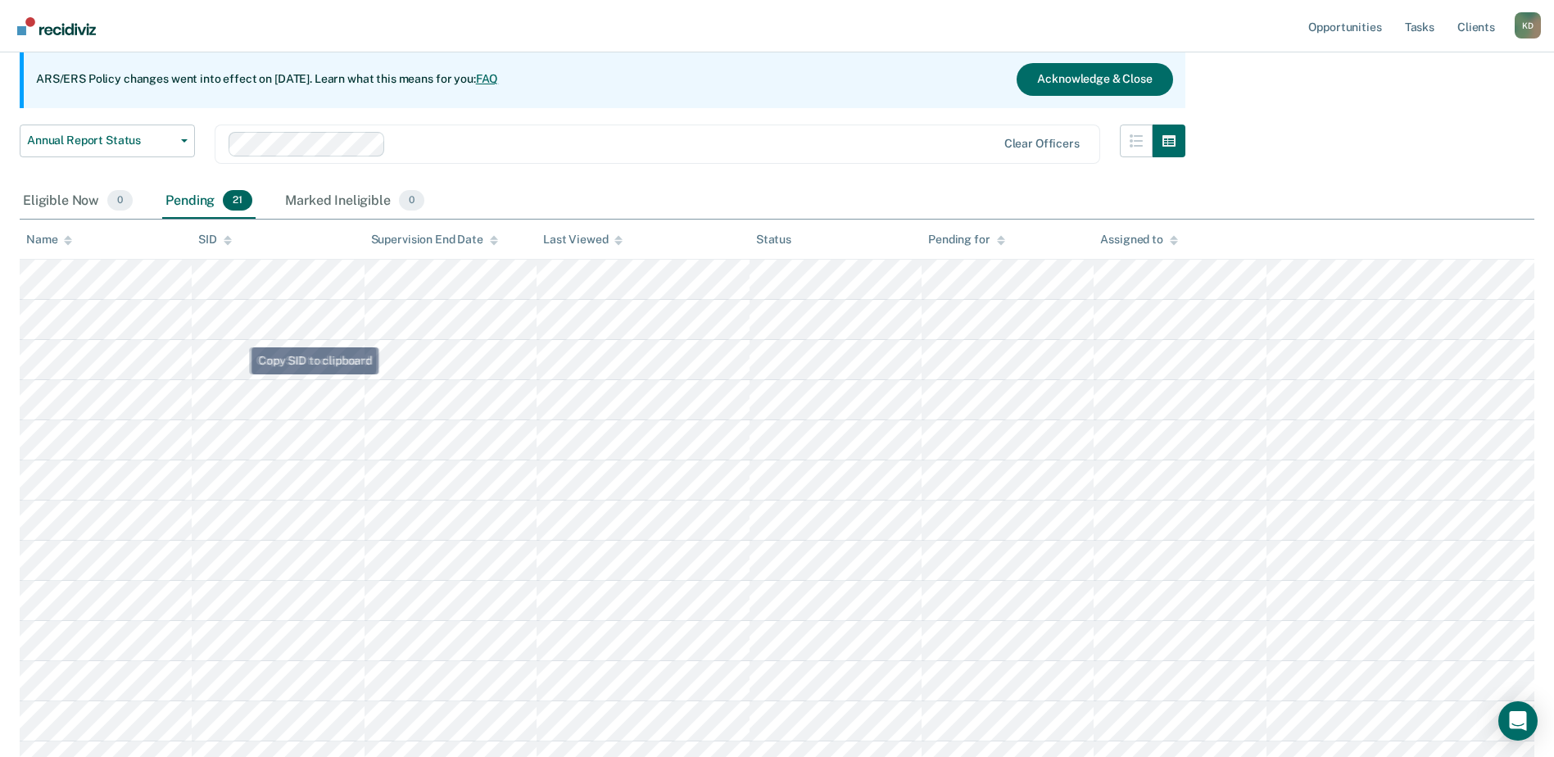
scroll to position [573, 0]
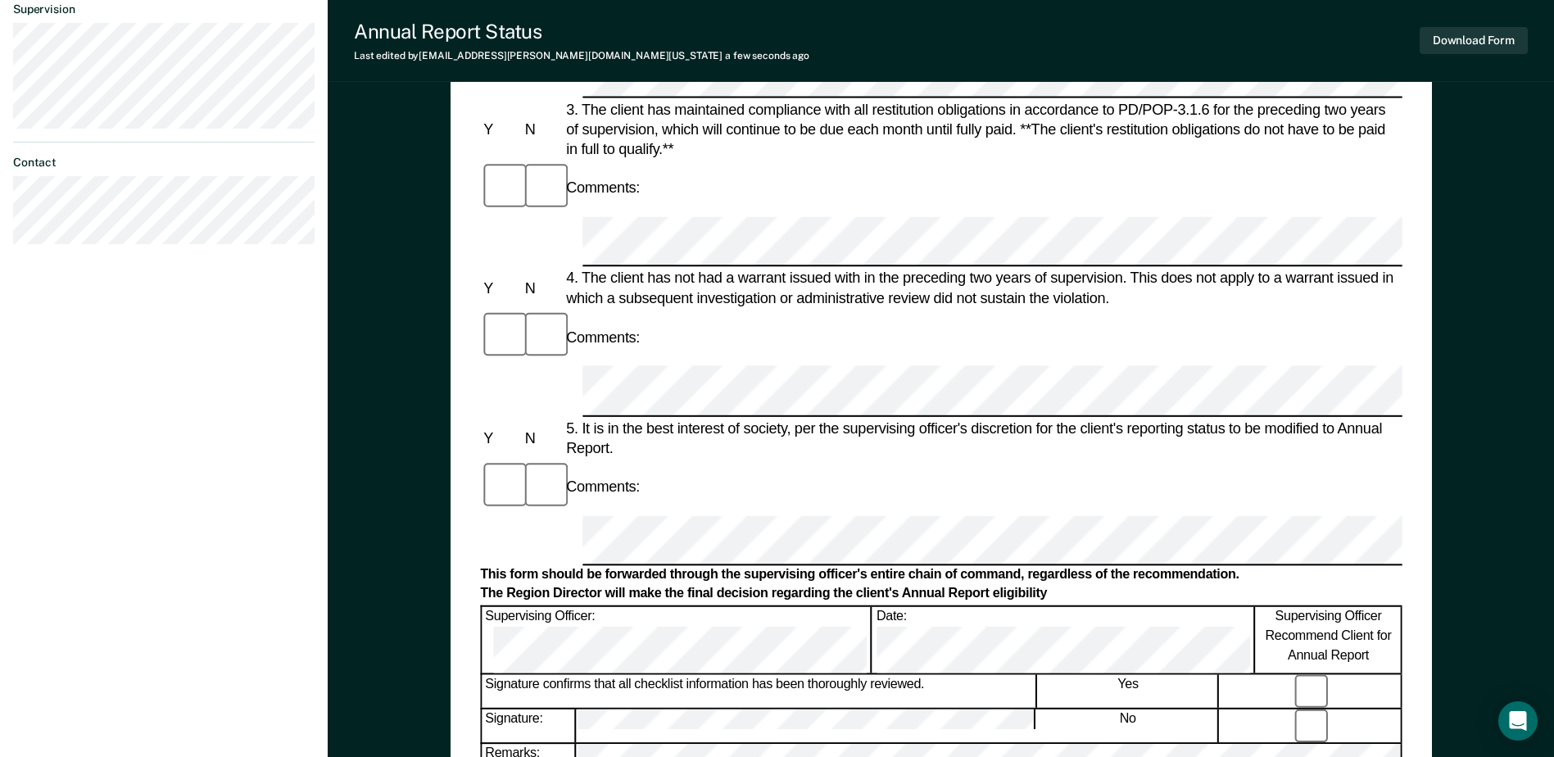
scroll to position [655, 0]
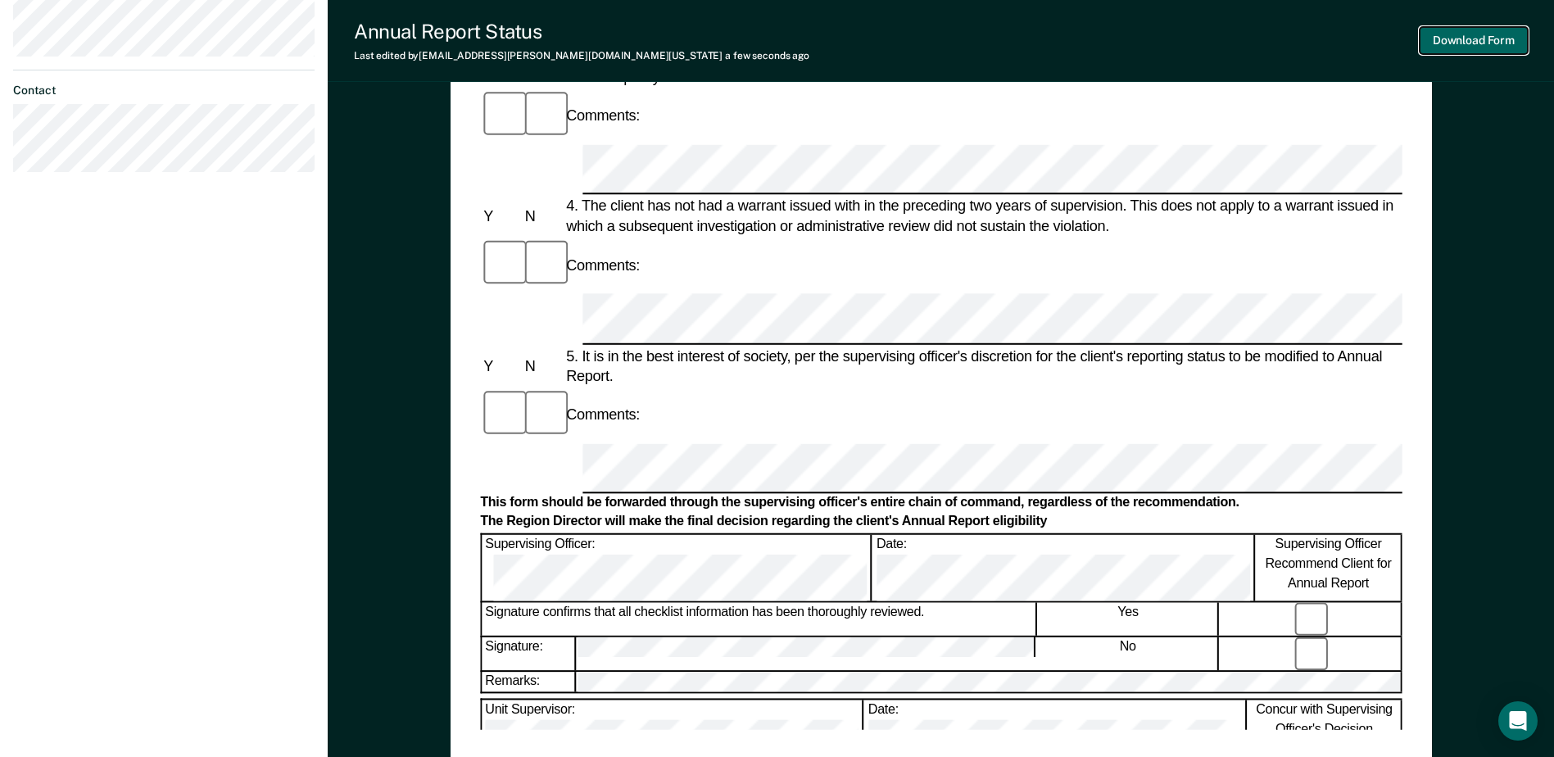
click at [1501, 39] on button "Download Form" at bounding box center [1473, 40] width 108 height 27
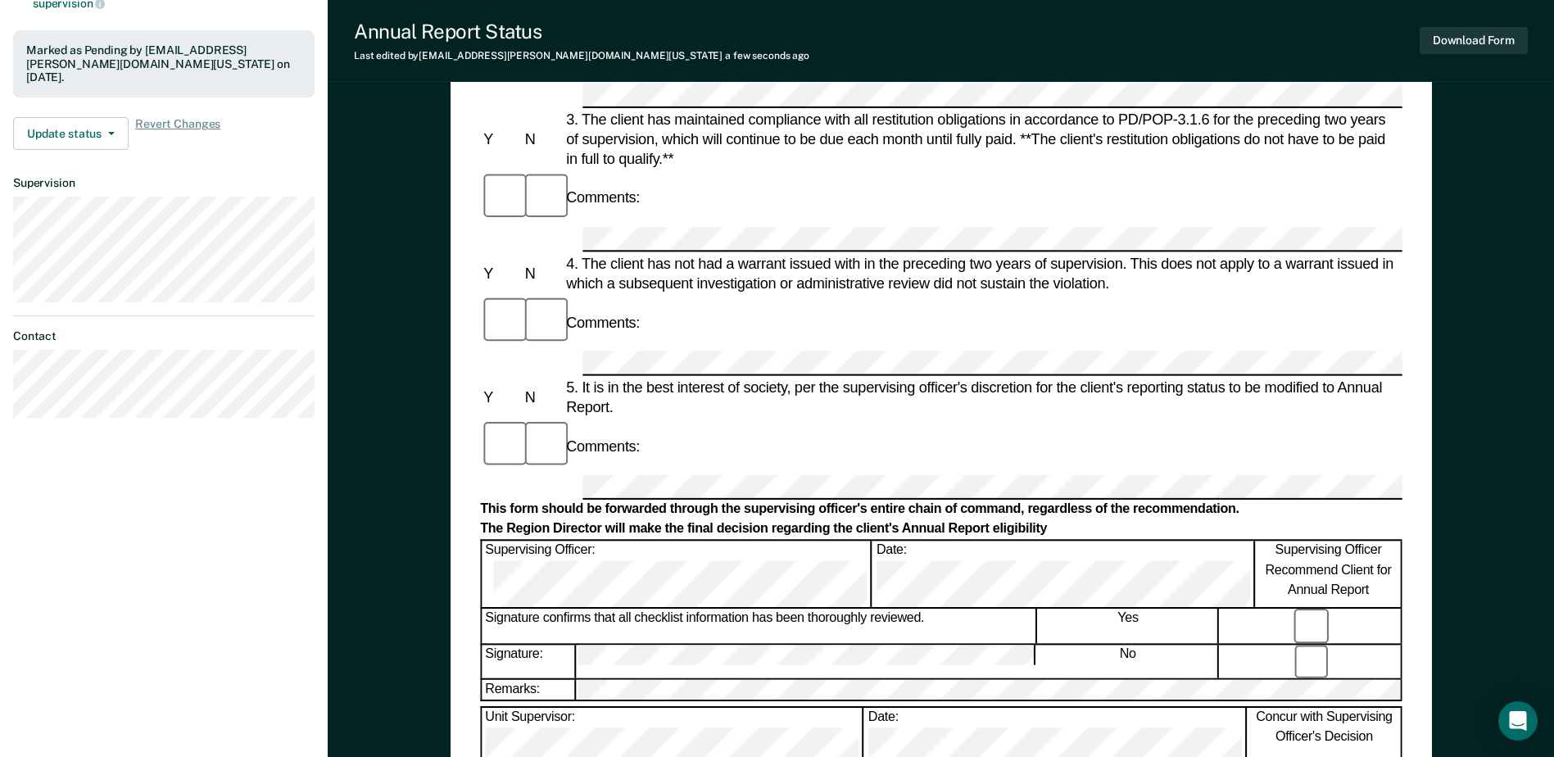
scroll to position [0, 0]
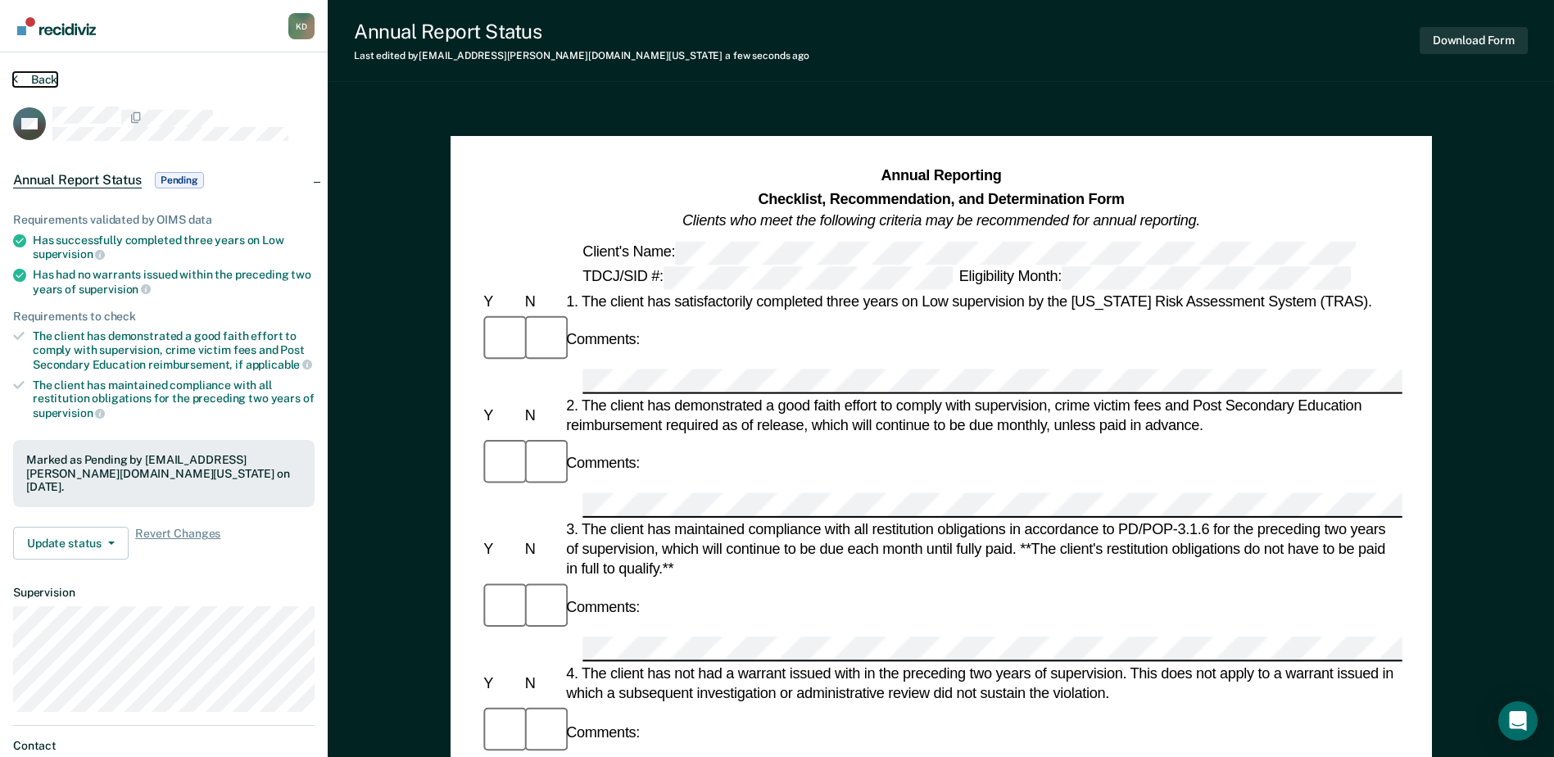
click at [31, 86] on button "Back" at bounding box center [35, 79] width 44 height 15
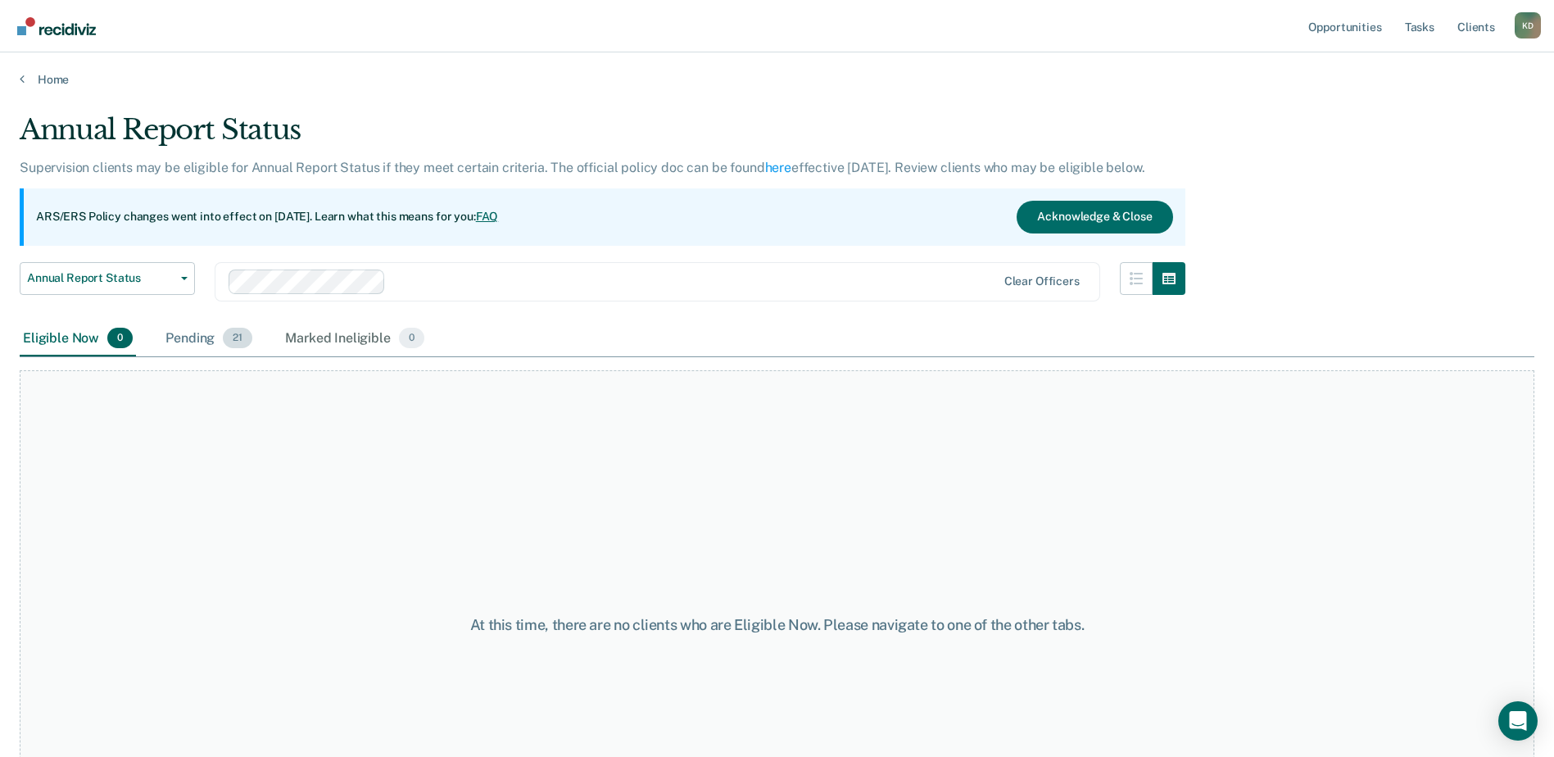
click at [200, 331] on div "Pending 21" at bounding box center [208, 339] width 93 height 36
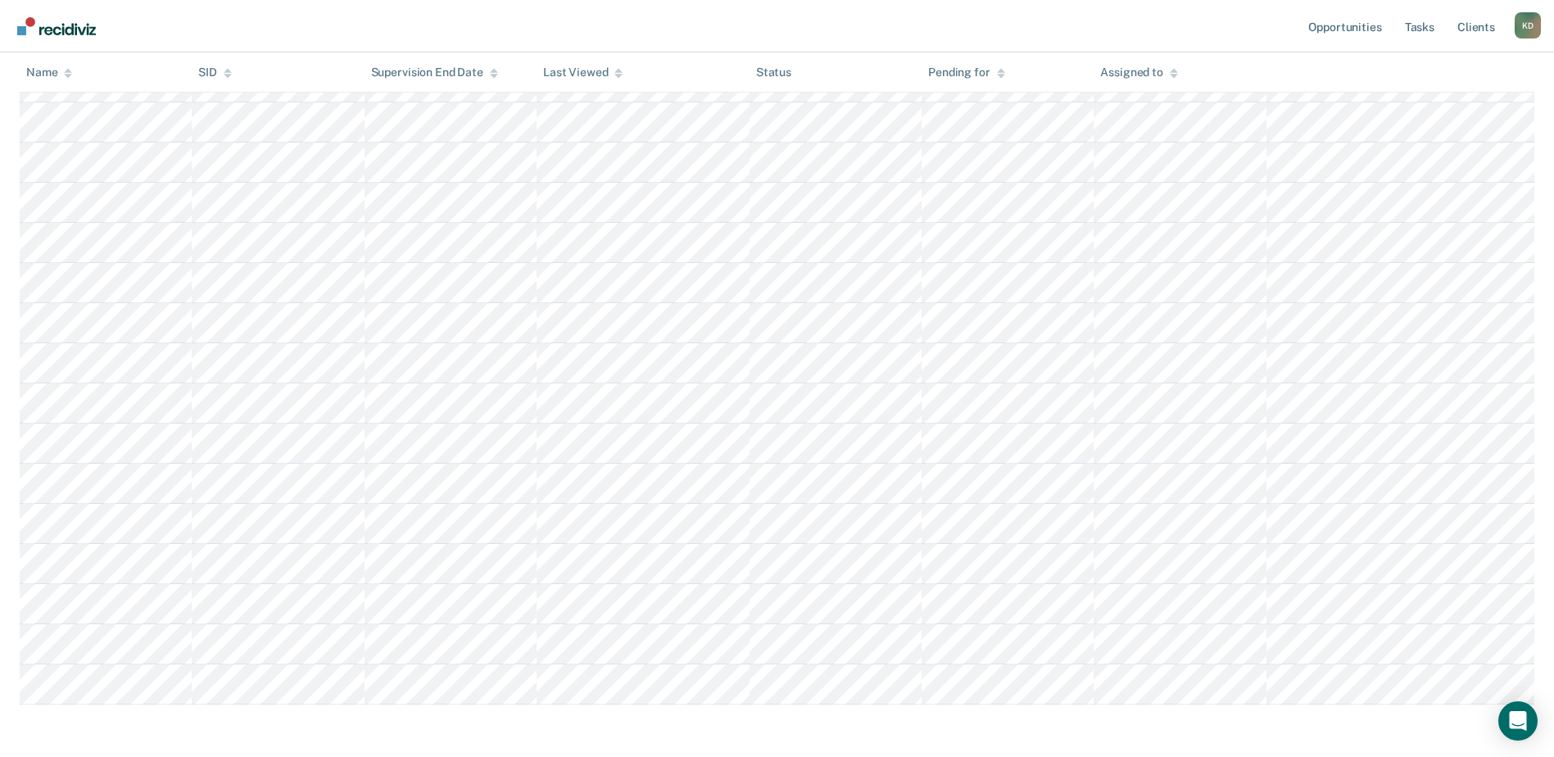
scroll to position [601, 0]
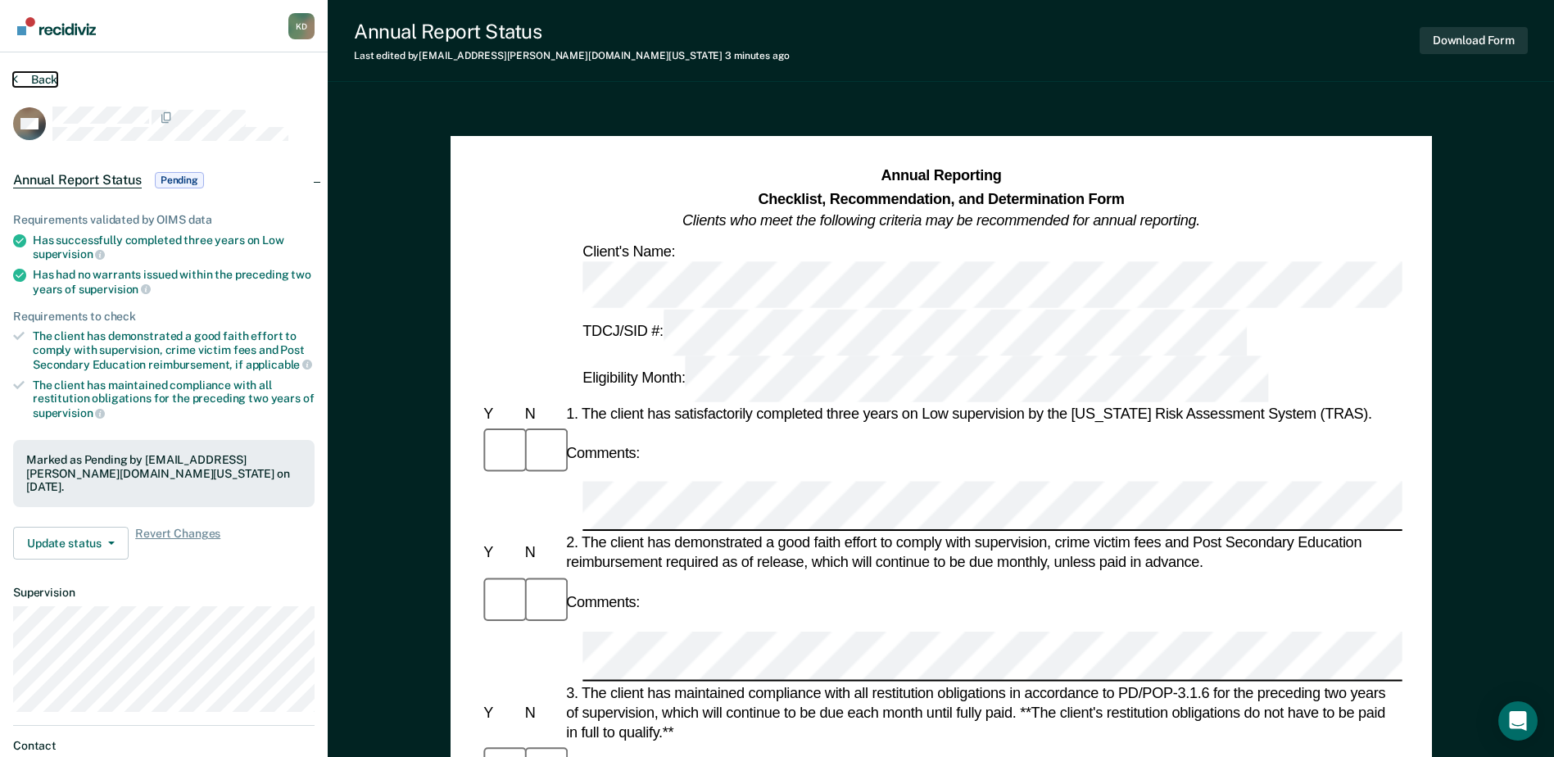
click at [32, 81] on button "Back" at bounding box center [35, 79] width 44 height 15
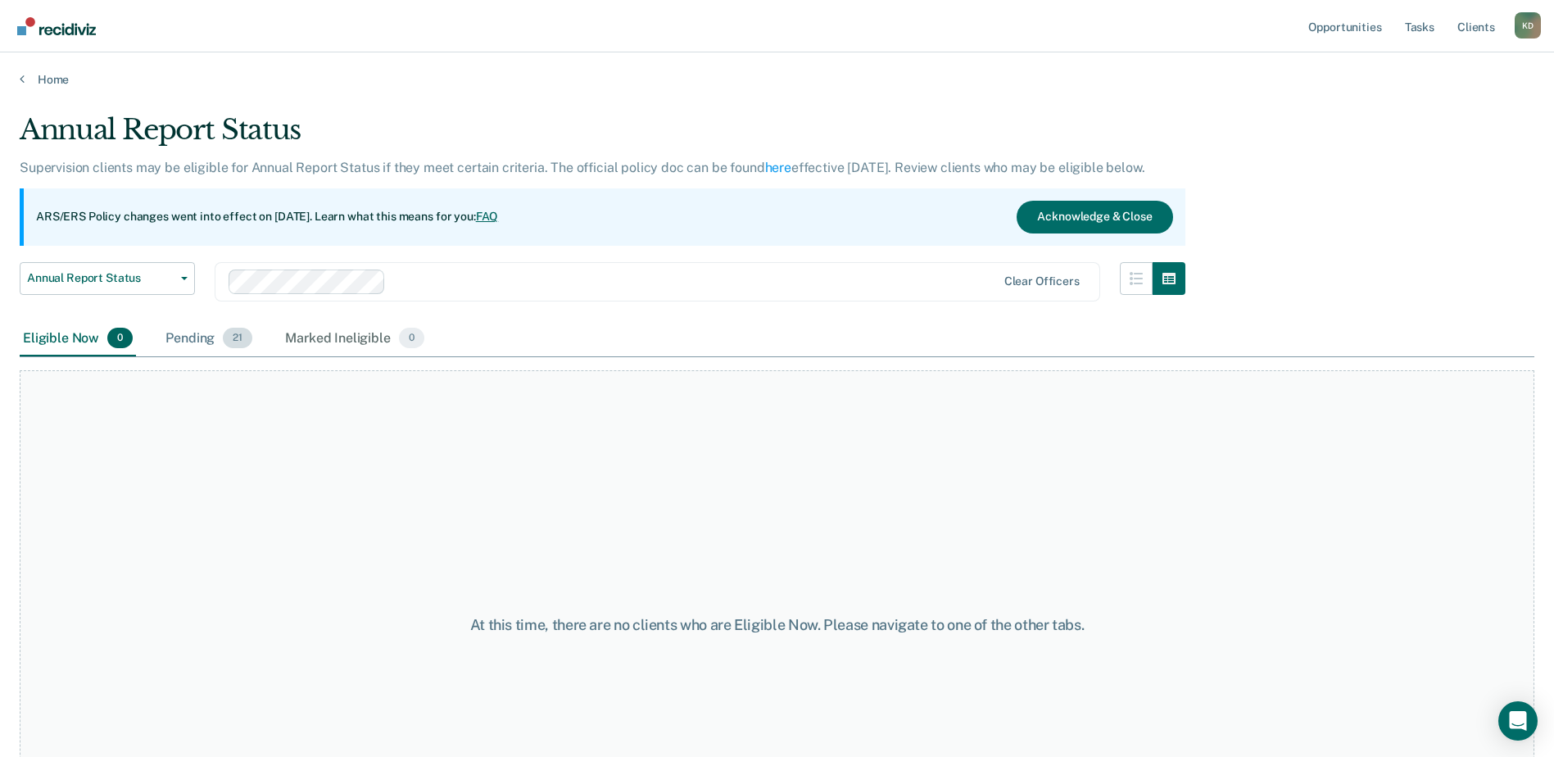
click at [178, 327] on div "Pending 21" at bounding box center [208, 339] width 93 height 36
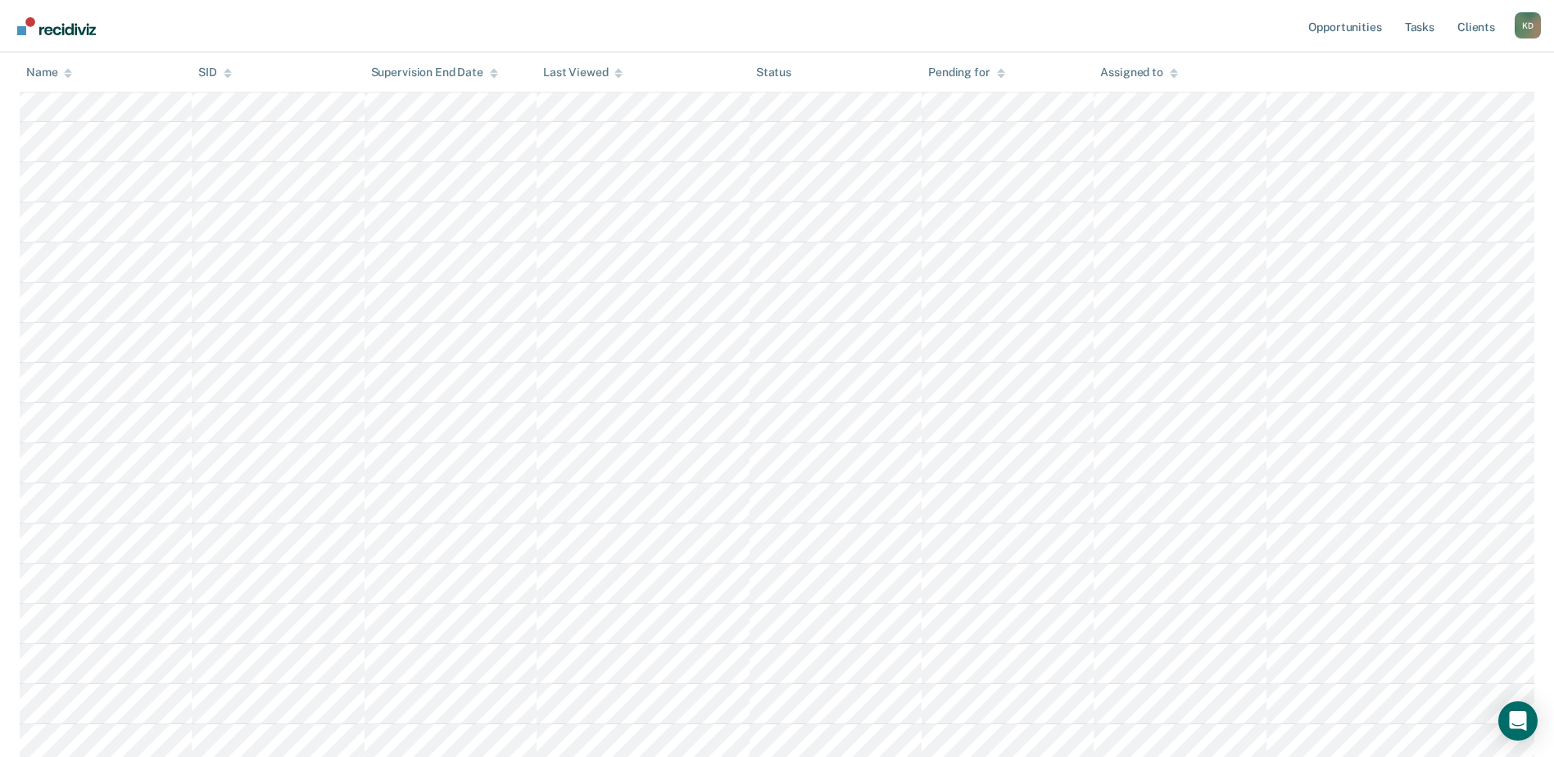
scroll to position [601, 0]
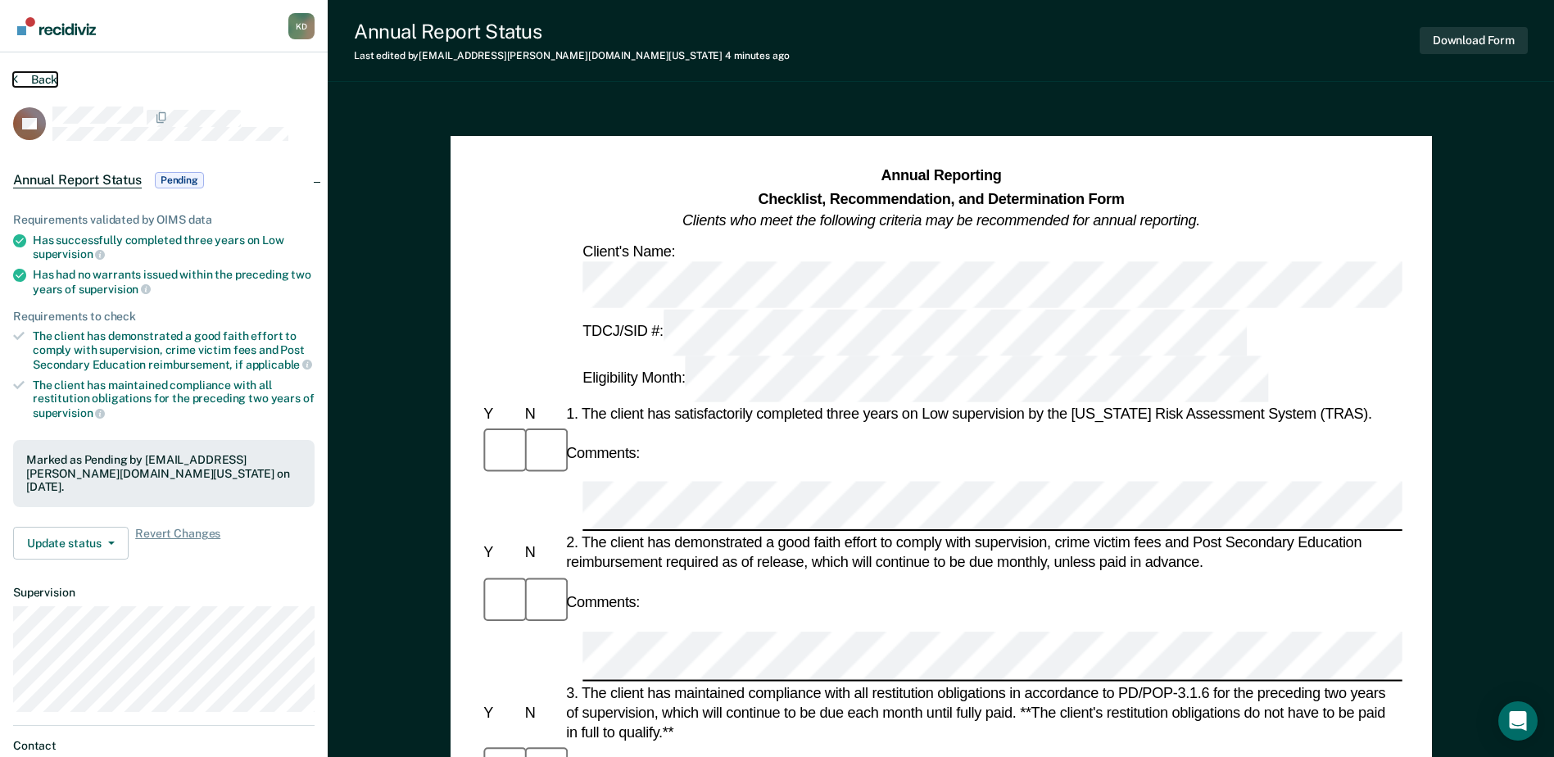
click at [36, 78] on button "Back" at bounding box center [35, 79] width 44 height 15
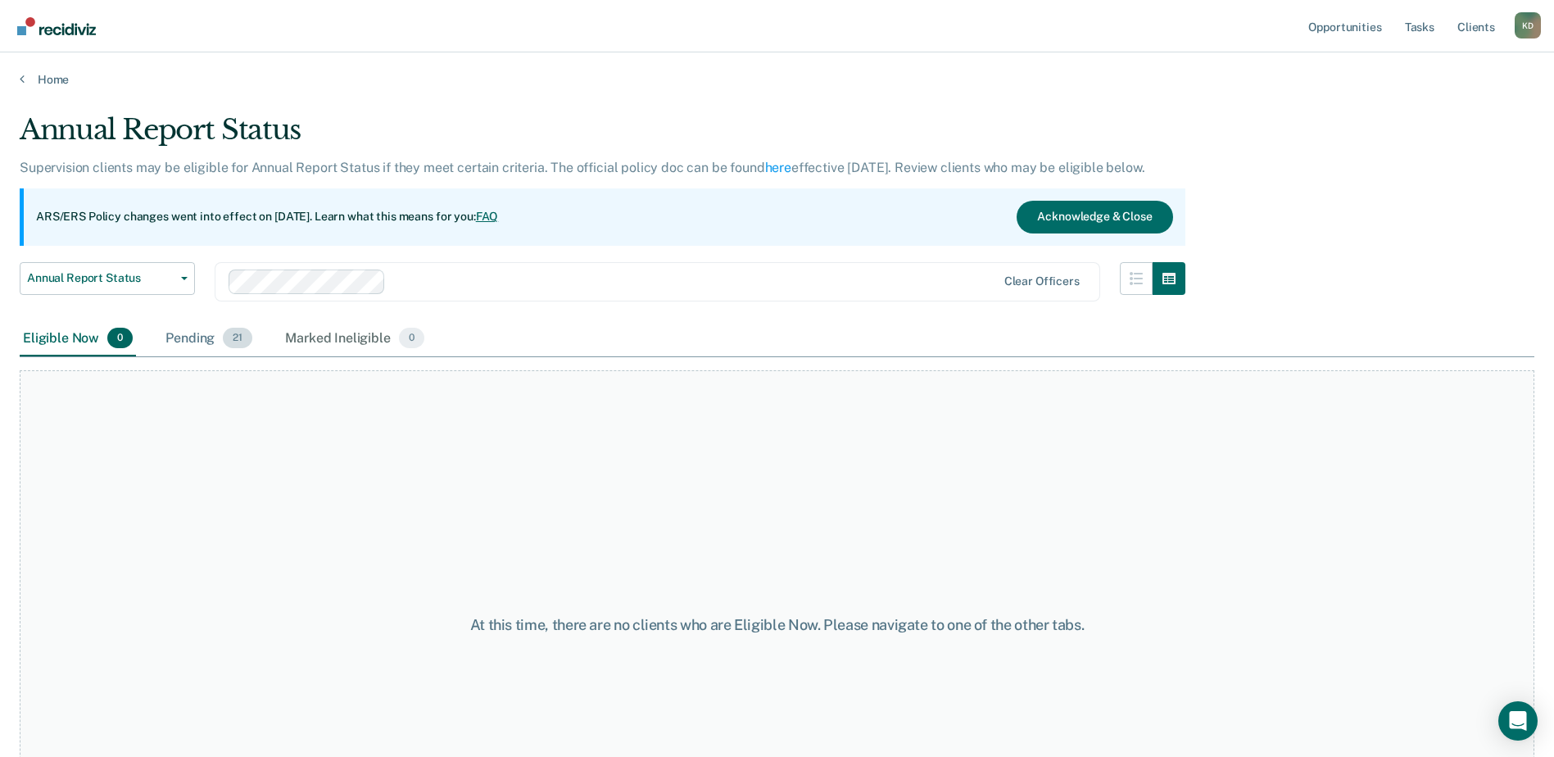
click at [201, 327] on div "Pending 21" at bounding box center [208, 339] width 93 height 36
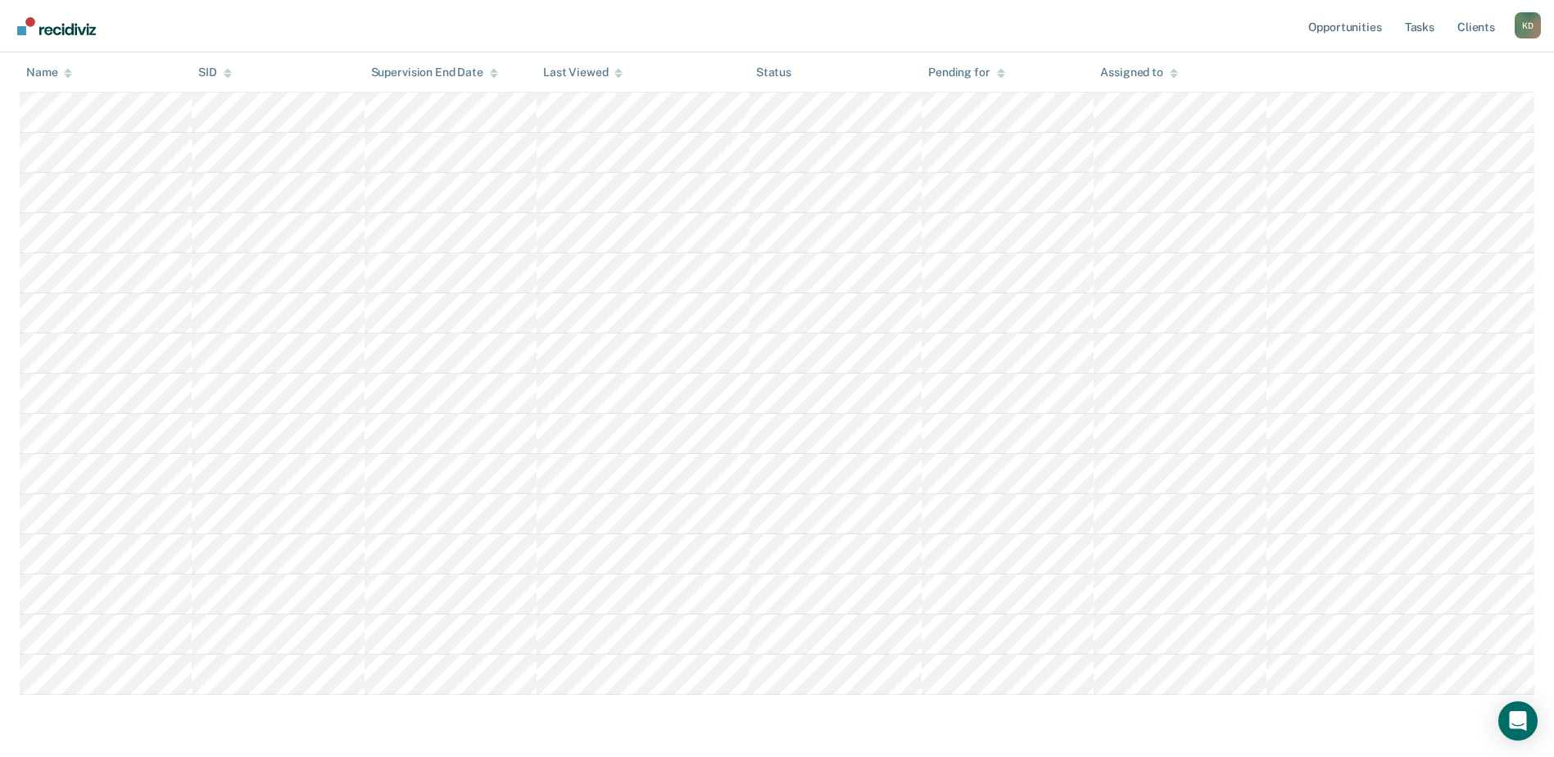
scroll to position [519, 0]
